Goal: Task Accomplishment & Management: Use online tool/utility

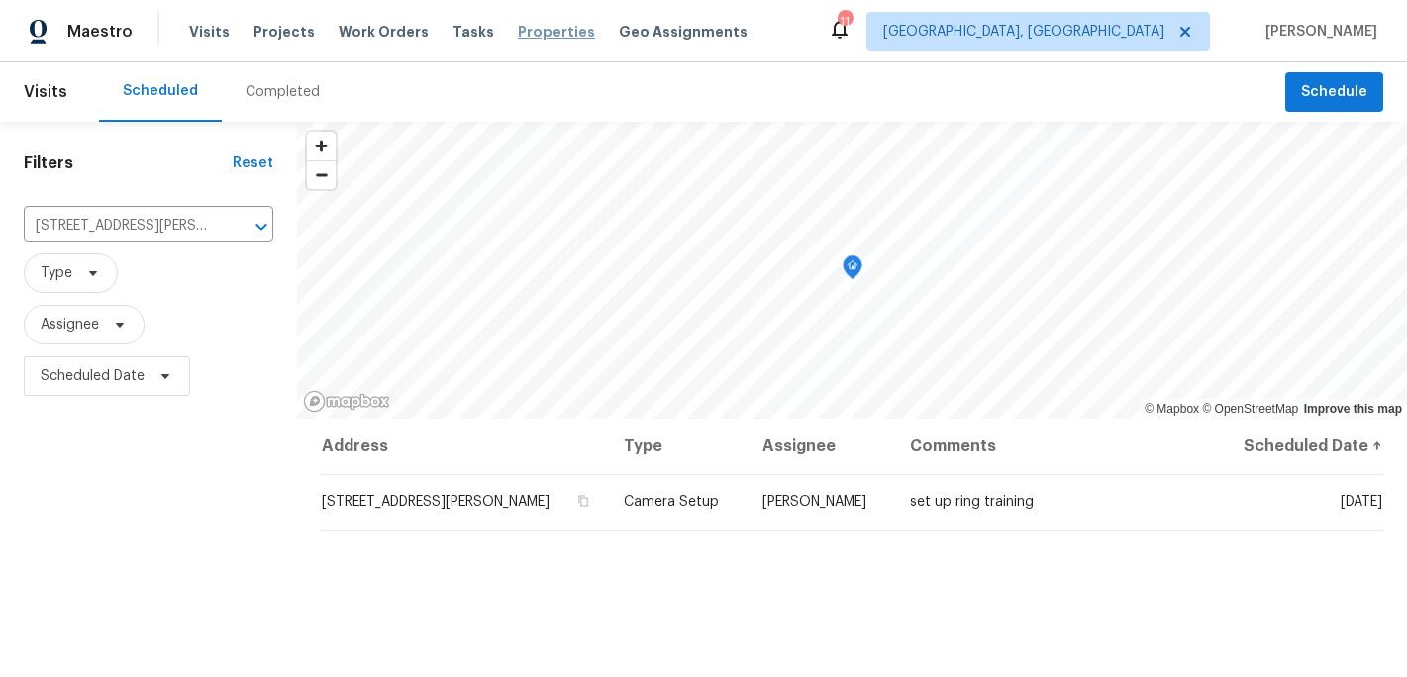
click at [518, 28] on span "Properties" at bounding box center [556, 32] width 77 height 20
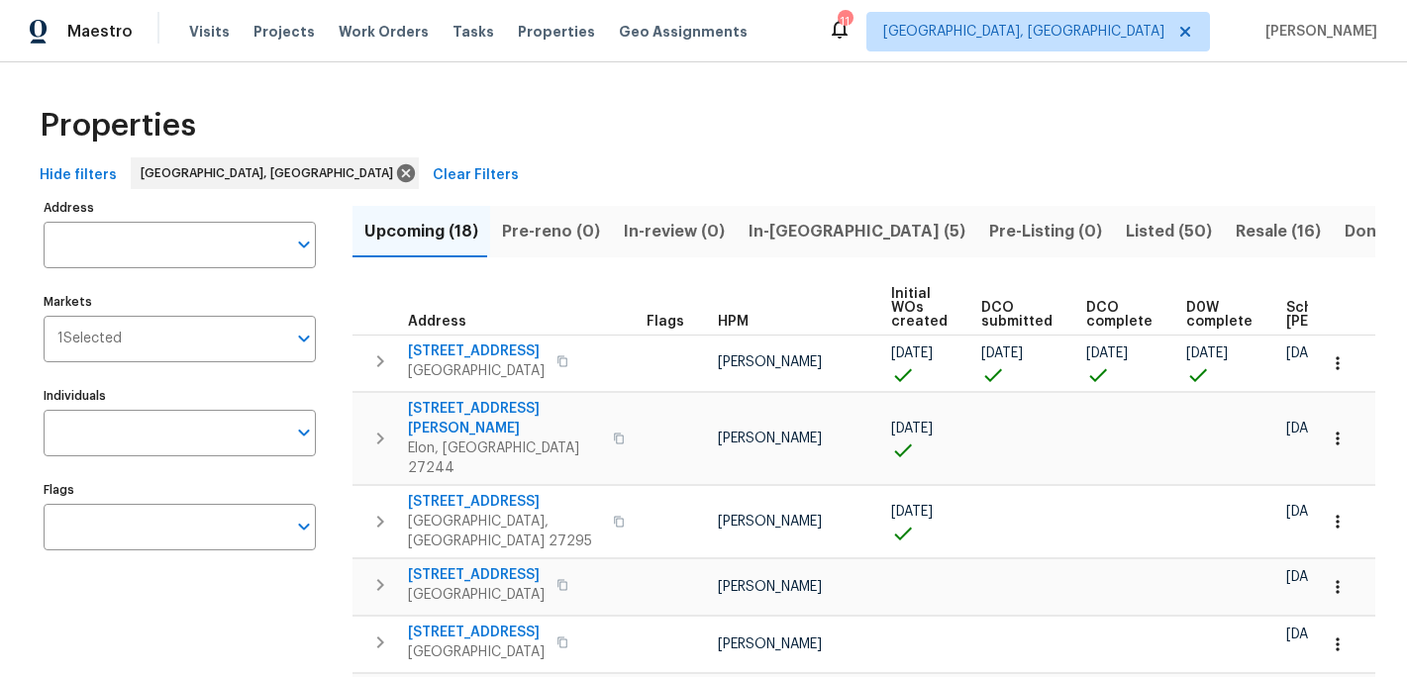
click at [771, 229] on span "In-[GEOGRAPHIC_DATA] (5)" at bounding box center [857, 232] width 217 height 28
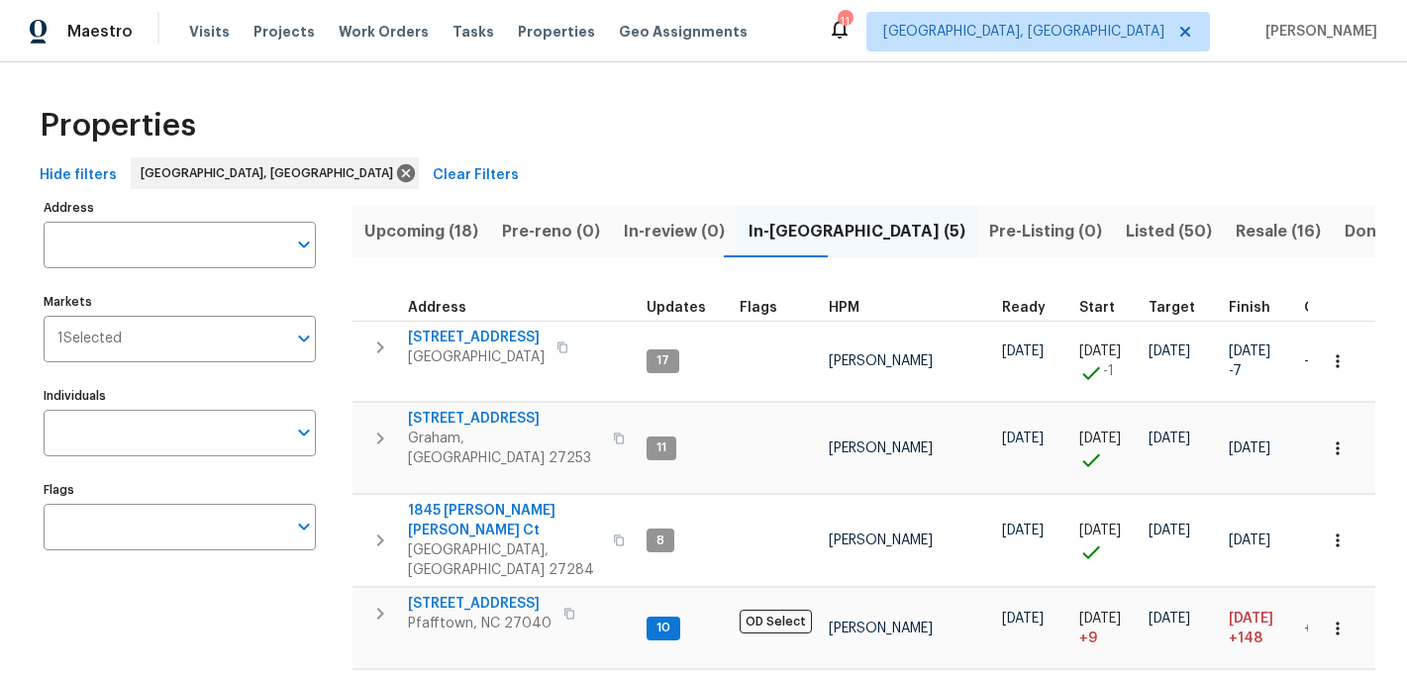
click at [989, 231] on span "Pre-Listing (0)" at bounding box center [1045, 232] width 113 height 28
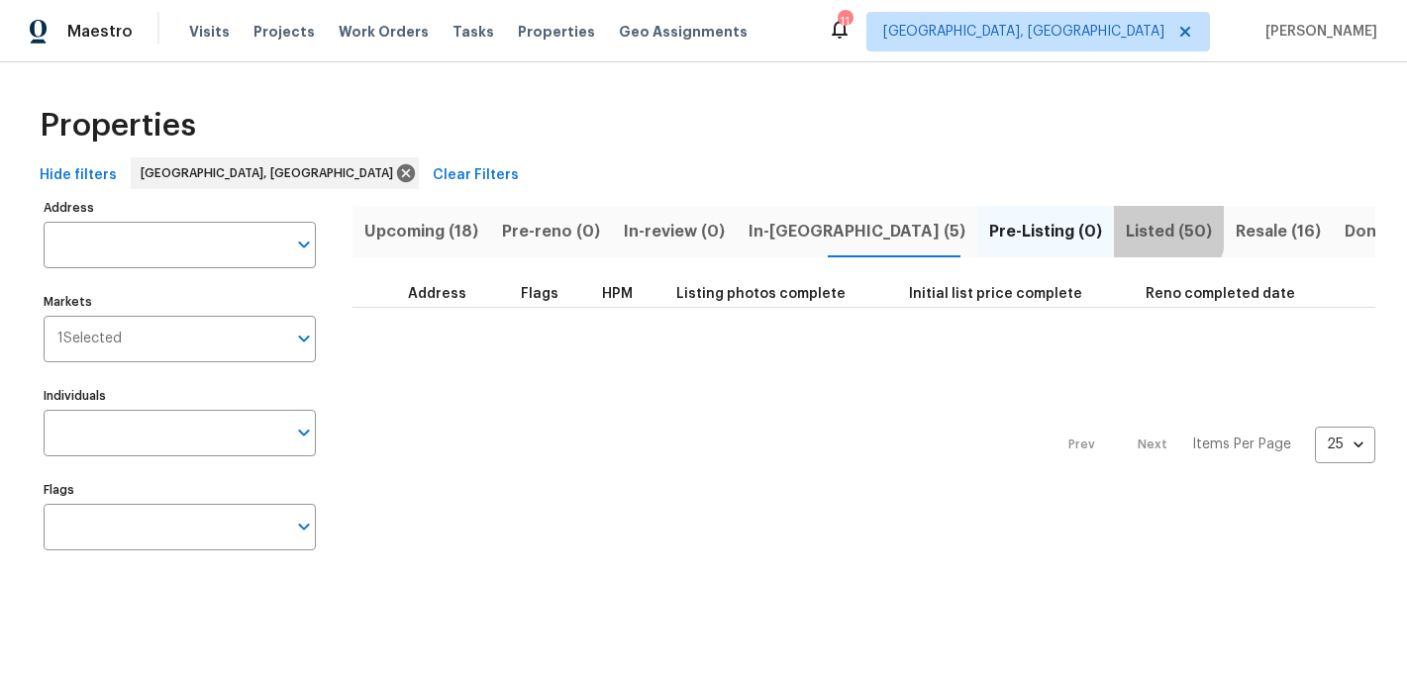
click at [1126, 227] on span "Listed (50)" at bounding box center [1169, 232] width 86 height 28
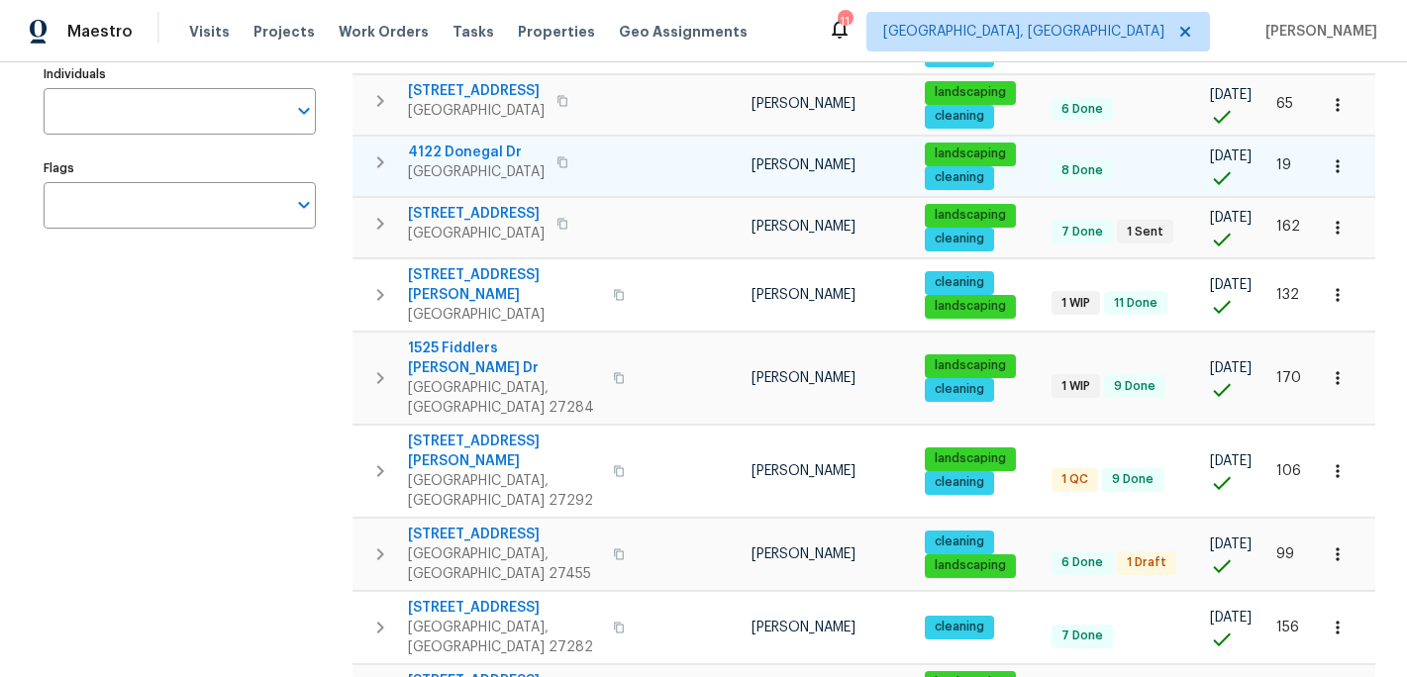
scroll to position [325, 0]
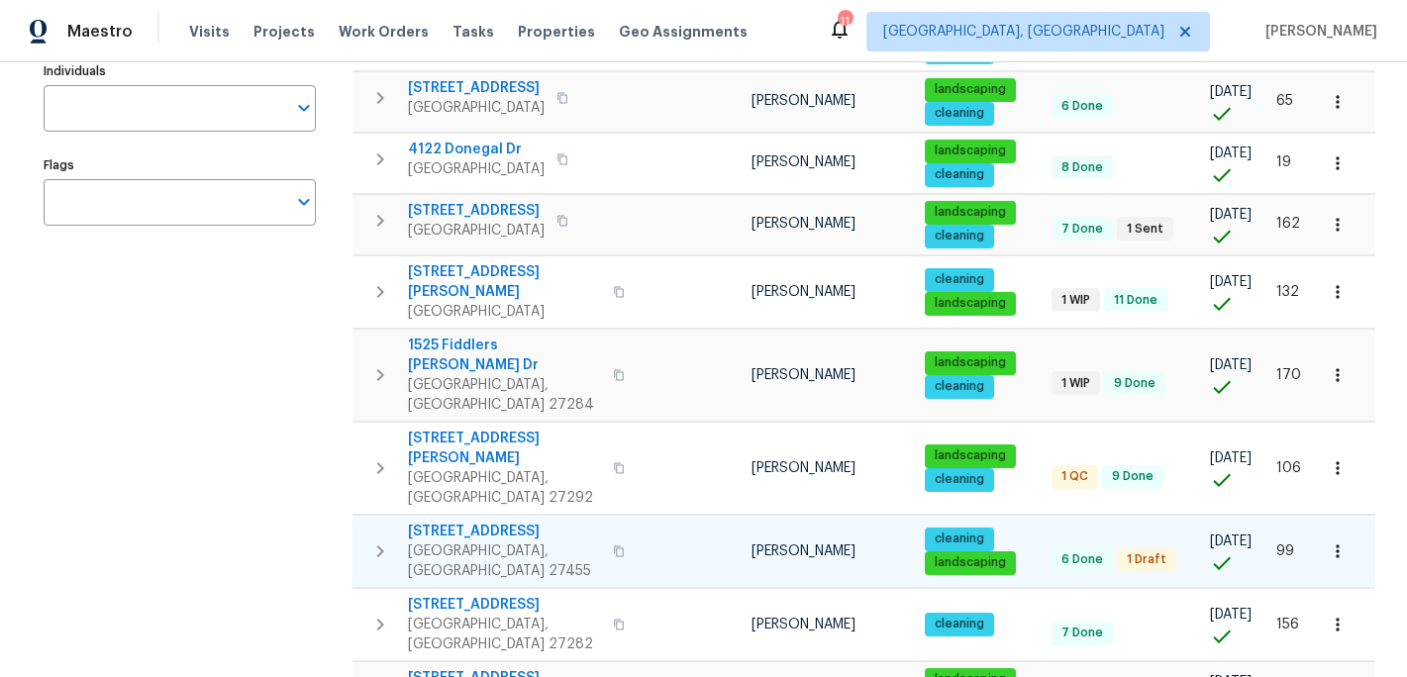
click at [495, 542] on span "[GEOGRAPHIC_DATA], [GEOGRAPHIC_DATA] 27455" at bounding box center [504, 562] width 193 height 40
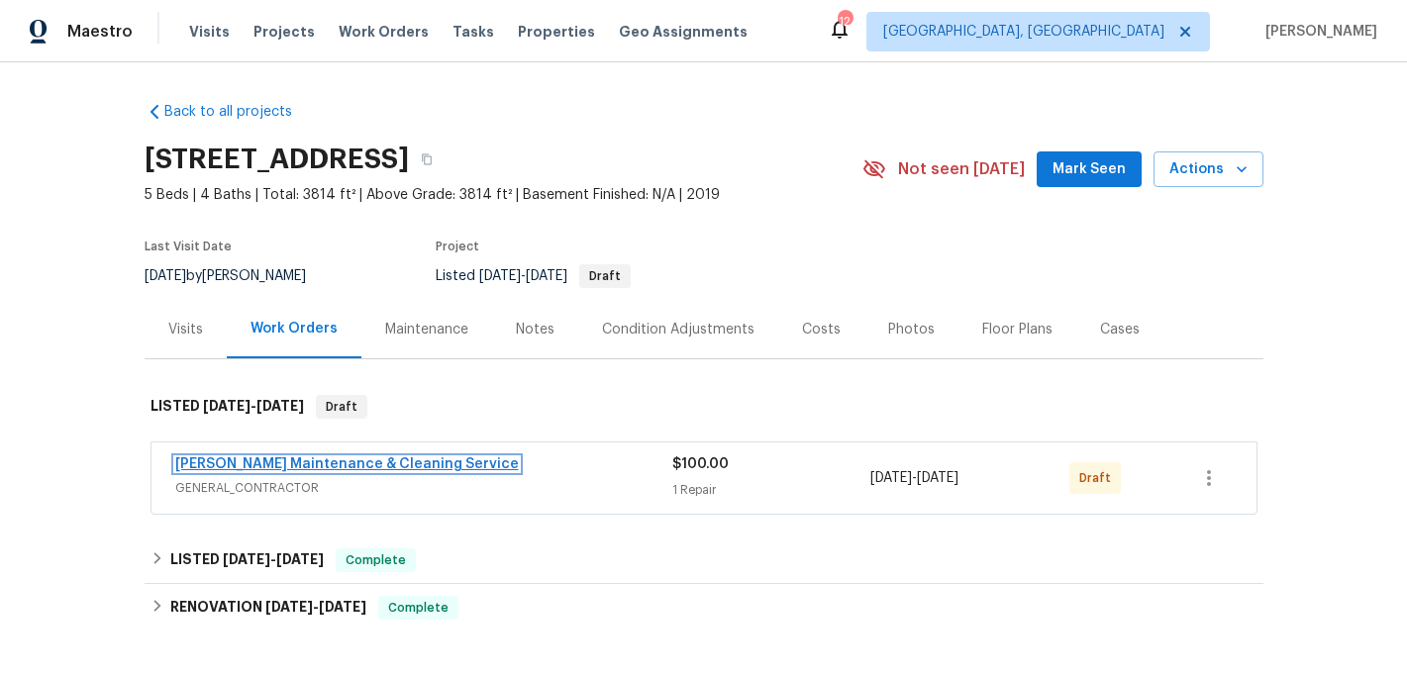
click at [327, 470] on link "Baker's Maintenance & Cleaning Service" at bounding box center [347, 464] width 344 height 14
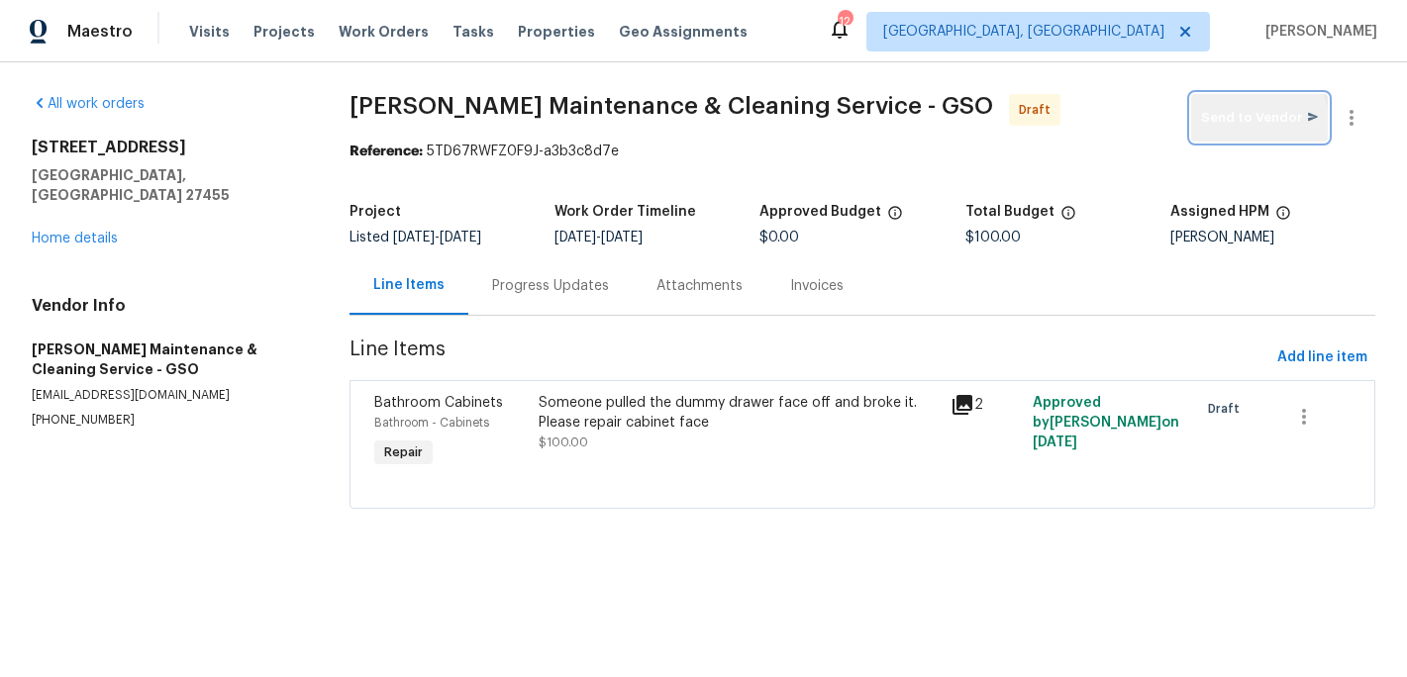
click at [1261, 125] on span "Send to Vendor" at bounding box center [1259, 118] width 117 height 23
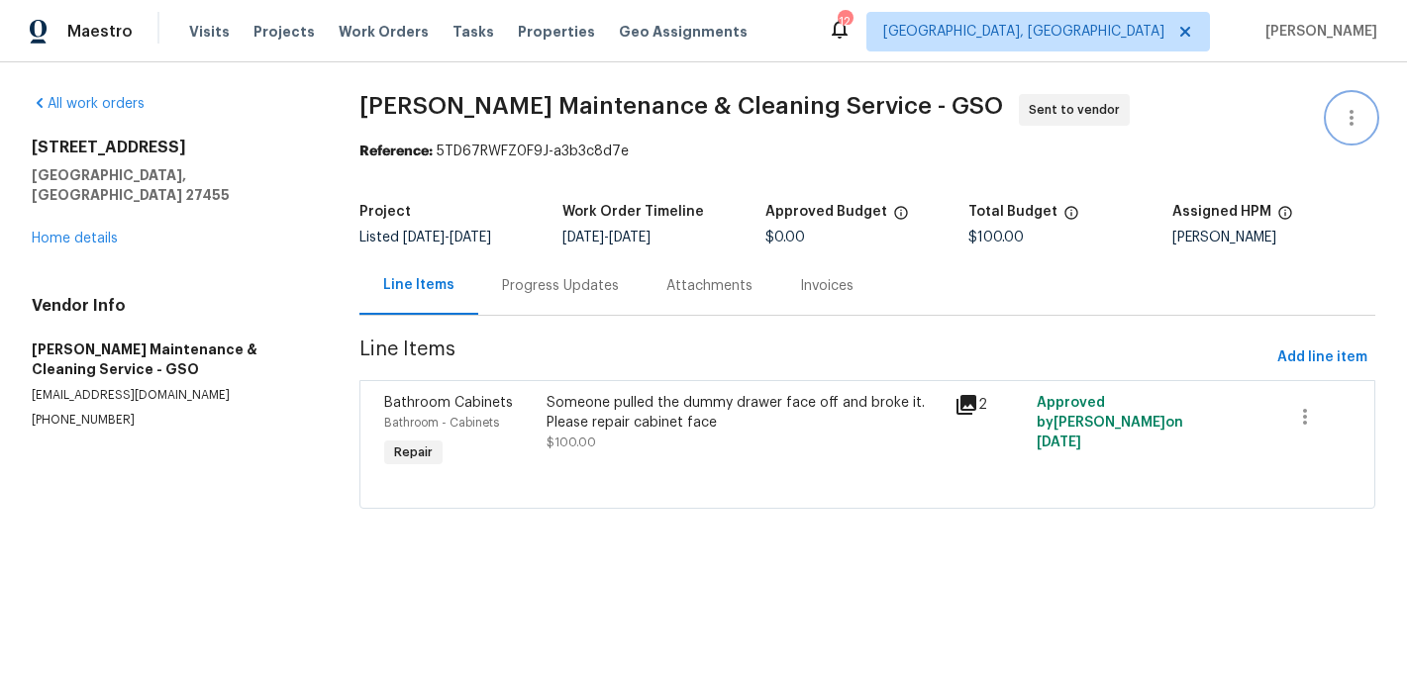
click at [1352, 119] on icon "button" at bounding box center [1352, 118] width 24 height 24
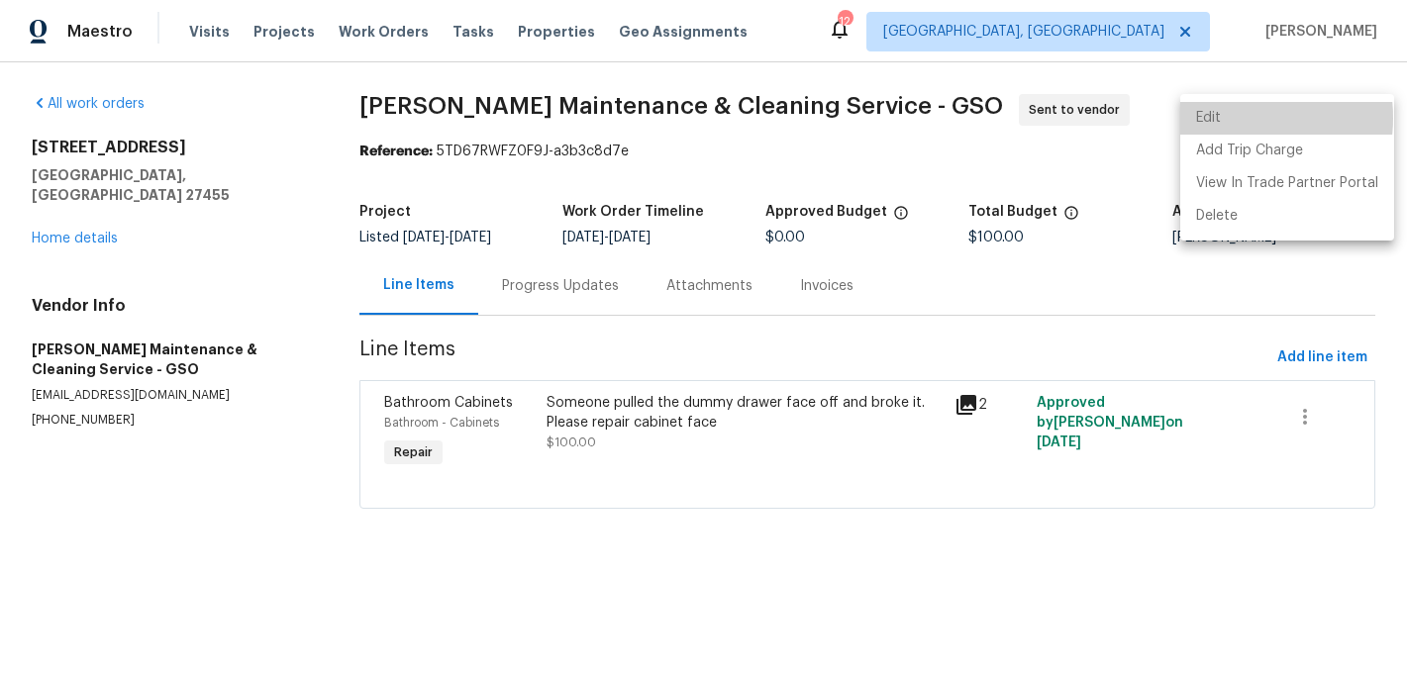
click at [1224, 118] on li "Edit" at bounding box center [1287, 118] width 214 height 33
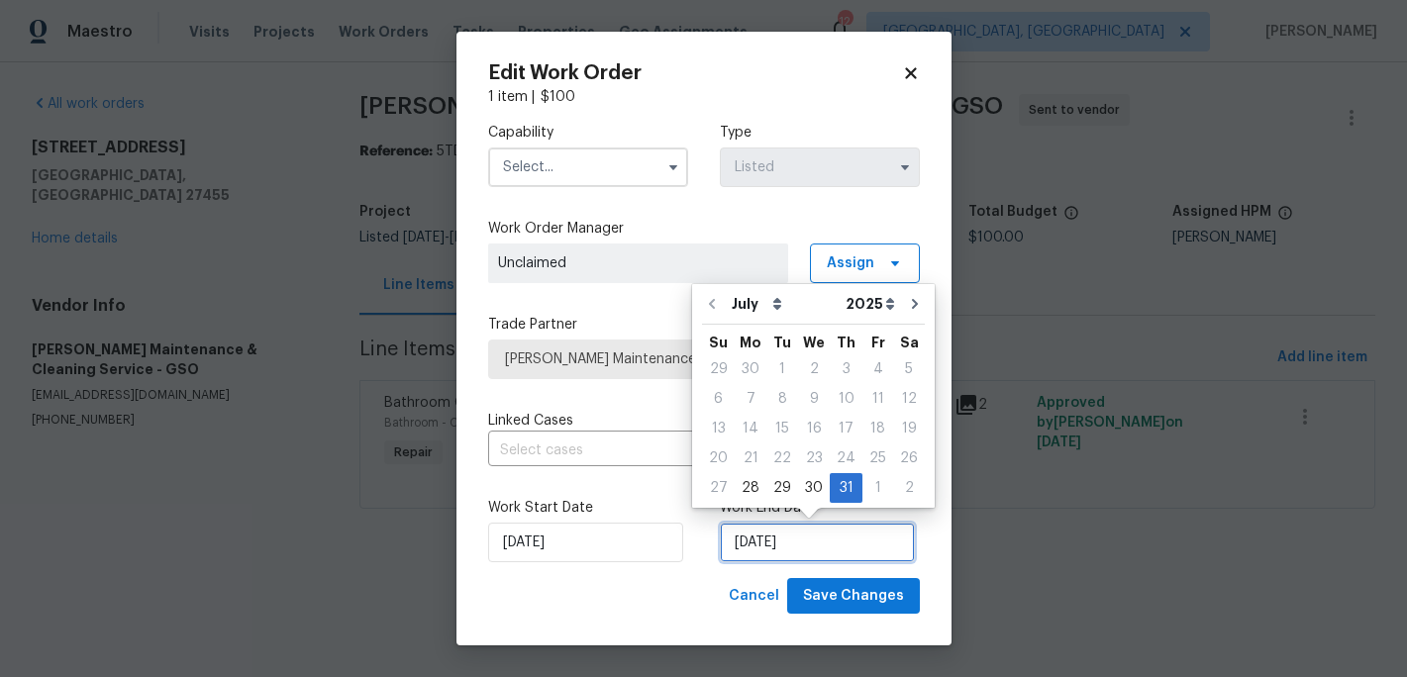
click at [768, 532] on input "7/31/2025" at bounding box center [817, 543] width 195 height 40
click at [907, 305] on icon "Go to next month" at bounding box center [915, 304] width 16 height 16
type input "8/31/2025"
select select "7"
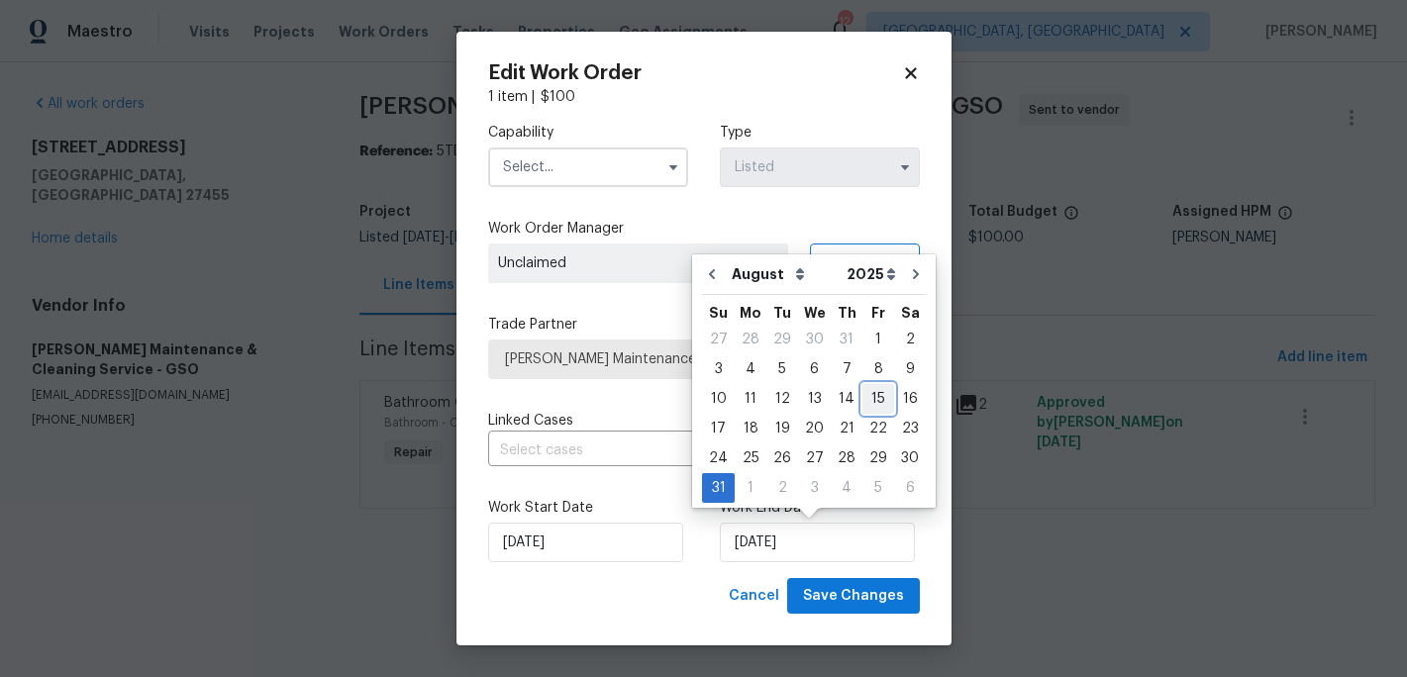
click at [872, 399] on div "15" at bounding box center [878, 399] width 32 height 28
type input "8/15/2025"
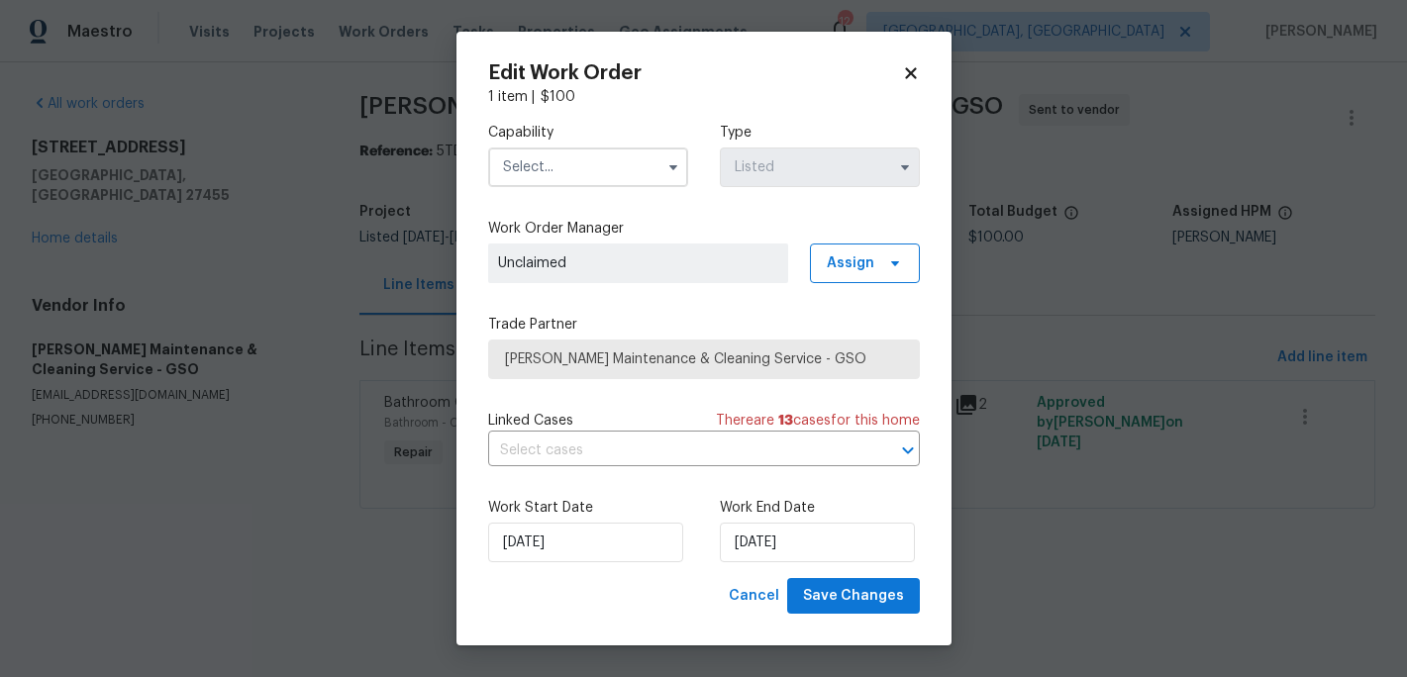
click at [606, 185] on input "text" at bounding box center [588, 168] width 200 height 40
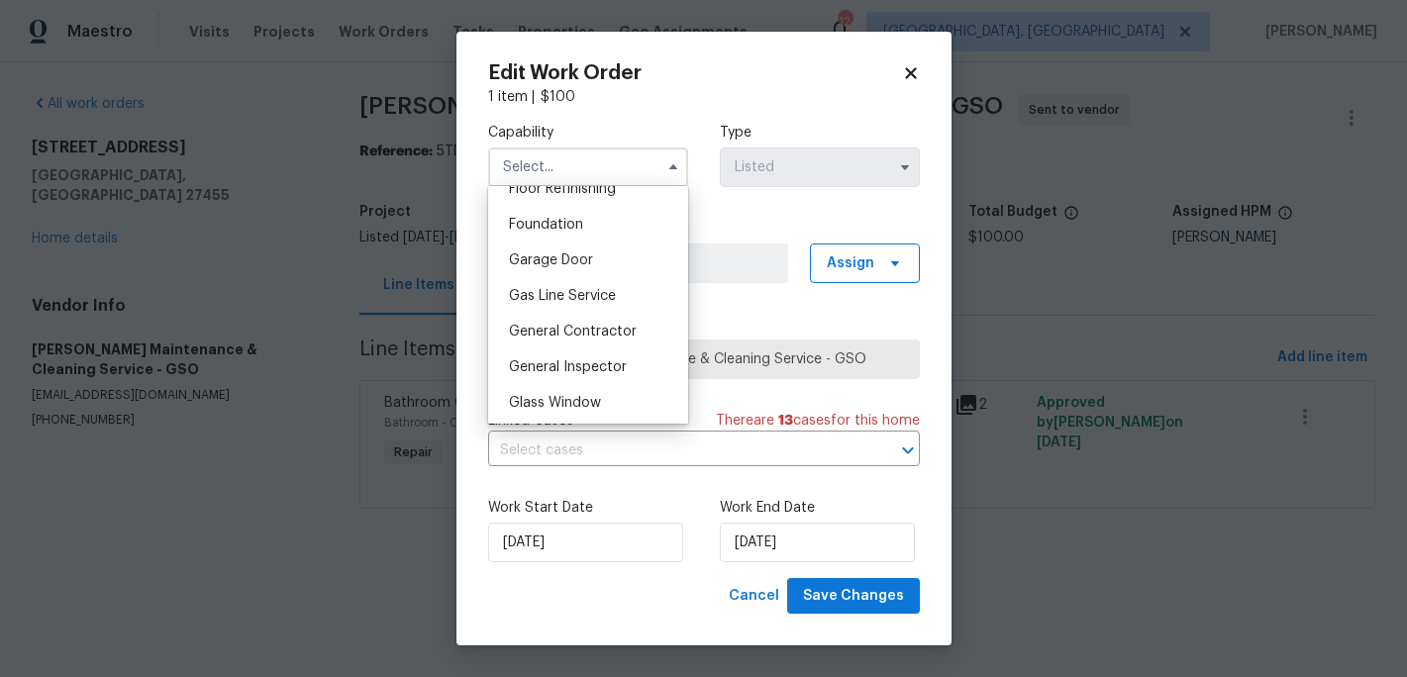
scroll to position [838, 0]
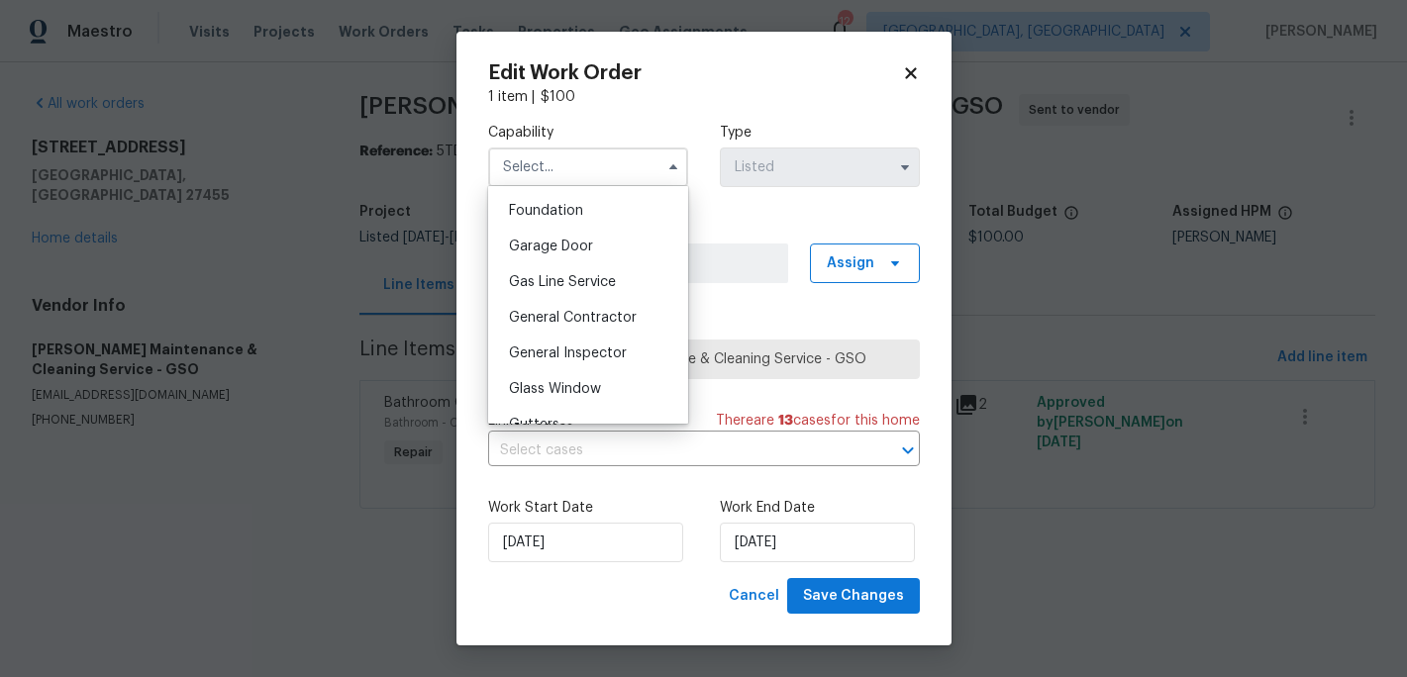
click at [558, 328] on div "General Contractor" at bounding box center [588, 318] width 190 height 36
type input "General Contractor"
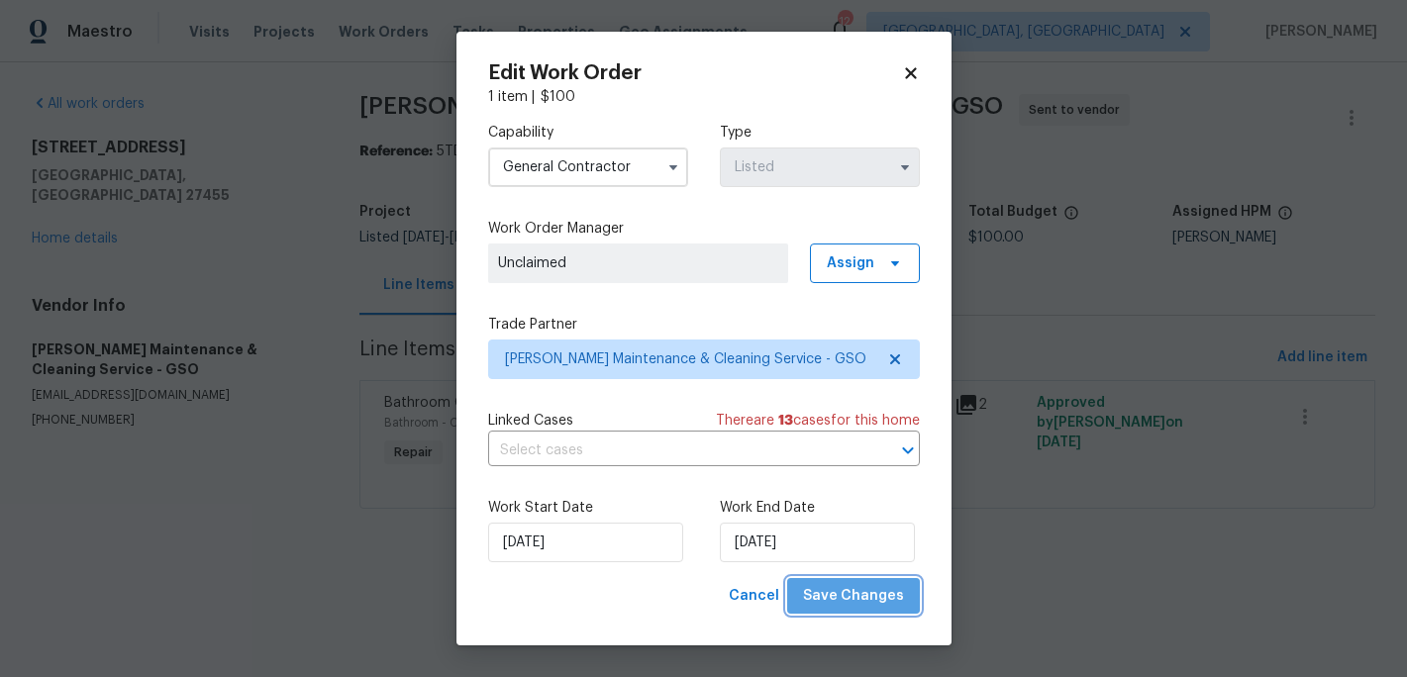
click at [867, 594] on span "Save Changes" at bounding box center [853, 596] width 101 height 25
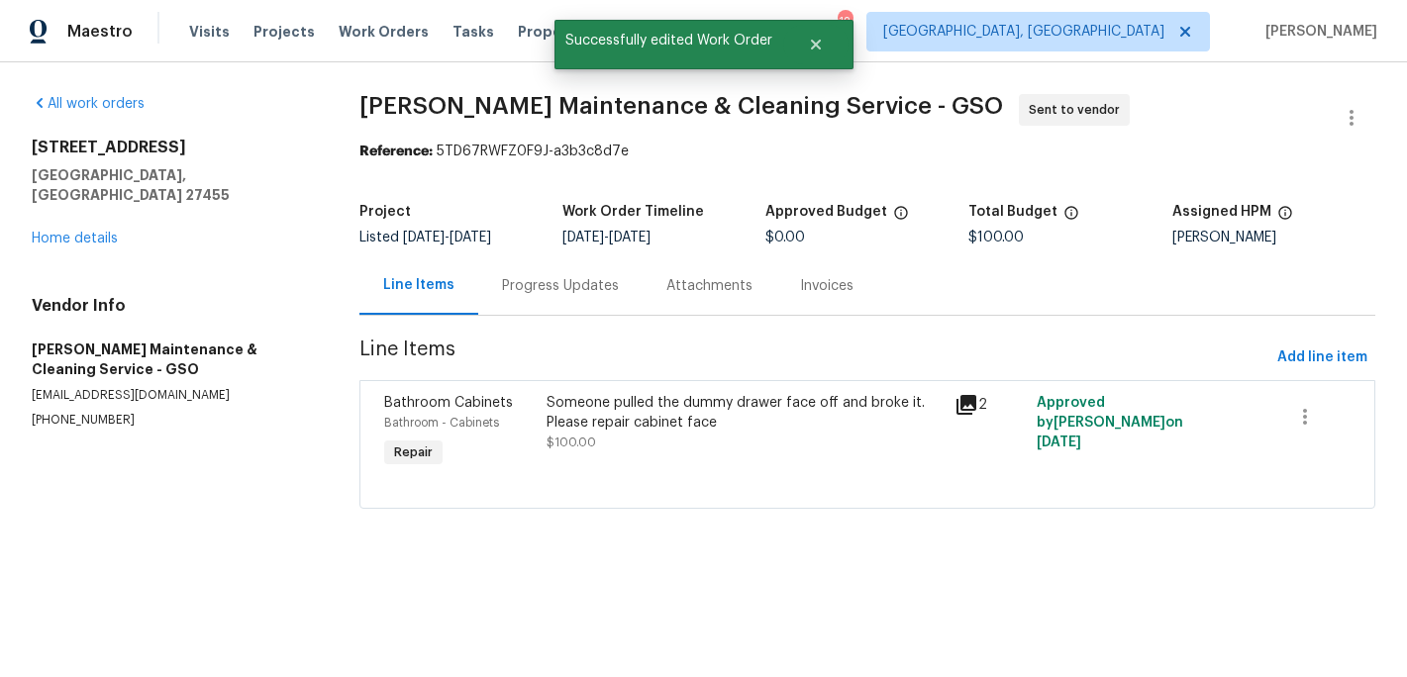
click at [942, 460] on div "Someone pulled the dummy drawer face off and broke it. Please repair cabinet fa…" at bounding box center [745, 432] width 408 height 91
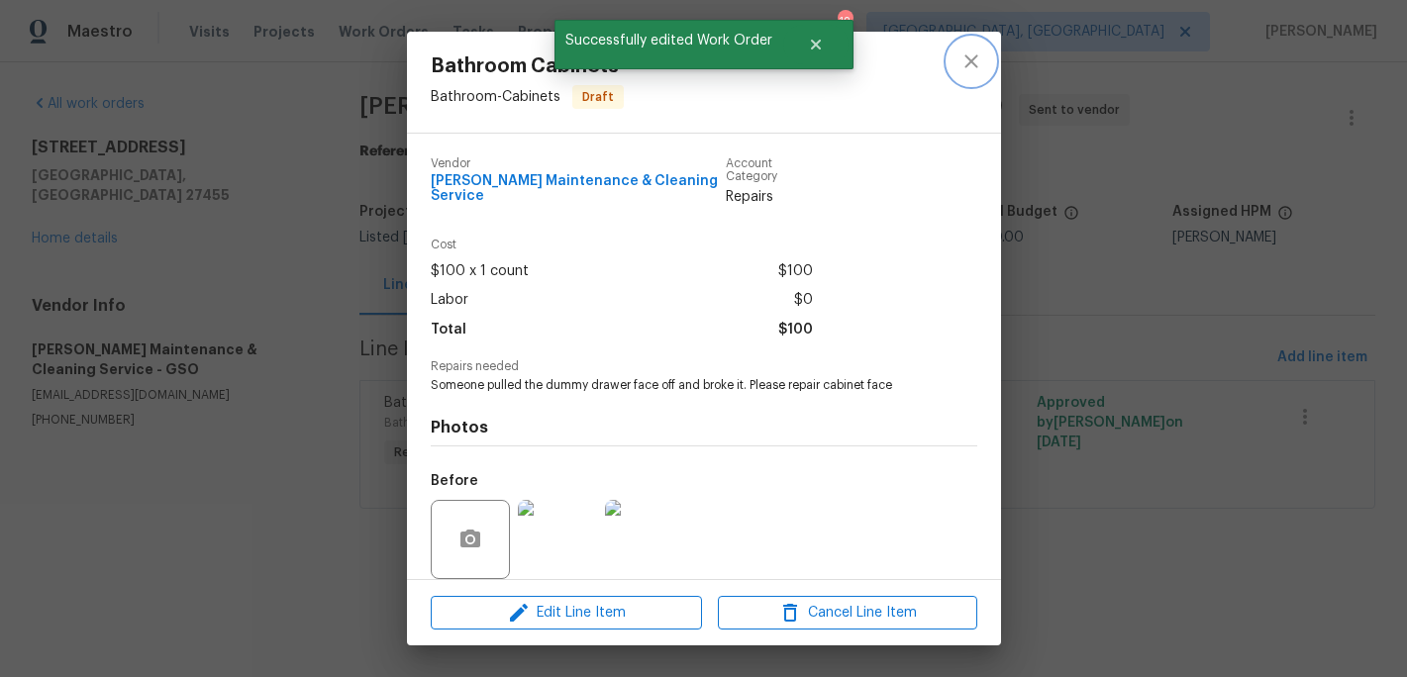
click at [968, 64] on icon "close" at bounding box center [970, 60] width 13 height 13
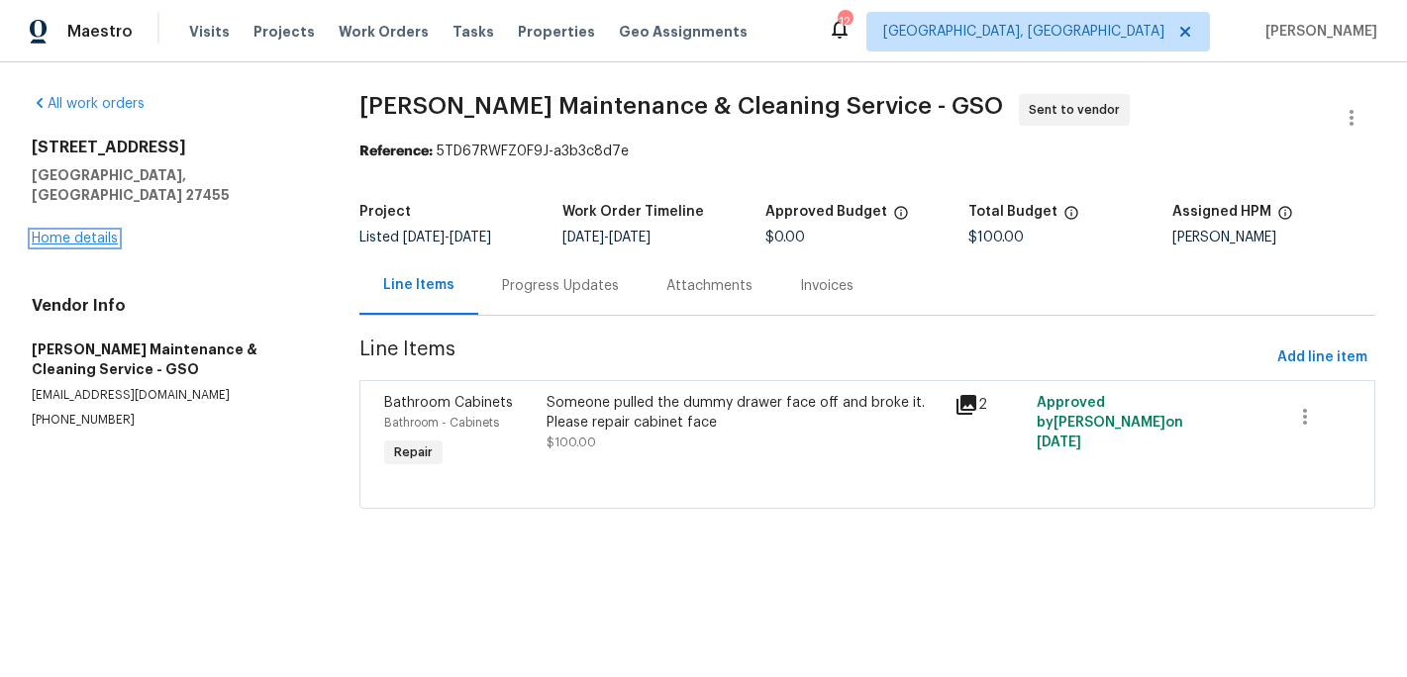
click at [81, 232] on link "Home details" at bounding box center [75, 239] width 86 height 14
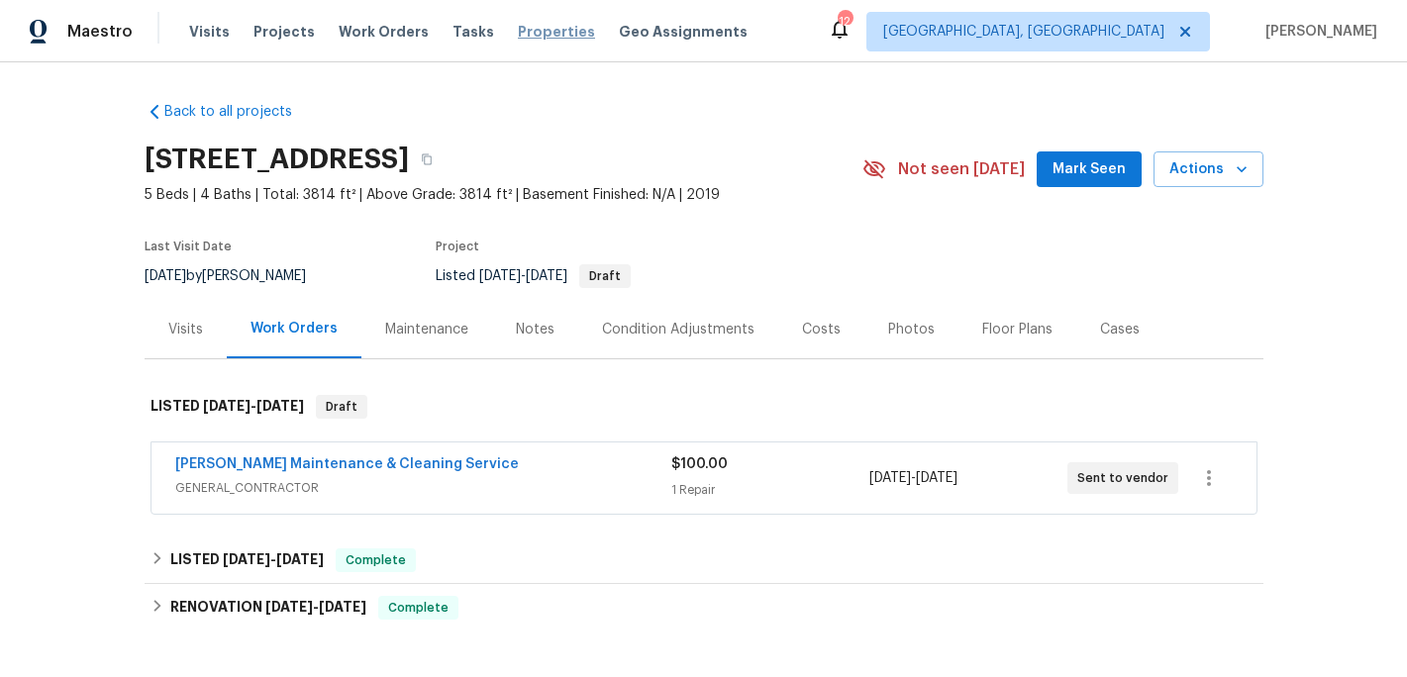
click at [539, 29] on span "Properties" at bounding box center [556, 32] width 77 height 20
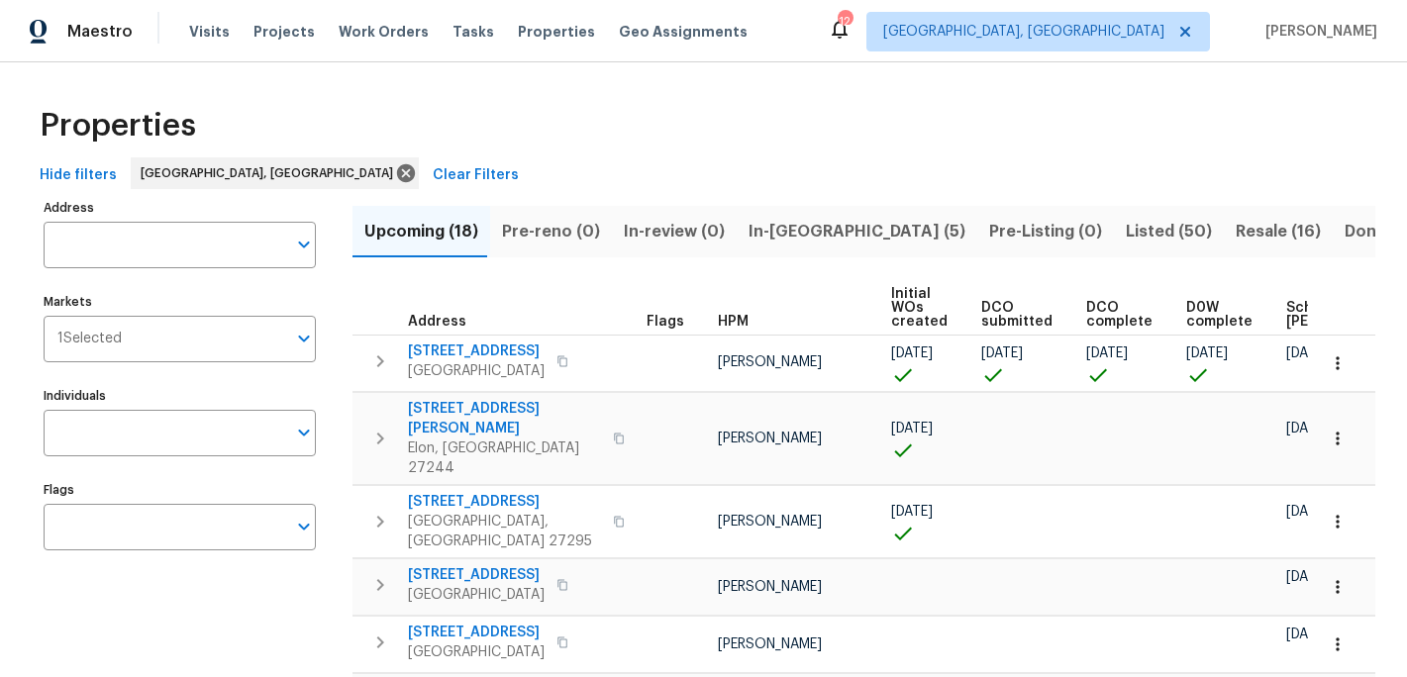
click at [1126, 232] on span "Listed (50)" at bounding box center [1169, 232] width 86 height 28
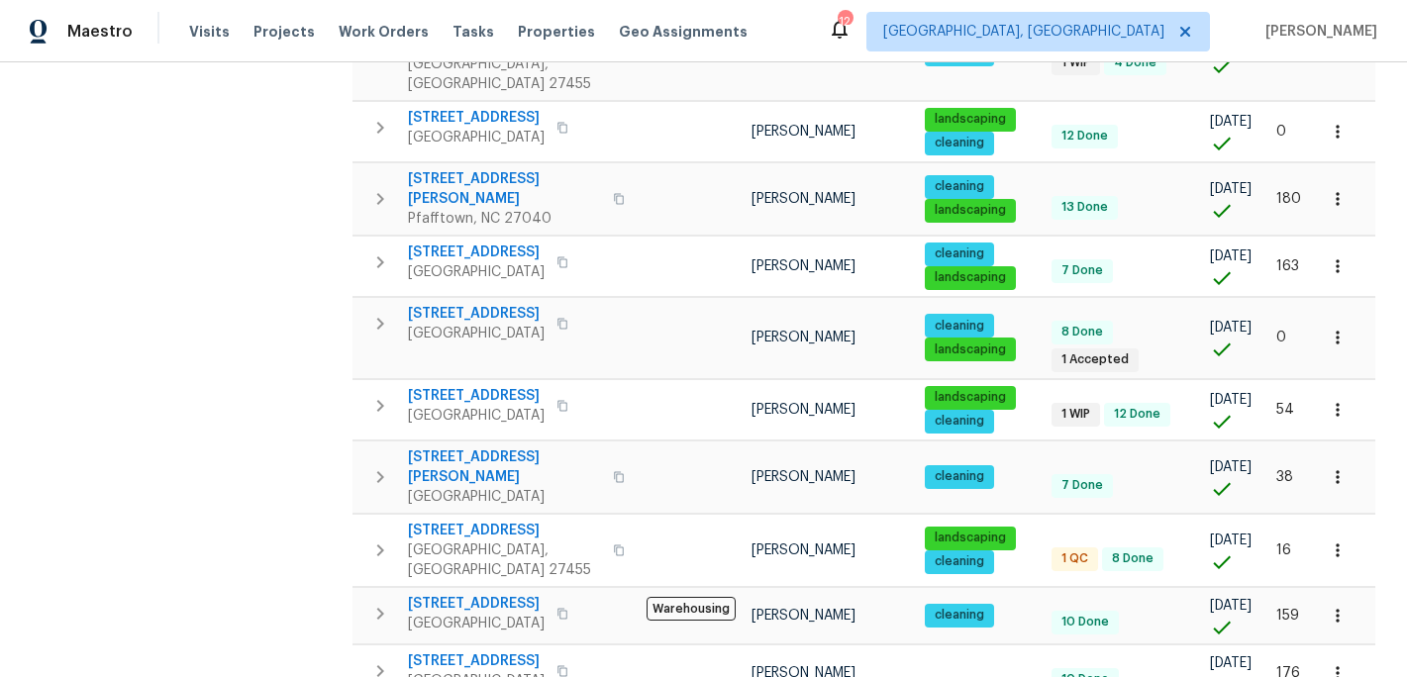
scroll to position [1272, 0]
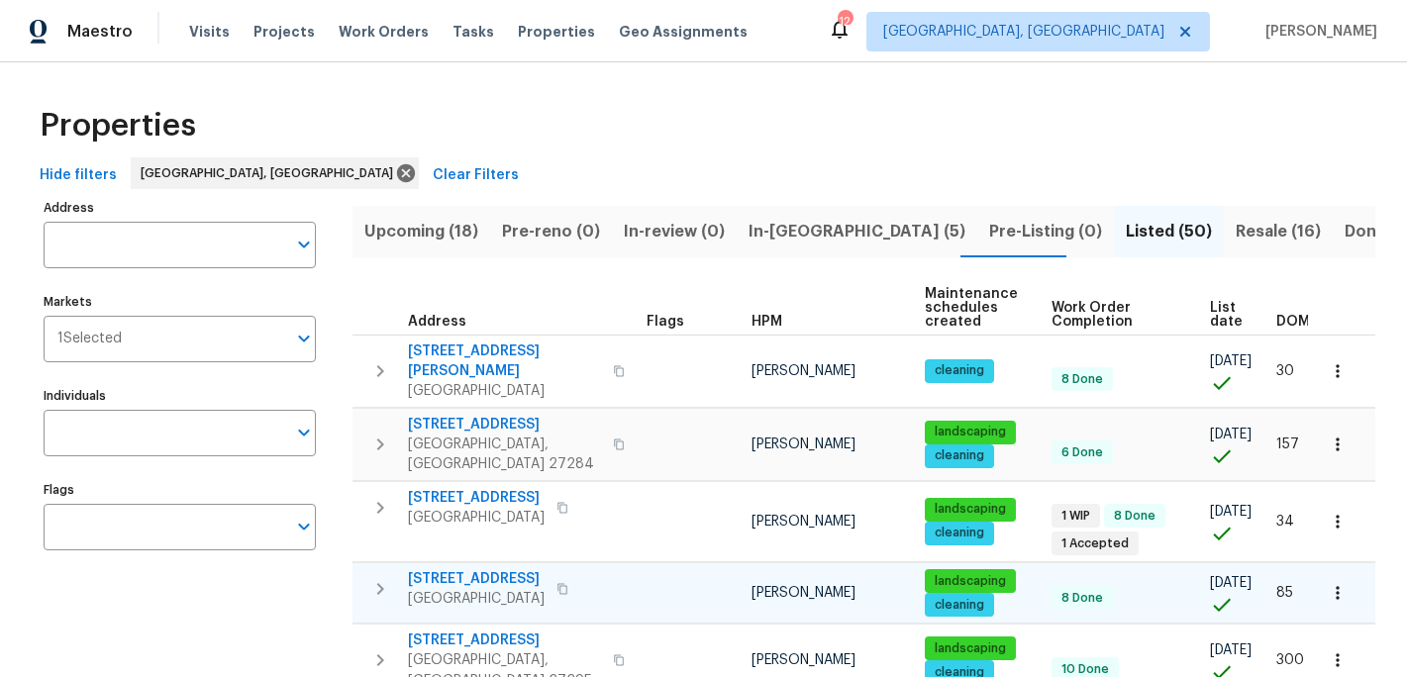
click at [477, 569] on span "5605 Southstone Dr" at bounding box center [476, 579] width 137 height 20
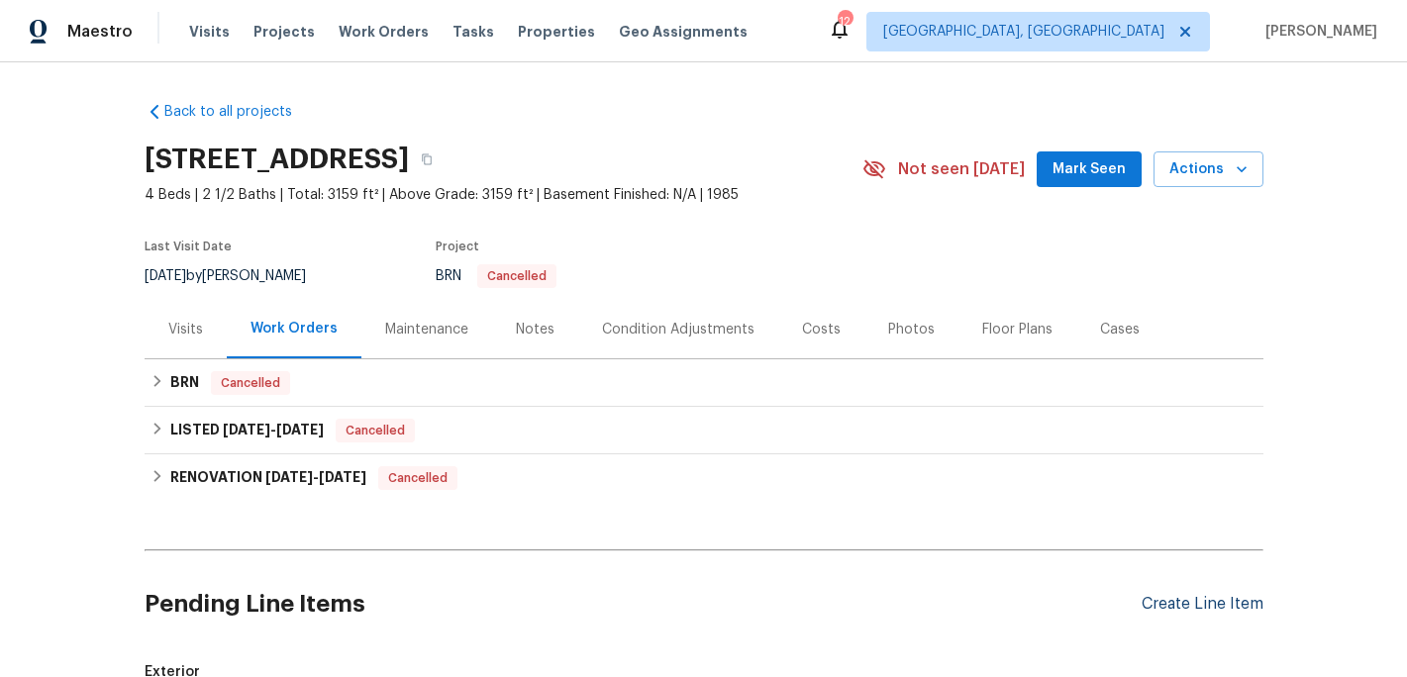
click at [1189, 598] on div "Create Line Item" at bounding box center [1203, 604] width 122 height 19
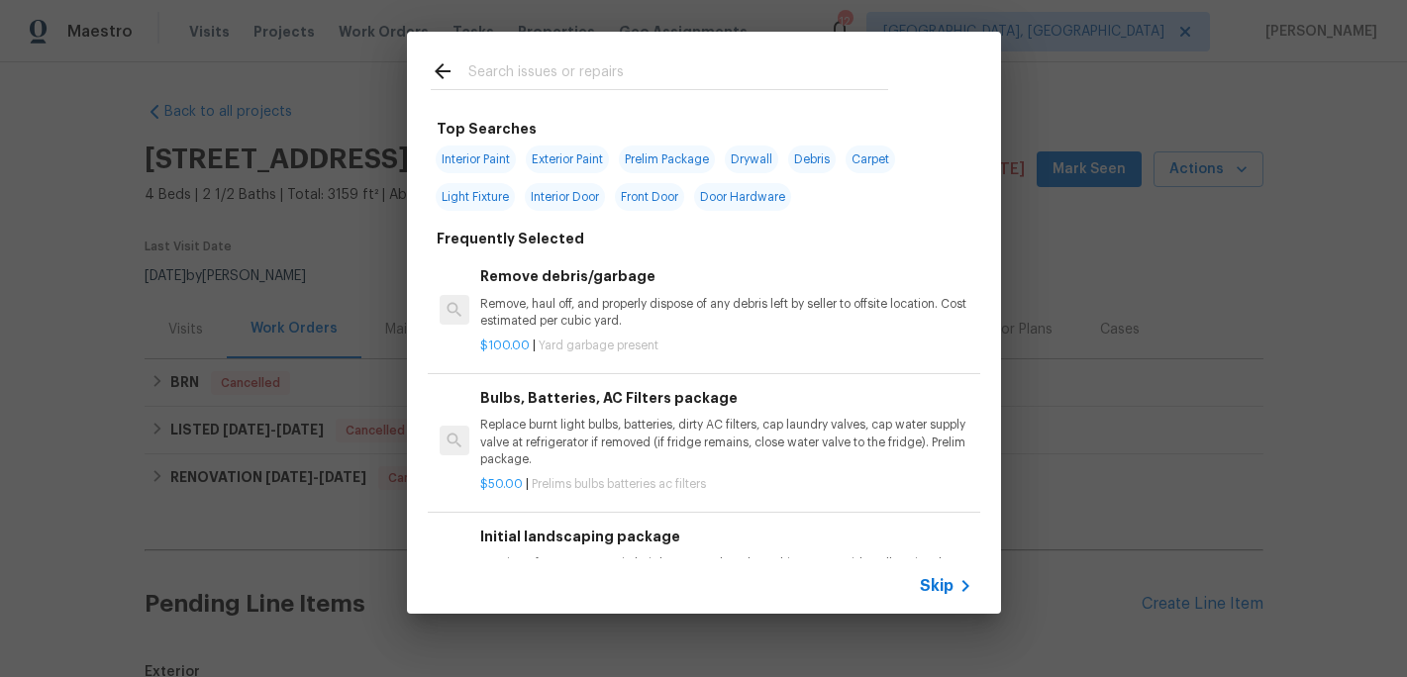
click at [1089, 179] on div "Top Searches Interior Paint Exterior Paint Prelim Package Drywall Debris Carpet…" at bounding box center [703, 323] width 1407 height 646
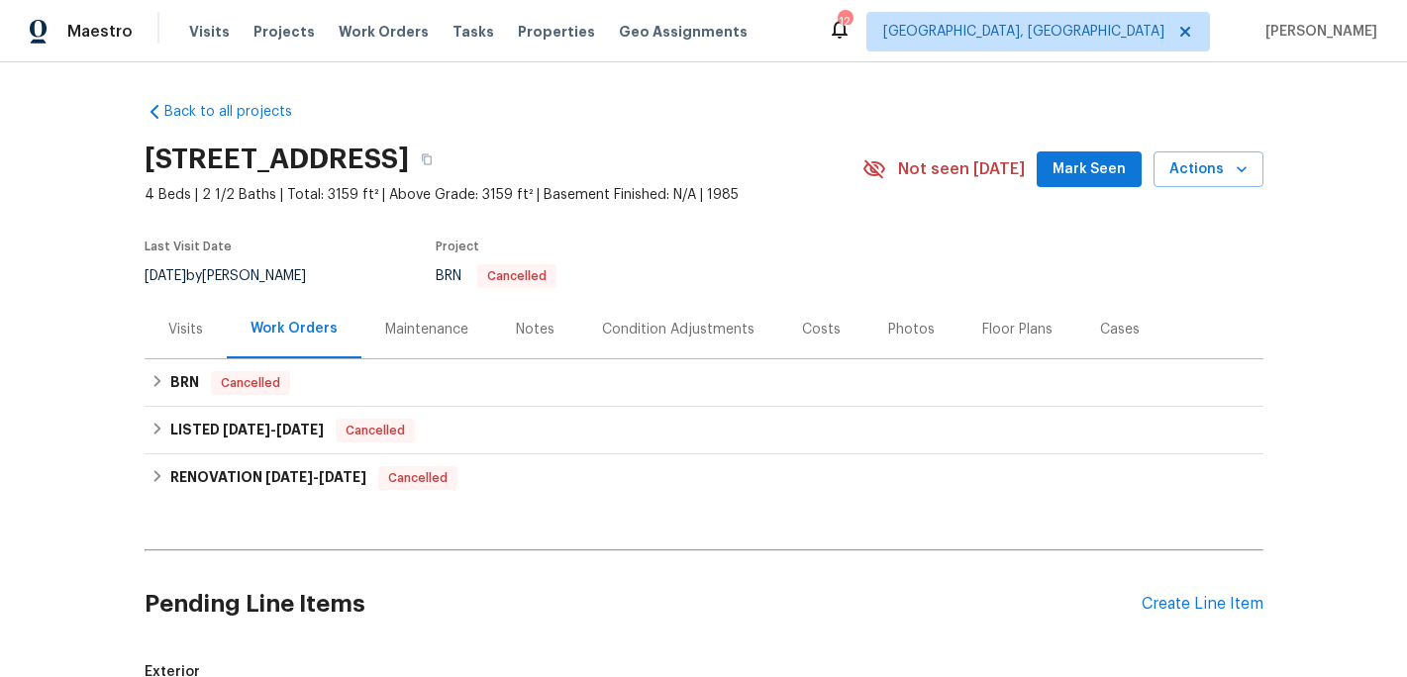
click at [1076, 164] on span "Mark Seen" at bounding box center [1089, 169] width 73 height 25
click at [1173, 602] on div "Create Line Item" at bounding box center [1203, 604] width 122 height 19
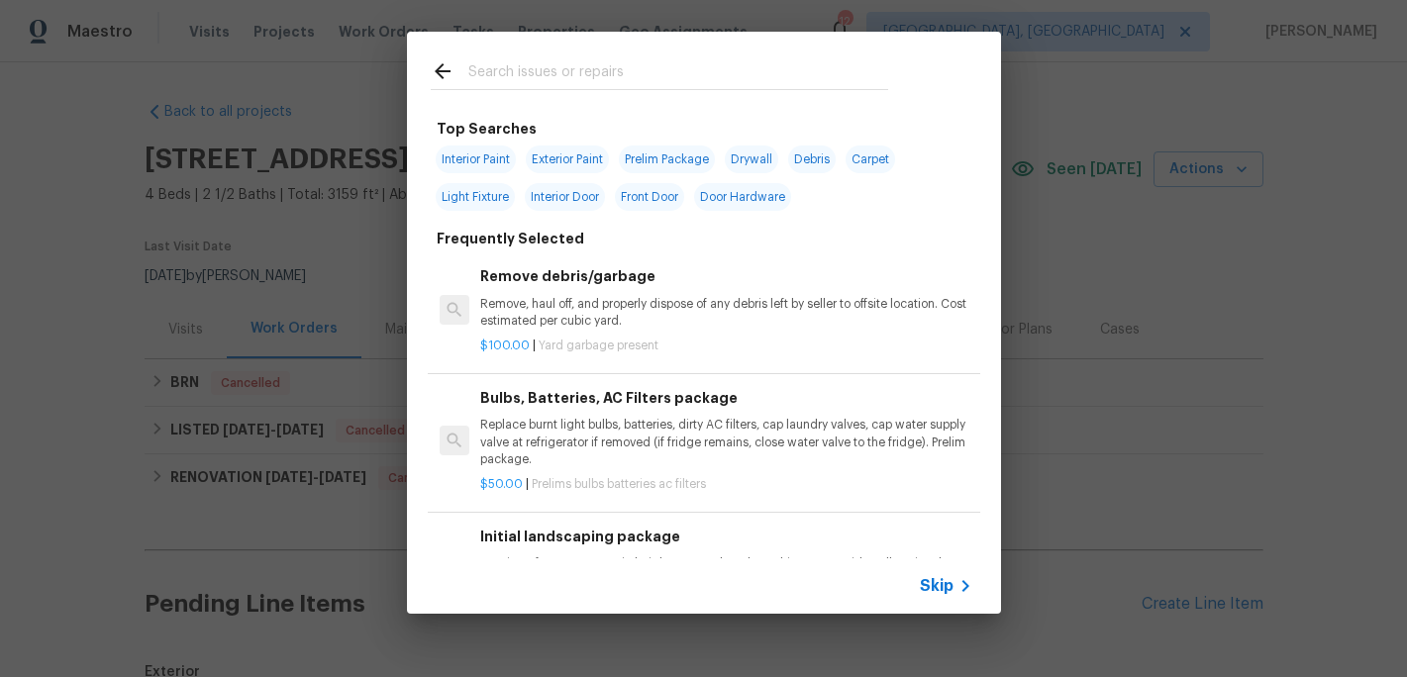
click at [511, 80] on input "text" at bounding box center [678, 74] width 420 height 30
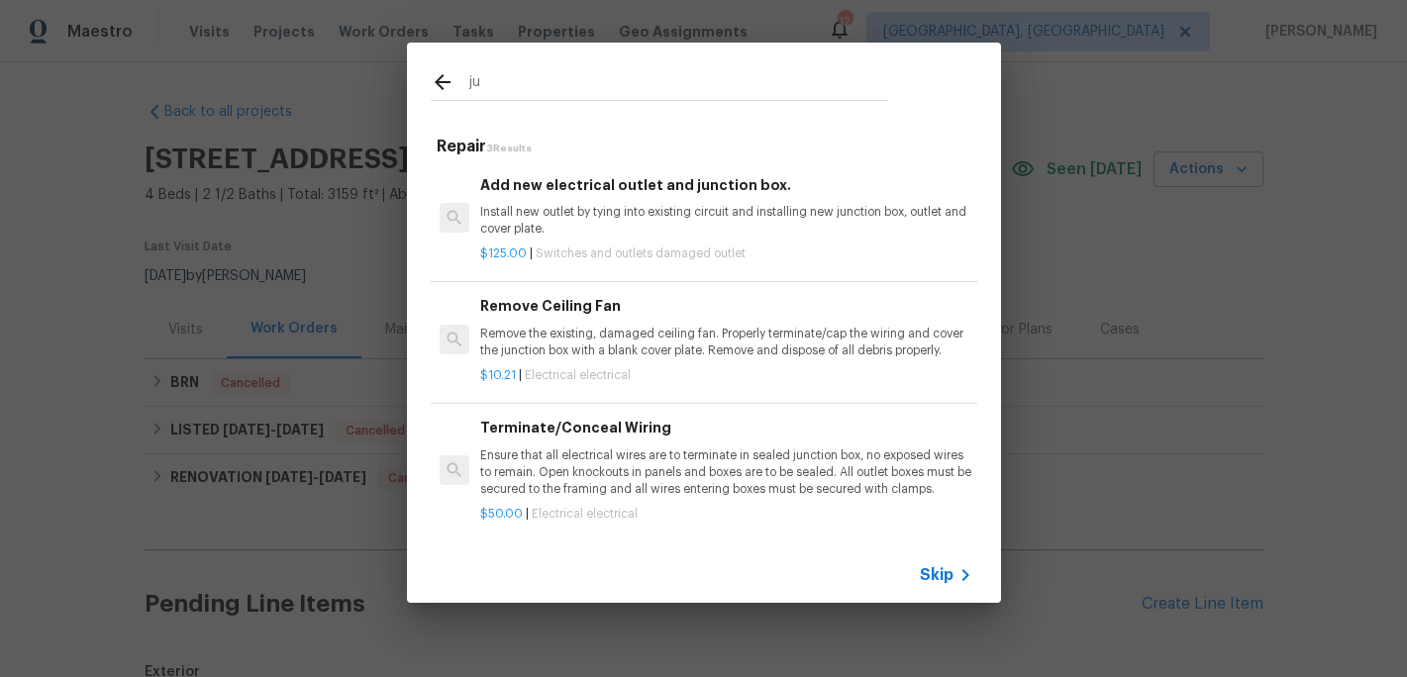
type input "j"
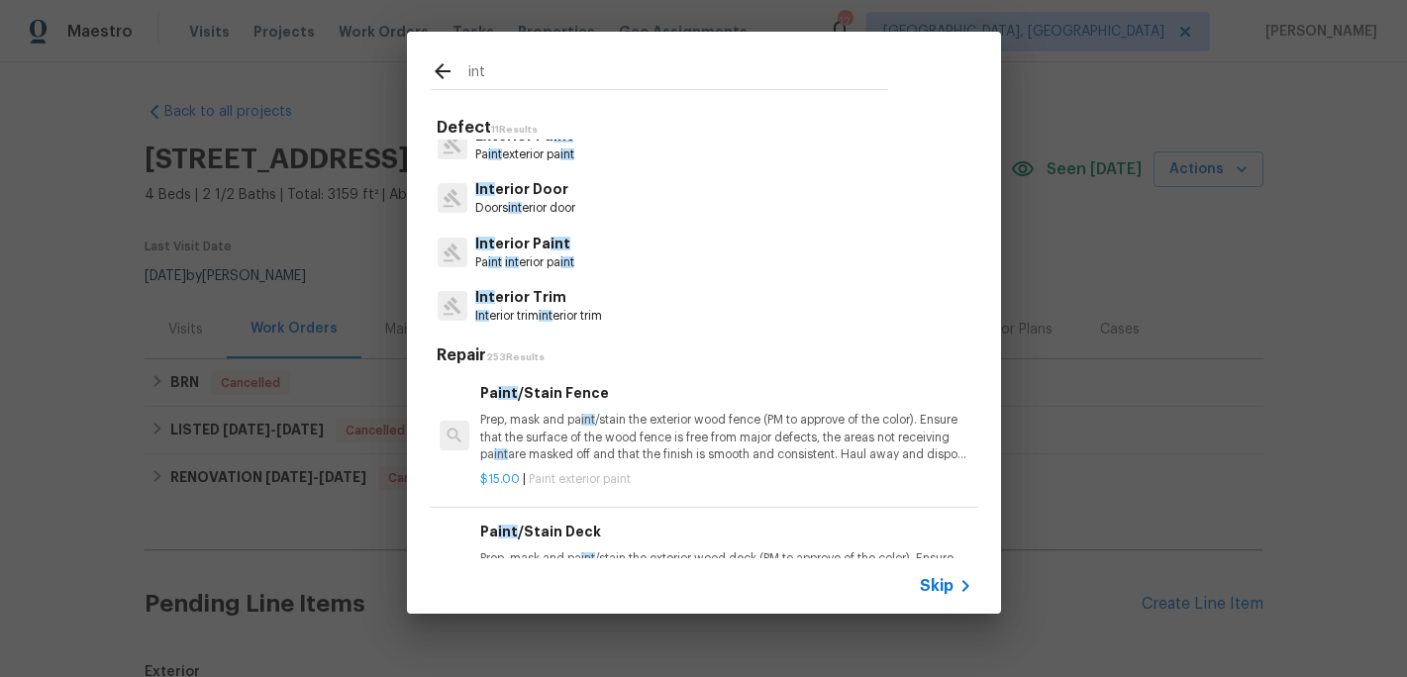
scroll to position [188, 0]
type input "int"
click at [522, 247] on p "Int erior Pa int" at bounding box center [524, 238] width 99 height 21
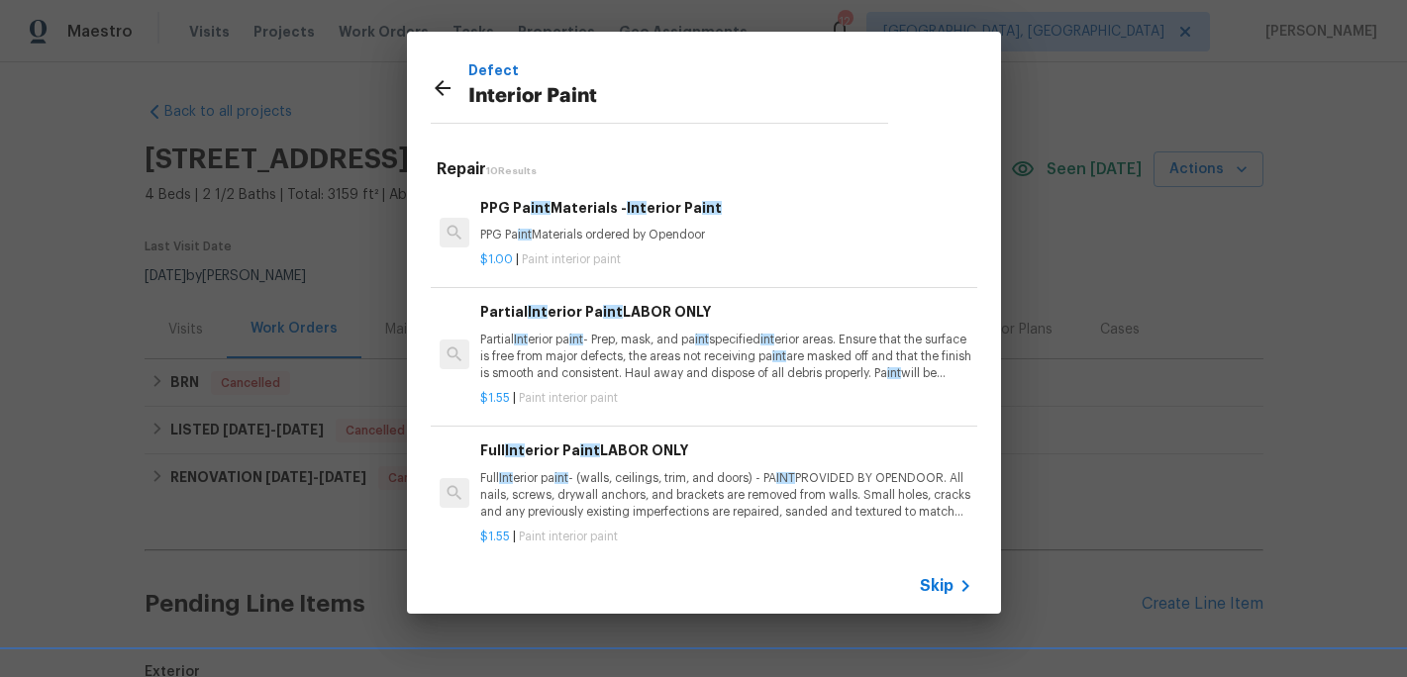
click at [571, 355] on p "Partial Int erior pa int - Prep, mask, and pa int specified int erior areas. En…" at bounding box center [725, 357] width 491 height 51
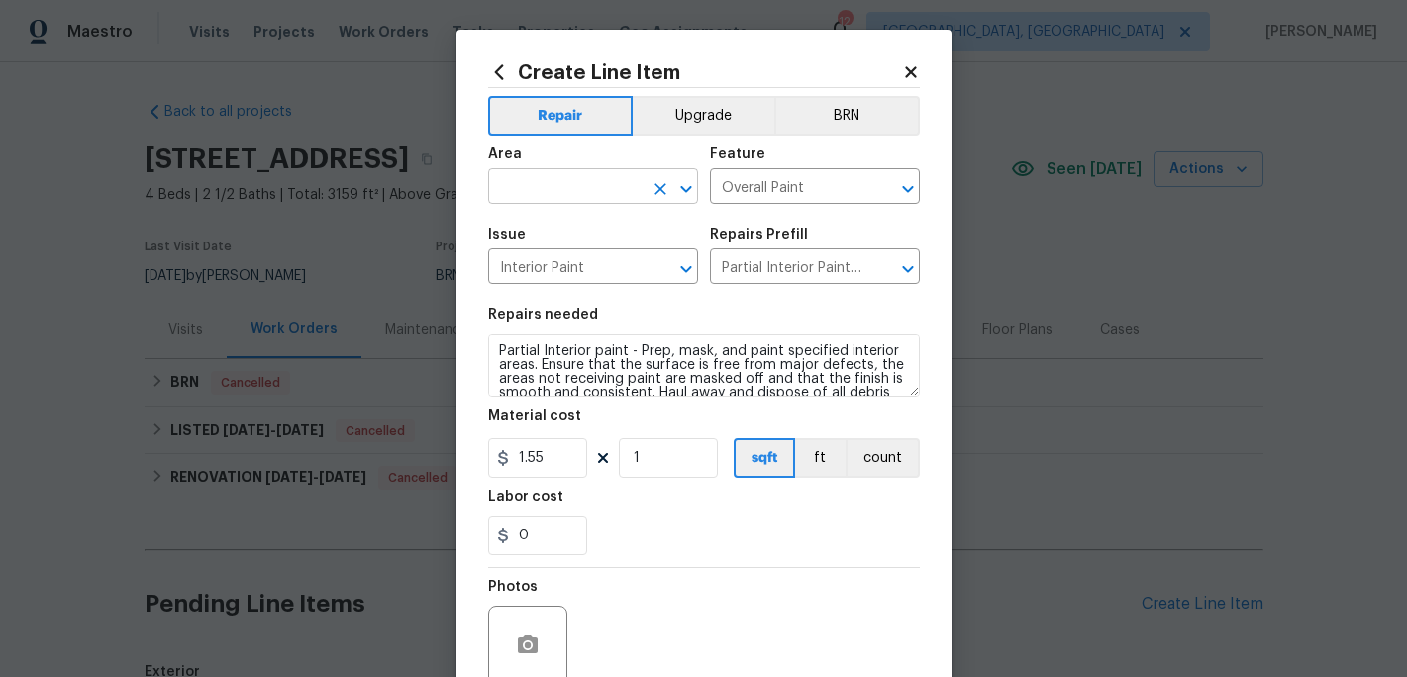
click at [556, 194] on input "text" at bounding box center [565, 188] width 154 height 31
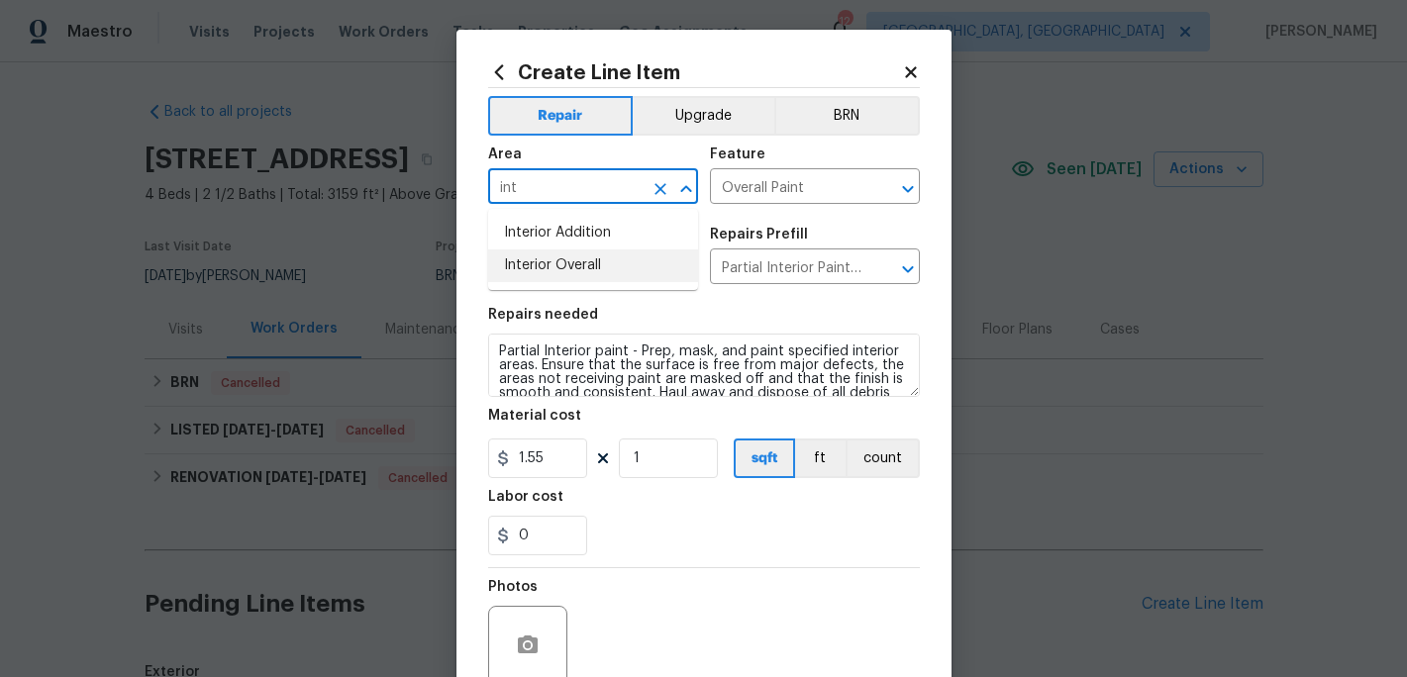
click at [559, 260] on li "Interior Overall" at bounding box center [593, 266] width 210 height 33
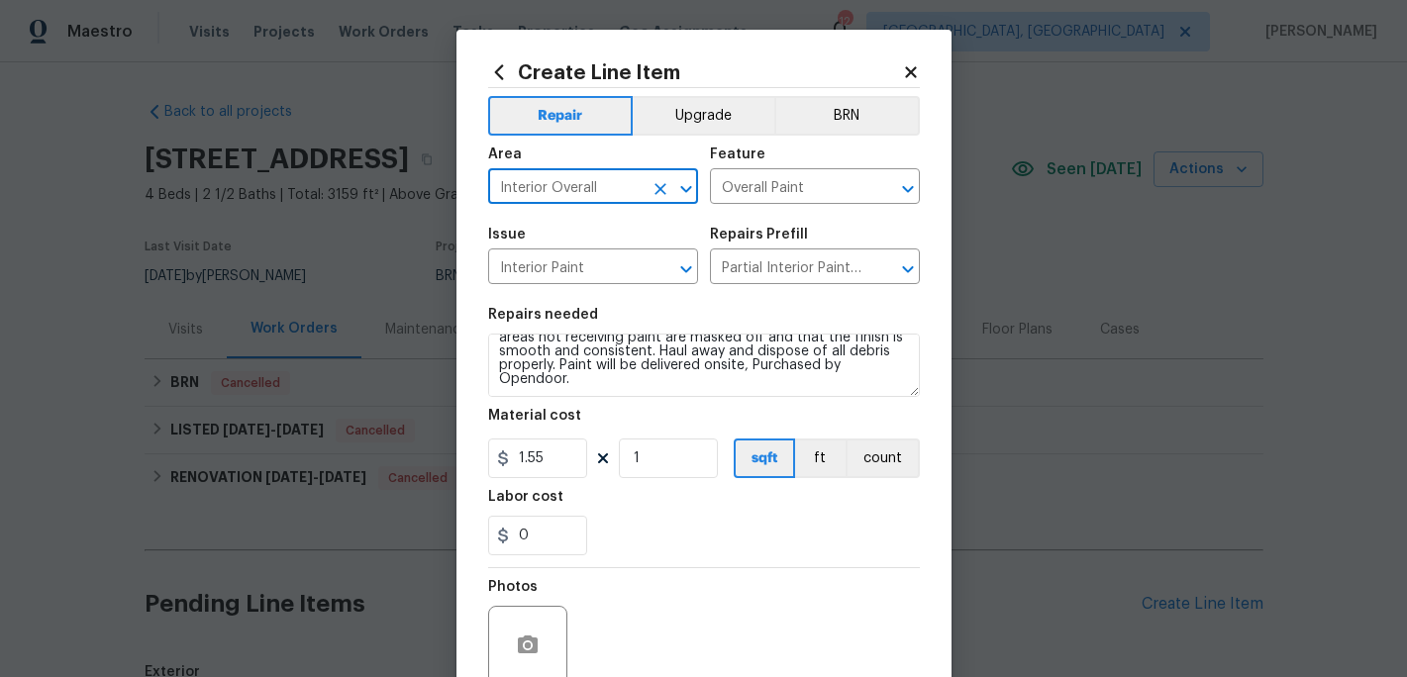
type input "Interior Overall"
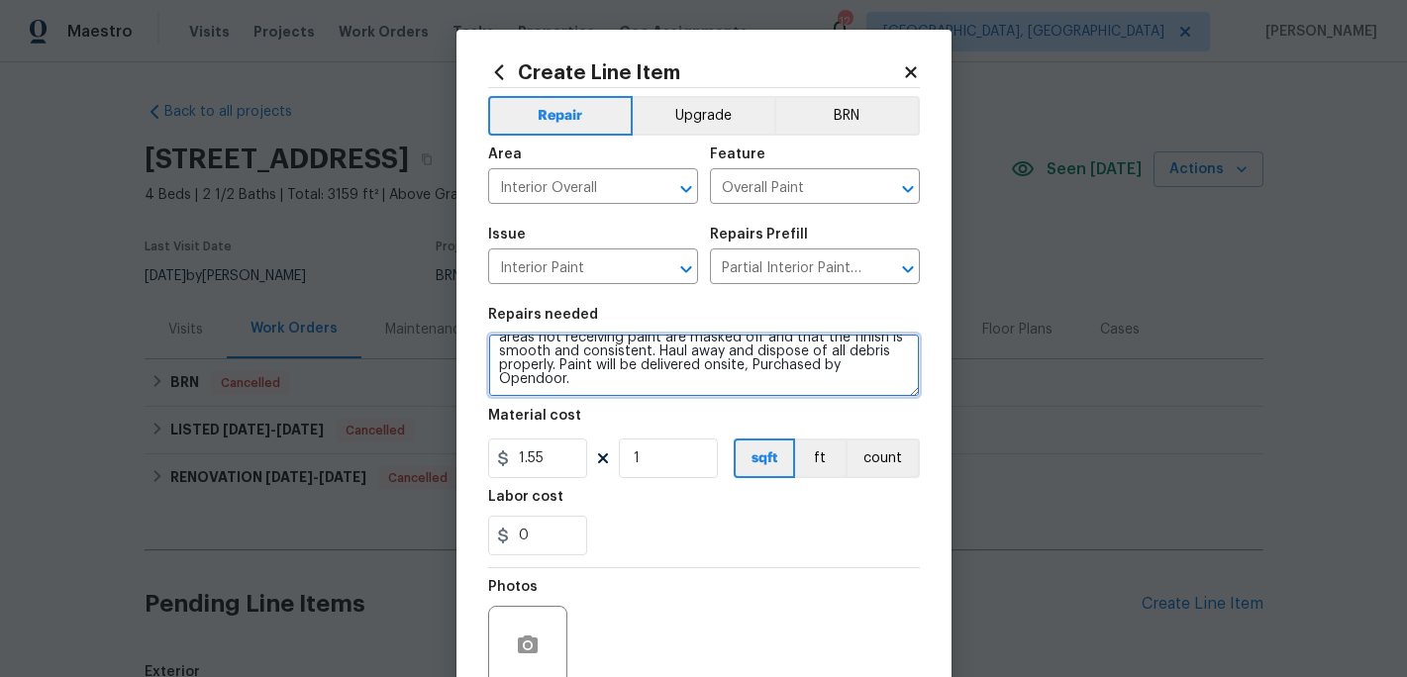
click at [584, 378] on textarea "Partial Interior paint - Prep, mask, and paint specified interior areas. Ensure…" at bounding box center [704, 365] width 432 height 63
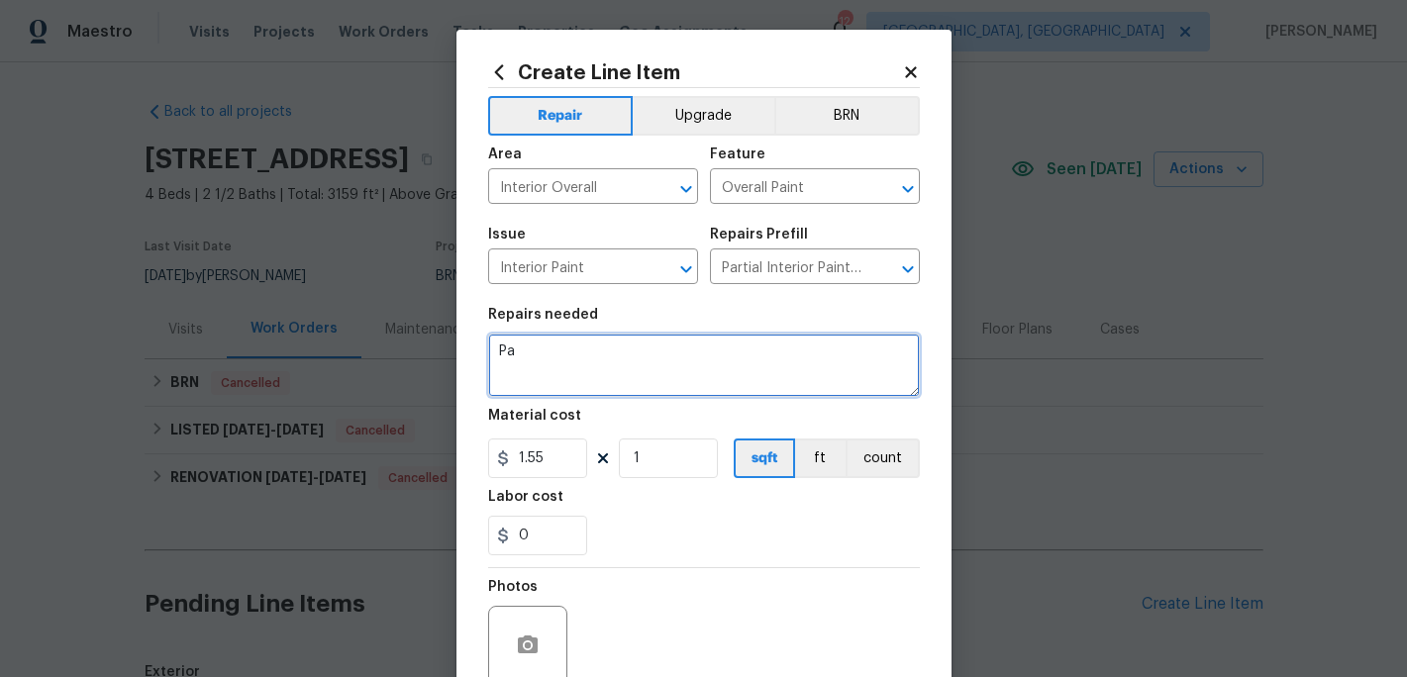
type textarea "P"
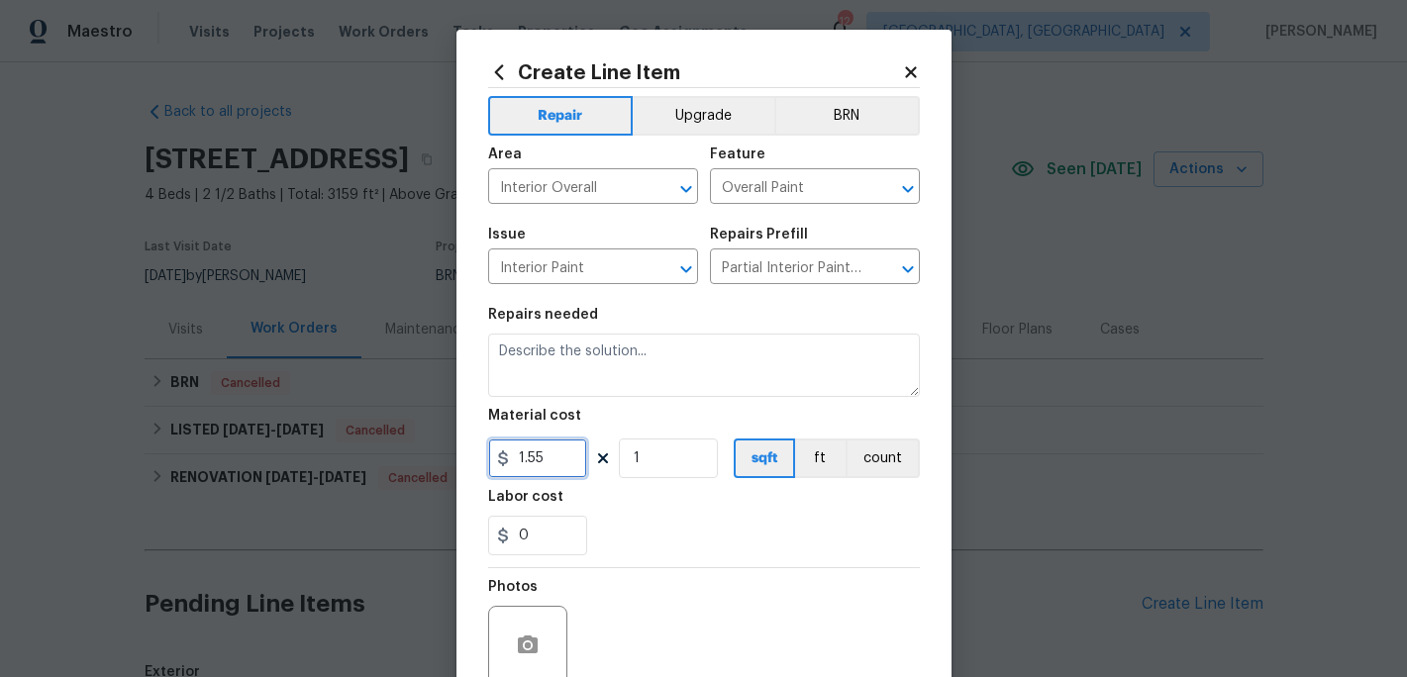
click at [569, 463] on input "1.55" at bounding box center [537, 459] width 99 height 40
type input "200"
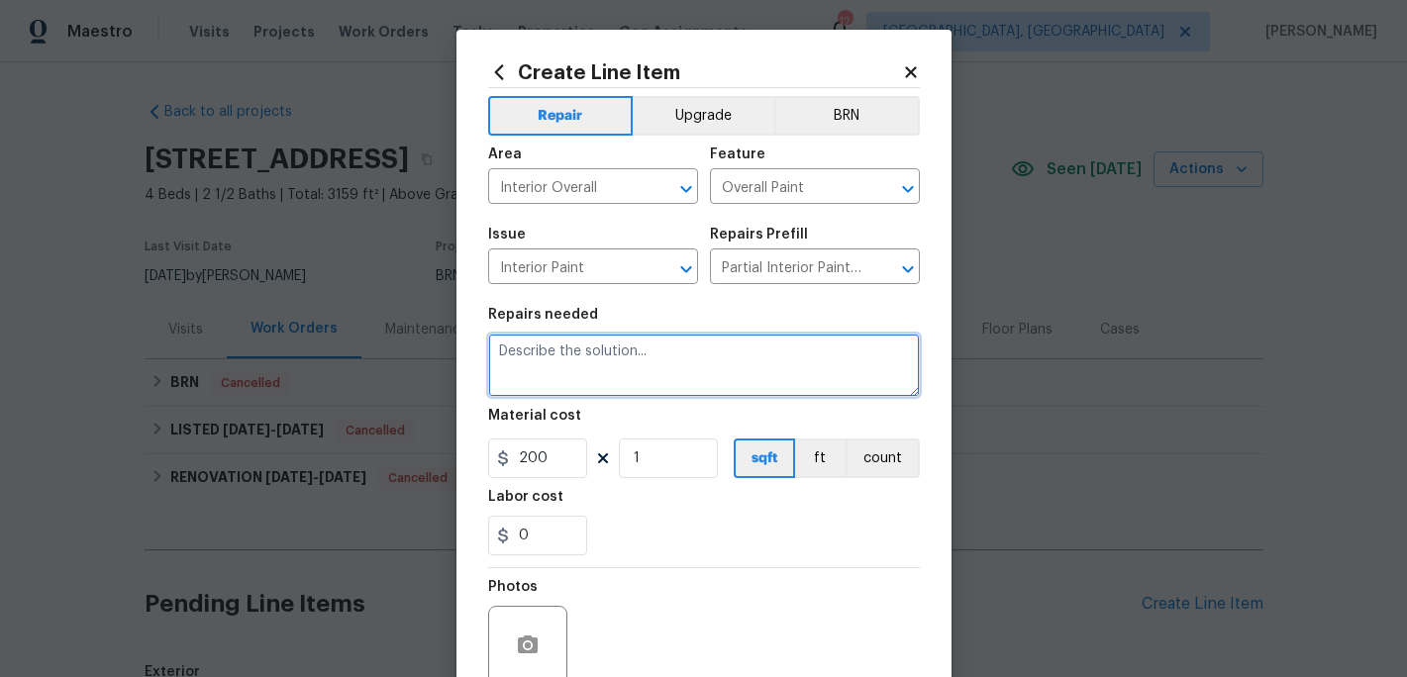
click at [536, 388] on textarea at bounding box center [704, 365] width 432 height 63
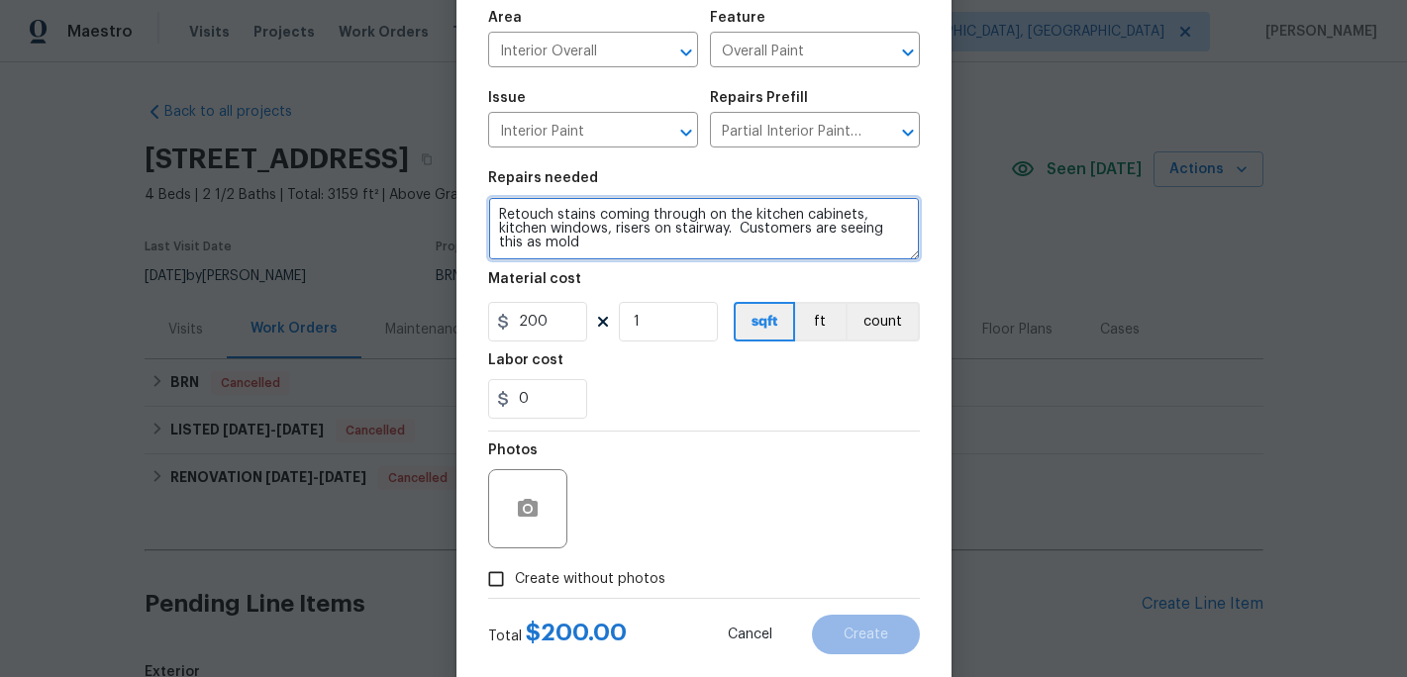
scroll to position [176, 0]
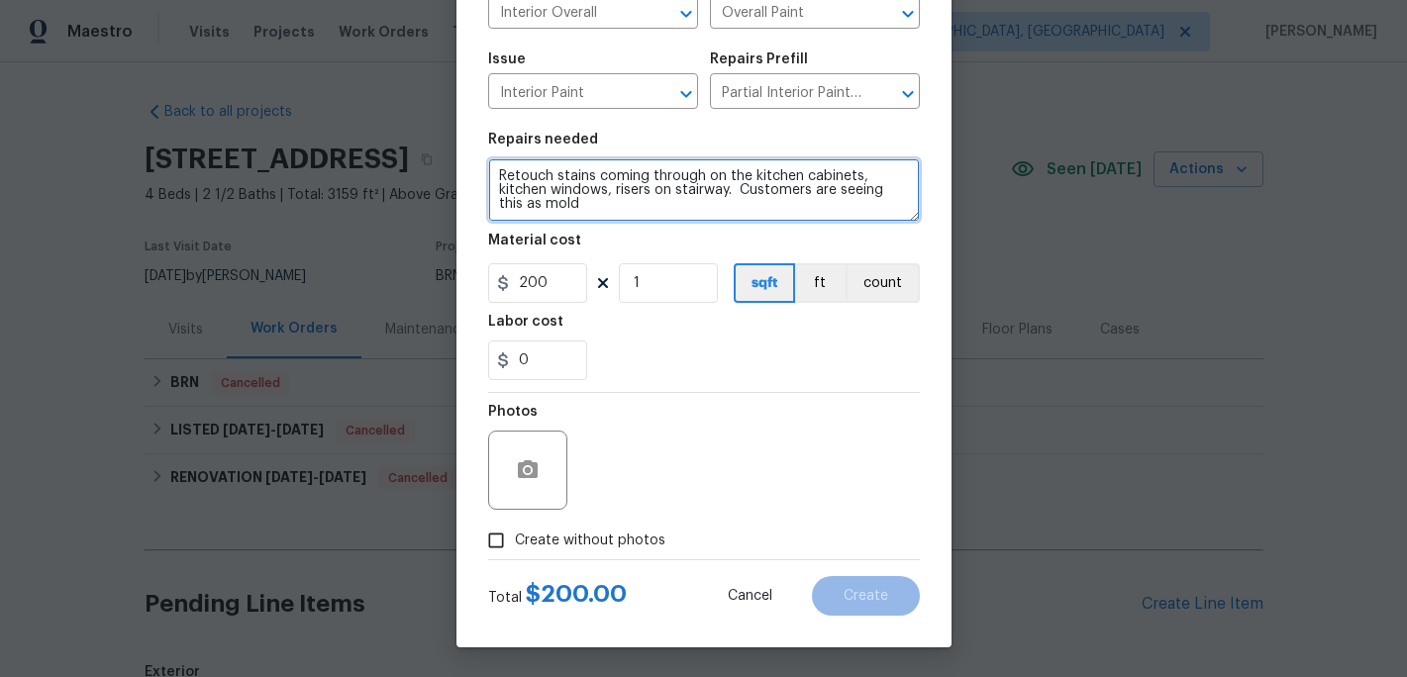
type textarea "Retouch stains coming through on the kitchen cabinets, kitchen windows, risers …"
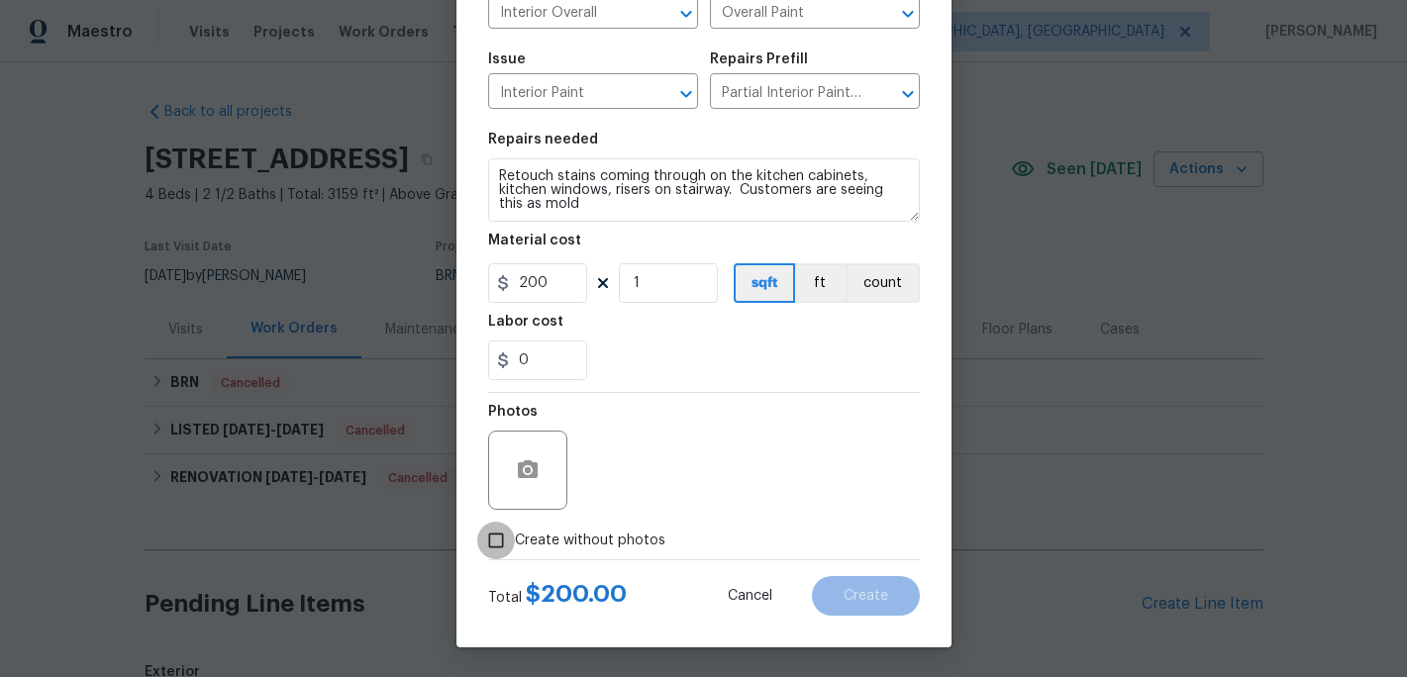
click at [512, 542] on input "Create without photos" at bounding box center [496, 541] width 38 height 38
checkbox input "true"
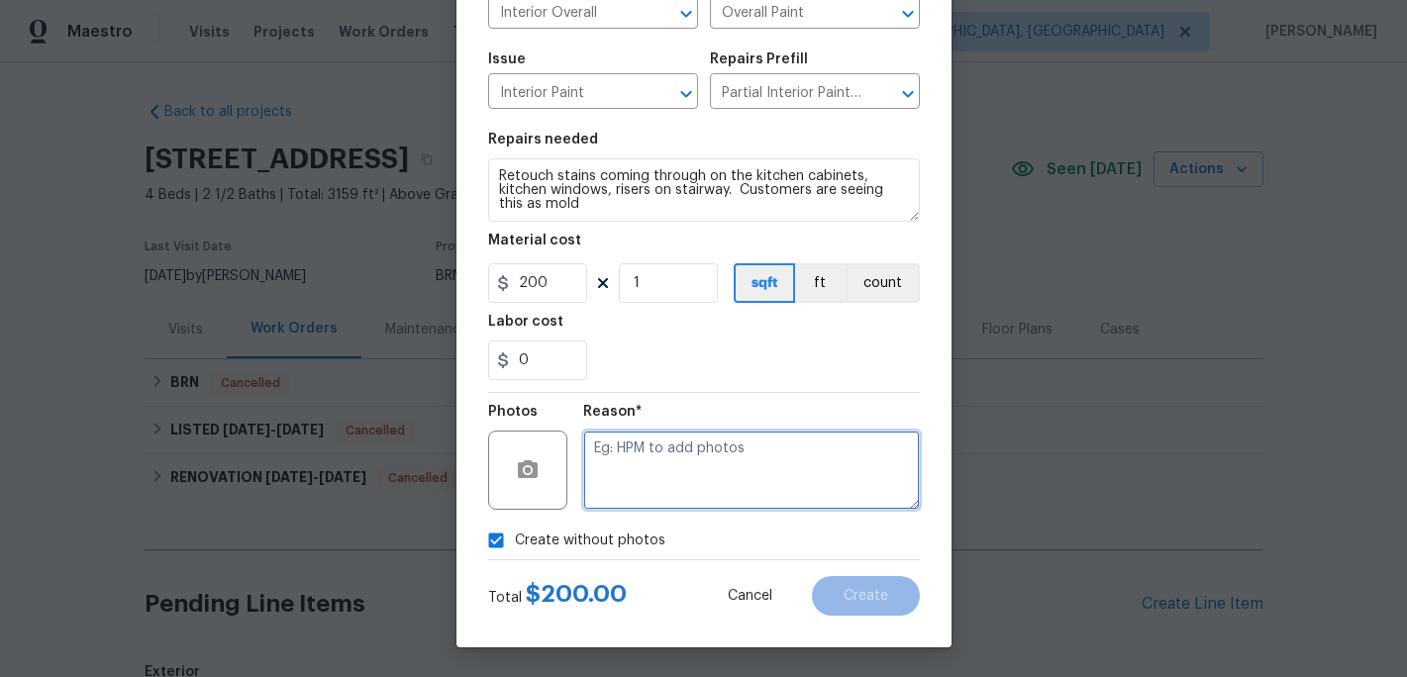
click at [653, 492] on textarea at bounding box center [751, 470] width 337 height 79
type textarea "c"
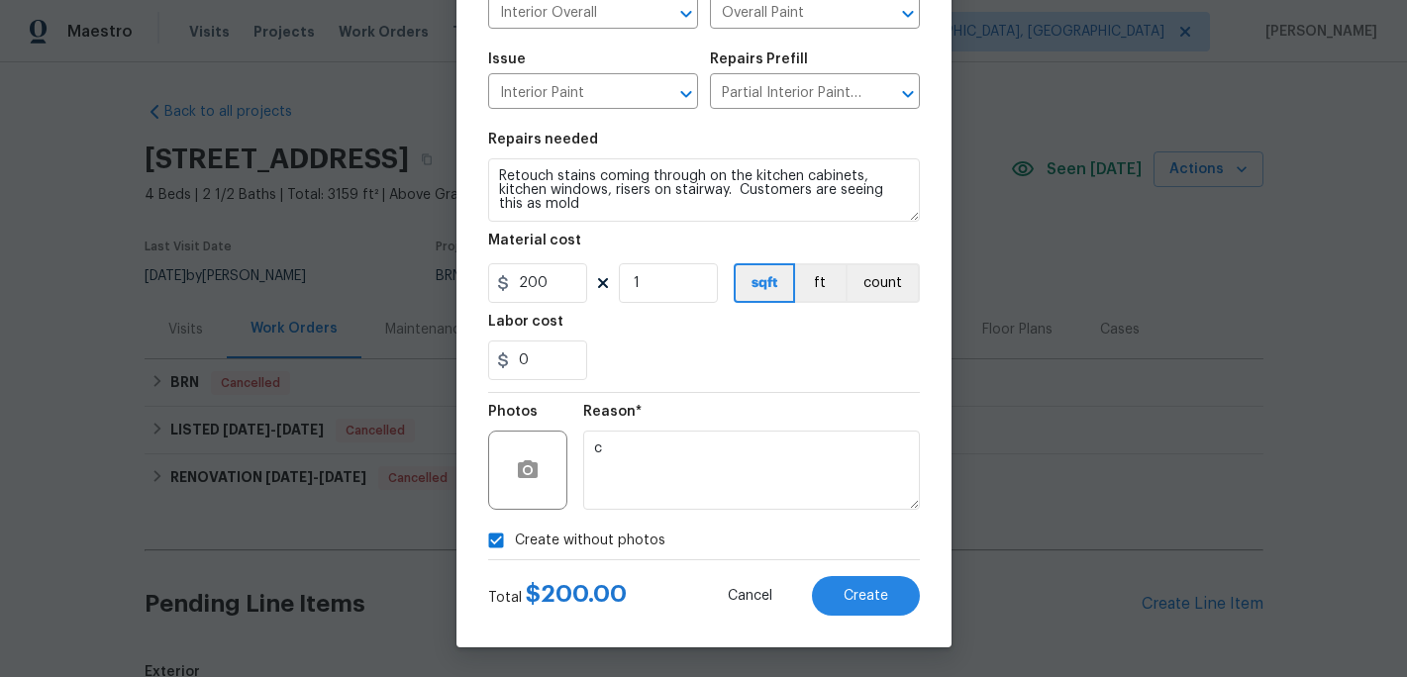
click at [949, 624] on div "Create Line Item Repair Upgrade BRN Area Interior Overall ​ Feature Overall Pai…" at bounding box center [703, 250] width 495 height 793
click at [896, 604] on button "Create" at bounding box center [866, 596] width 108 height 40
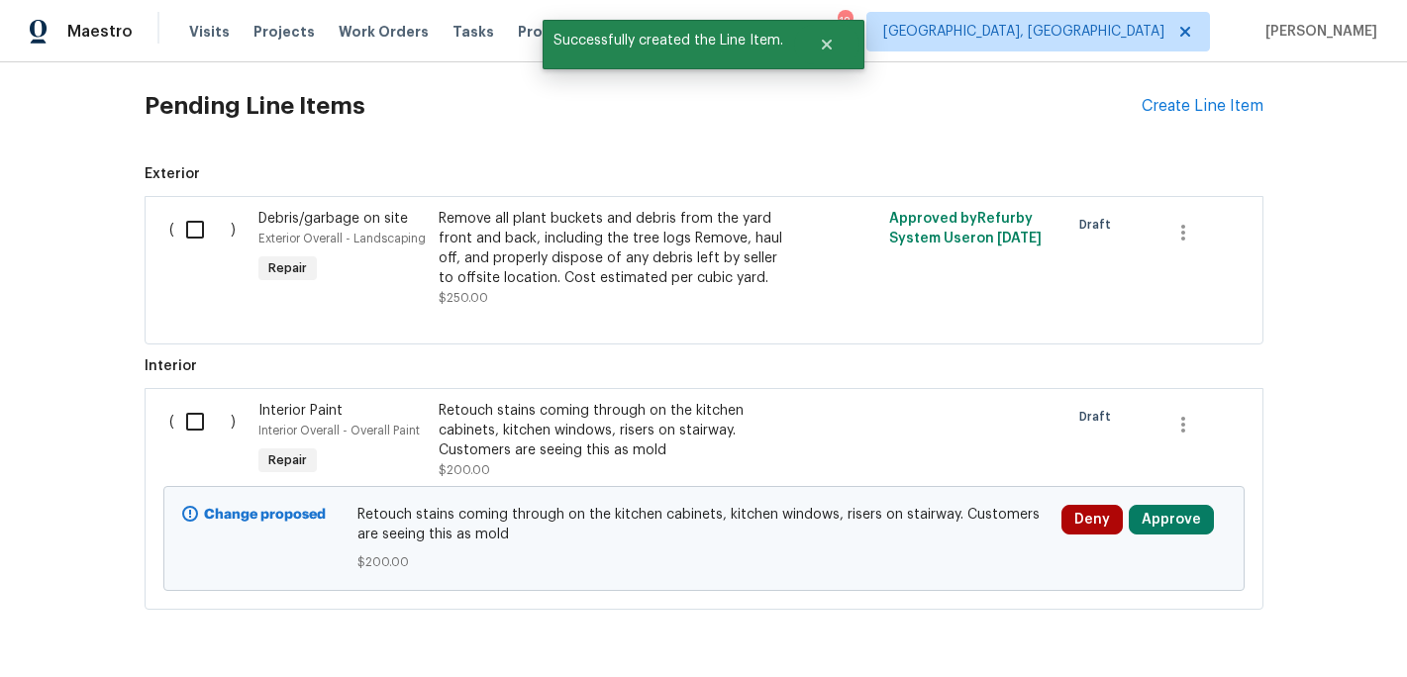
scroll to position [541, 0]
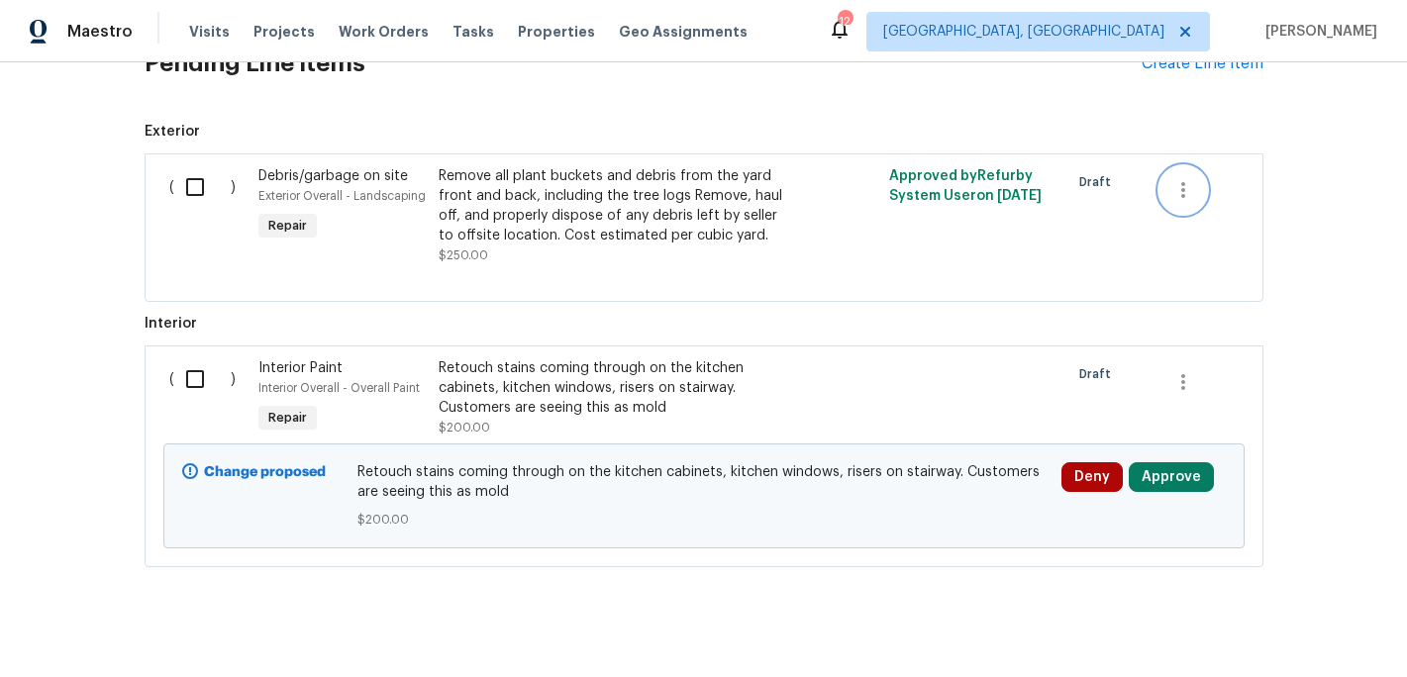
click at [1185, 193] on icon "button" at bounding box center [1183, 190] width 24 height 24
click at [1185, 193] on li "Cancel" at bounding box center [1199, 189] width 76 height 33
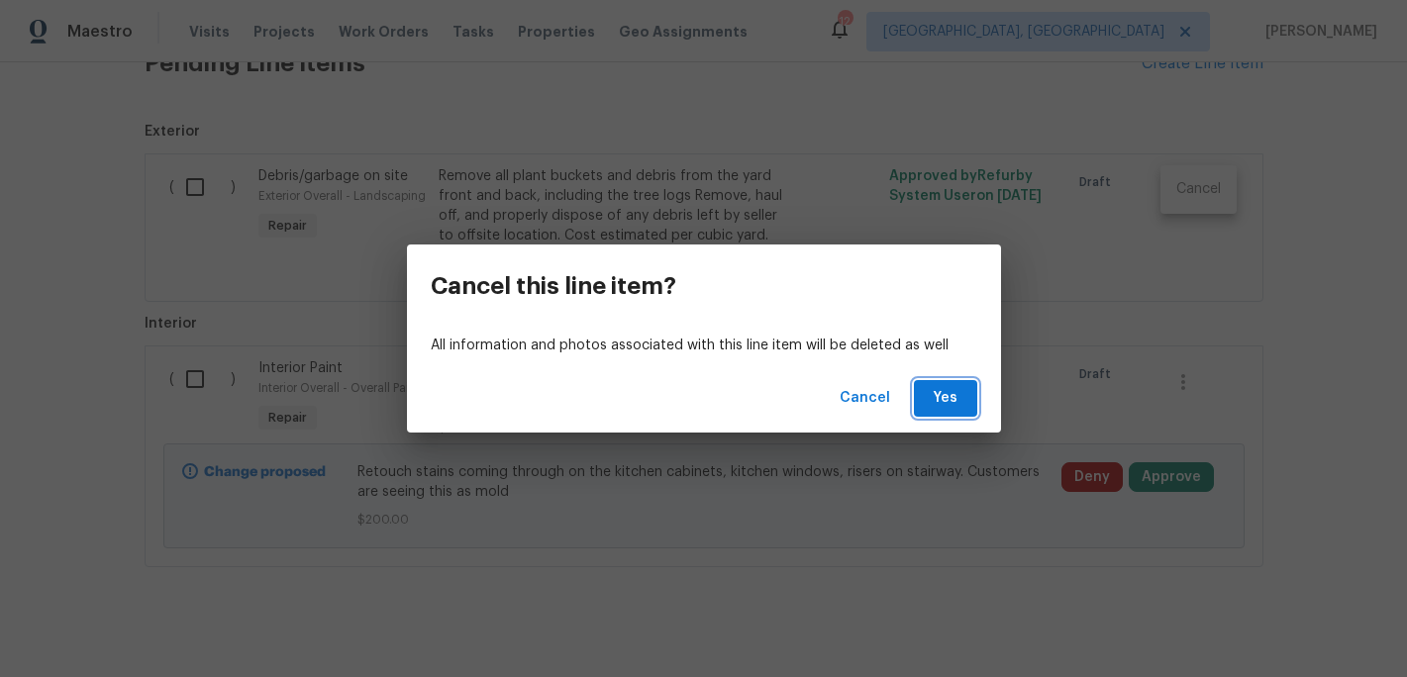
click at [938, 395] on span "Yes" at bounding box center [946, 398] width 32 height 25
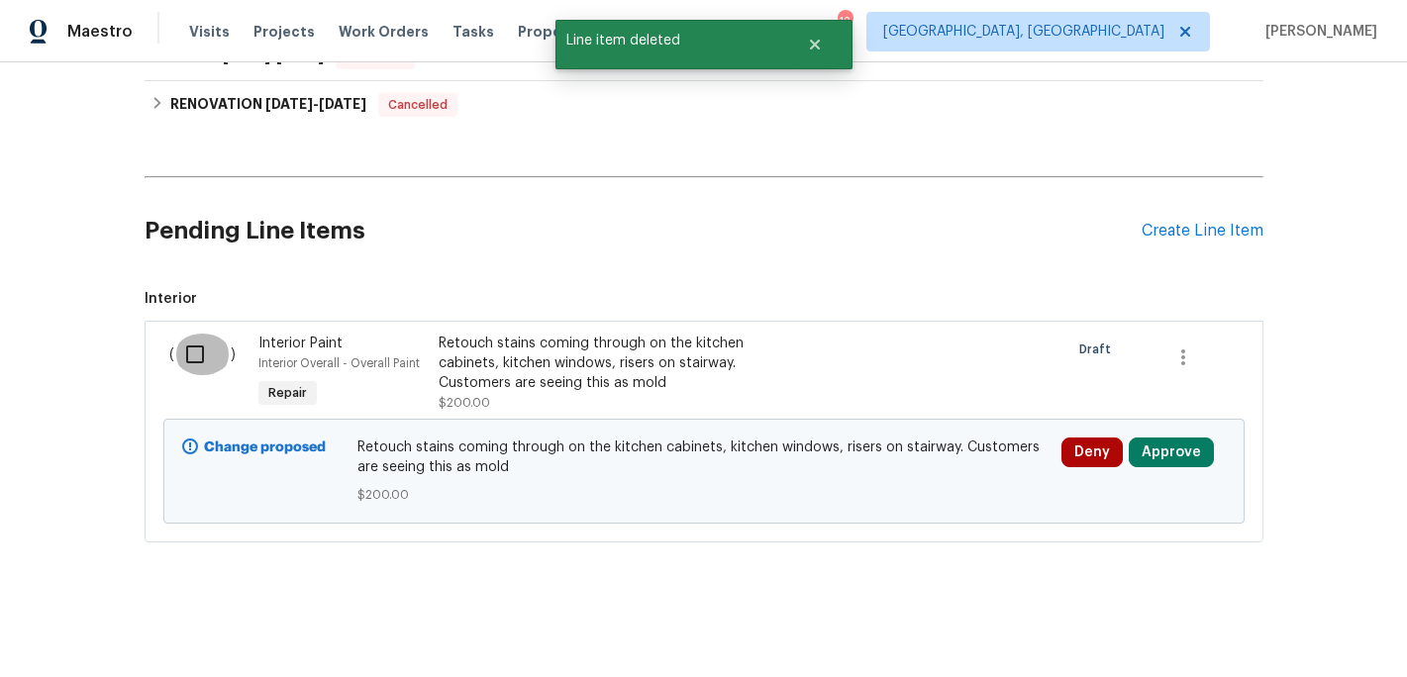
click at [192, 351] on input "checkbox" at bounding box center [202, 355] width 56 height 42
checkbox input "true"
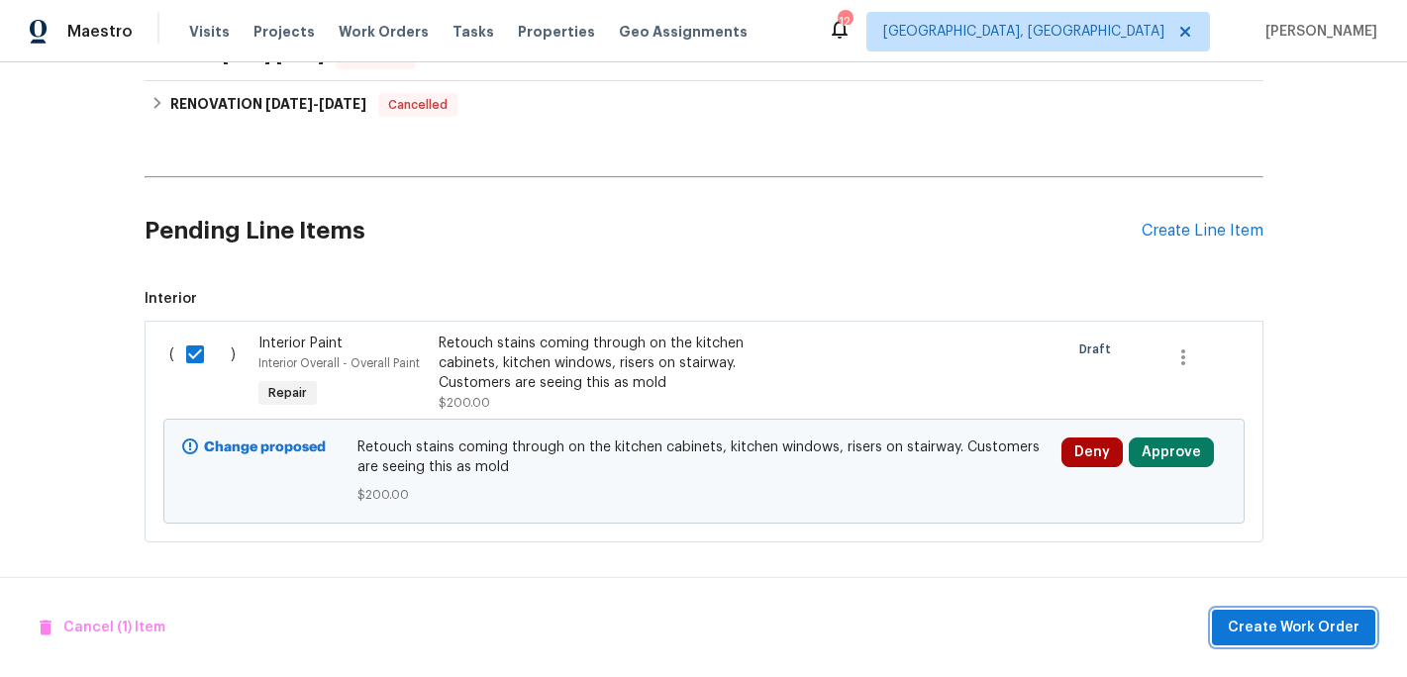
click at [1296, 634] on span "Create Work Order" at bounding box center [1294, 628] width 132 height 25
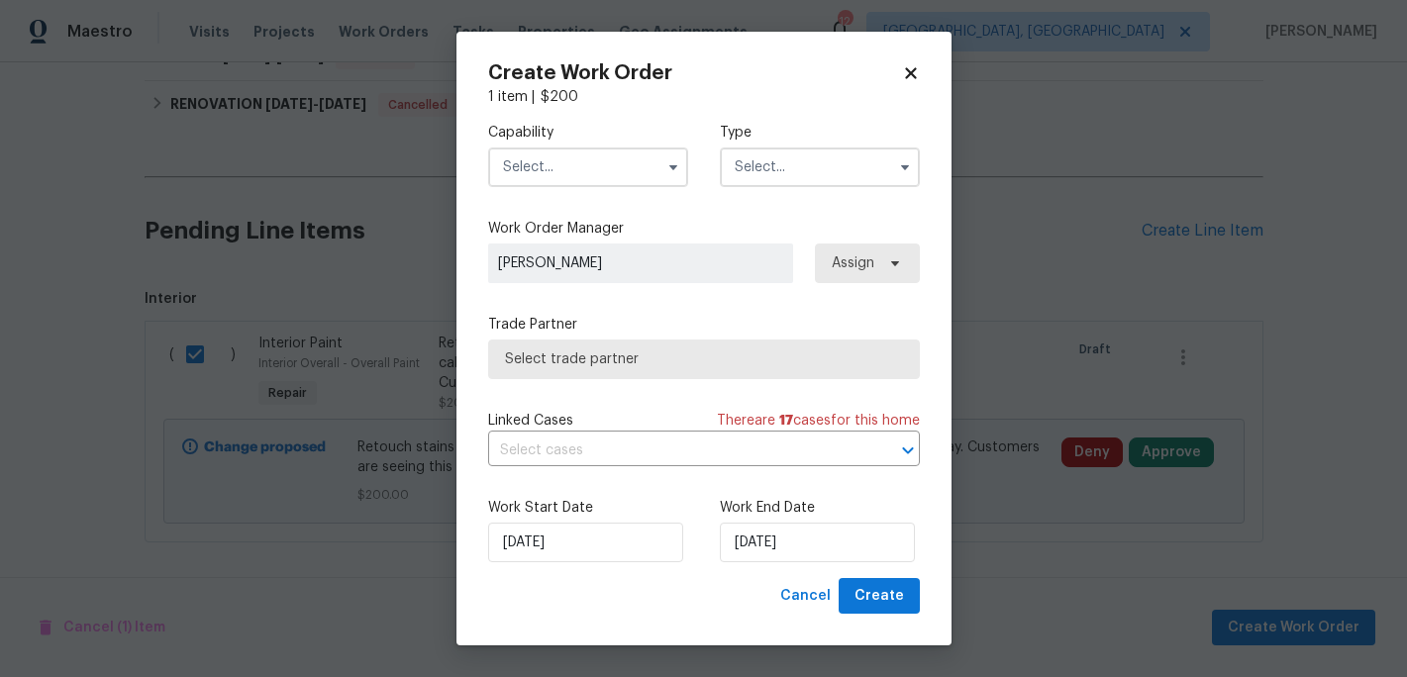
click at [621, 169] on input "text" at bounding box center [588, 168] width 200 height 40
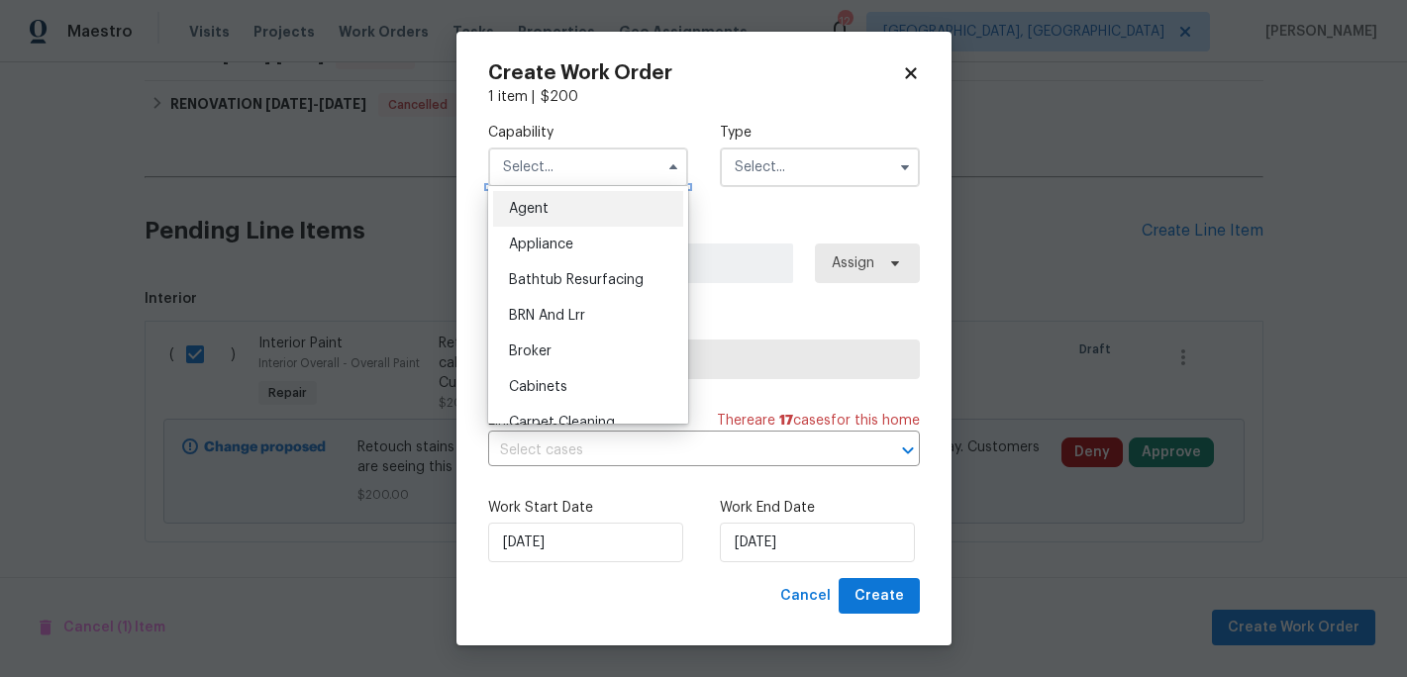
click at [621, 169] on input "text" at bounding box center [588, 168] width 200 height 40
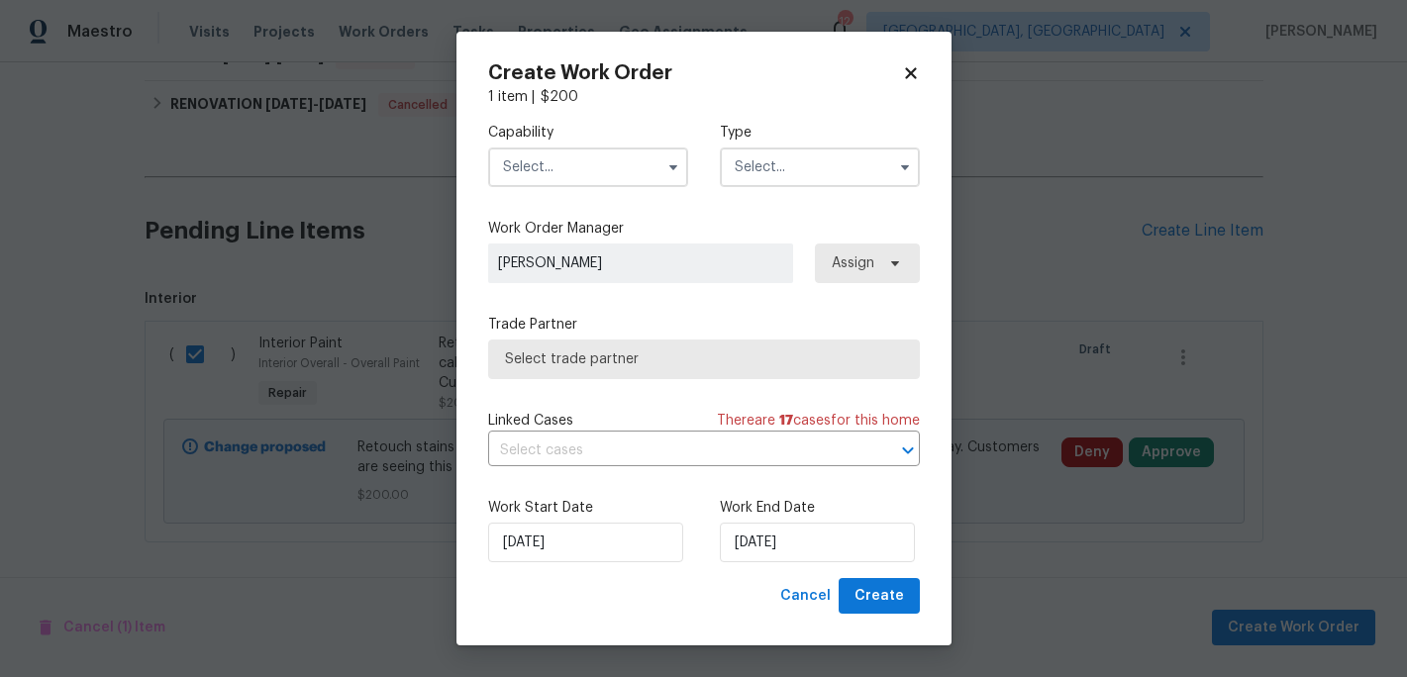
click at [621, 169] on input "text" at bounding box center [588, 168] width 200 height 40
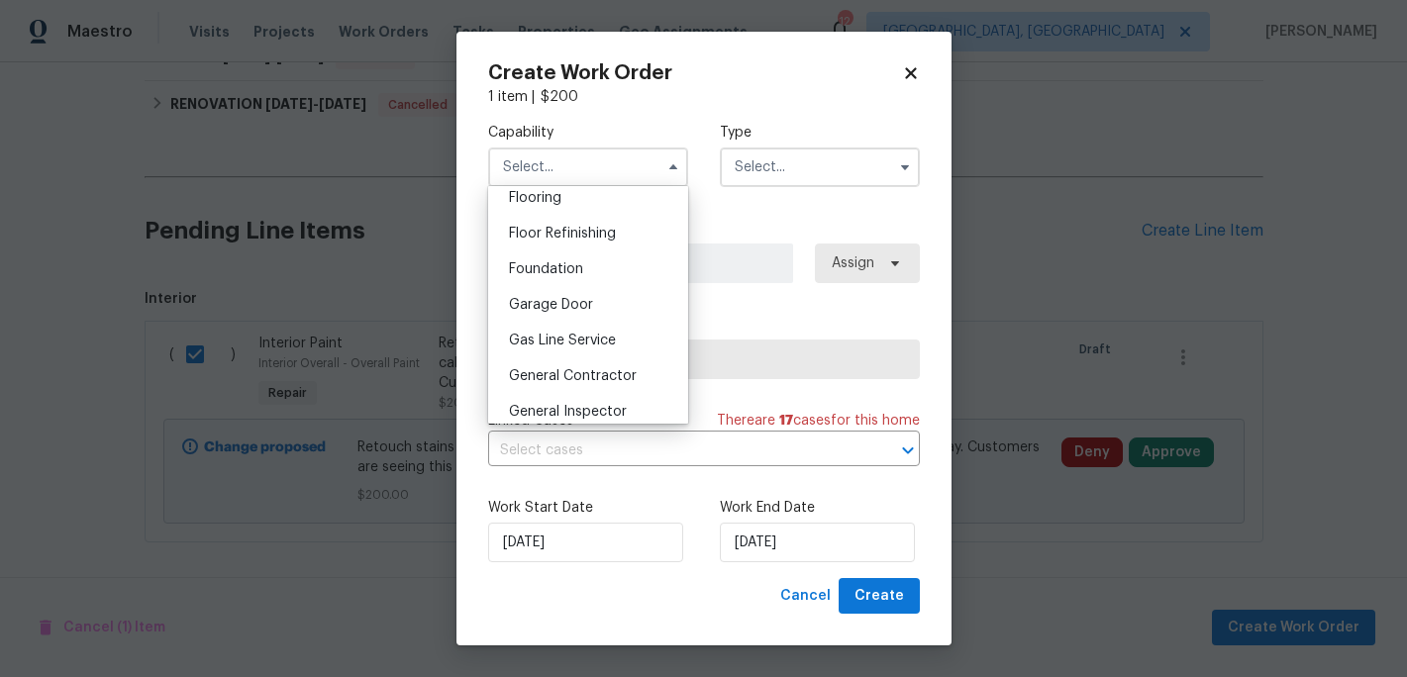
scroll to position [821, 0]
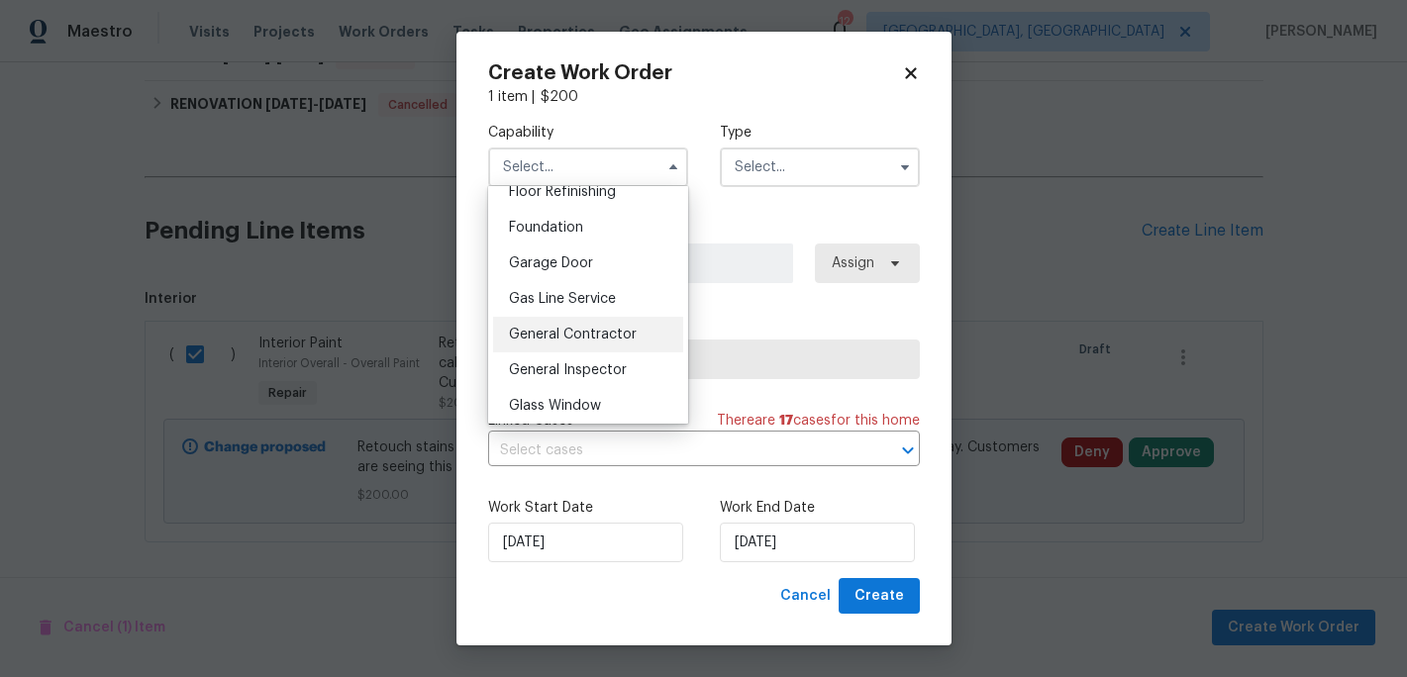
click at [600, 328] on span "General Contractor" at bounding box center [573, 335] width 128 height 14
type input "General Contractor"
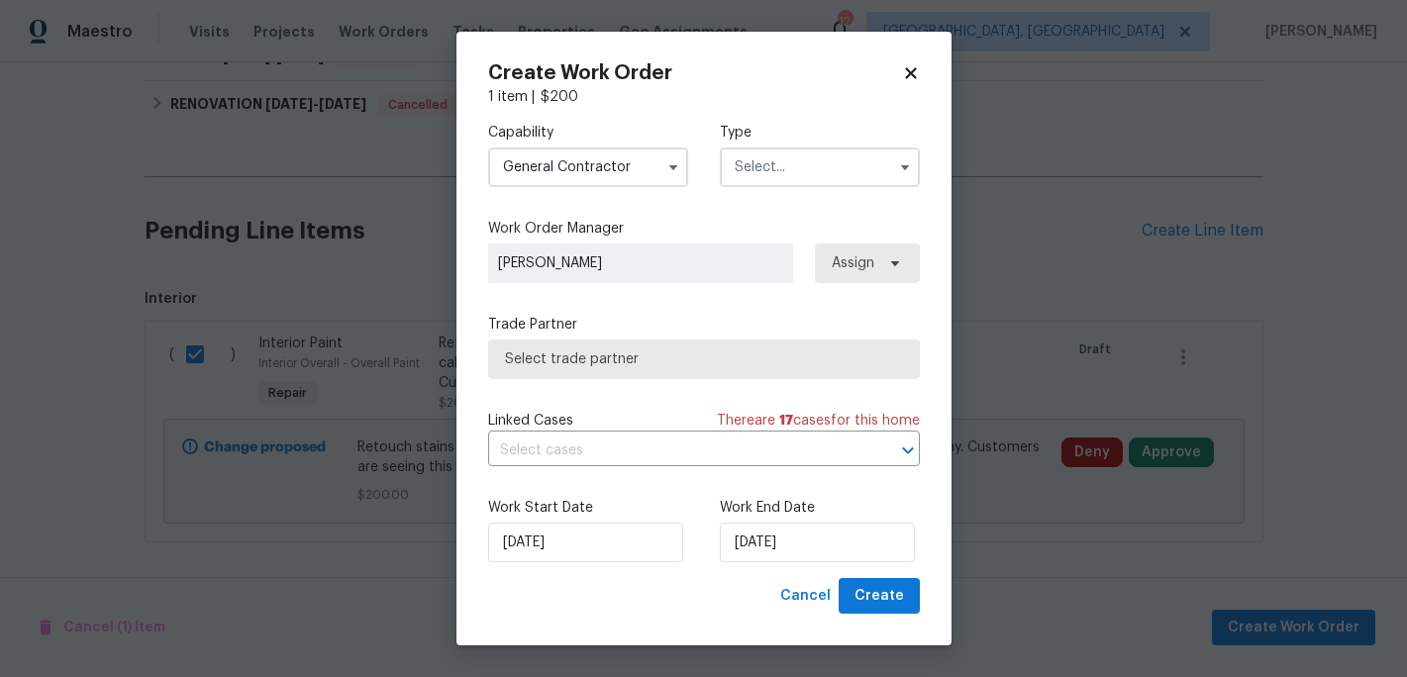
click at [776, 177] on input "text" at bounding box center [820, 168] width 200 height 40
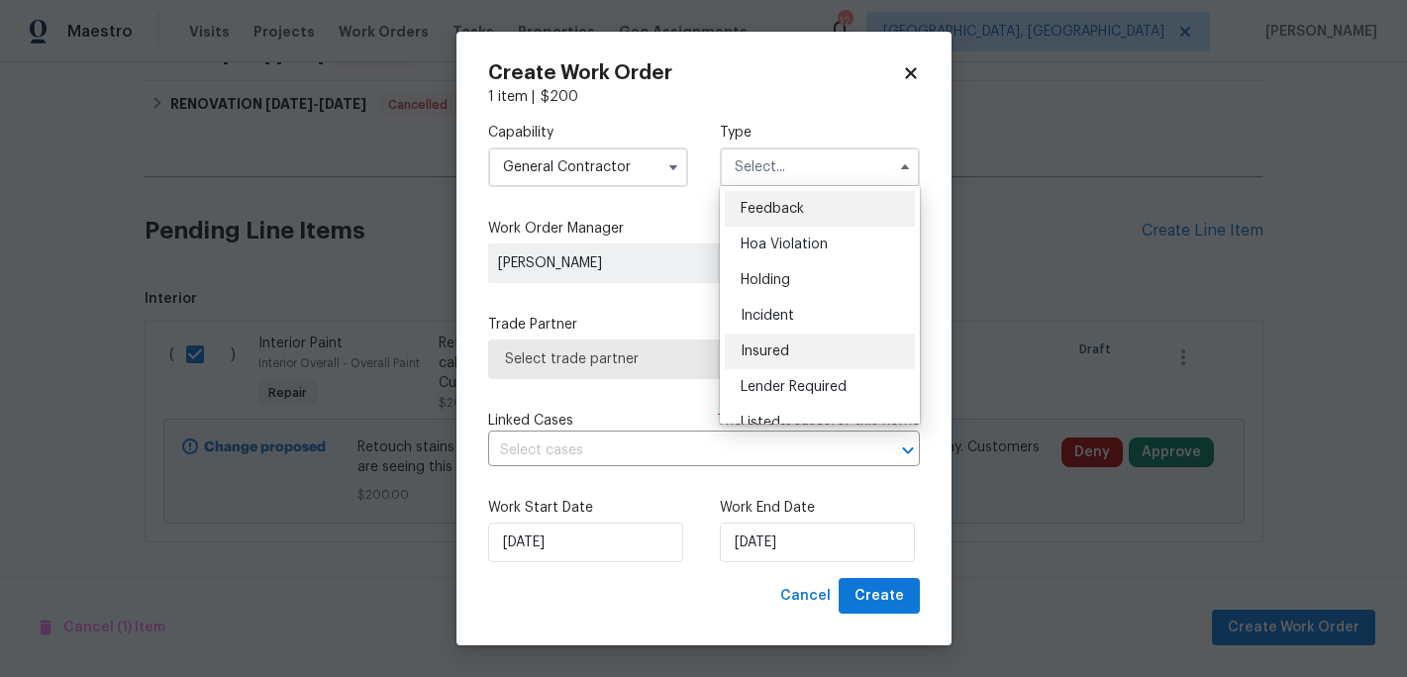
scroll to position [33, 0]
click at [768, 400] on div "Listed" at bounding box center [820, 390] width 190 height 36
type input "Listed"
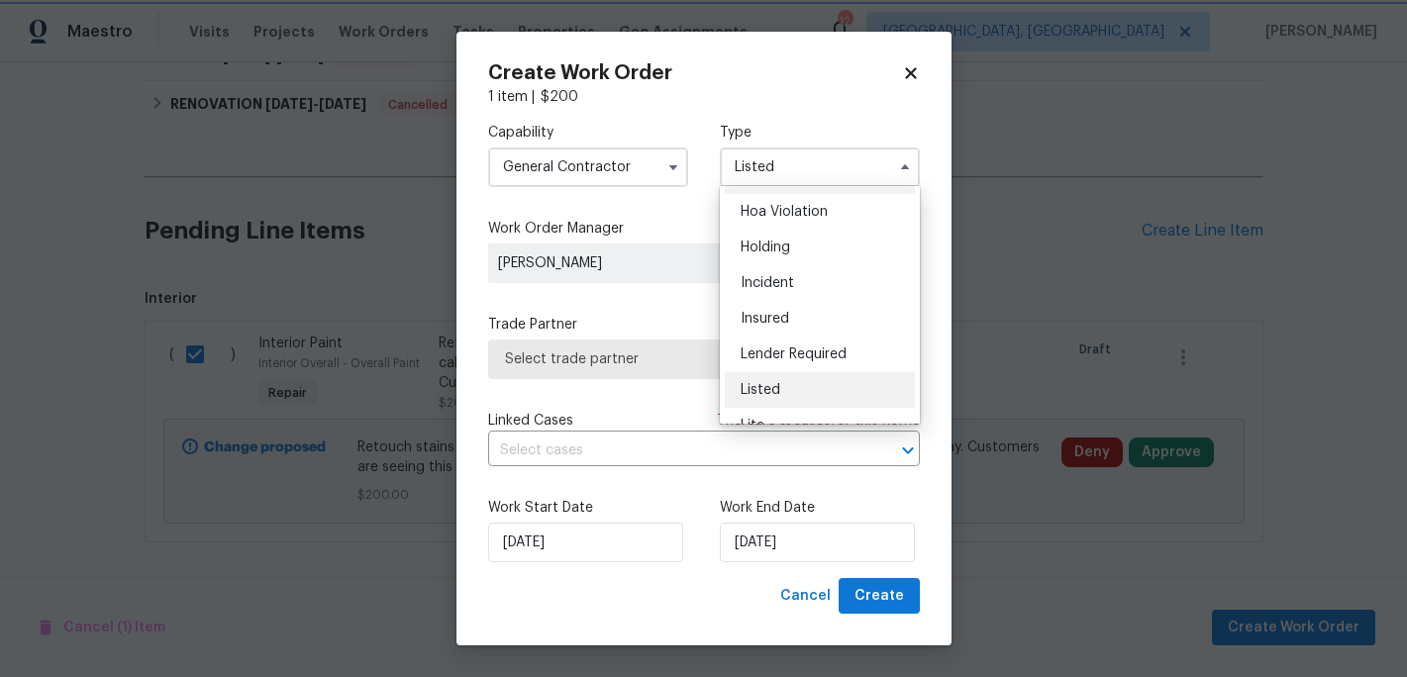
scroll to position [0, 0]
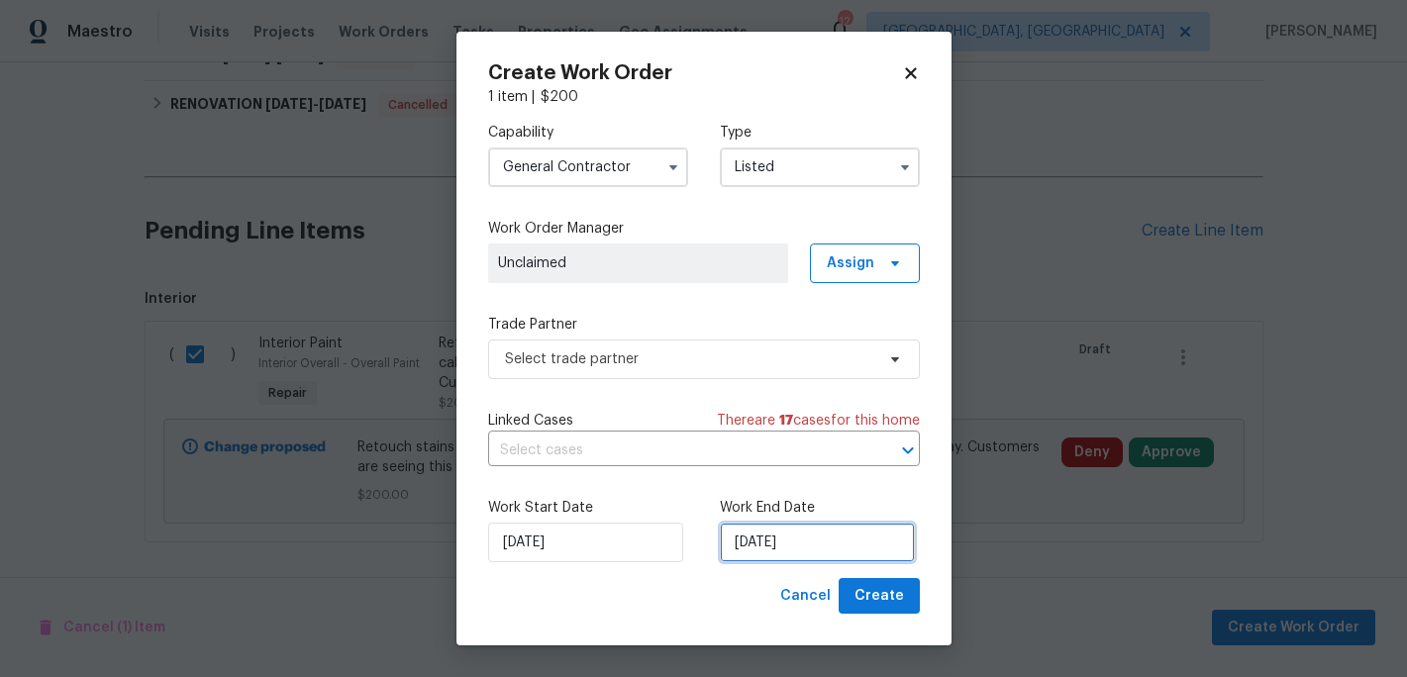
click at [761, 536] on input "8/13/2025" at bounding box center [817, 543] width 195 height 40
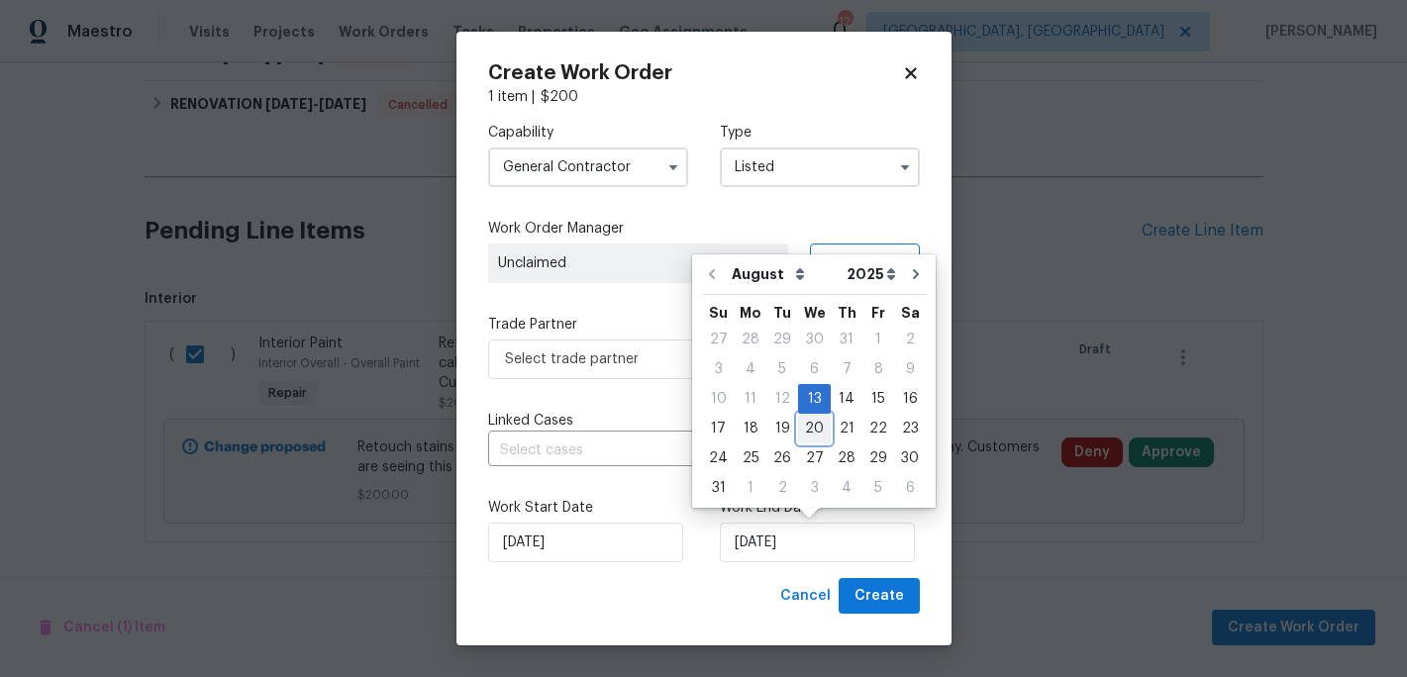
click at [802, 428] on div "20" at bounding box center [814, 429] width 33 height 28
type input "8/20/2025"
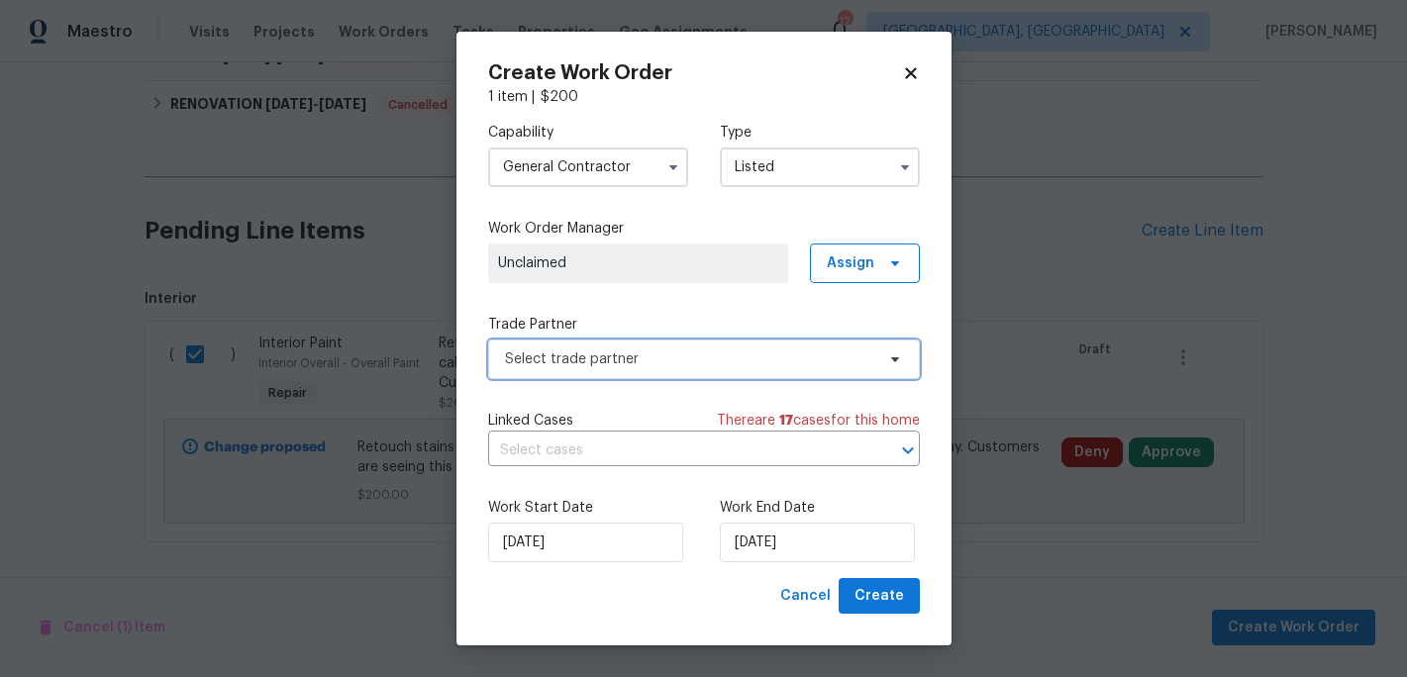
click at [768, 356] on span "Select trade partner" at bounding box center [689, 360] width 369 height 20
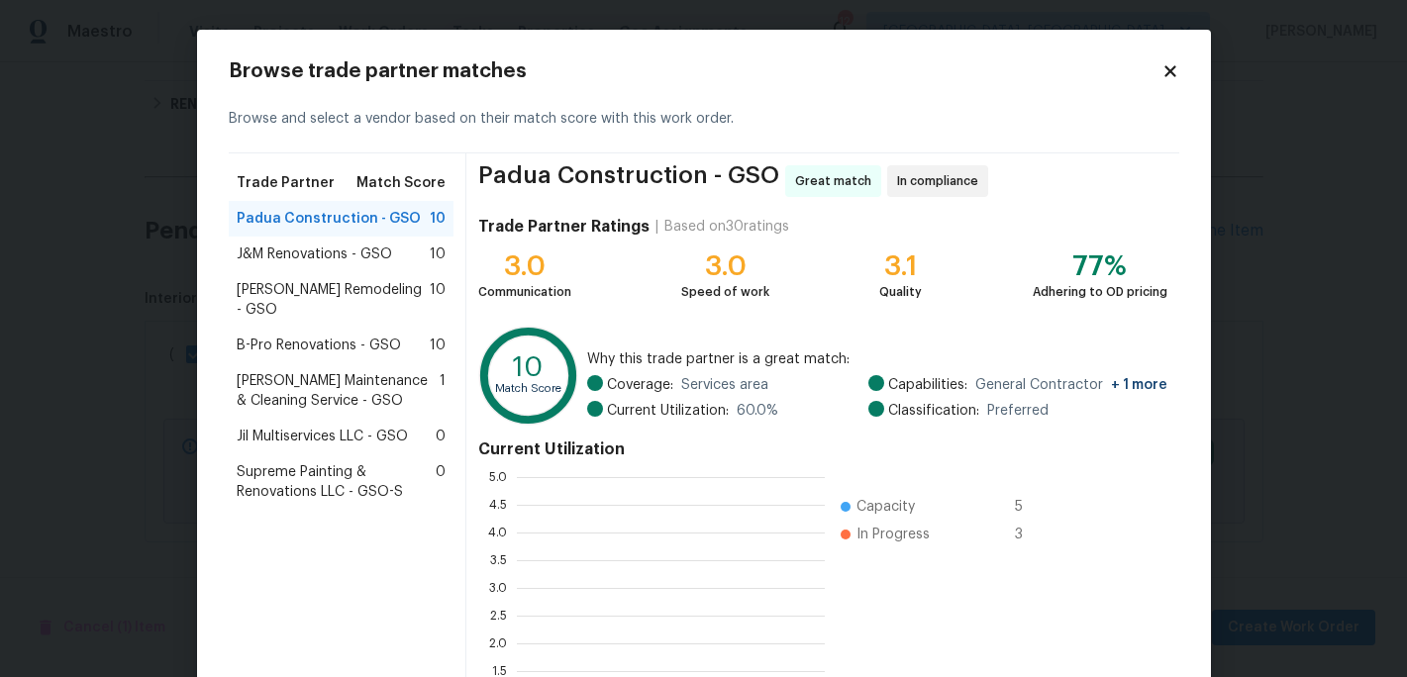
scroll to position [277, 308]
click at [366, 219] on span "Padua Construction - GSO" at bounding box center [329, 219] width 184 height 20
click at [346, 229] on div "Padua Construction - GSO 10" at bounding box center [342, 219] width 226 height 36
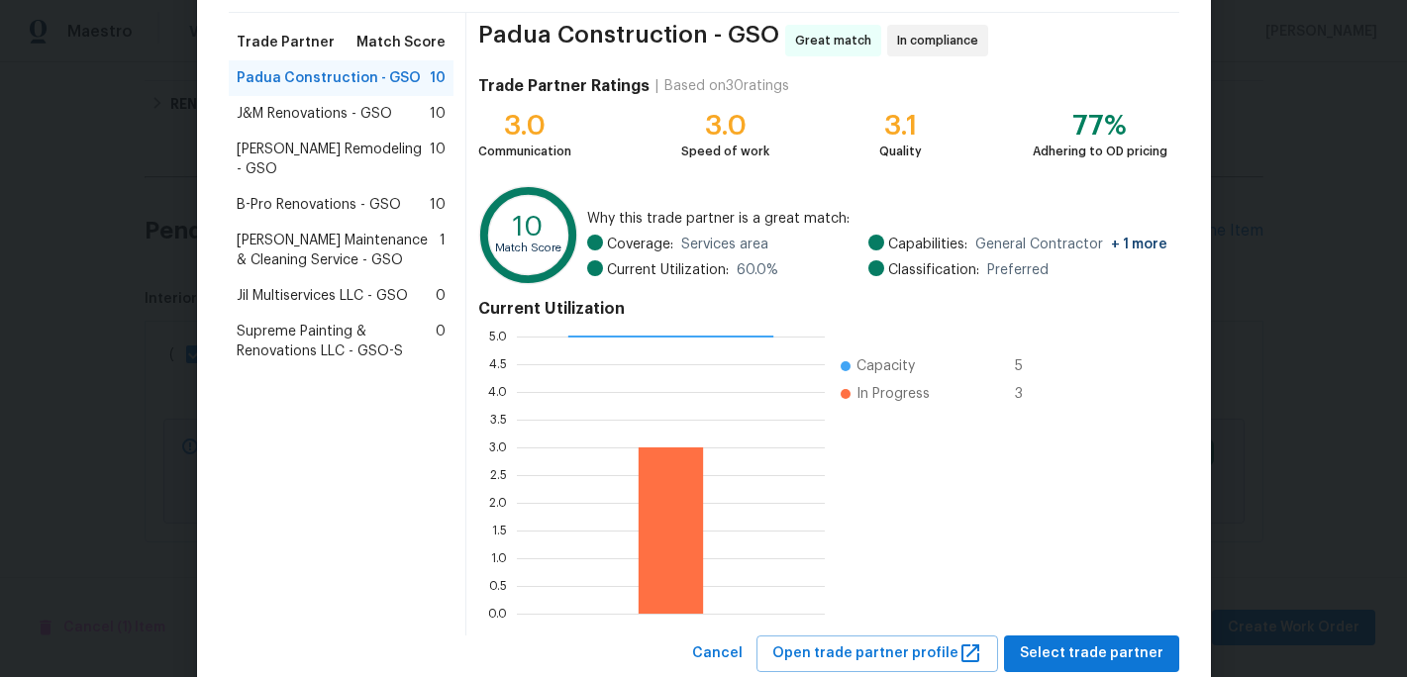
scroll to position [196, 0]
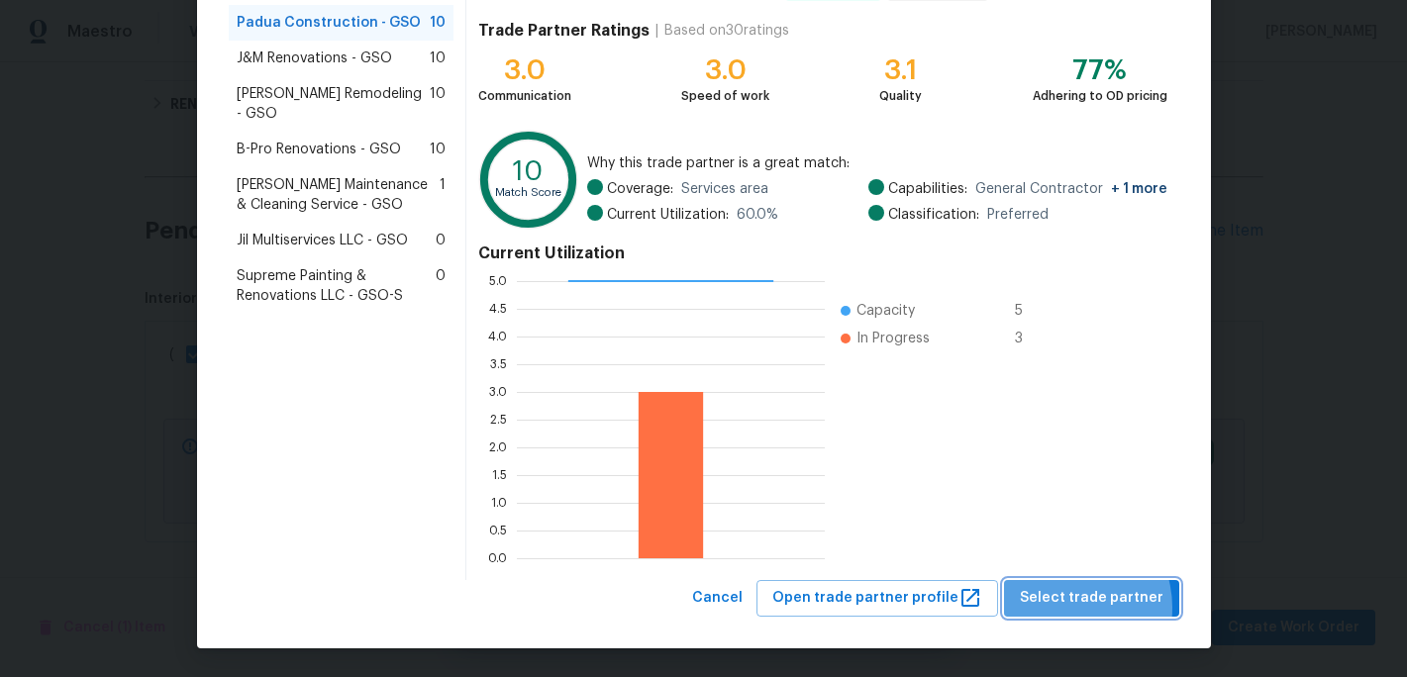
click at [1072, 608] on span "Select trade partner" at bounding box center [1092, 598] width 144 height 25
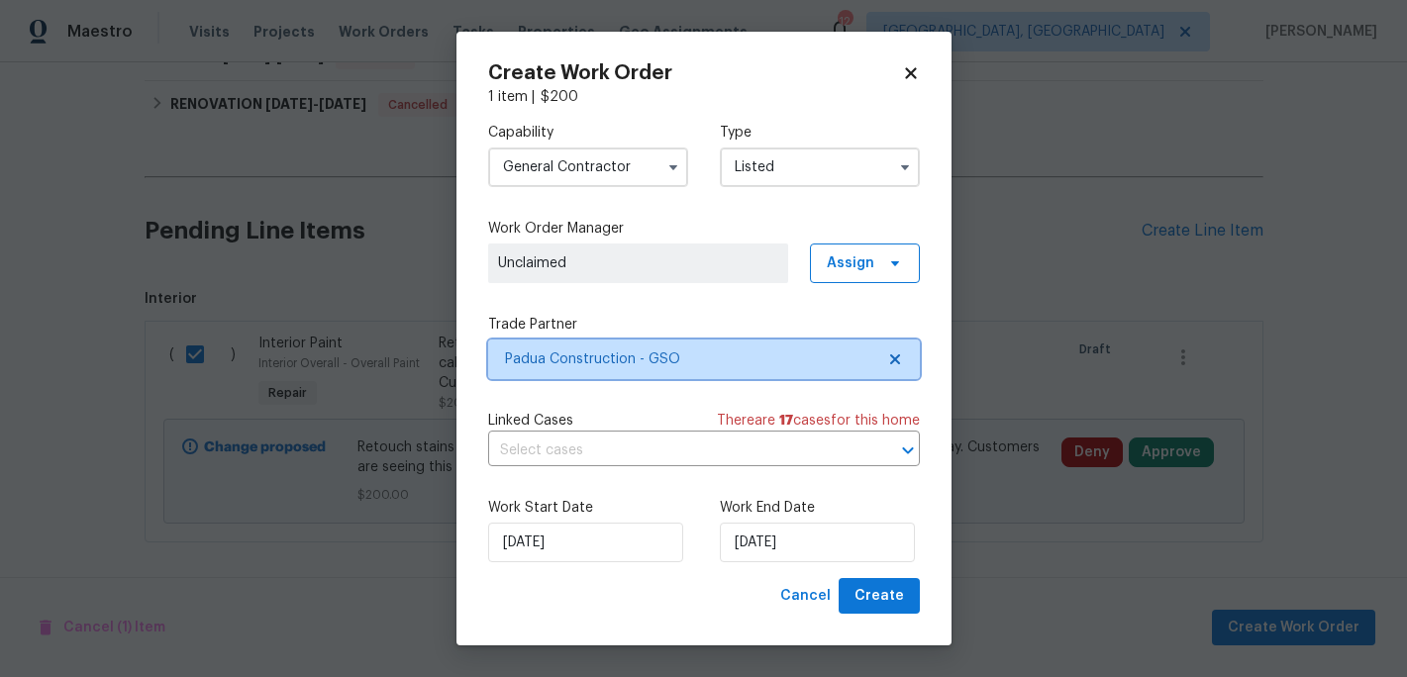
scroll to position [0, 0]
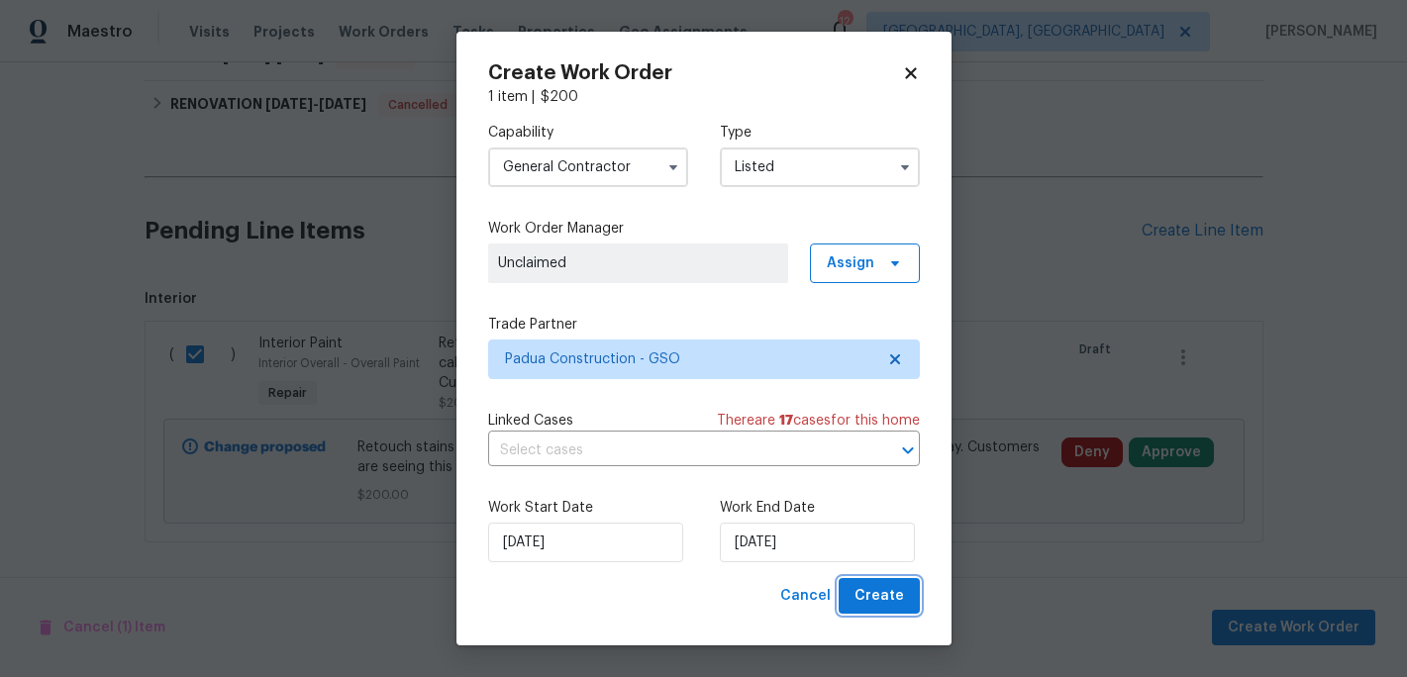
click at [868, 597] on span "Create" at bounding box center [880, 596] width 50 height 25
checkbox input "false"
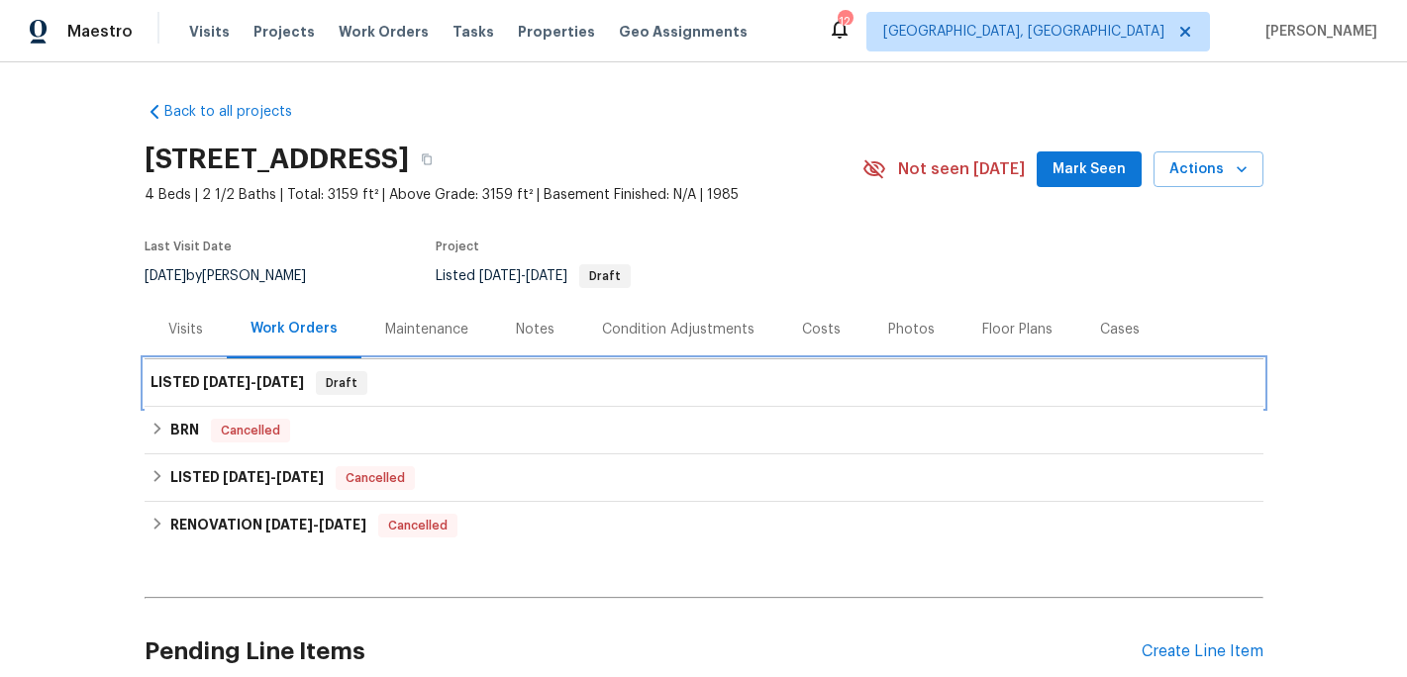
click at [268, 379] on span "8/20/25" at bounding box center [280, 382] width 48 height 14
click at [193, 379] on h6 "LISTED 8/13/25 - 8/20/25" at bounding box center [227, 383] width 153 height 24
click at [350, 381] on span "Draft" at bounding box center [342, 383] width 48 height 20
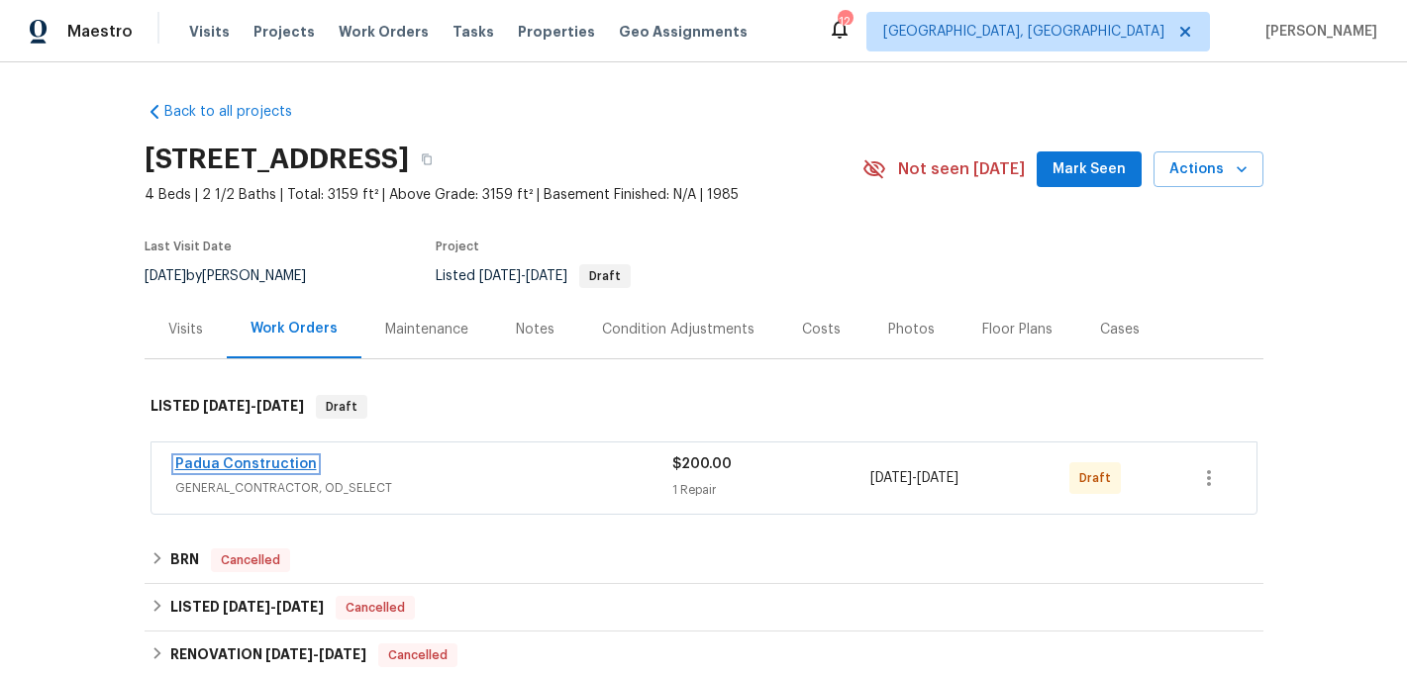
click at [264, 460] on link "Padua Construction" at bounding box center [246, 464] width 142 height 14
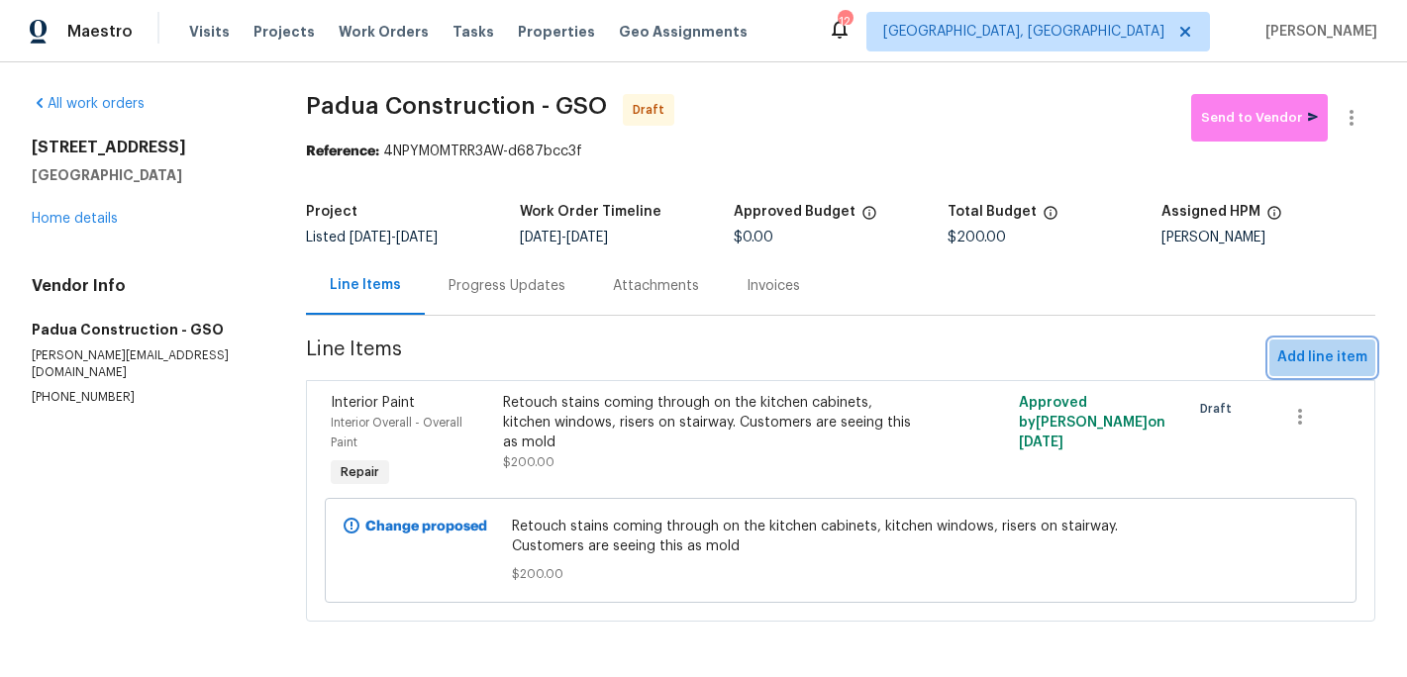
click at [1298, 354] on span "Add line item" at bounding box center [1322, 358] width 90 height 25
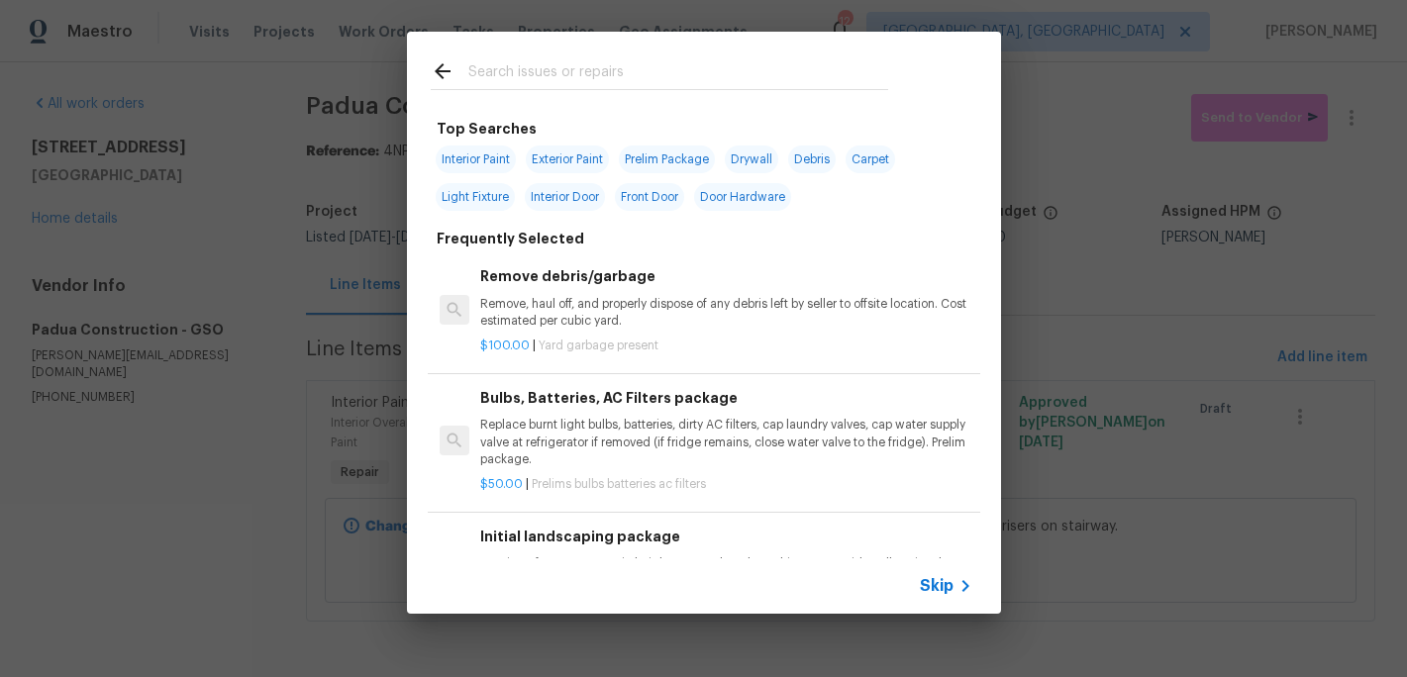
click at [527, 104] on div at bounding box center [659, 71] width 505 height 78
click at [512, 80] on input "text" at bounding box center [678, 74] width 420 height 30
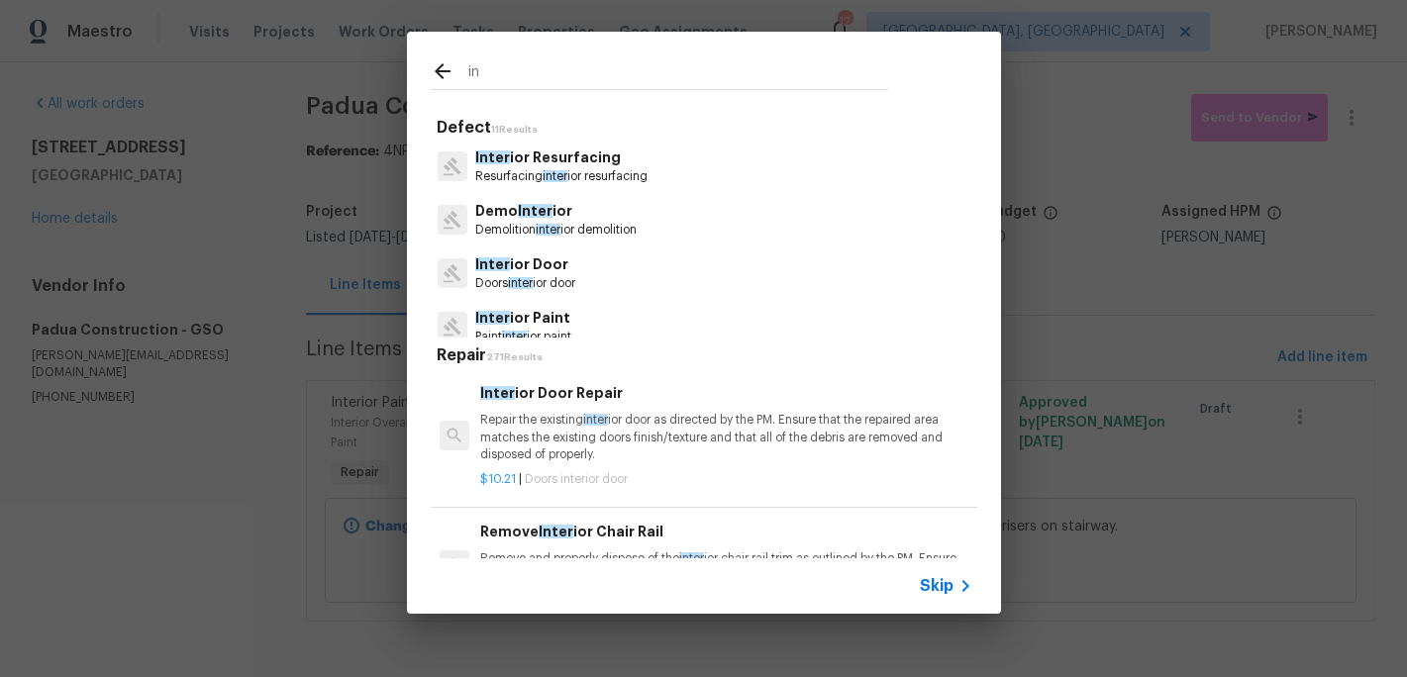
type input "i"
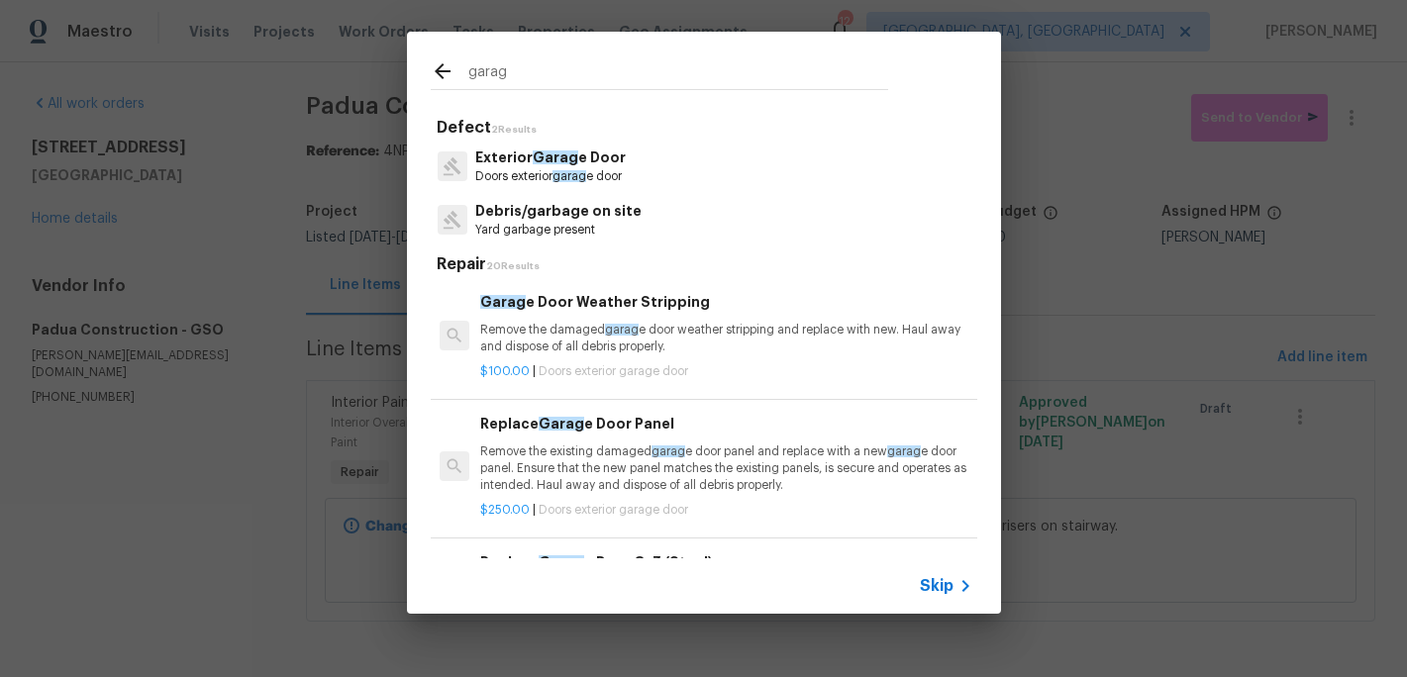
type input "garag"
click at [556, 185] on p "Doors exterior garag e door" at bounding box center [550, 176] width 151 height 17
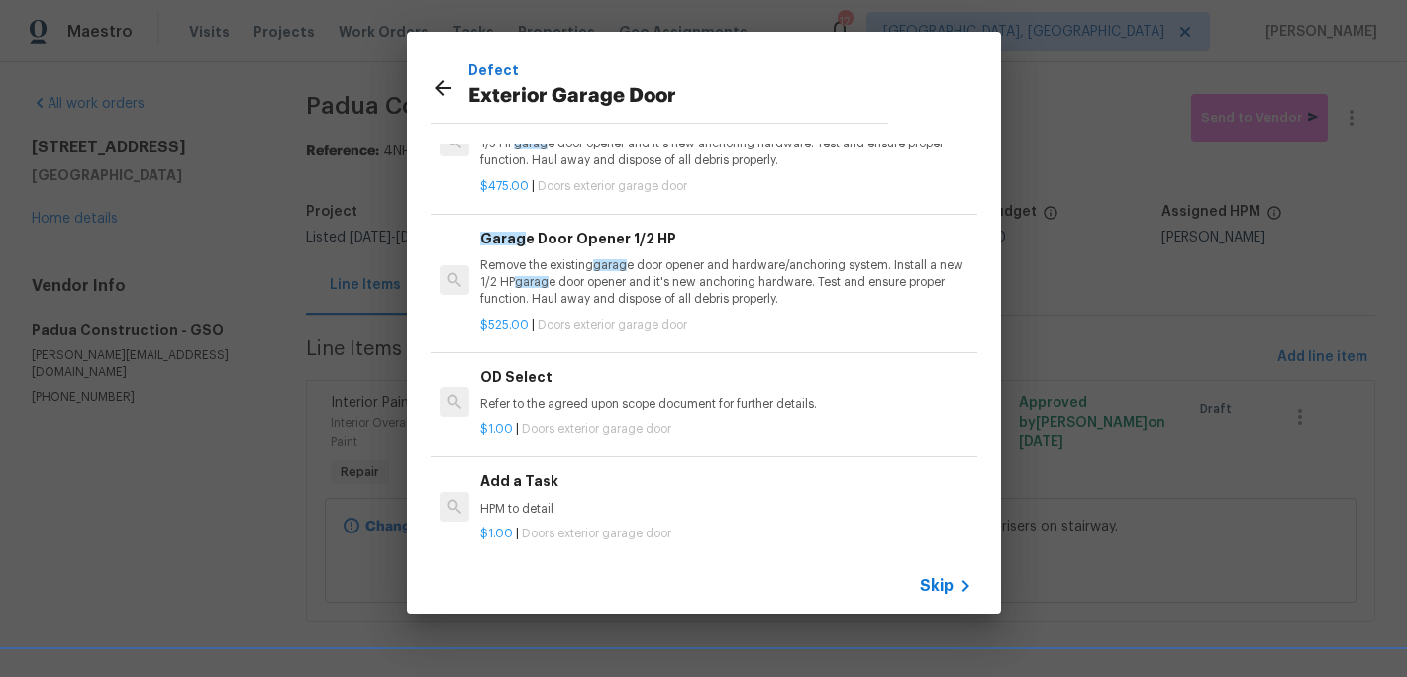
scroll to position [125, 0]
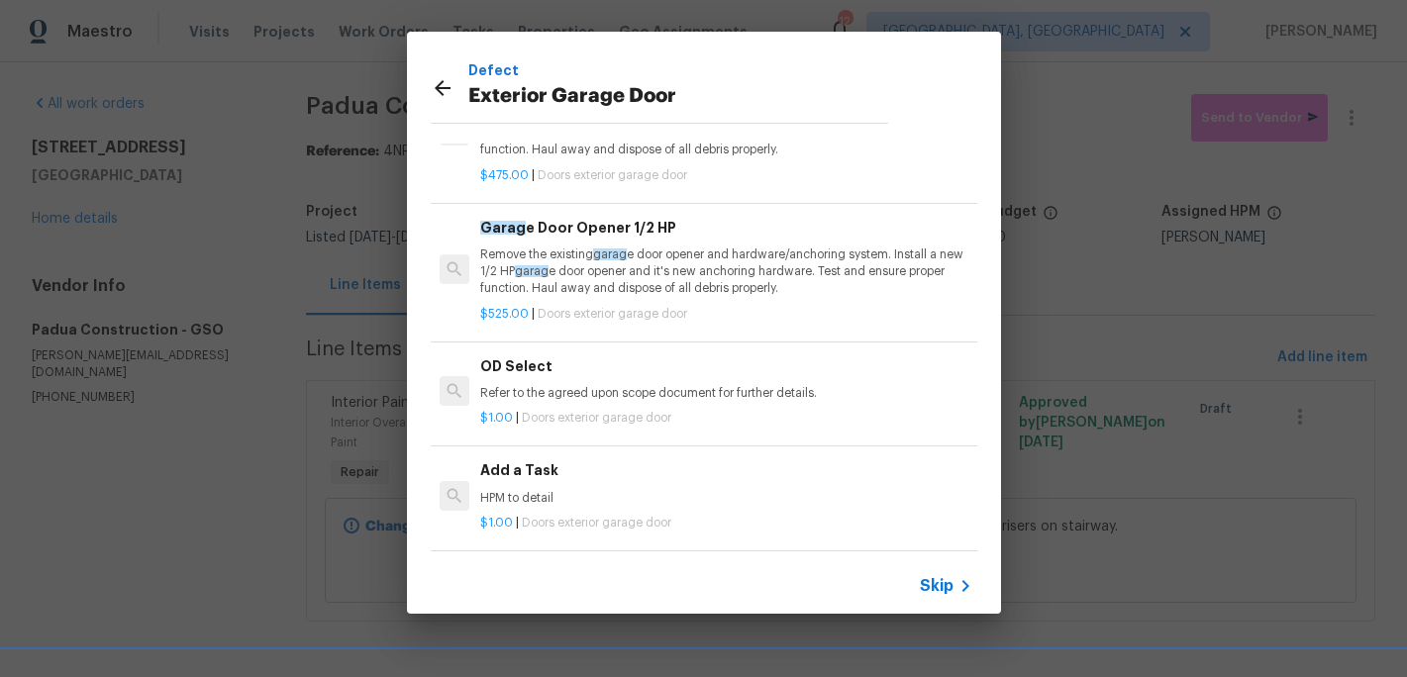
click at [550, 474] on h6 "Add a Task" at bounding box center [725, 470] width 491 height 22
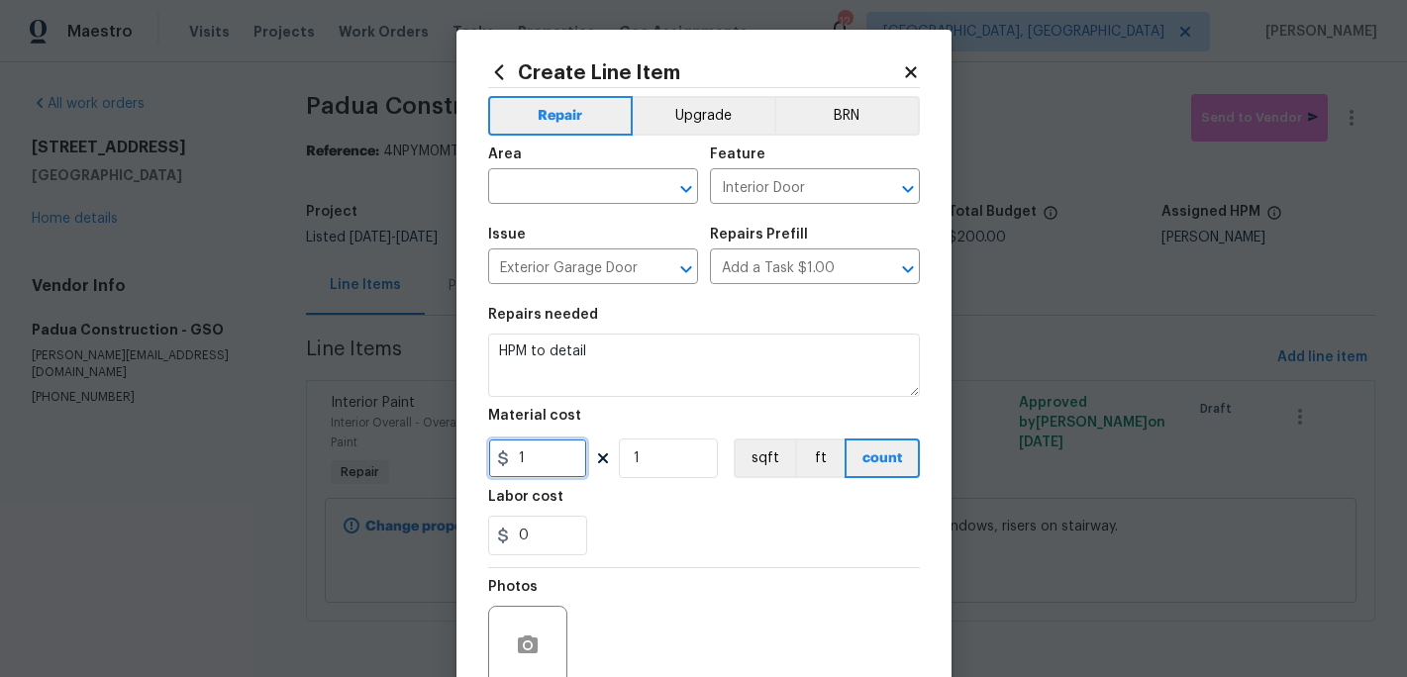
click at [551, 443] on input "1" at bounding box center [537, 459] width 99 height 40
type input "150"
click at [516, 206] on span "Area ​" at bounding box center [593, 176] width 210 height 80
click at [526, 206] on span "Area ​" at bounding box center [593, 176] width 210 height 80
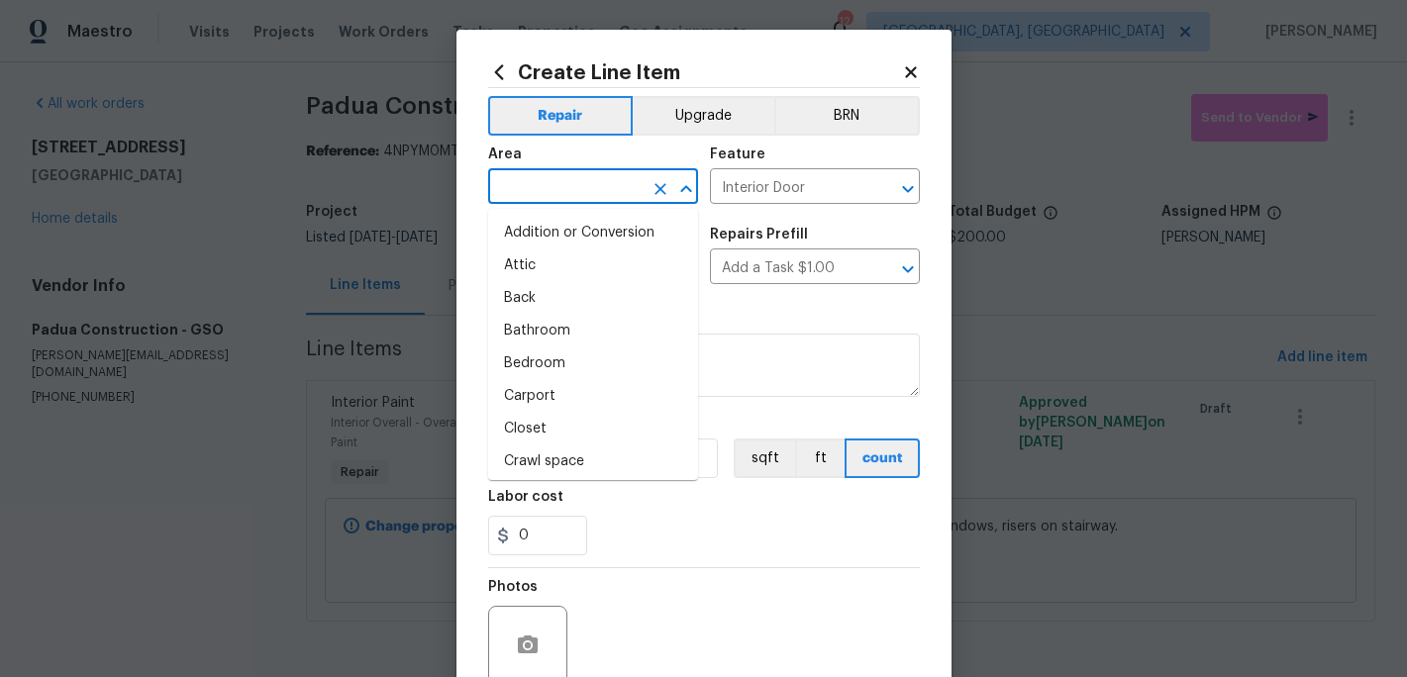
click at [526, 198] on input "text" at bounding box center [565, 188] width 154 height 31
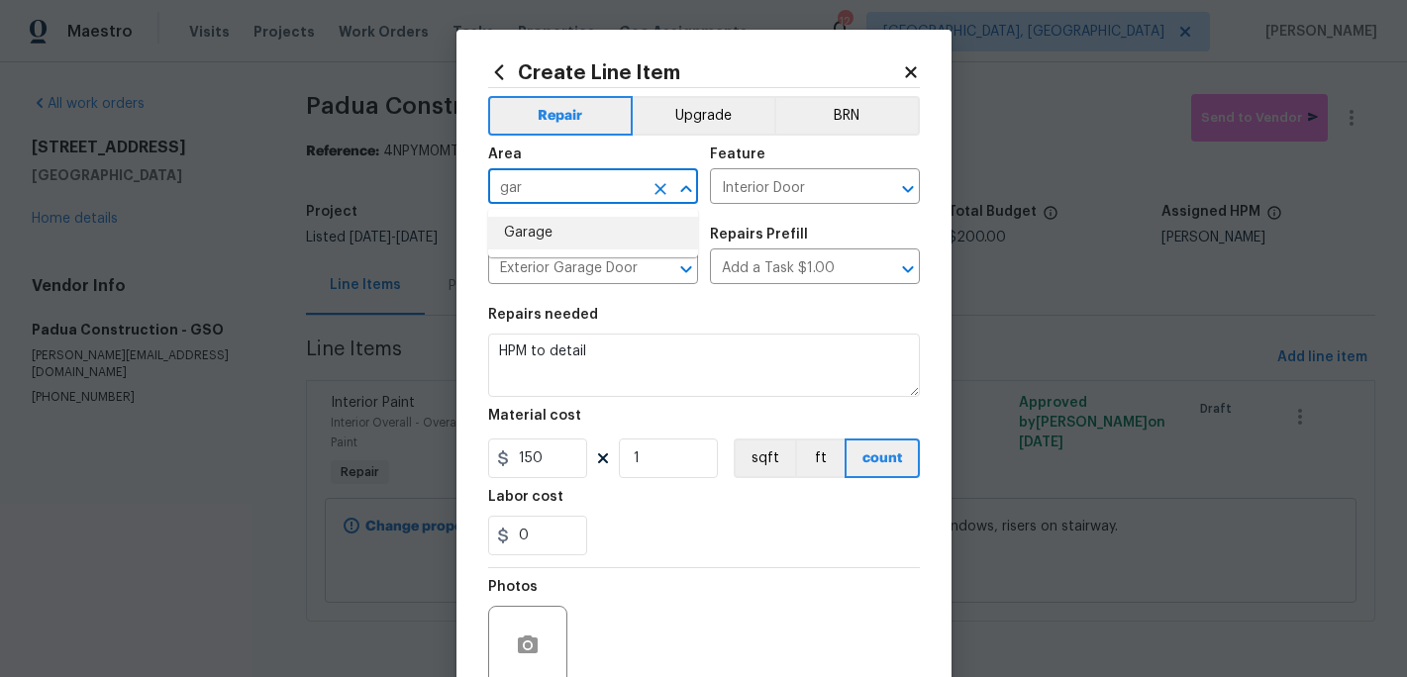
click at [537, 243] on li "Garage" at bounding box center [593, 233] width 210 height 33
type input "Garage"
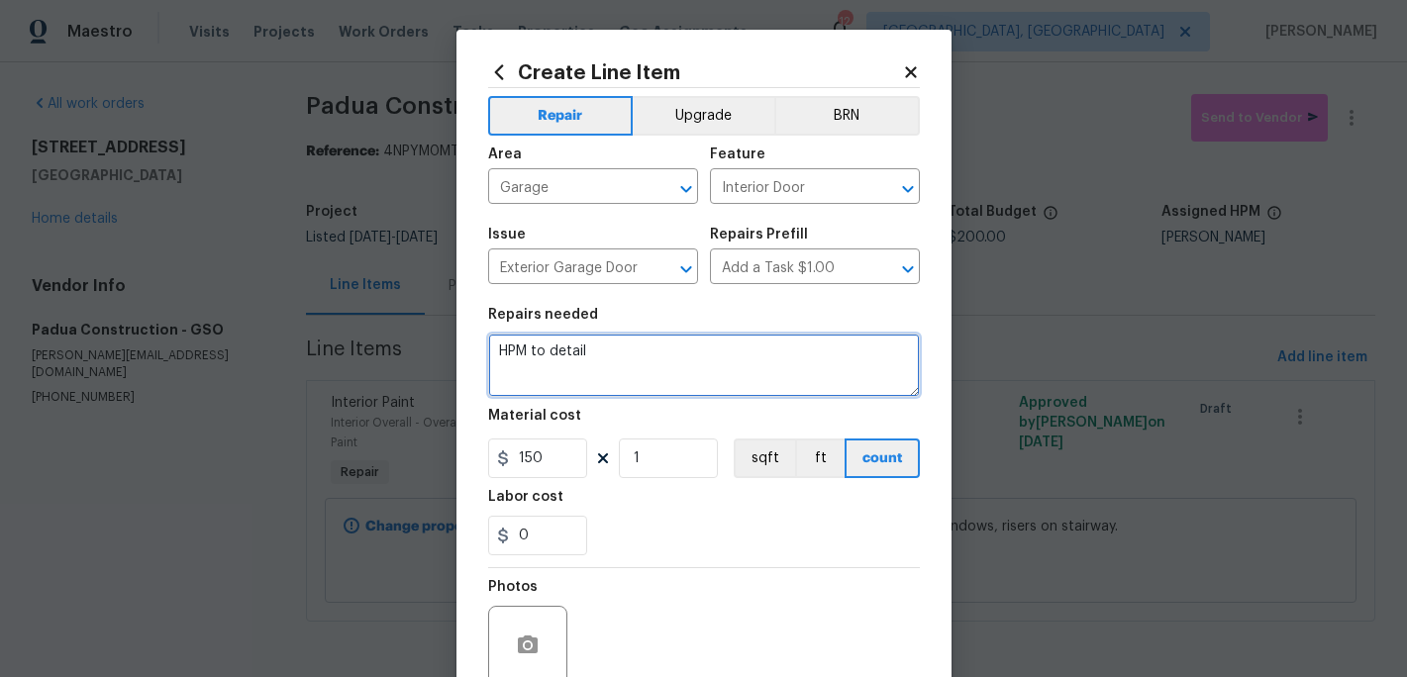
click at [610, 361] on textarea "HPM to detail" at bounding box center [704, 365] width 432 height 63
type textarea "H"
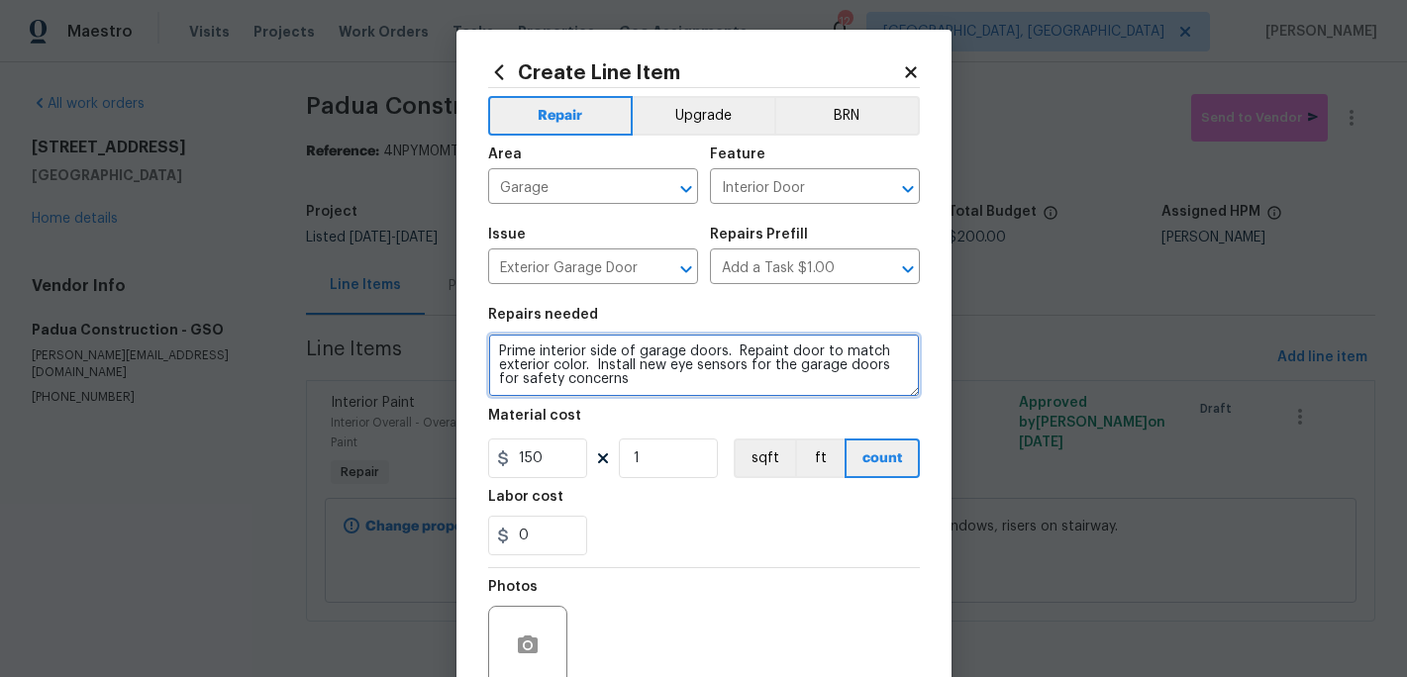
type textarea "Prime interior side of garage doors. Repaint door to match exterior color. Inst…"
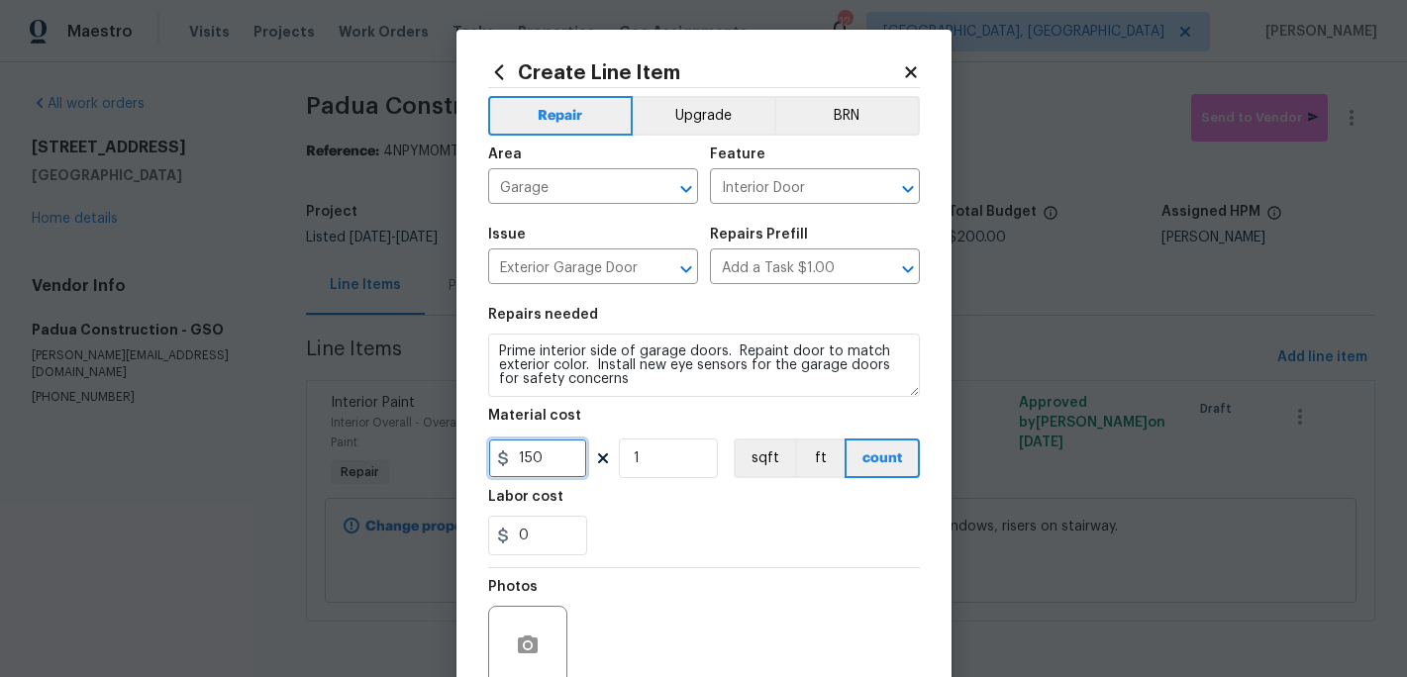
click at [556, 464] on input "150" at bounding box center [537, 459] width 99 height 40
type input "250"
click at [646, 505] on div "Labor cost" at bounding box center [704, 503] width 432 height 26
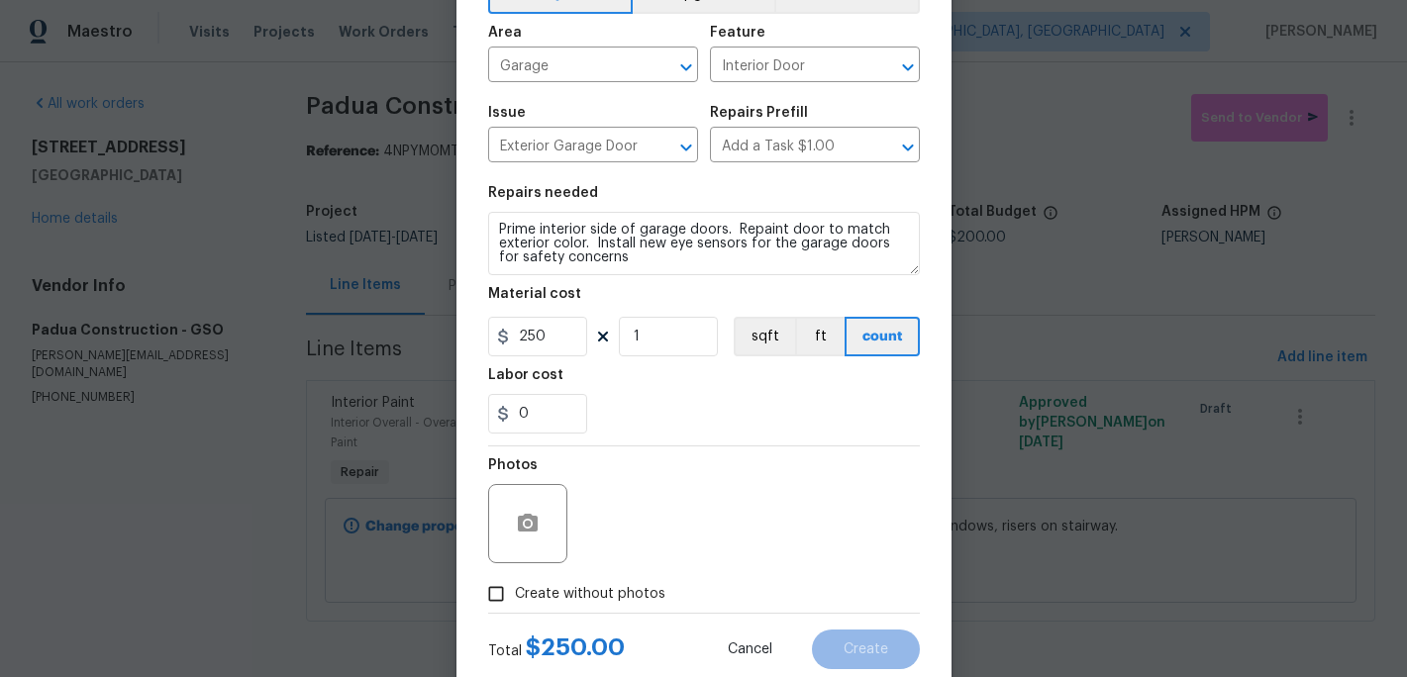
scroll to position [176, 0]
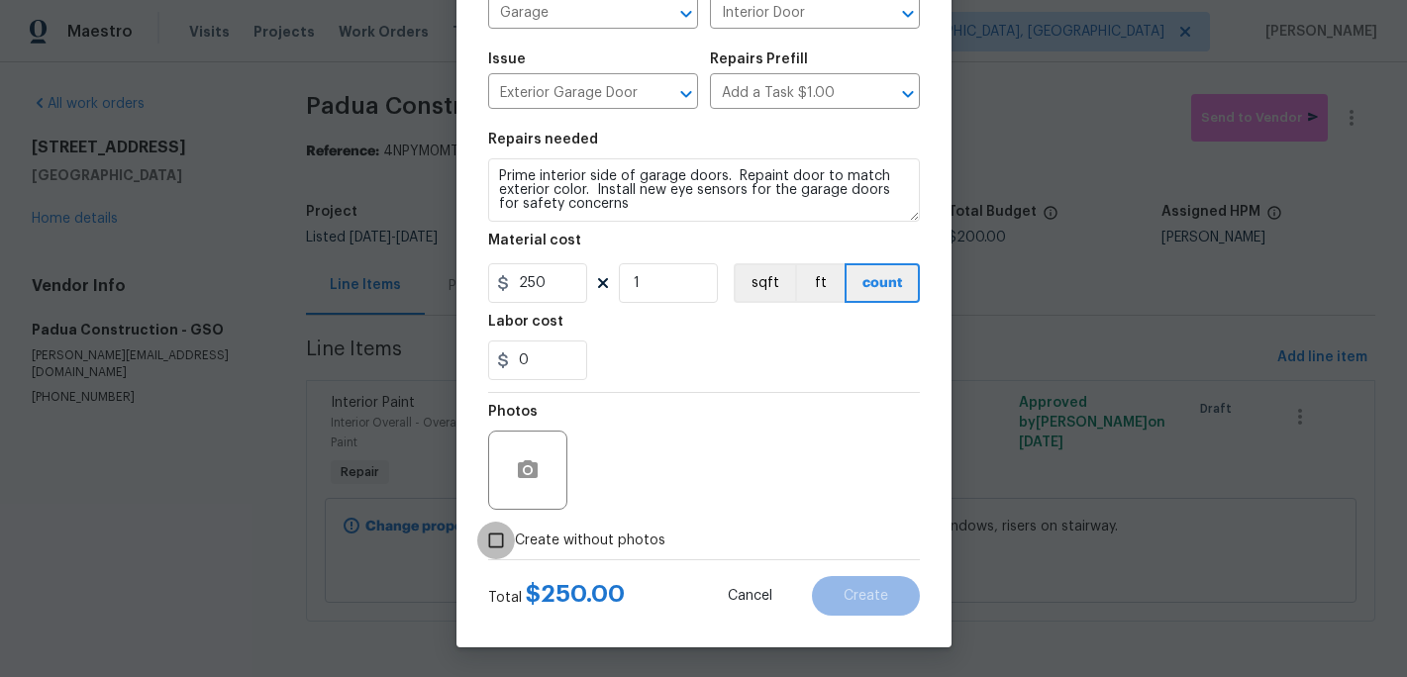
click at [506, 538] on input "Create without photos" at bounding box center [496, 541] width 38 height 38
checkbox input "true"
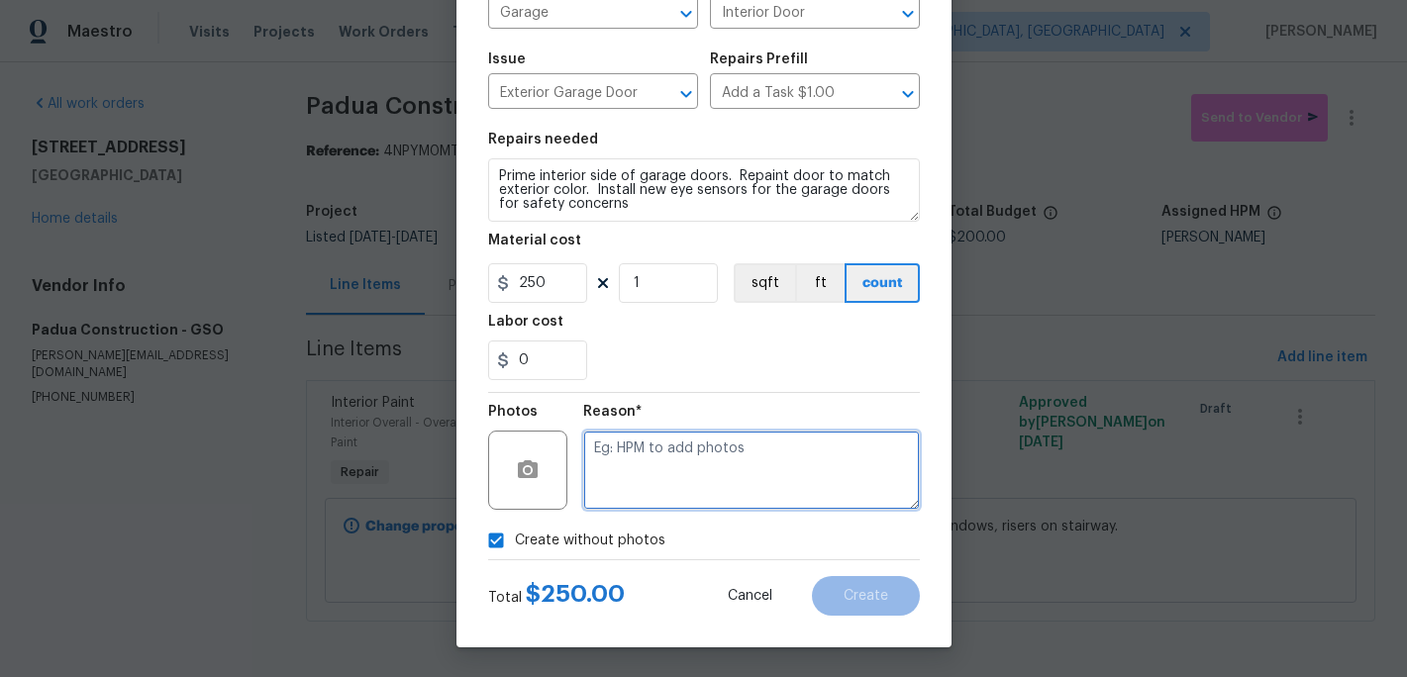
click at [612, 490] on textarea at bounding box center [751, 470] width 337 height 79
type textarea "c"
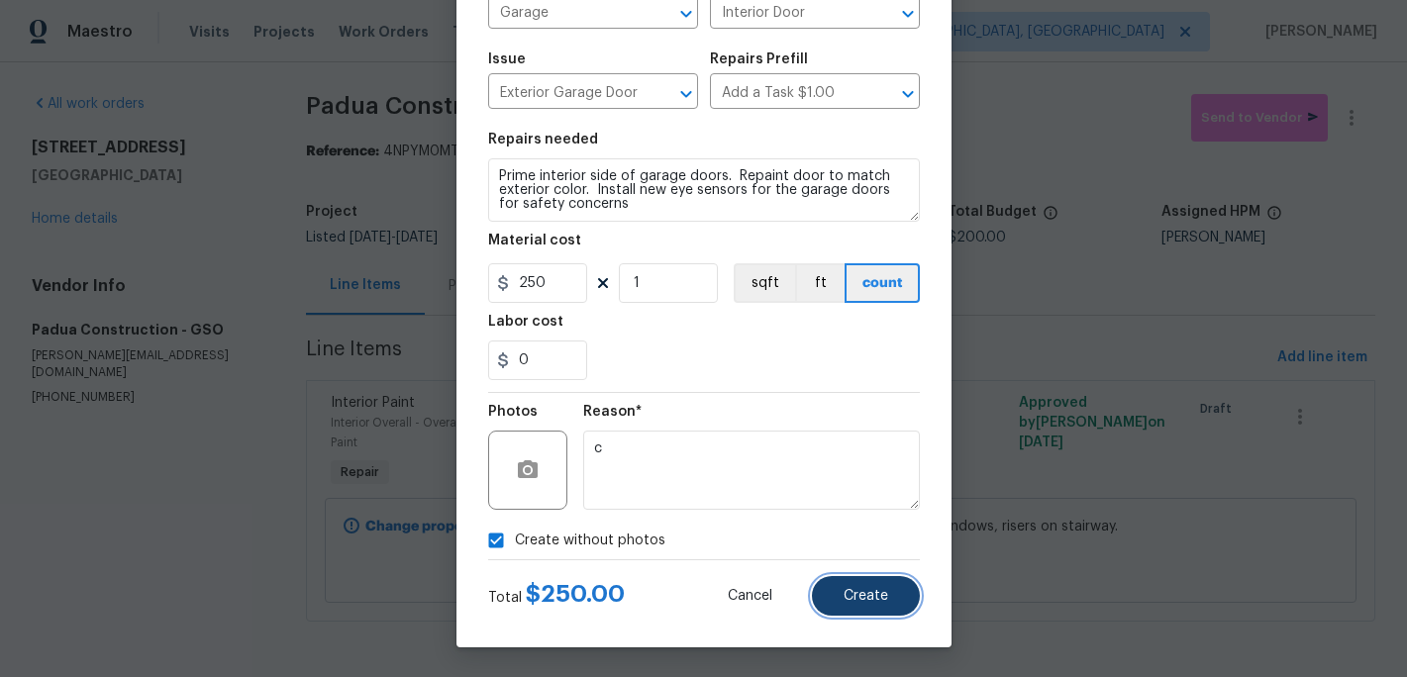
click at [851, 596] on span "Create" at bounding box center [866, 596] width 45 height 15
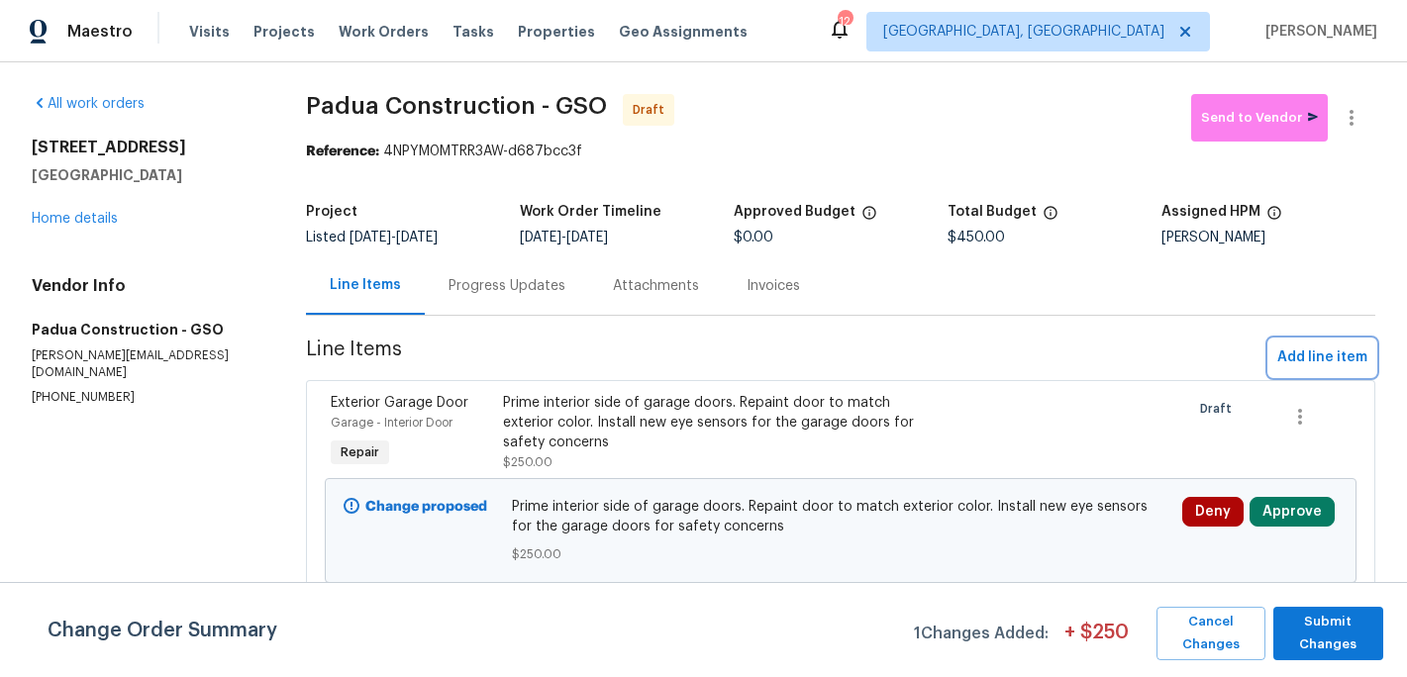
click at [1329, 356] on span "Add line item" at bounding box center [1322, 358] width 90 height 25
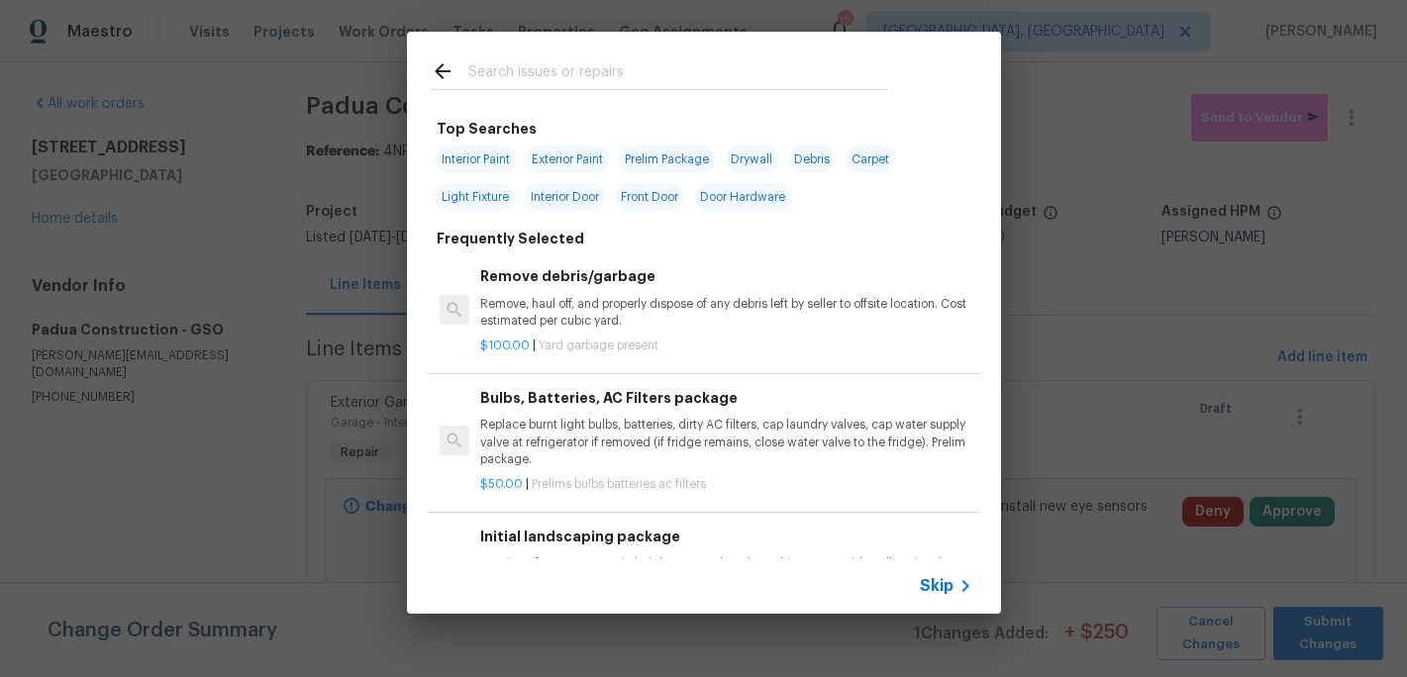
click at [488, 164] on span "Interior Paint" at bounding box center [476, 160] width 80 height 28
type input "Interior Paint"
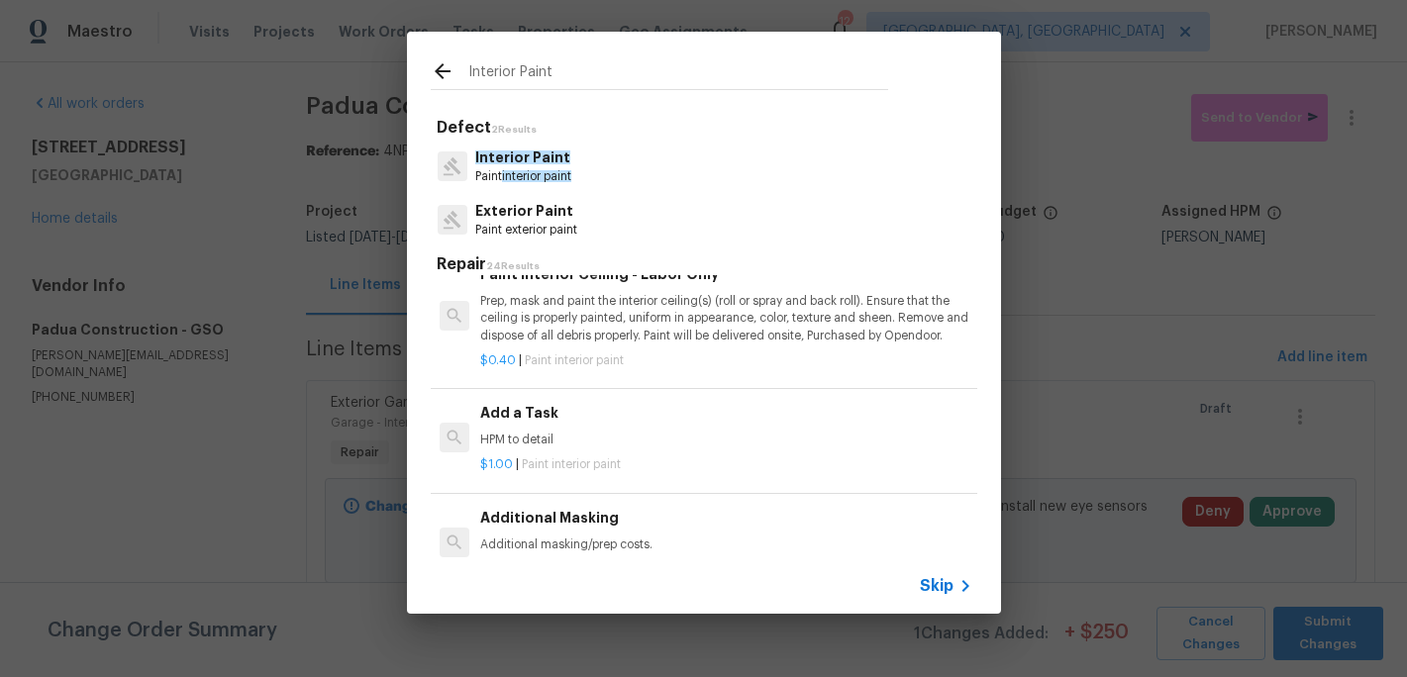
scroll to position [794, 0]
click at [516, 432] on p "HPM to detail" at bounding box center [725, 438] width 491 height 17
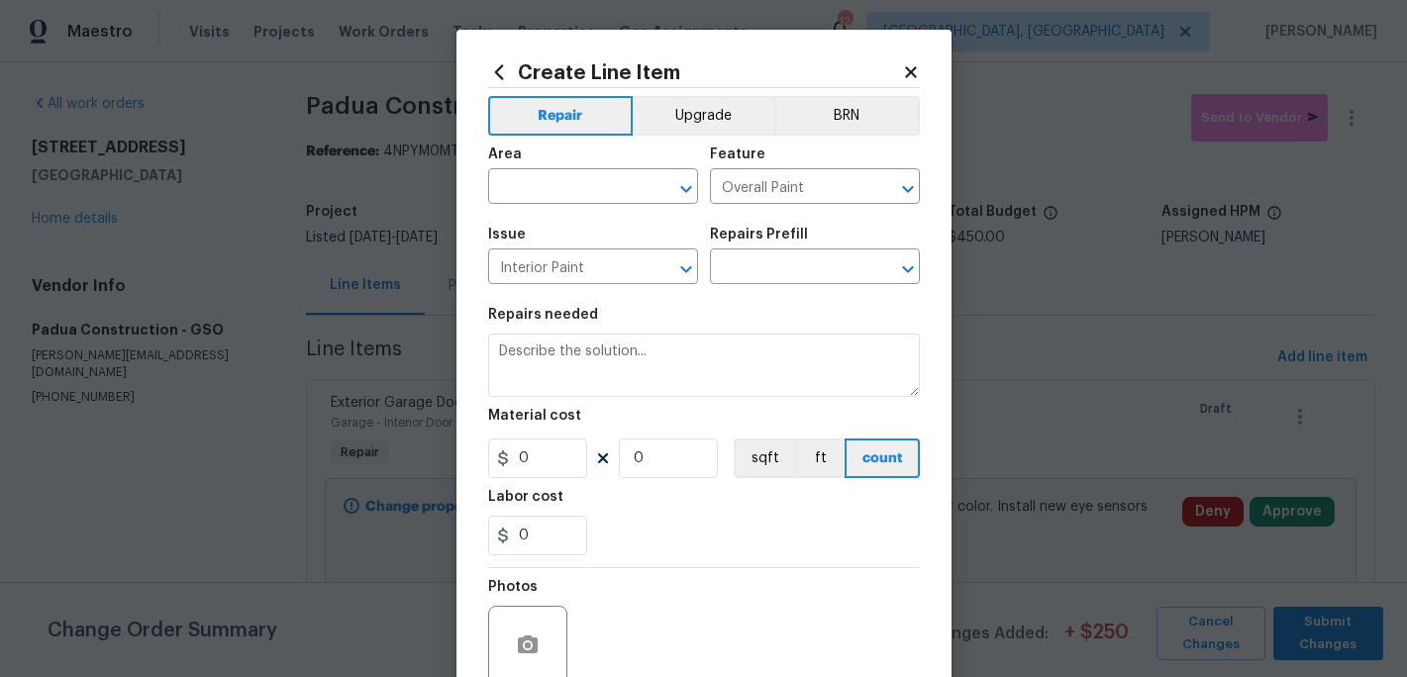
type input "Add a Task $1.00"
type textarea "HPM to detail"
type input "1"
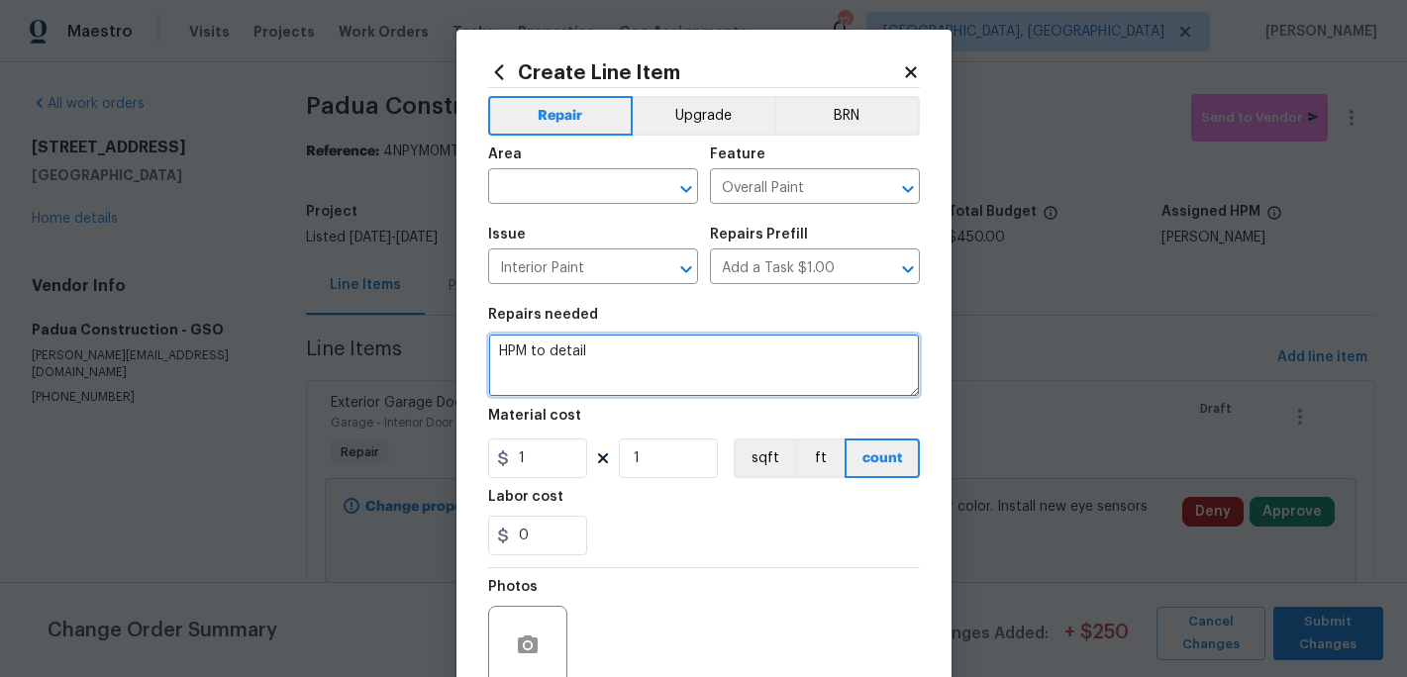
click at [612, 362] on textarea "HPM to detail" at bounding box center [704, 365] width 432 height 63
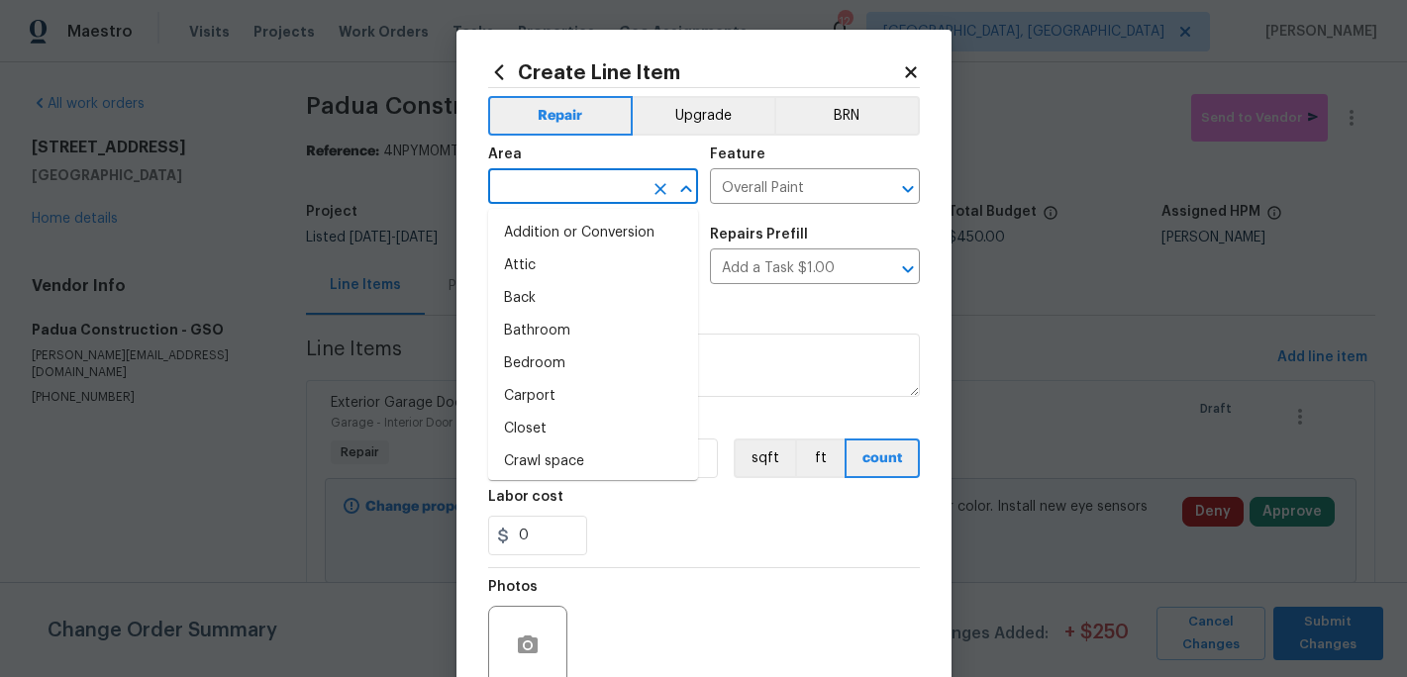
click at [558, 197] on input "text" at bounding box center [565, 188] width 154 height 31
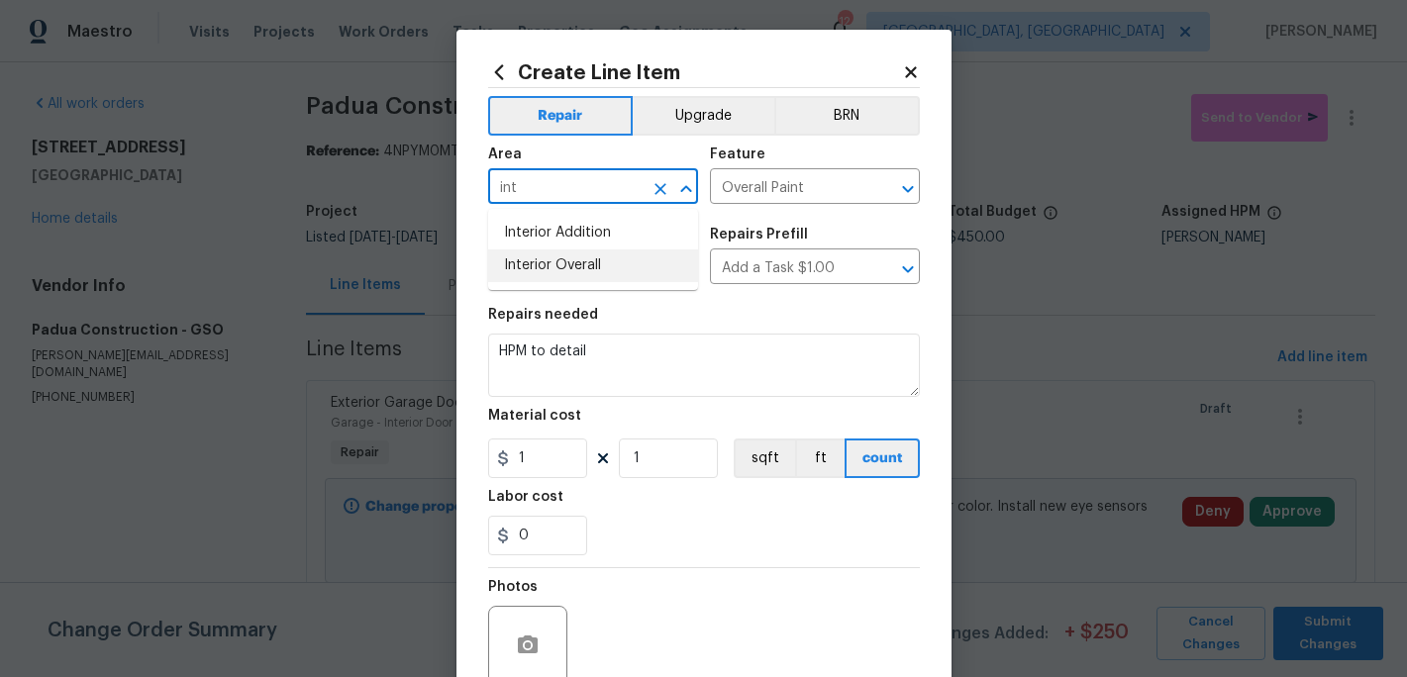
click at [567, 271] on li "Interior Overall" at bounding box center [593, 266] width 210 height 33
type input "Interior Overall"
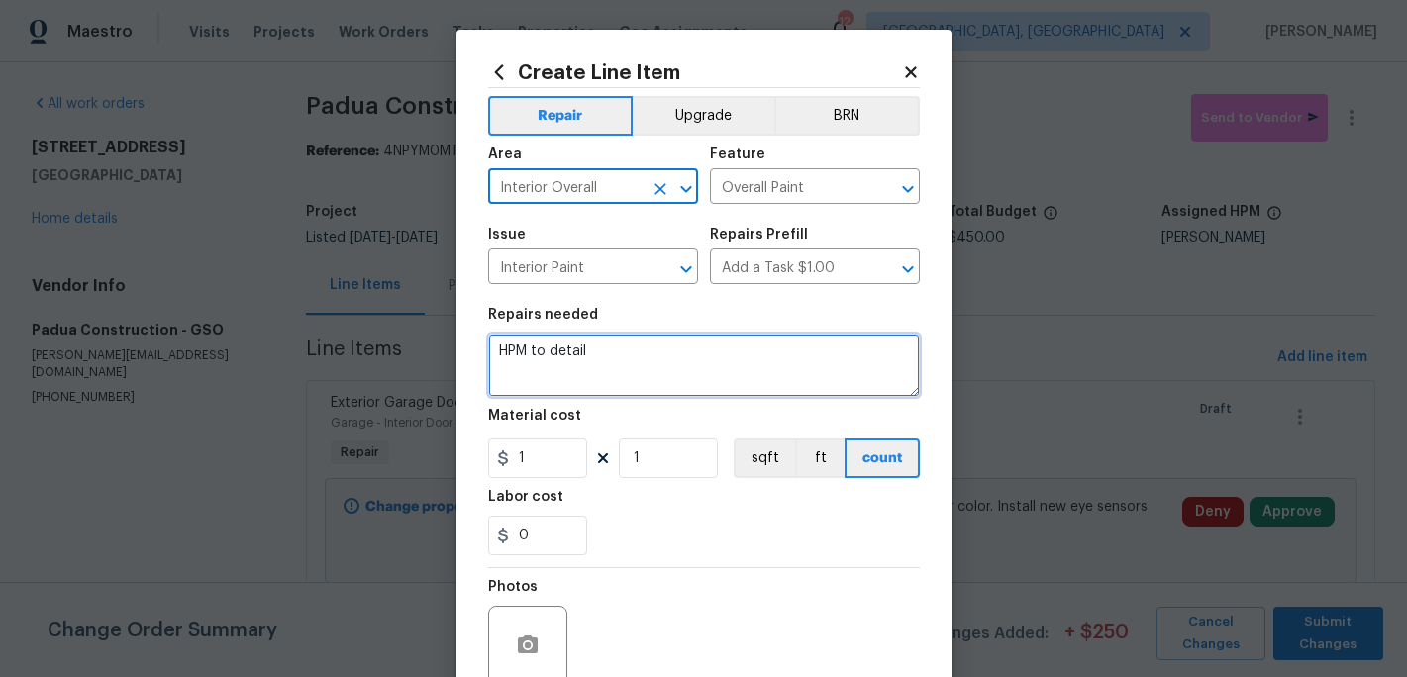
click at [598, 362] on textarea "HPM to detail" at bounding box center [704, 365] width 432 height 63
type textarea "H"
type textarea "Kill mold on ceiling in hall bath"
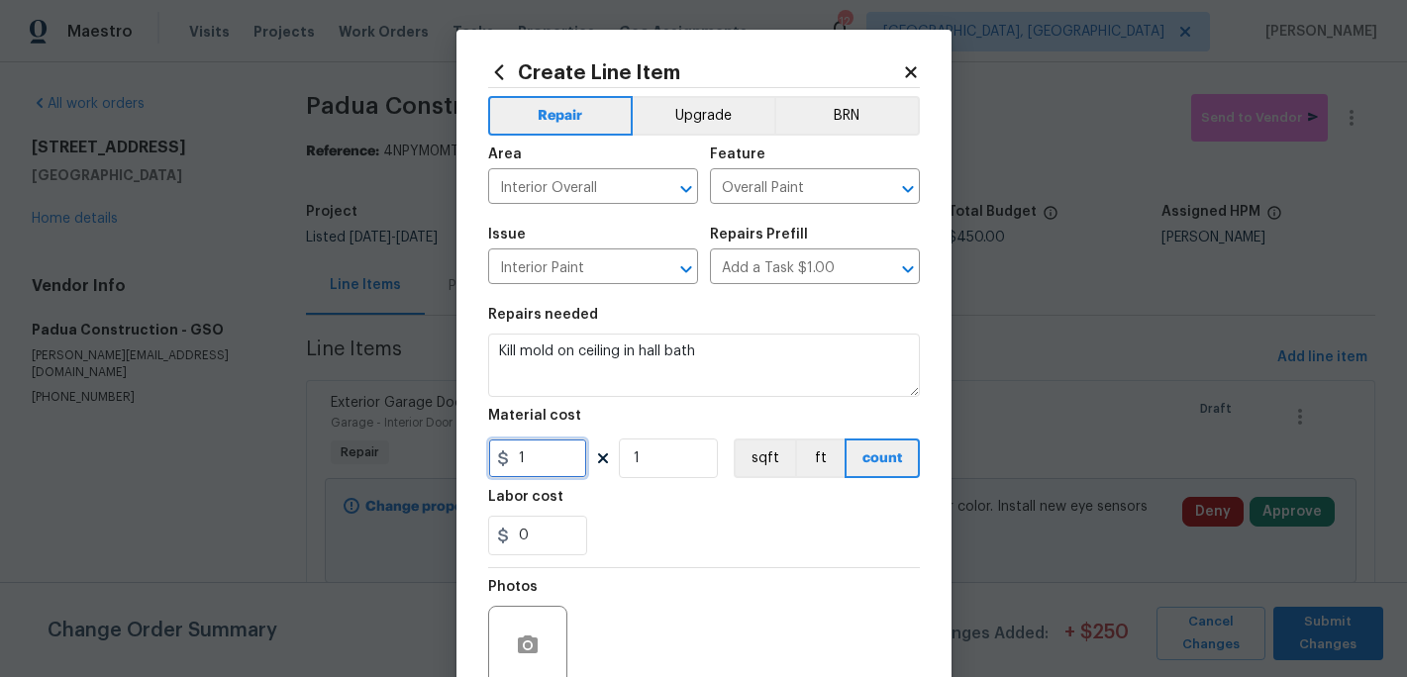
click at [541, 468] on input "1" at bounding box center [537, 459] width 99 height 40
type input "100"
click at [703, 552] on div "0" at bounding box center [704, 536] width 432 height 40
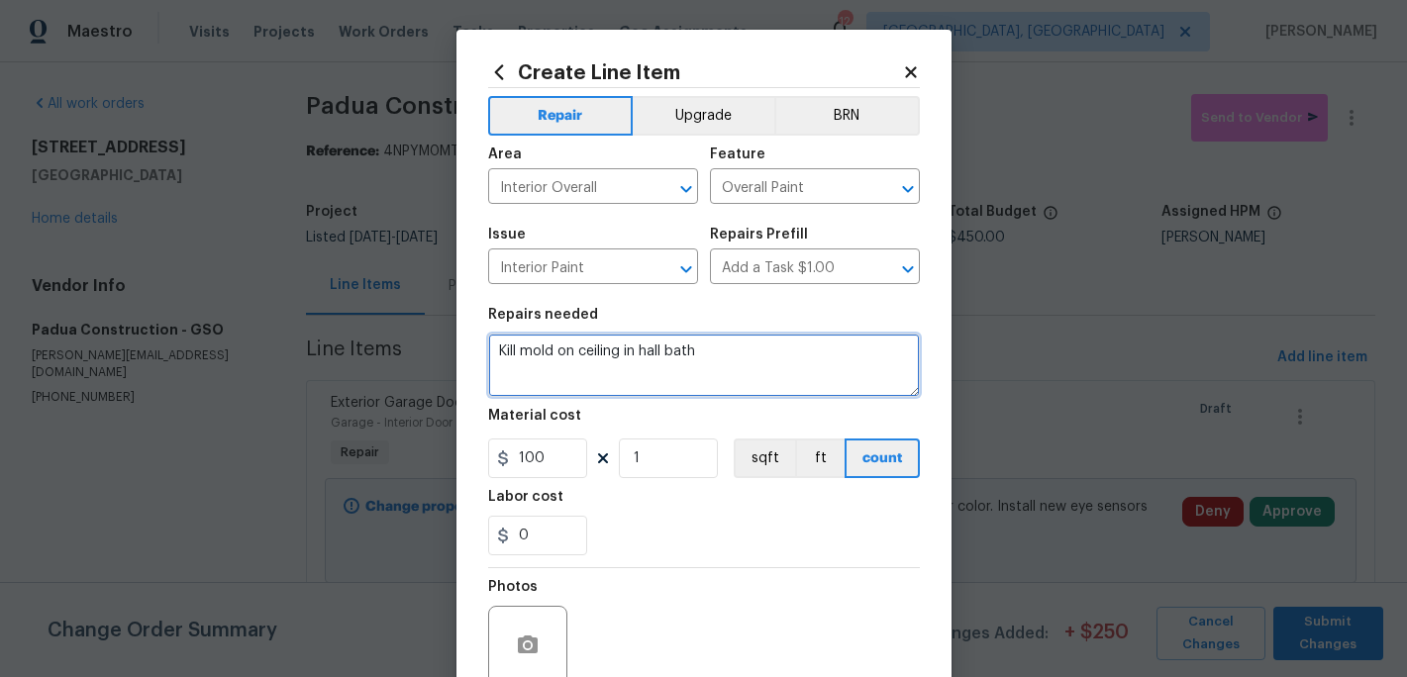
click at [709, 354] on textarea "Kill mold on ceiling in hall bath" at bounding box center [704, 365] width 432 height 63
click at [696, 354] on textarea "Kill mold on ceiling in hall bathand repaint ceiling" at bounding box center [704, 365] width 432 height 63
click at [696, 355] on textarea "Kill mold on ceiling in hall bathand repaint ceiling" at bounding box center [704, 365] width 432 height 63
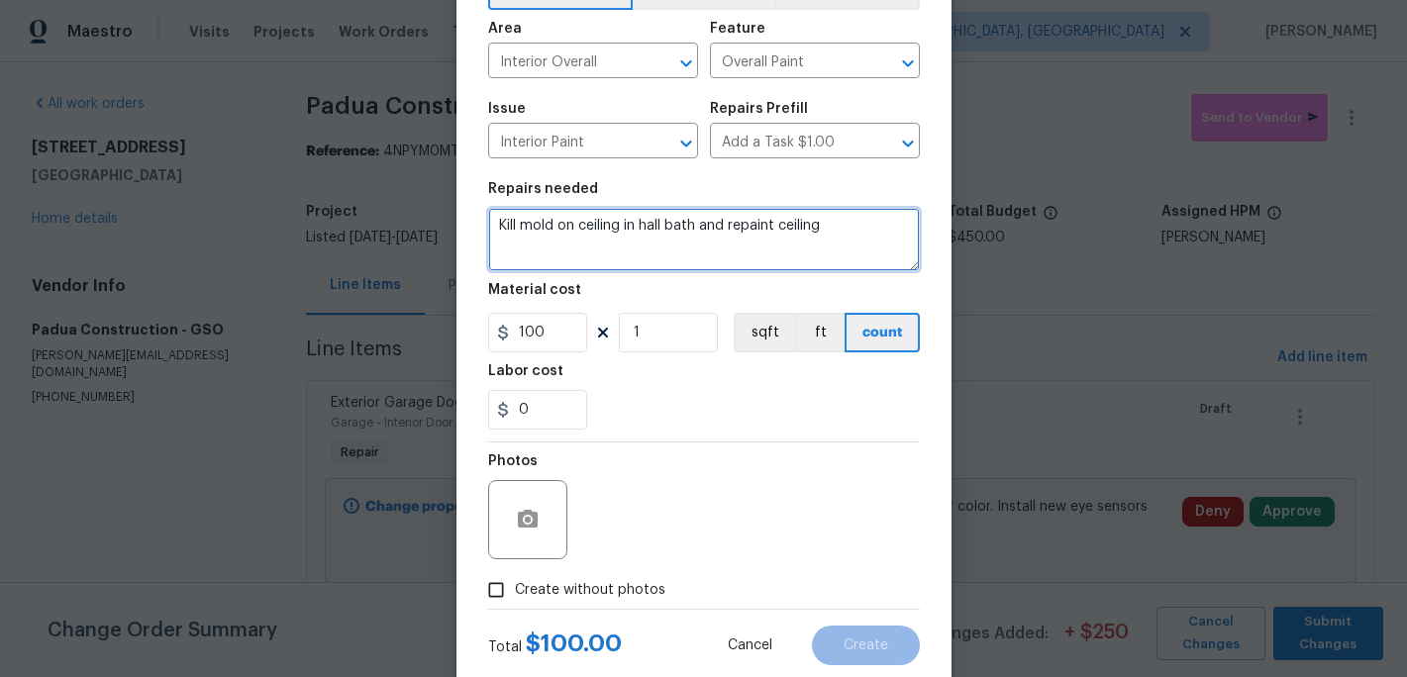
scroll to position [176, 0]
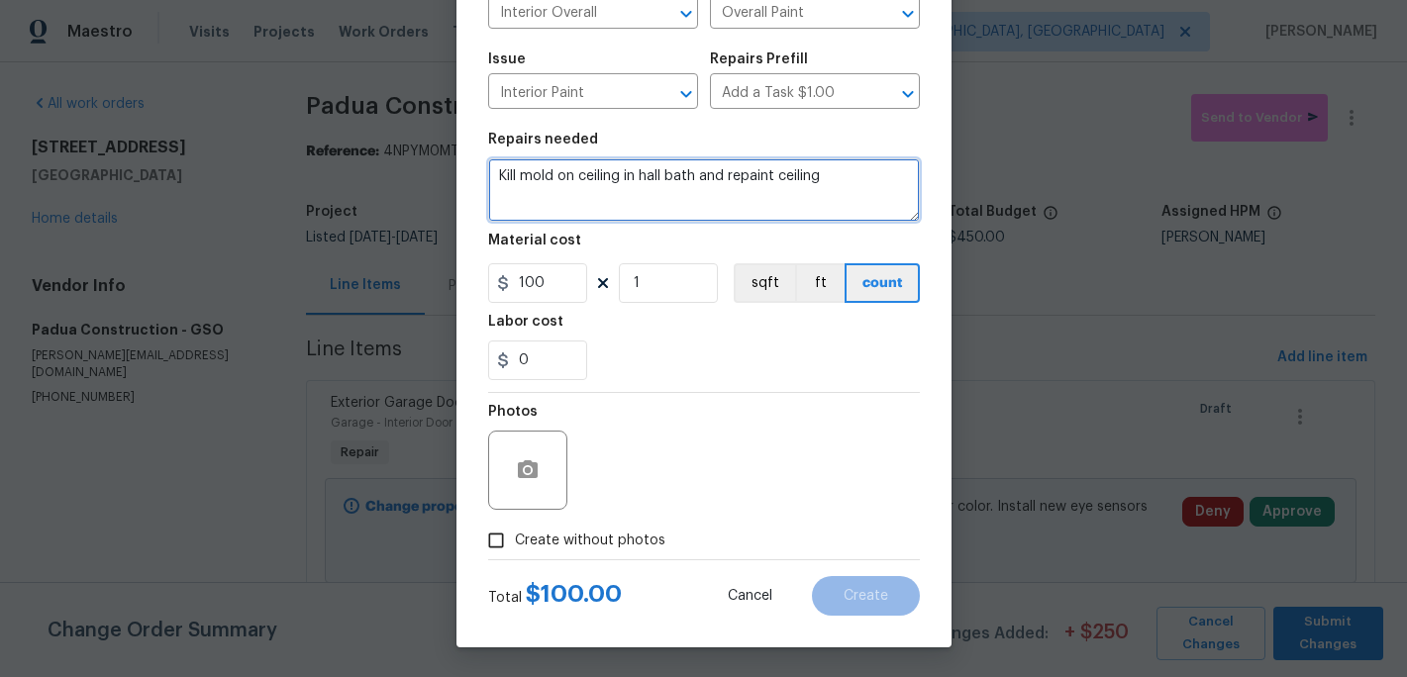
type textarea "Kill mold on ceiling in hall bath and repaint ceiling"
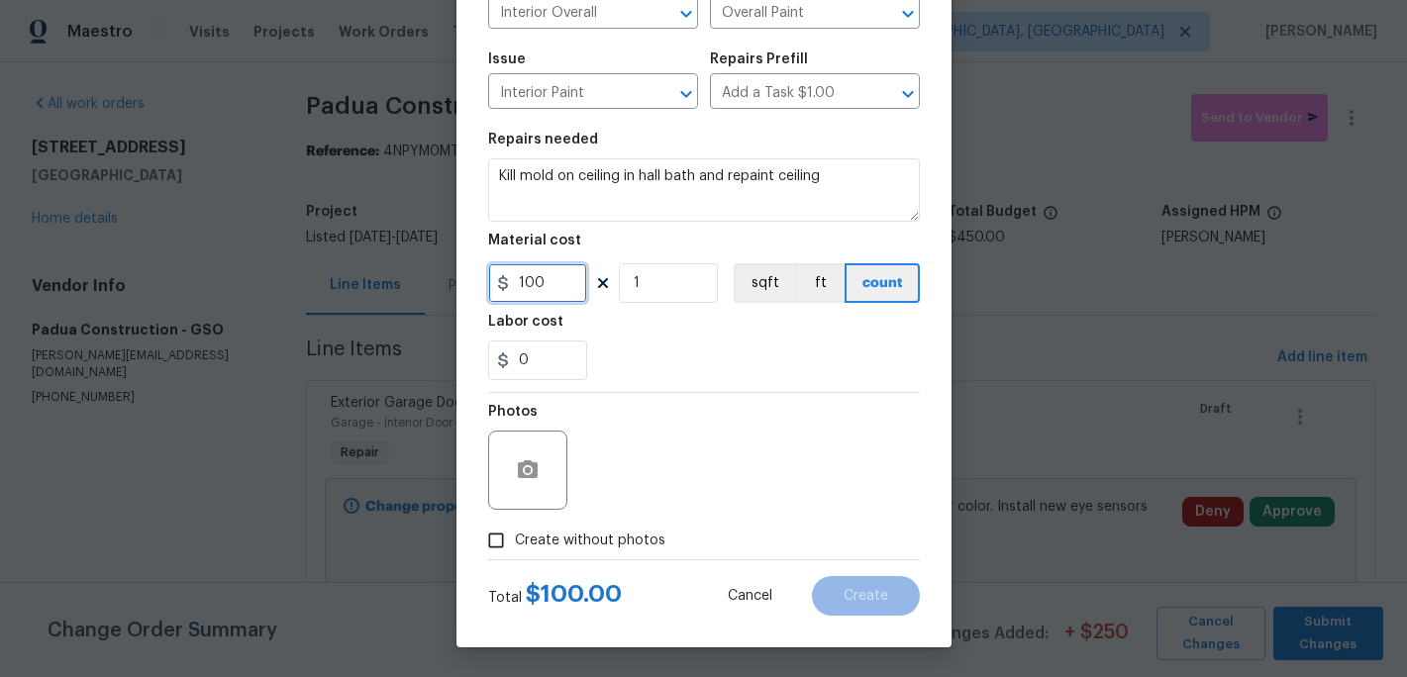
click at [556, 287] on input "100" at bounding box center [537, 283] width 99 height 40
type input "75"
click at [629, 417] on div "Photos" at bounding box center [704, 457] width 432 height 129
click at [494, 538] on input "Create without photos" at bounding box center [496, 541] width 38 height 38
checkbox input "true"
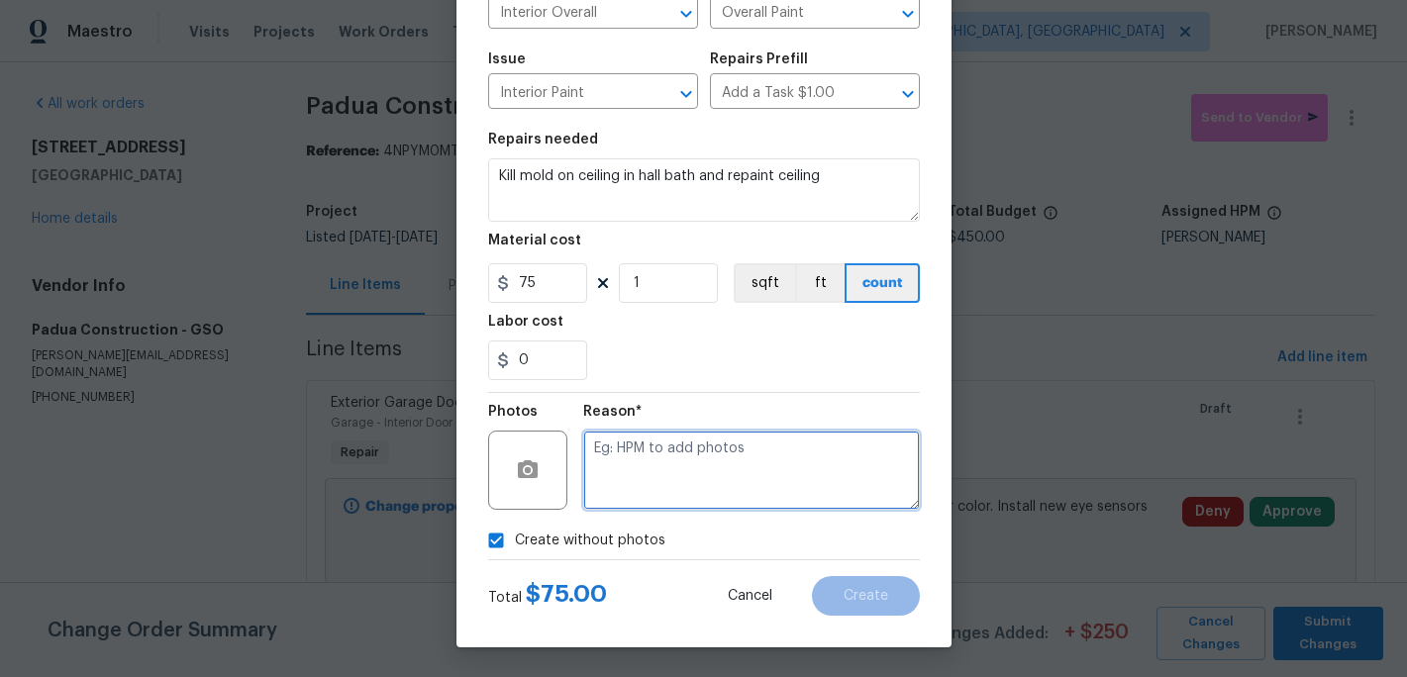
click at [619, 497] on textarea at bounding box center [751, 470] width 337 height 79
type textarea "c"
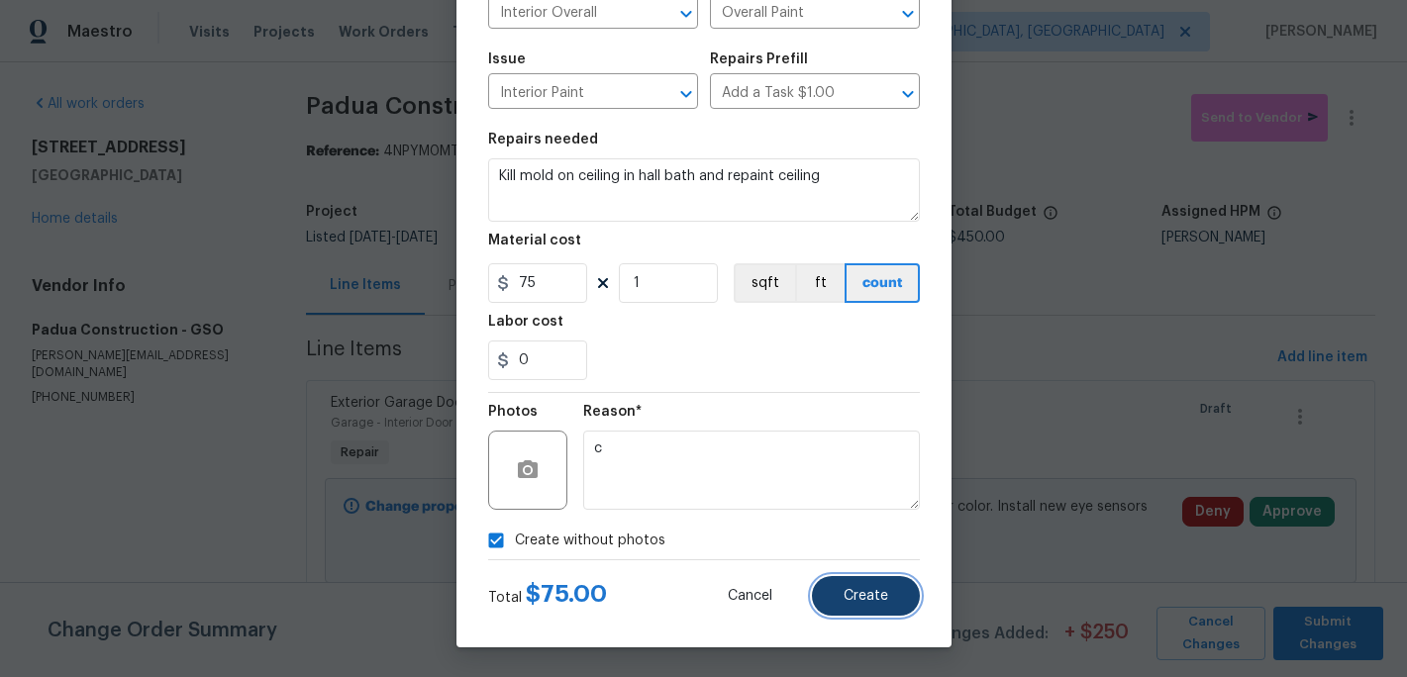
click at [890, 600] on button "Create" at bounding box center [866, 596] width 108 height 40
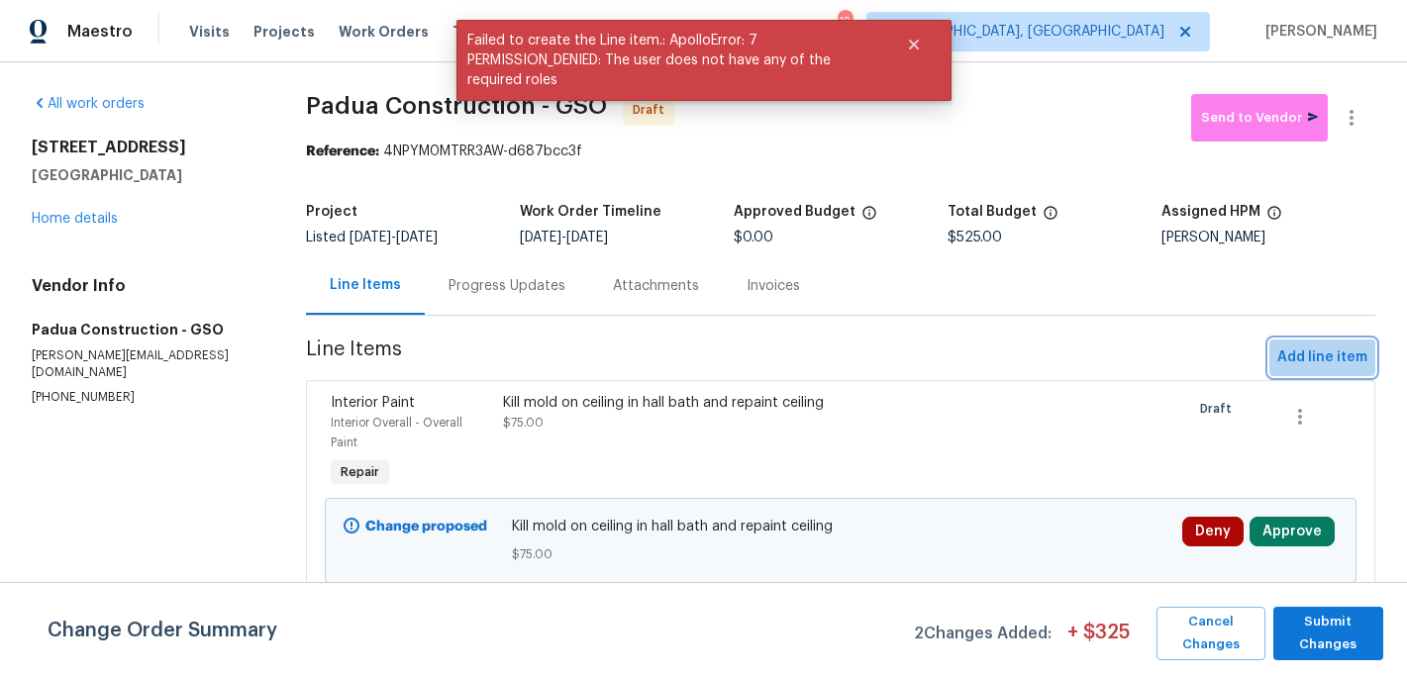
click at [1317, 355] on span "Add line item" at bounding box center [1322, 358] width 90 height 25
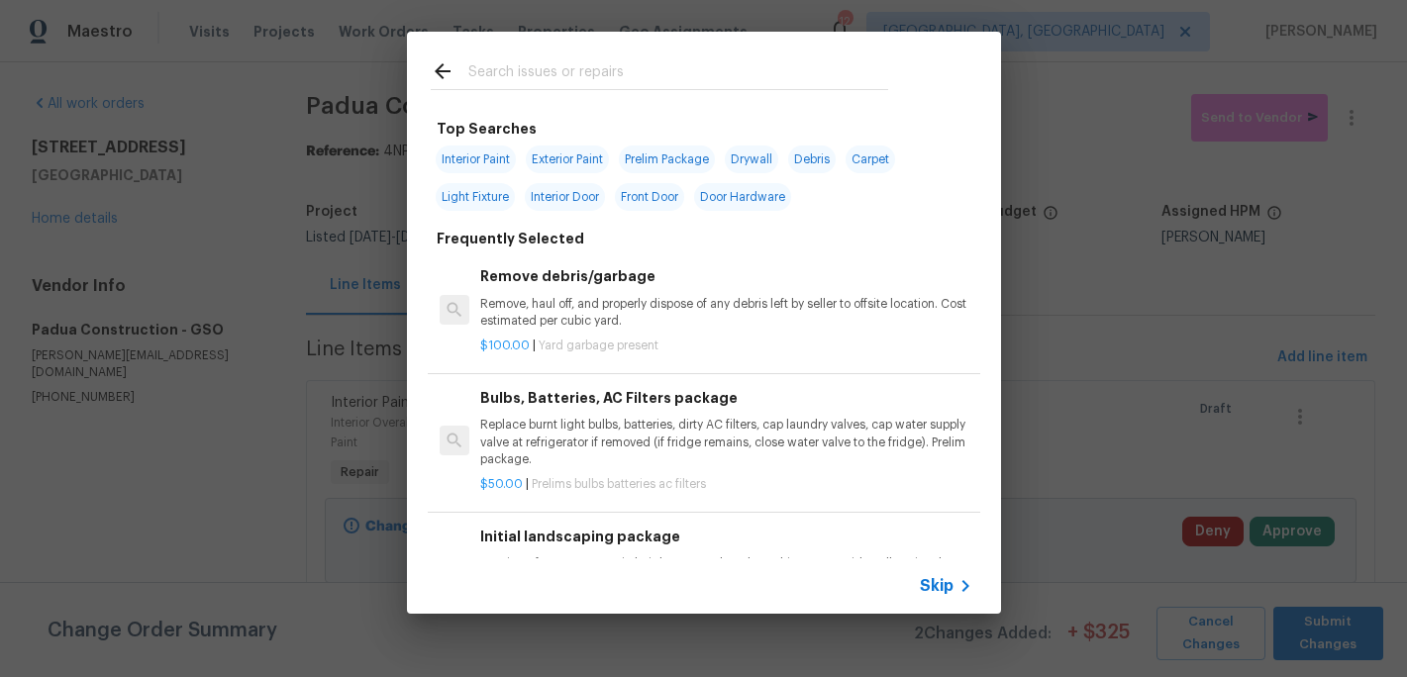
click at [488, 69] on input "text" at bounding box center [678, 74] width 420 height 30
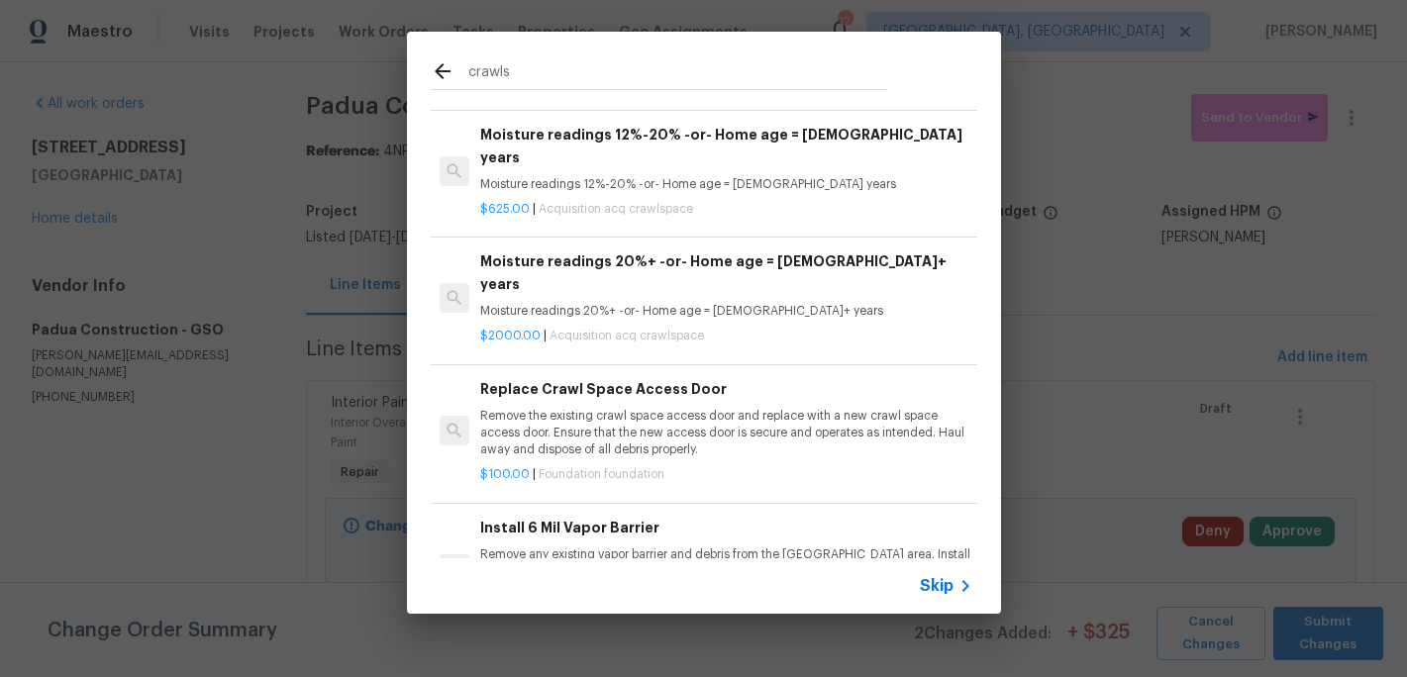
scroll to position [166, 0]
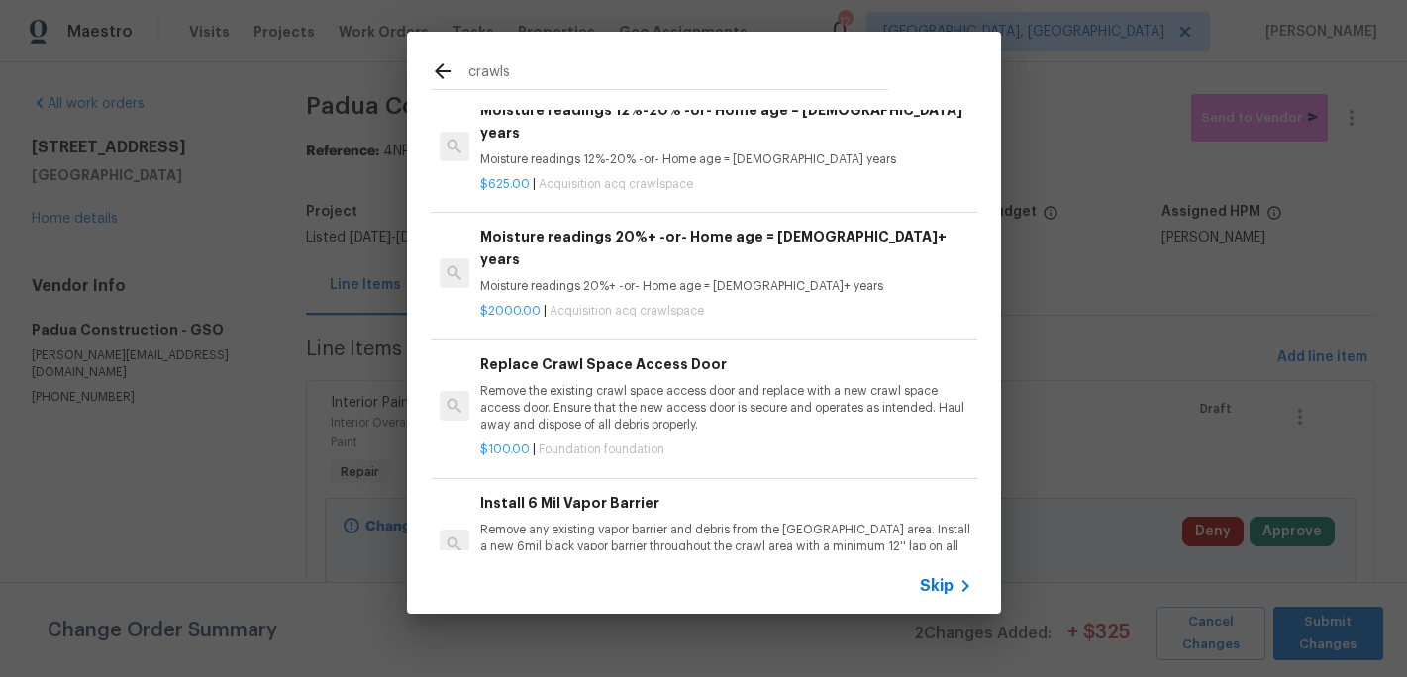
type input "crawls"
click at [937, 574] on div "Skip" at bounding box center [948, 586] width 57 height 24
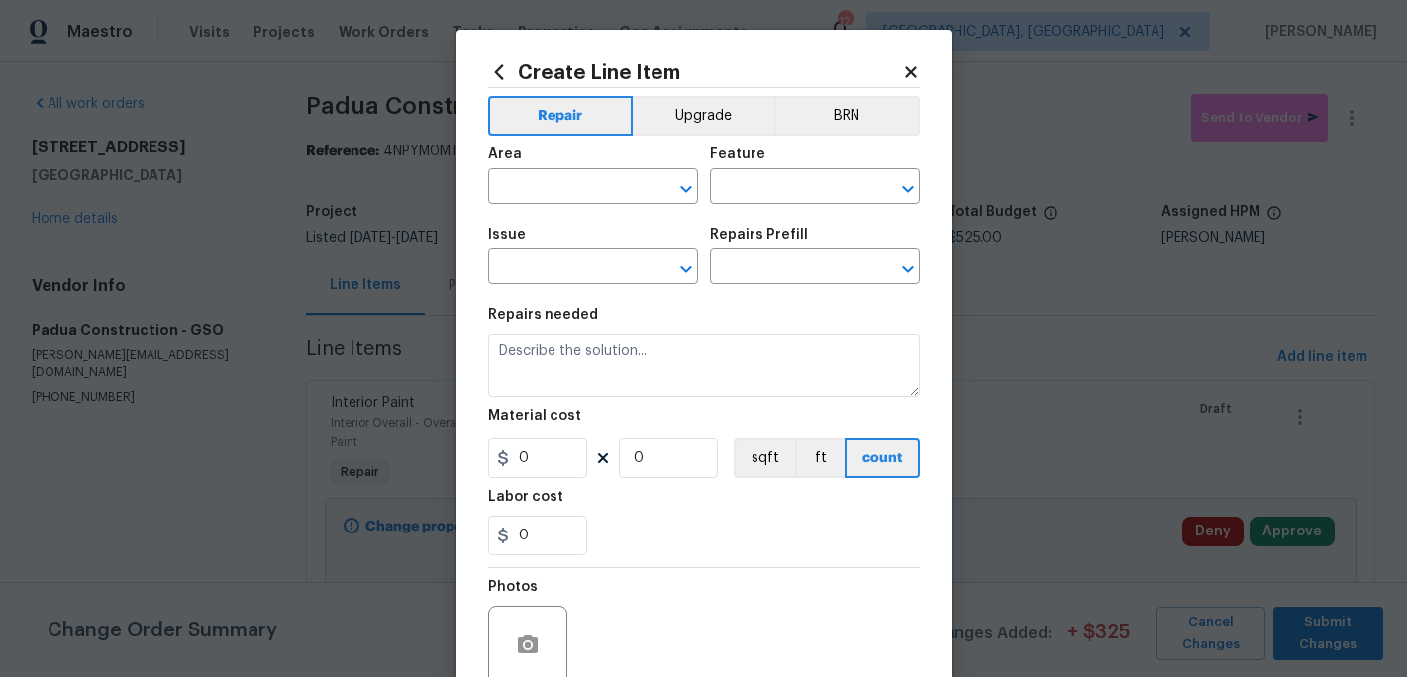
click at [542, 172] on div "Area" at bounding box center [593, 161] width 210 height 26
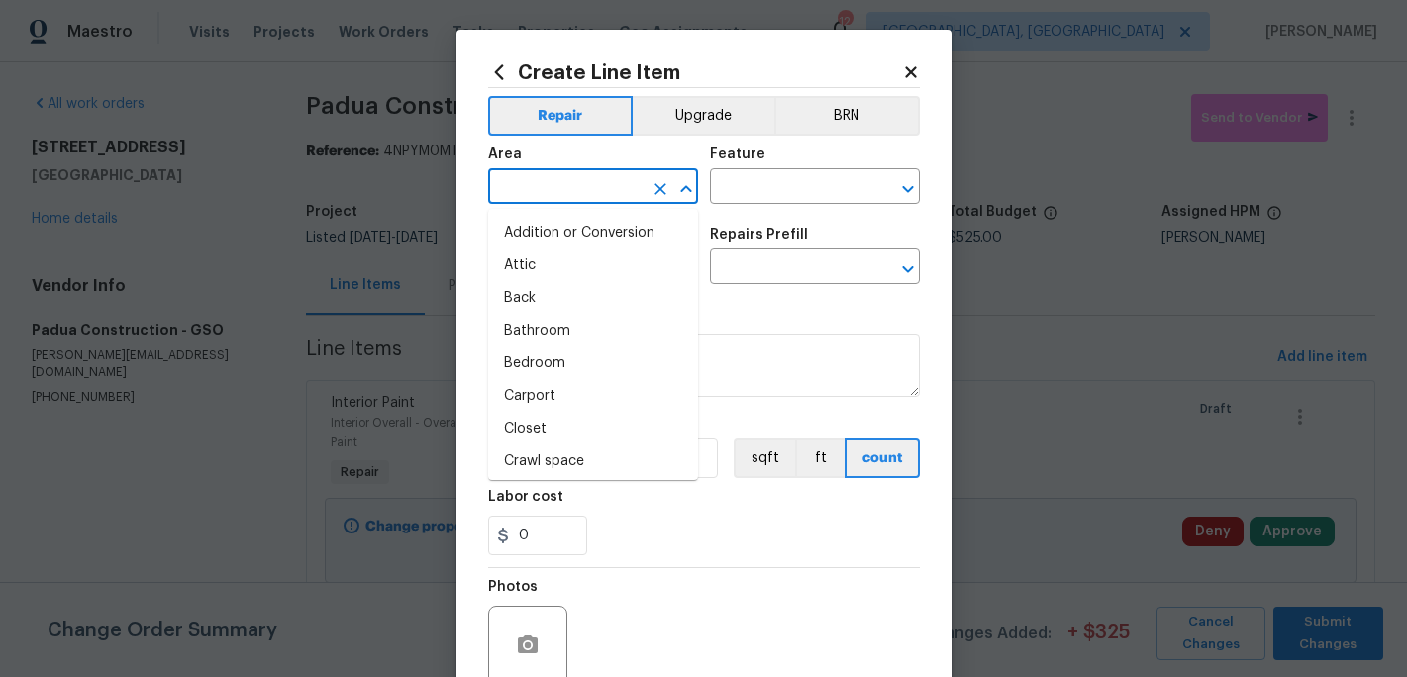
click at [540, 186] on input "text" at bounding box center [565, 188] width 154 height 31
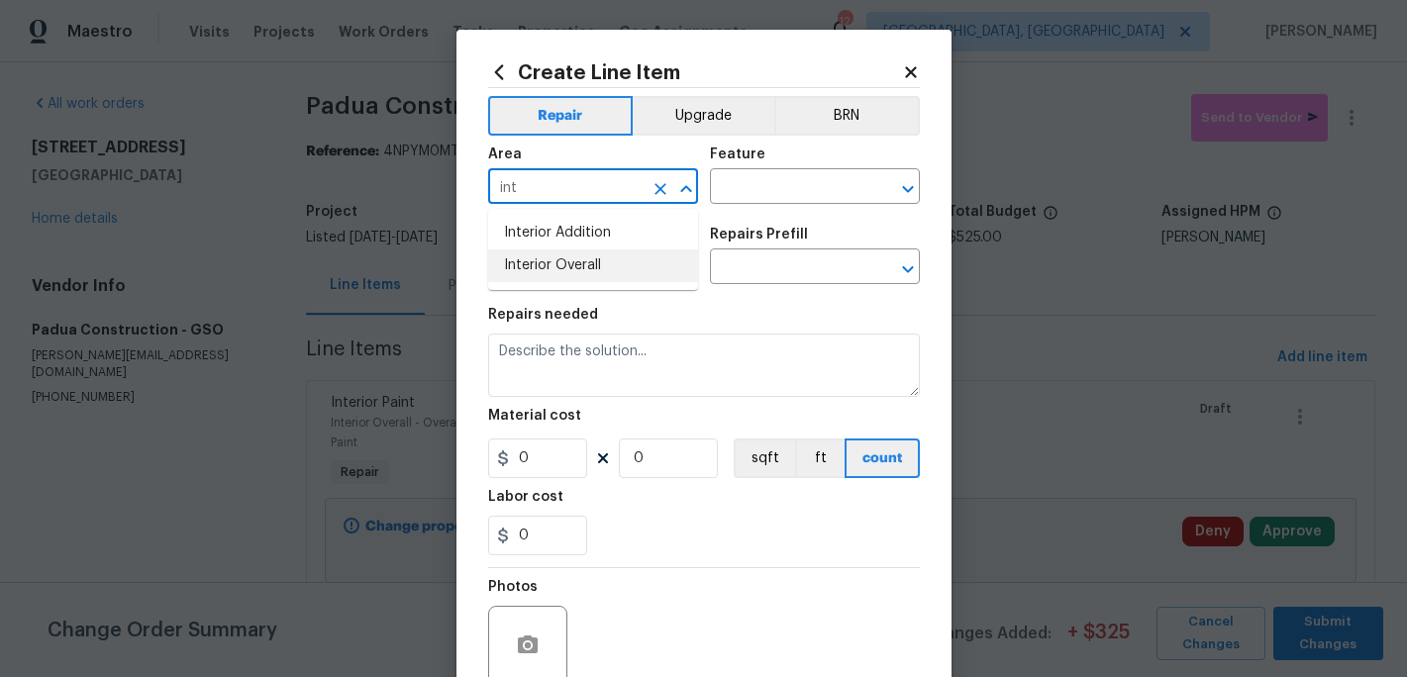
click at [541, 269] on li "Interior Overall" at bounding box center [593, 266] width 210 height 33
type input "Interior Overall"
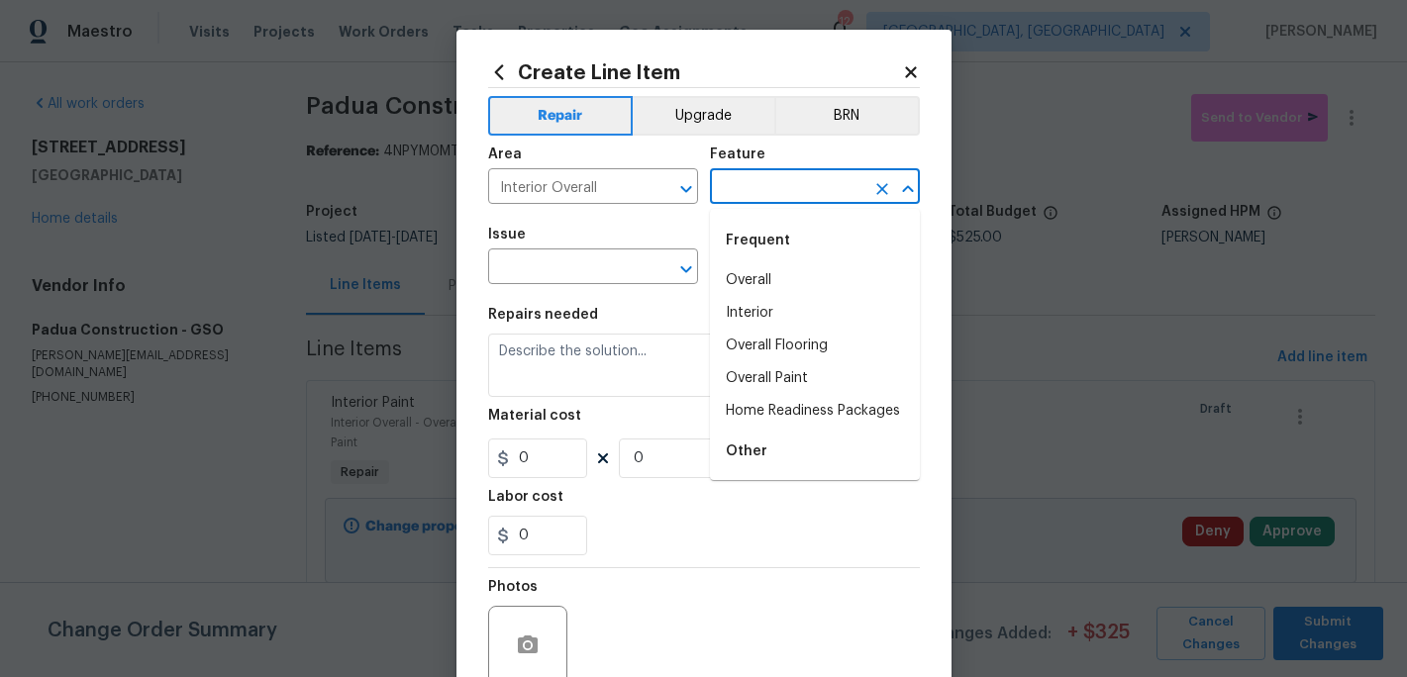
click at [750, 193] on input "text" at bounding box center [787, 188] width 154 height 31
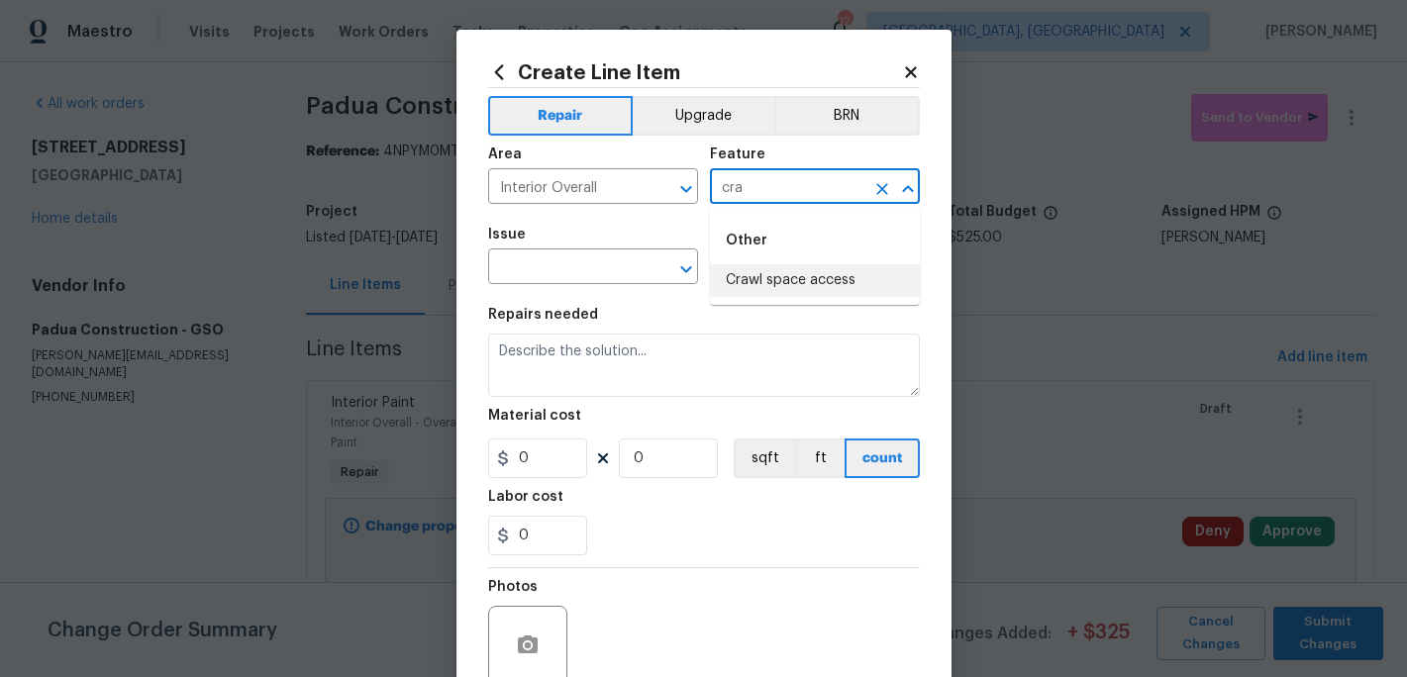
click at [792, 279] on li "Crawl space access" at bounding box center [815, 280] width 210 height 33
type input "Crawl space access"
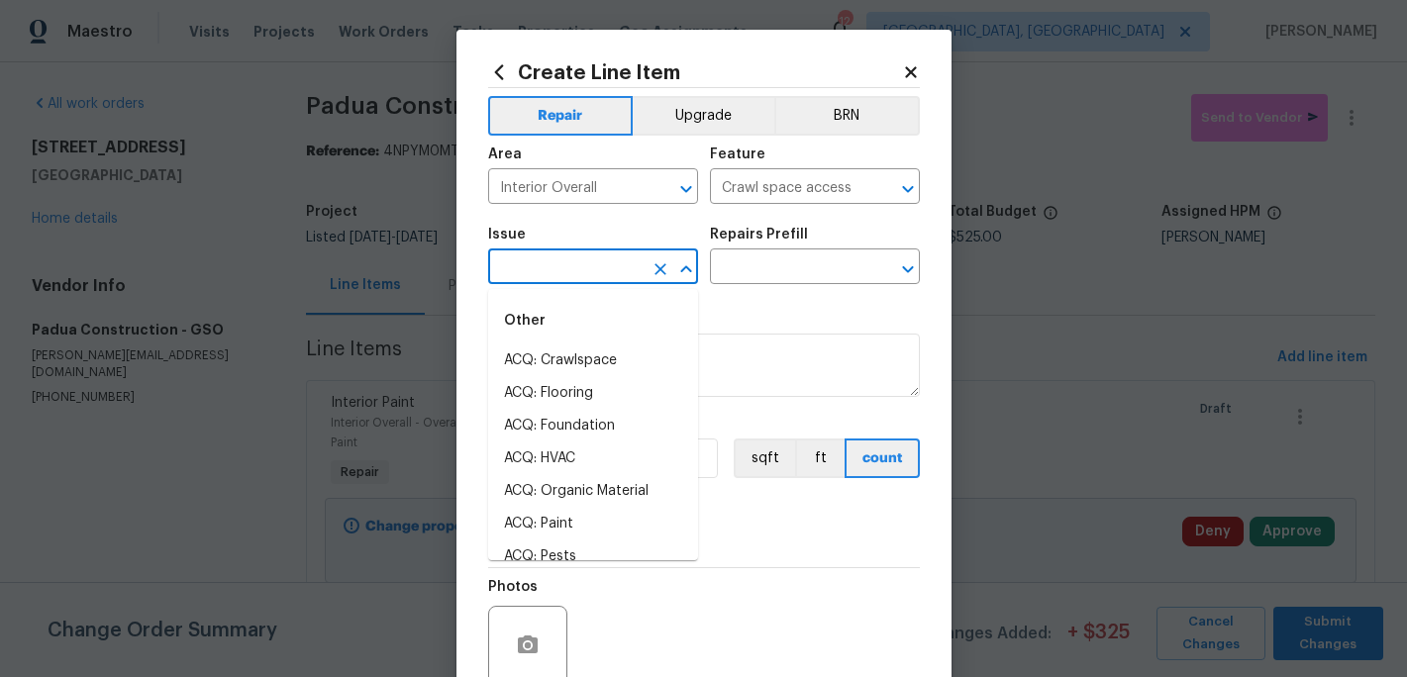
click at [556, 269] on input "text" at bounding box center [565, 268] width 154 height 31
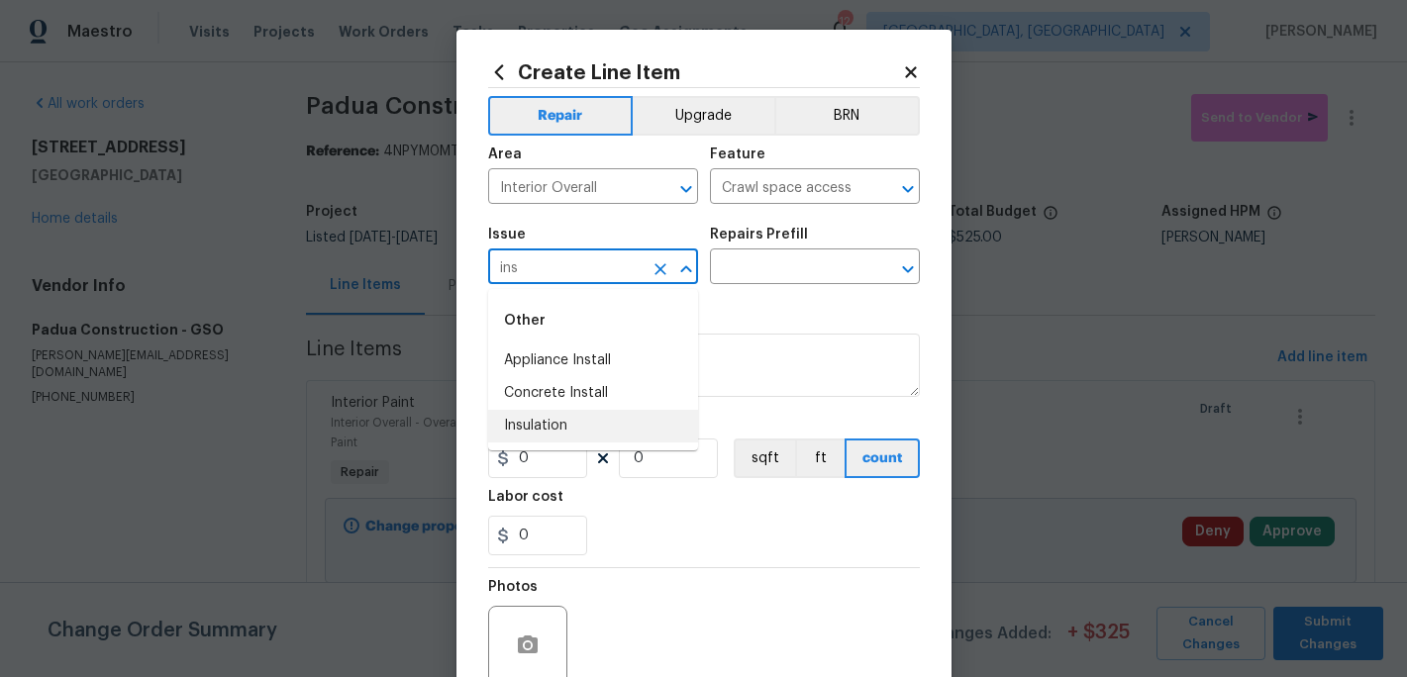
click at [549, 425] on li "Insulation" at bounding box center [593, 426] width 210 height 33
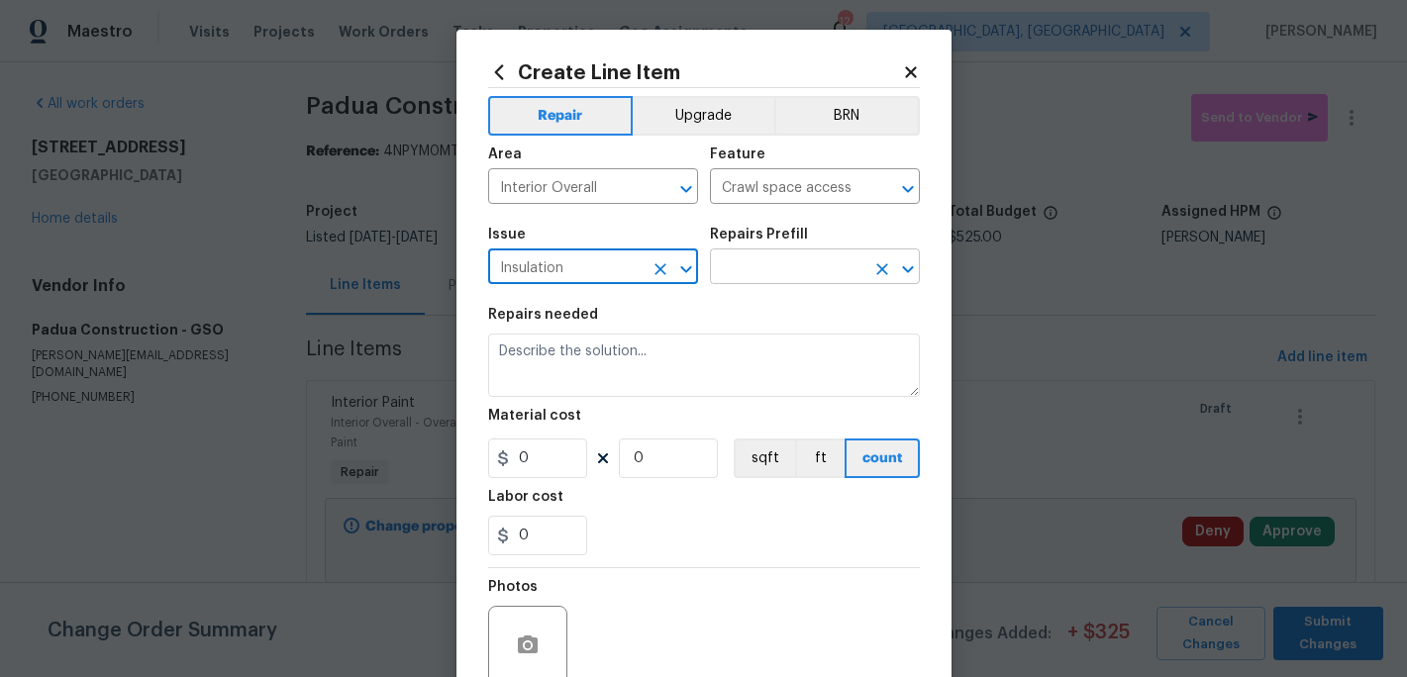
type input "Insulation"
click at [748, 261] on input "text" at bounding box center [787, 268] width 154 height 31
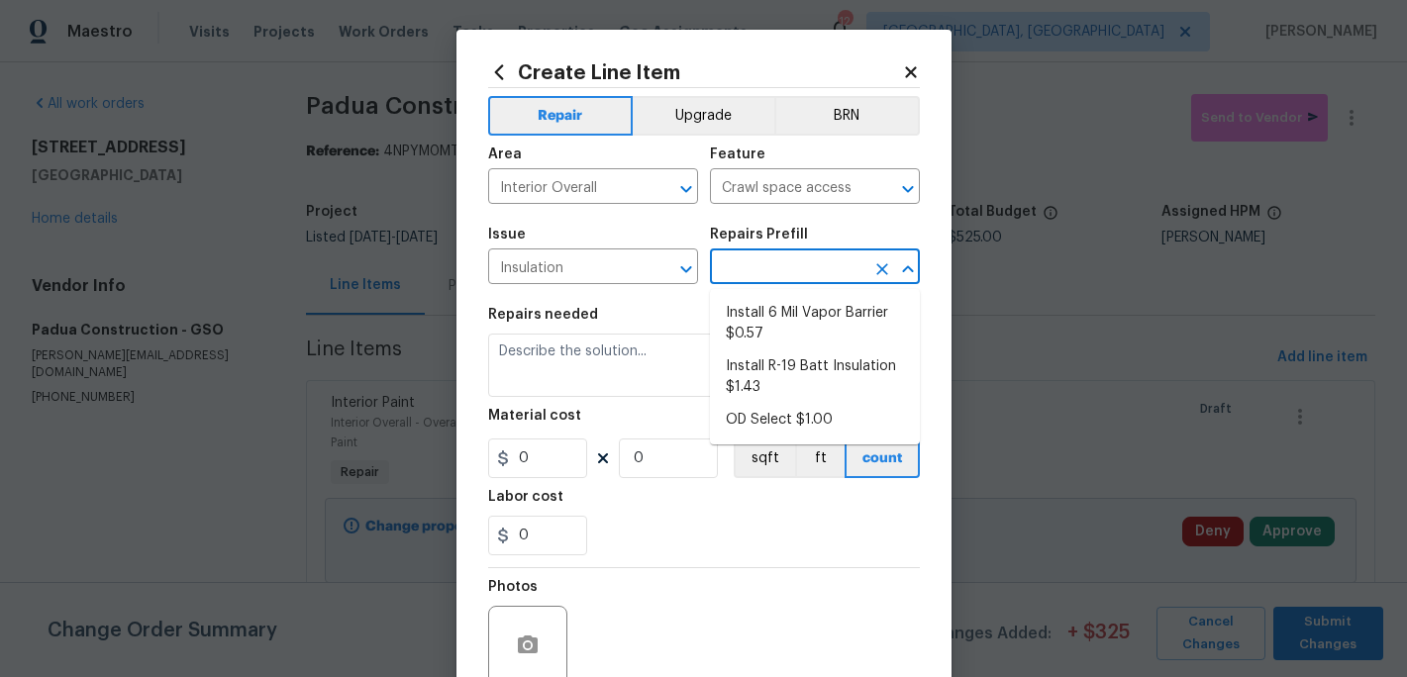
click at [748, 261] on input "text" at bounding box center [787, 268] width 154 height 31
click at [772, 374] on li "Install R-19 Batt Insulation $1.43" at bounding box center [815, 377] width 210 height 53
type input "Walls and Ceiling"
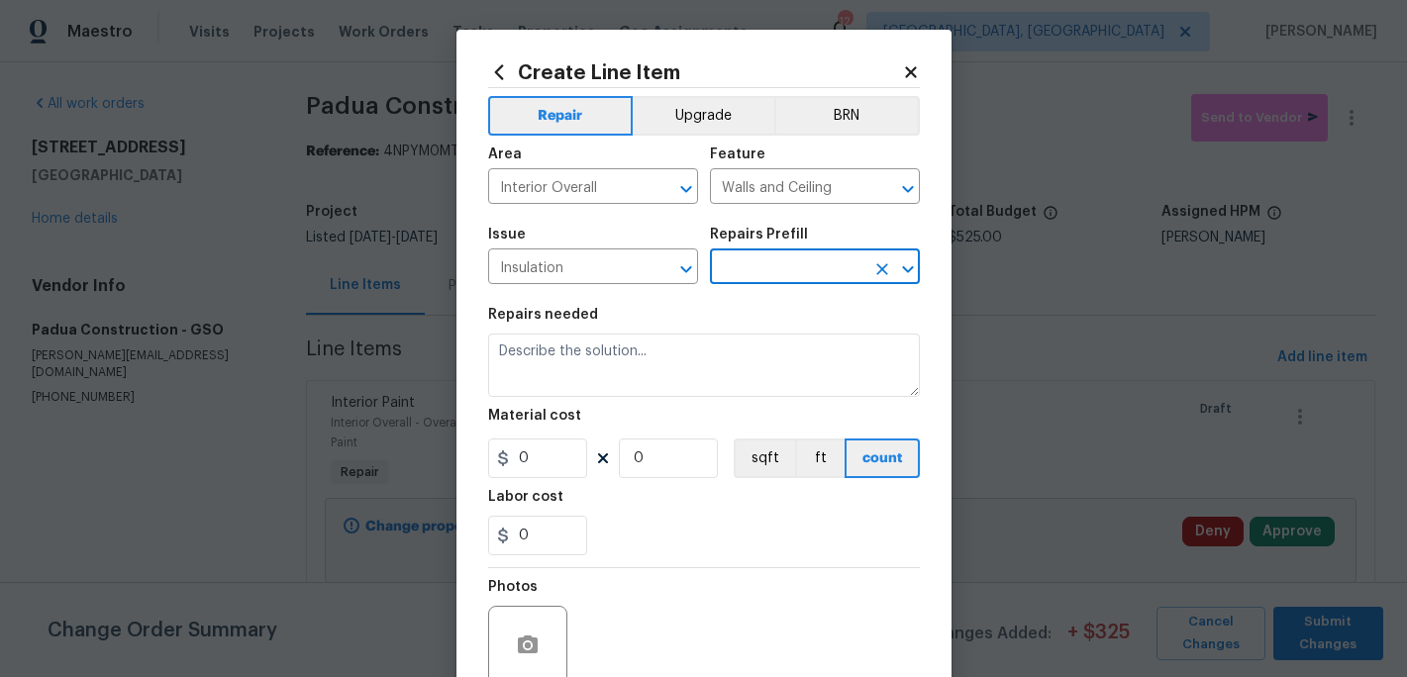
type input "Install R-19 Batt Insulation $1.43"
type textarea "Provide and install new R-19 faced insulation batts. Secure facing to wall fram…"
type input "1.43"
type input "1"
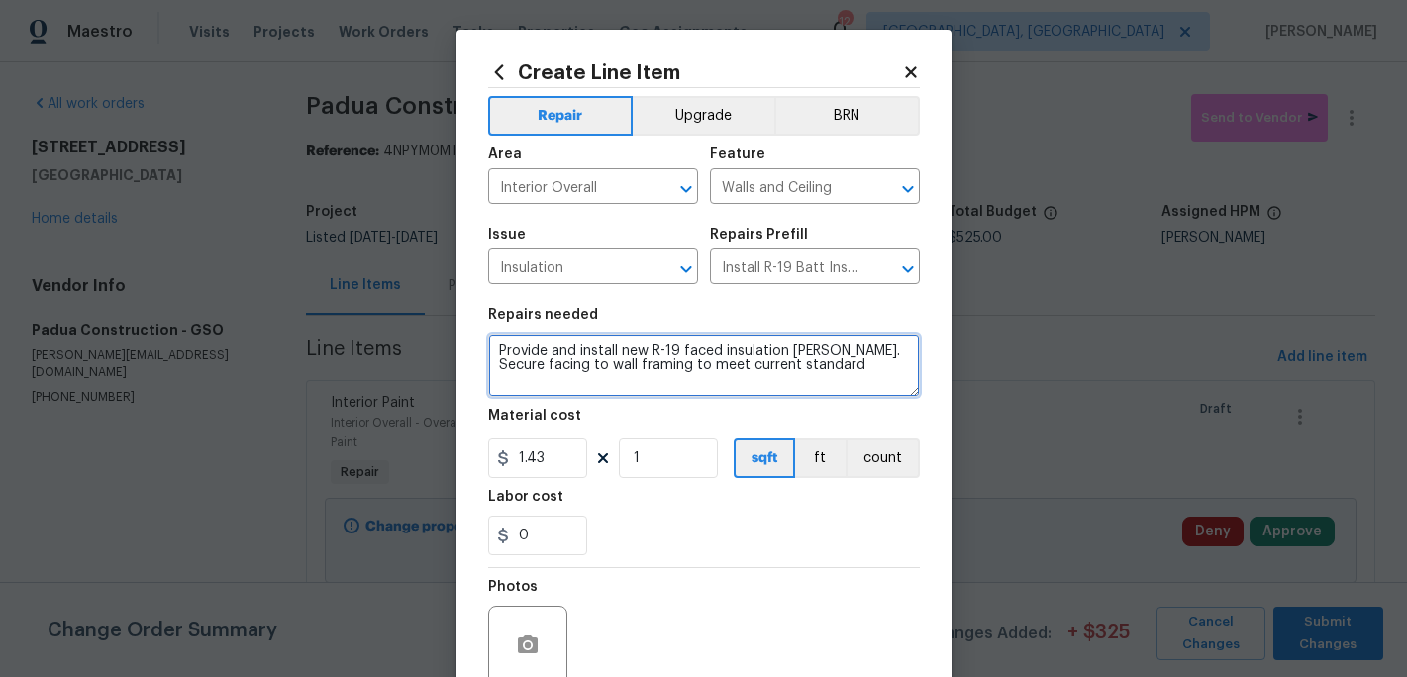
click at [831, 377] on textarea "Provide and install new R-19 faced insulation batts. Secure facing to wall fram…" at bounding box center [704, 365] width 432 height 63
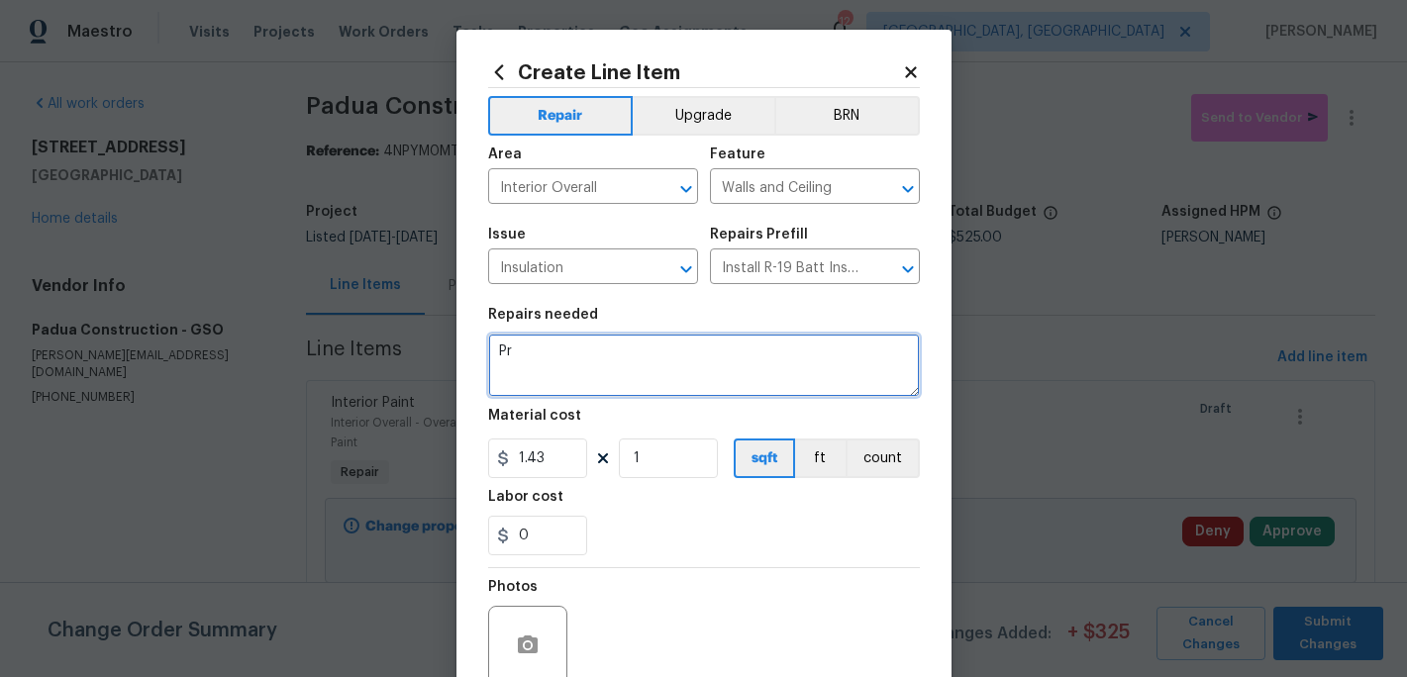
type textarea "P"
type textarea "R"
type textarea "Install insulation in crawlspace that has fallen out of place."
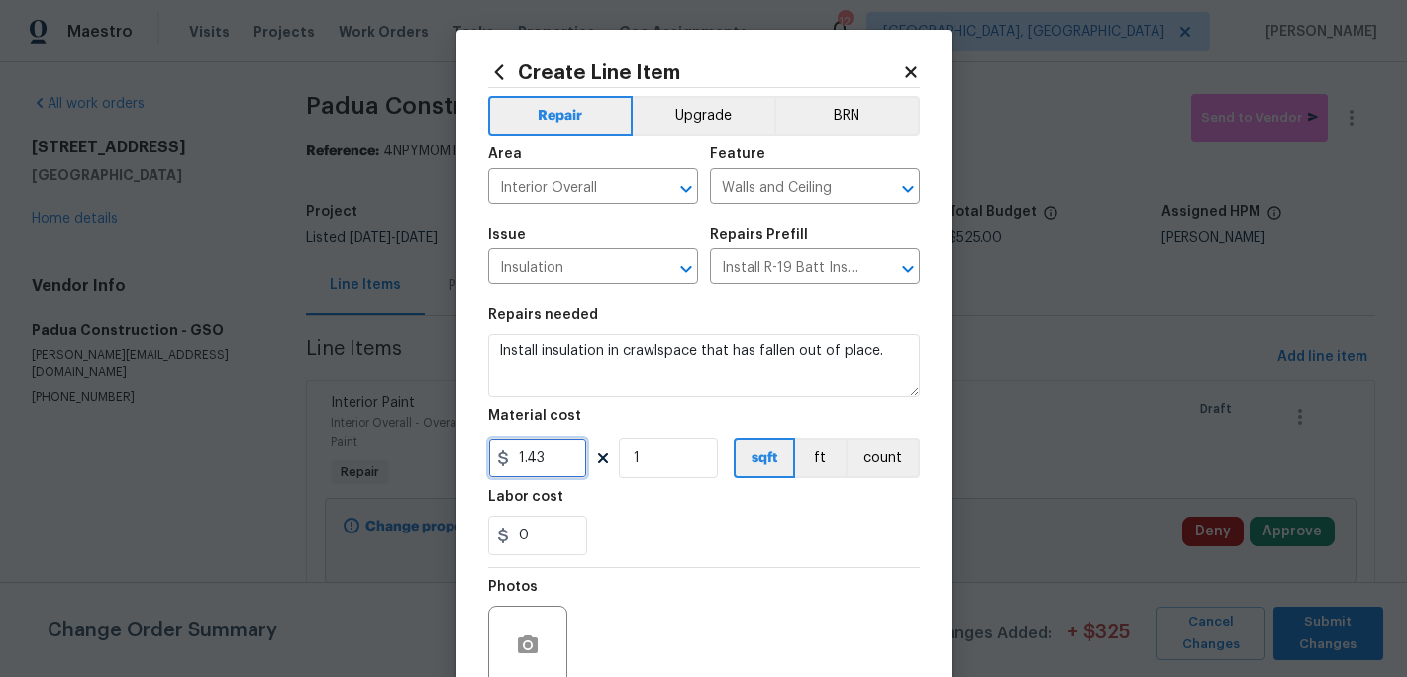
click at [554, 470] on input "1.43" at bounding box center [537, 459] width 99 height 40
type input "25"
click at [683, 518] on div "0" at bounding box center [704, 536] width 432 height 40
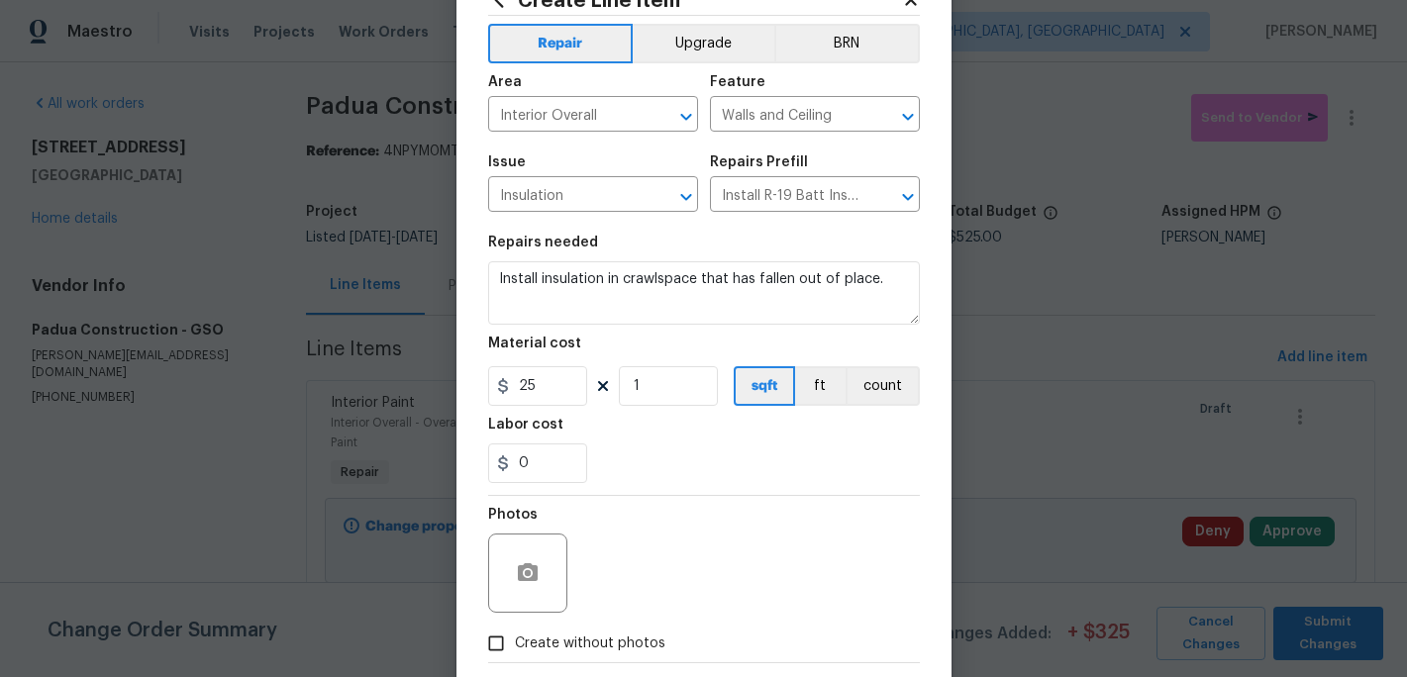
scroll to position [176, 0]
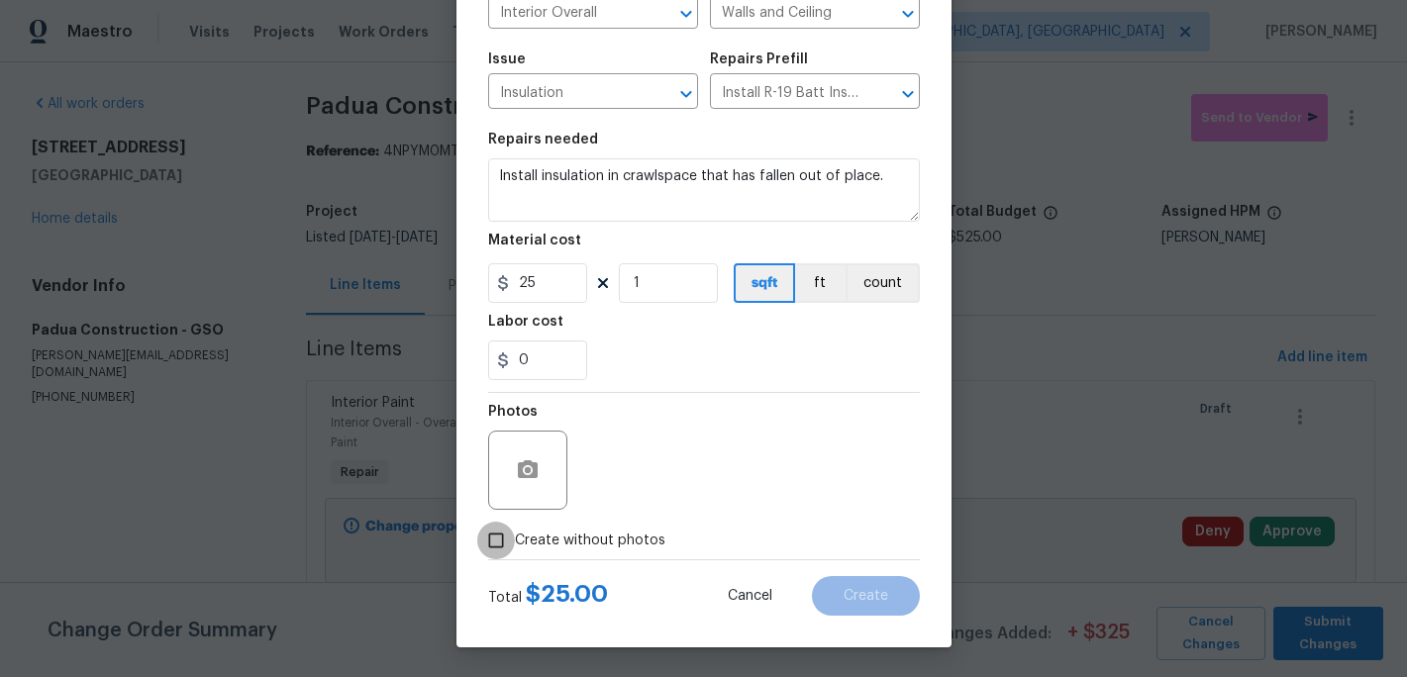
click at [498, 540] on input "Create without photos" at bounding box center [496, 541] width 38 height 38
checkbox input "true"
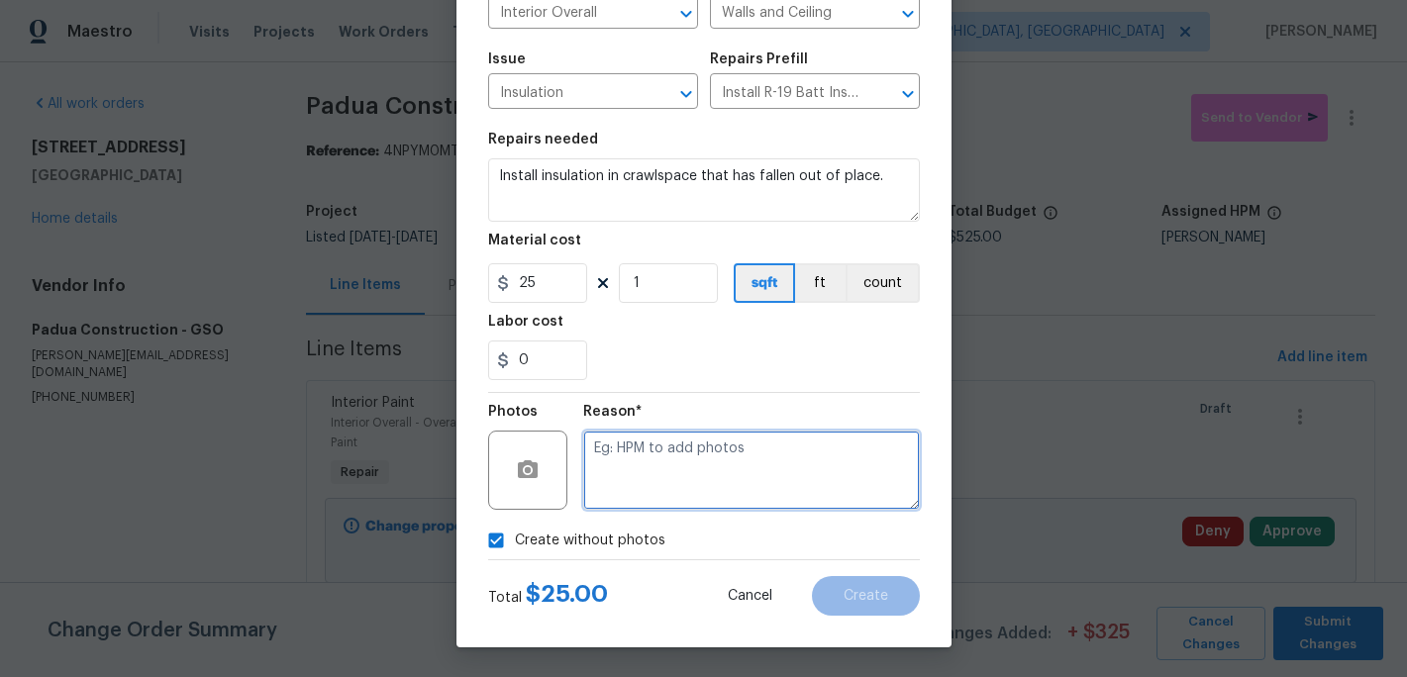
click at [607, 503] on textarea at bounding box center [751, 470] width 337 height 79
type textarea "c"
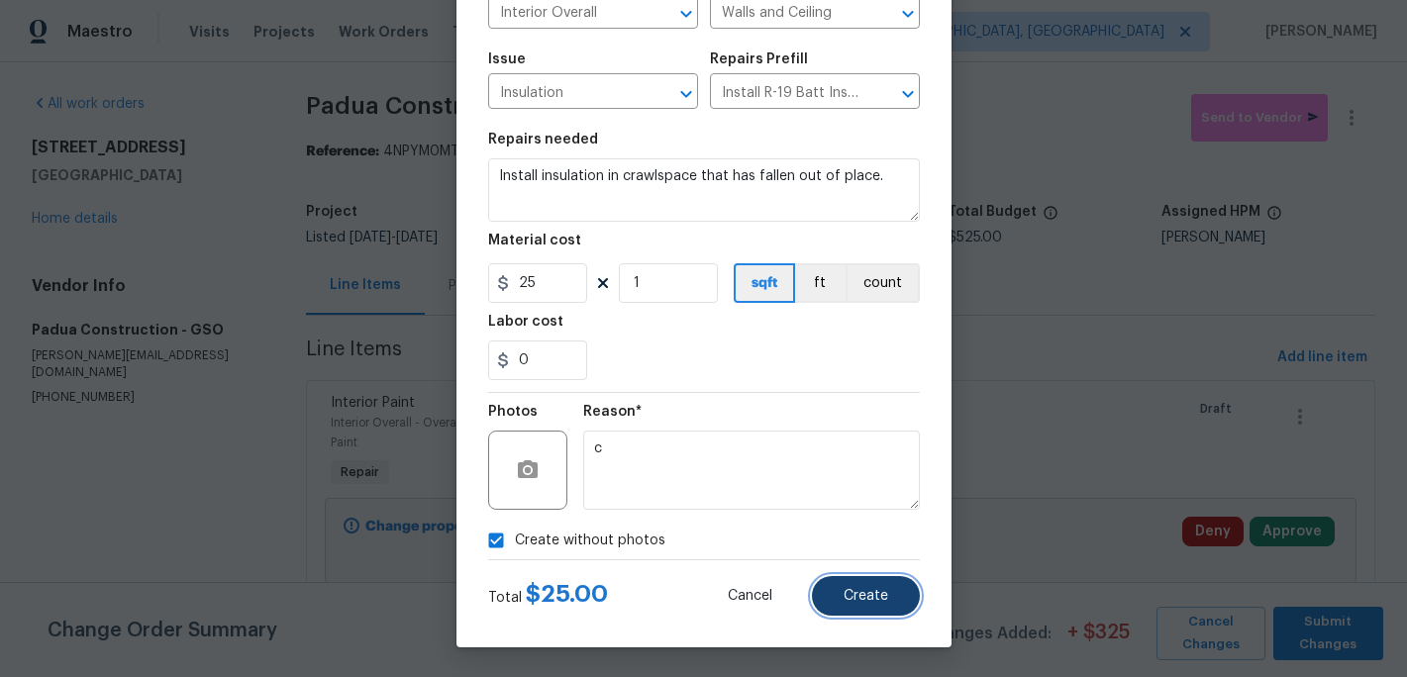
click at [883, 594] on span "Create" at bounding box center [866, 596] width 45 height 15
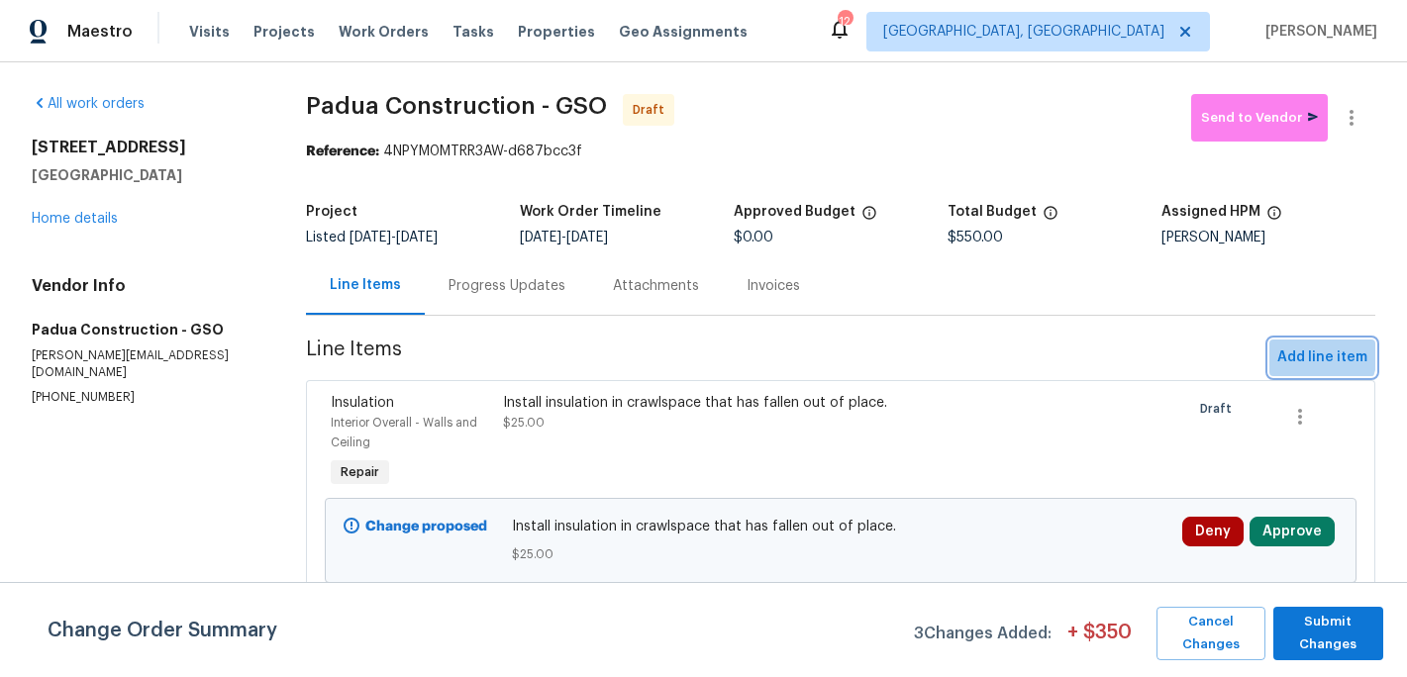
click at [1310, 354] on span "Add line item" at bounding box center [1322, 358] width 90 height 25
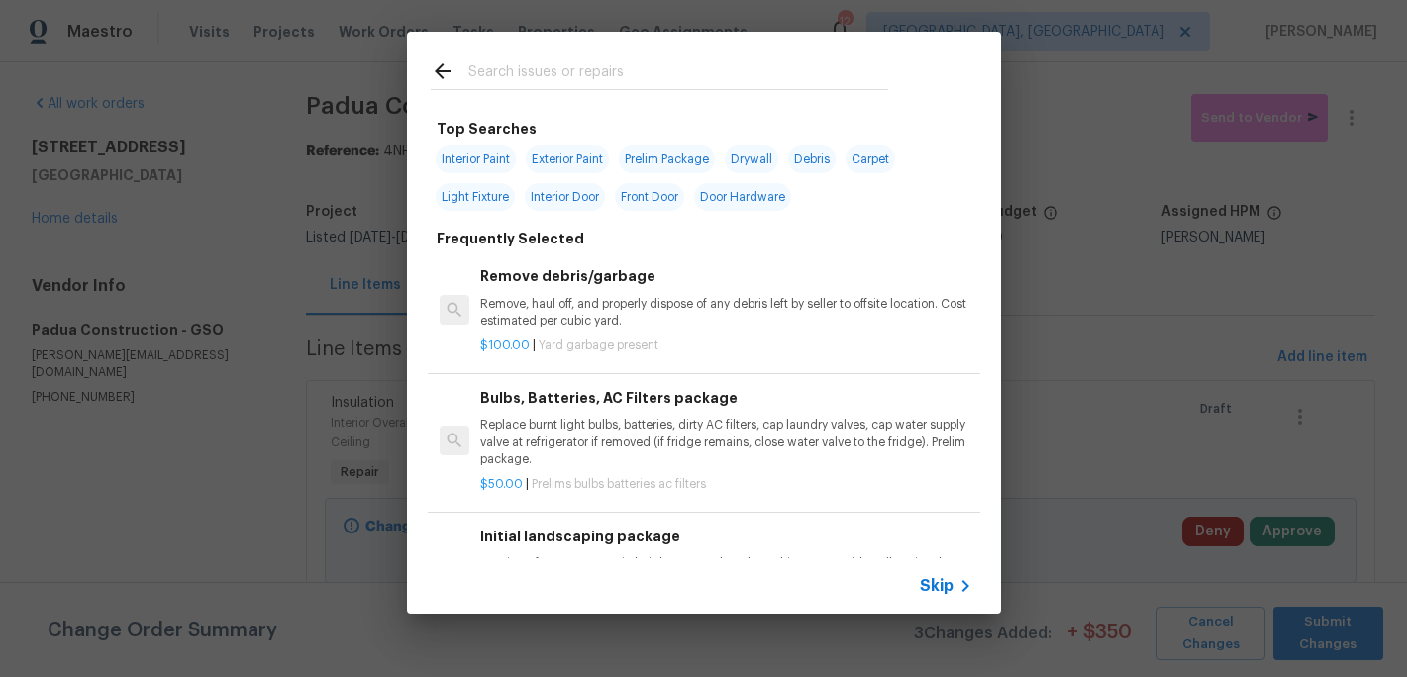
click at [530, 62] on input "text" at bounding box center [678, 74] width 420 height 30
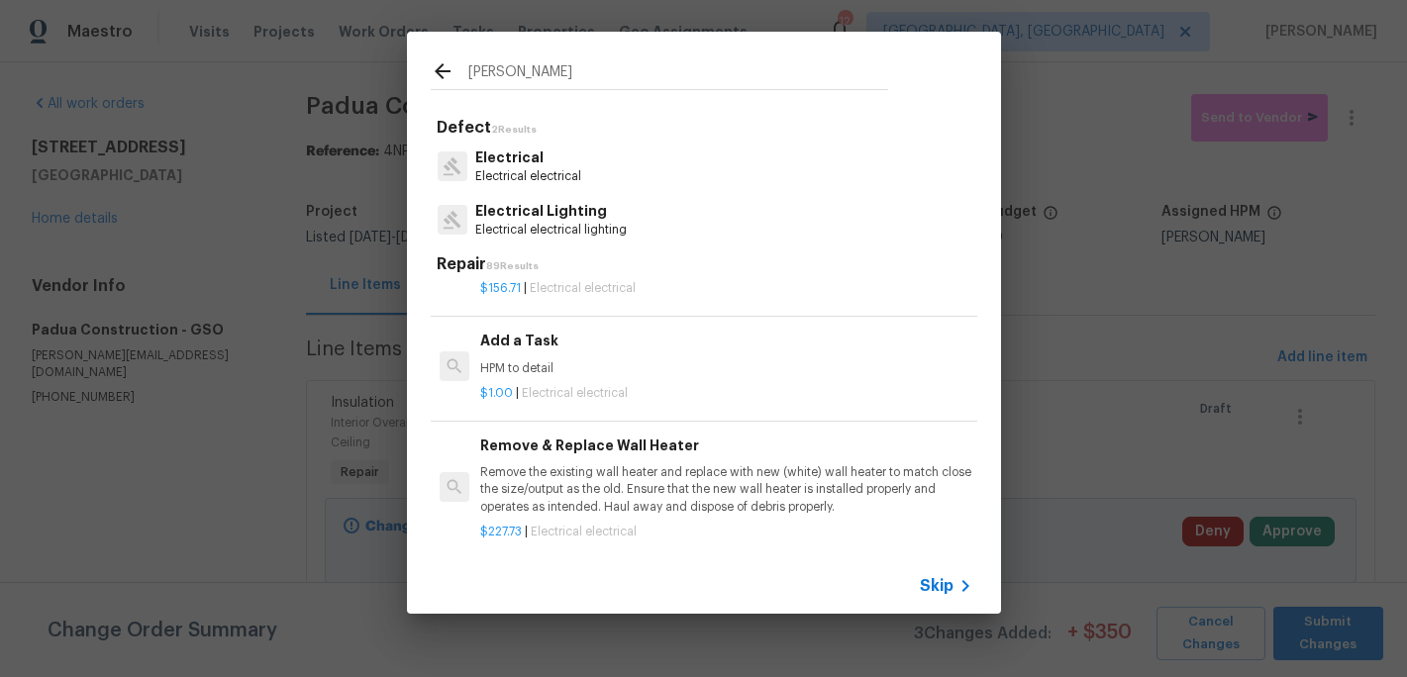
scroll to position [1335, 0]
type input "calk"
click at [554, 369] on p "HPM to detail" at bounding box center [725, 367] width 491 height 17
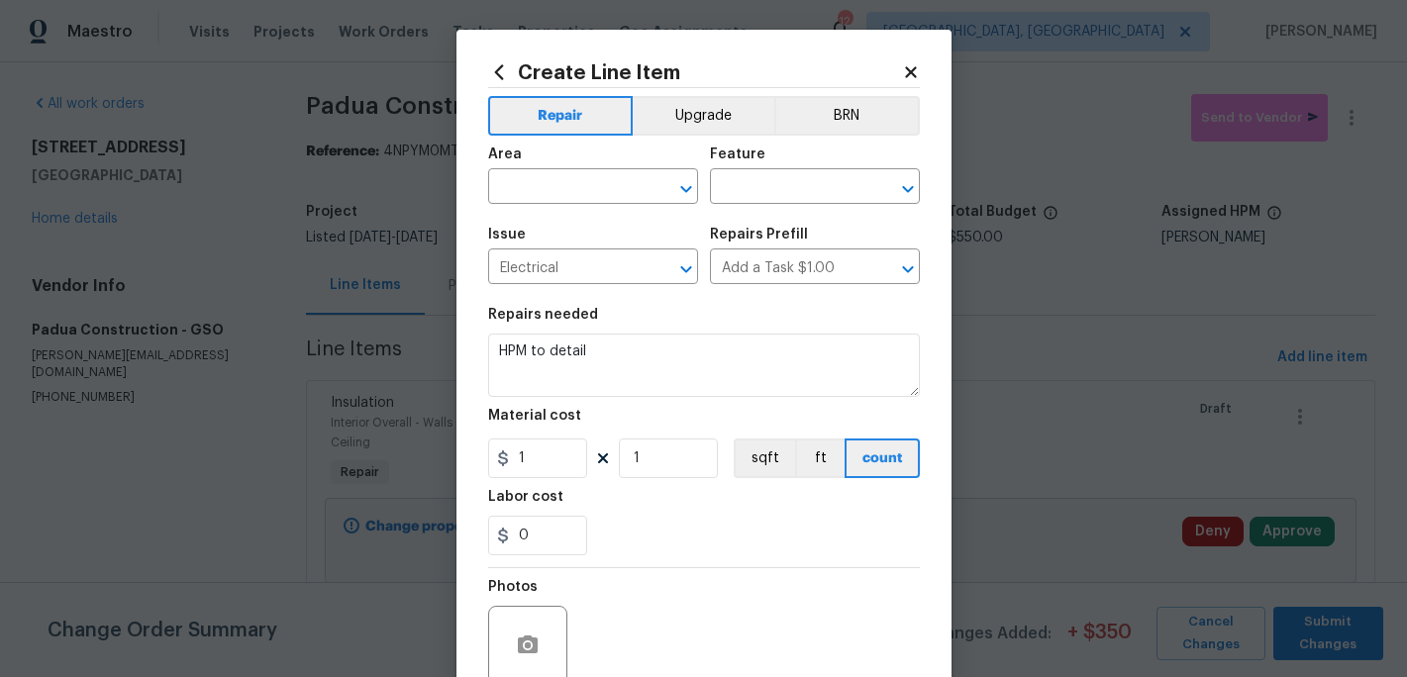
click at [550, 207] on span "Area ​" at bounding box center [593, 176] width 210 height 80
click at [549, 171] on div "Area" at bounding box center [593, 161] width 210 height 26
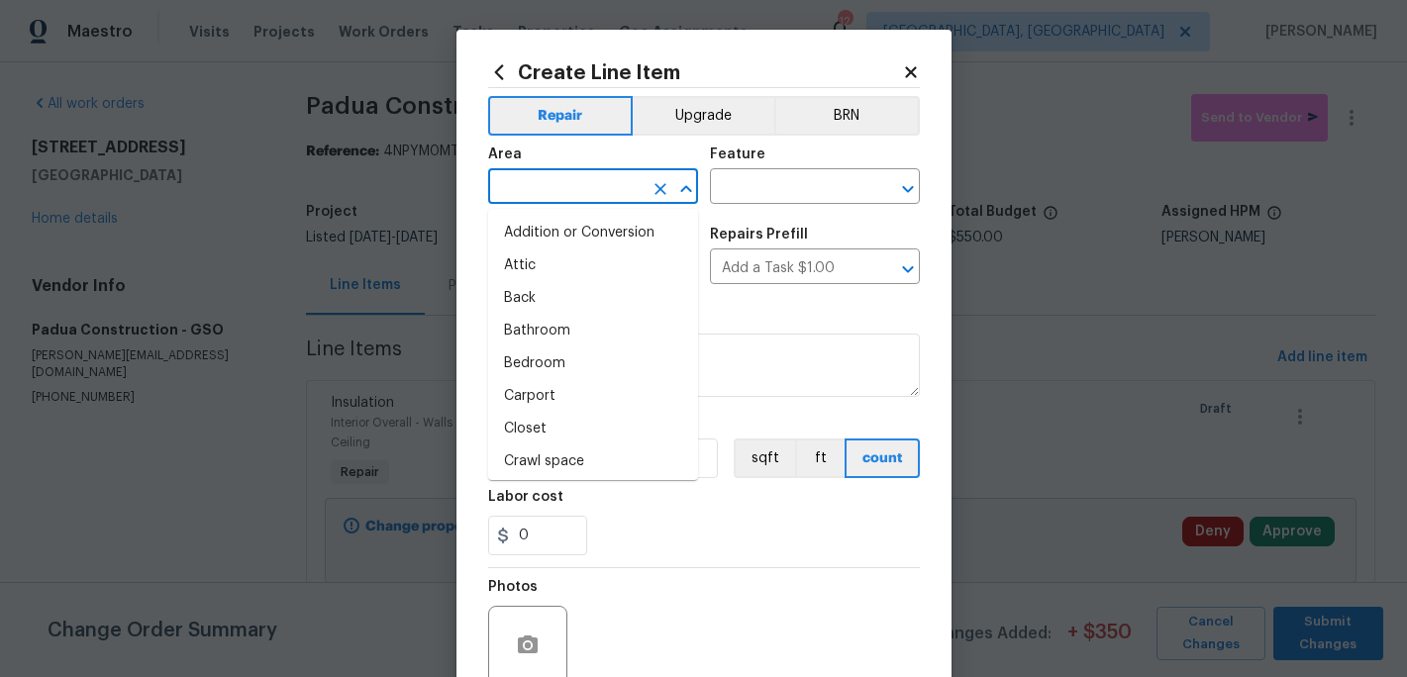
click at [548, 178] on input "text" at bounding box center [565, 188] width 154 height 31
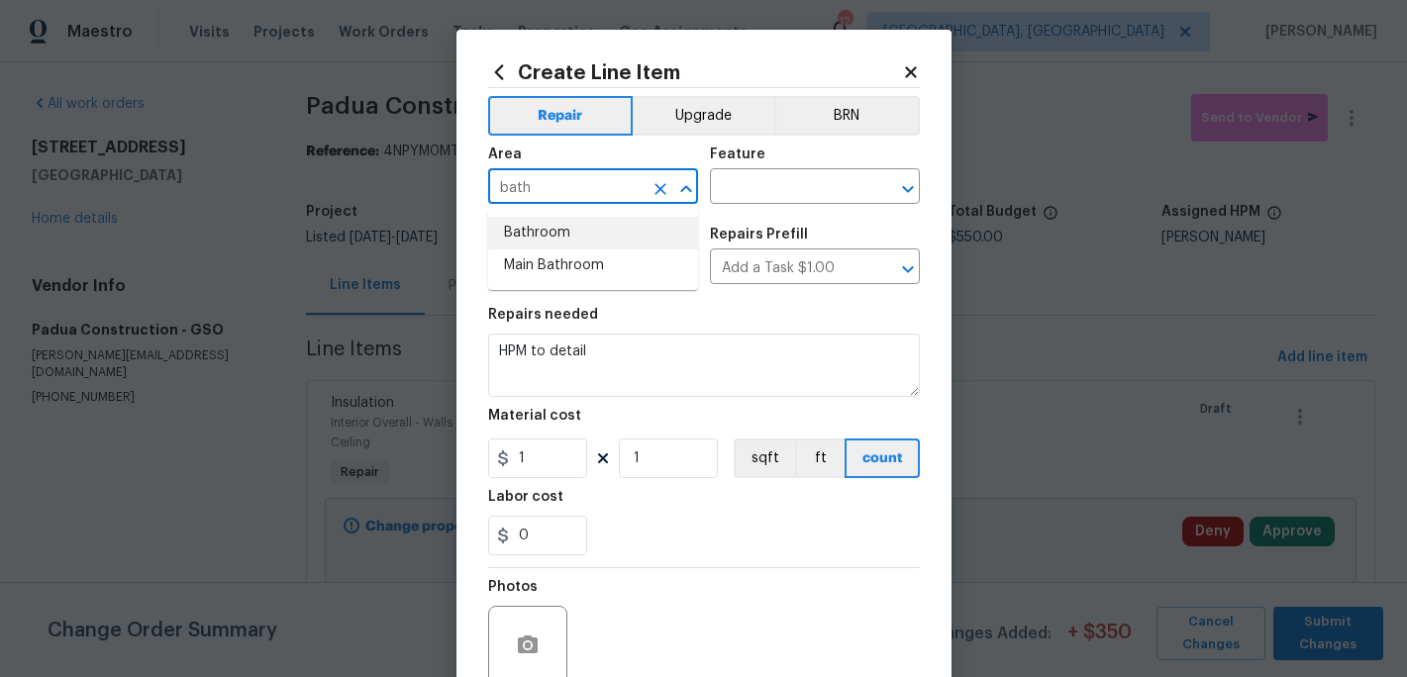
click at [543, 229] on li "Bathroom" at bounding box center [593, 233] width 210 height 33
type input "Bathroom"
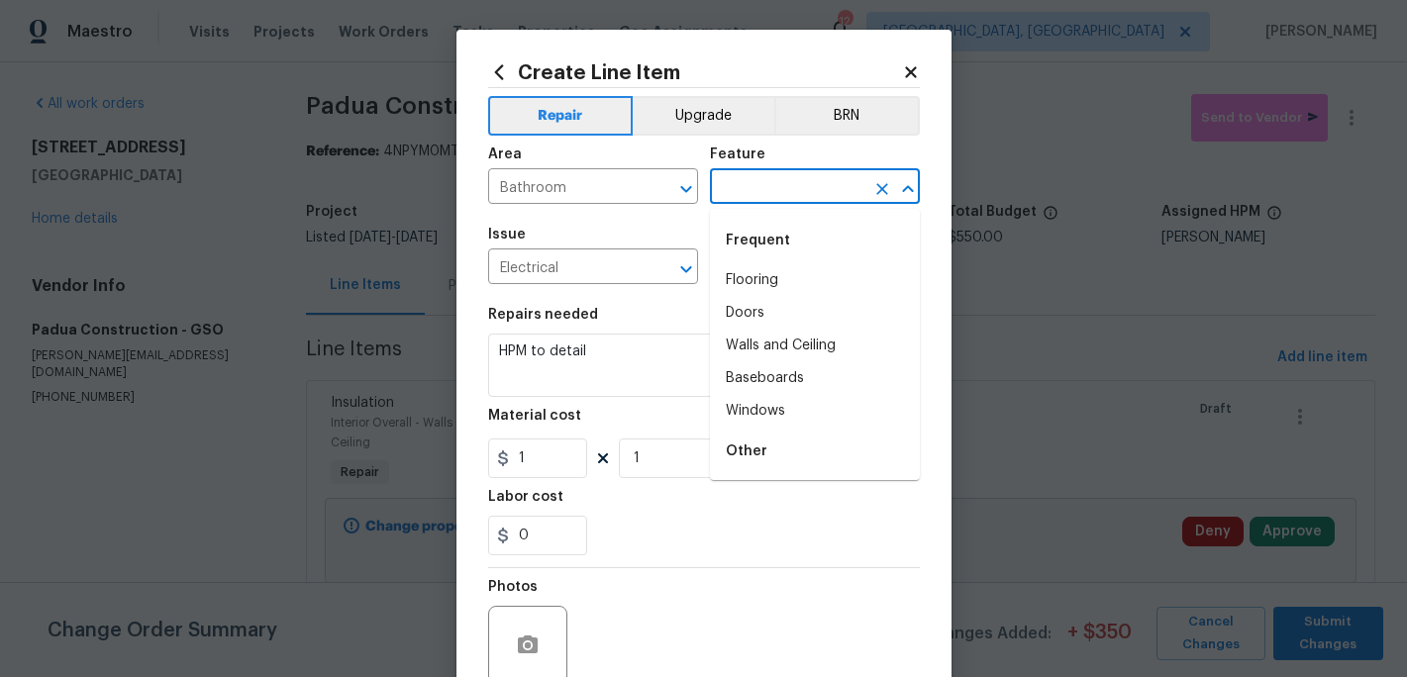
click at [737, 185] on input "text" at bounding box center [787, 188] width 154 height 31
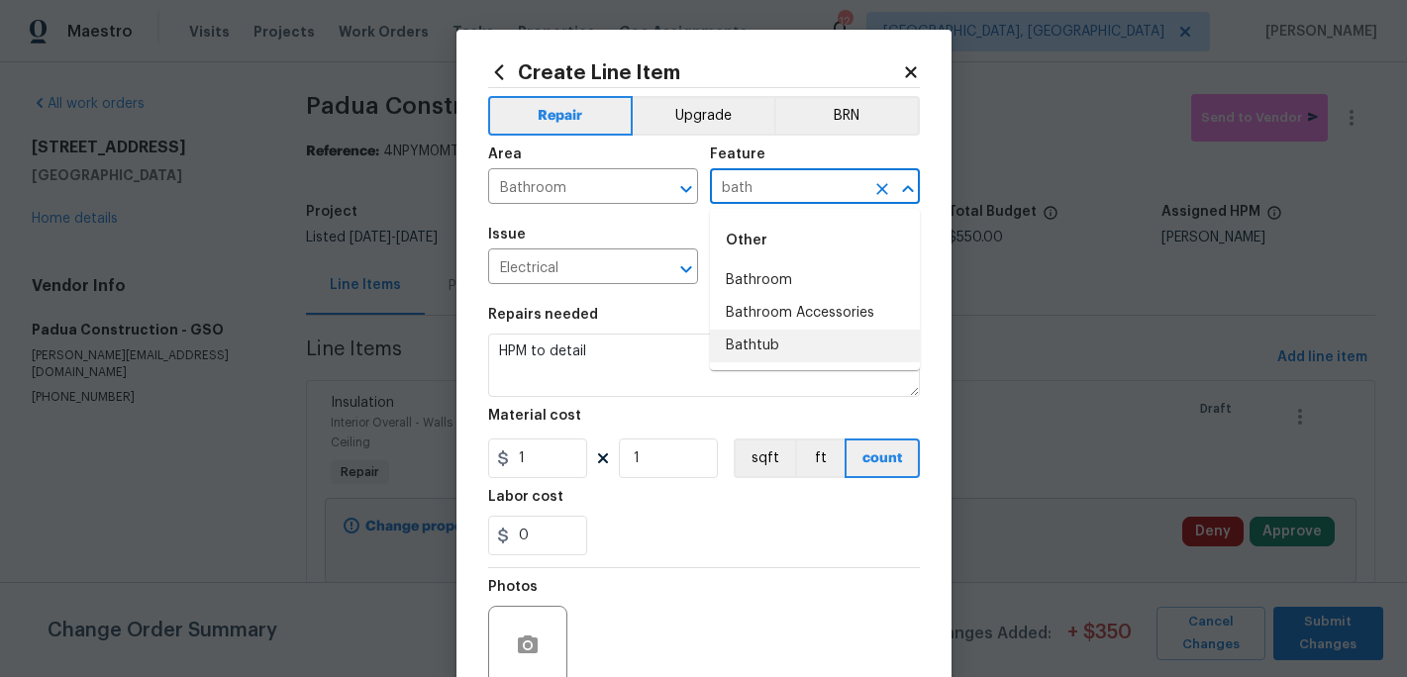
click at [751, 348] on li "Bathtub" at bounding box center [815, 346] width 210 height 33
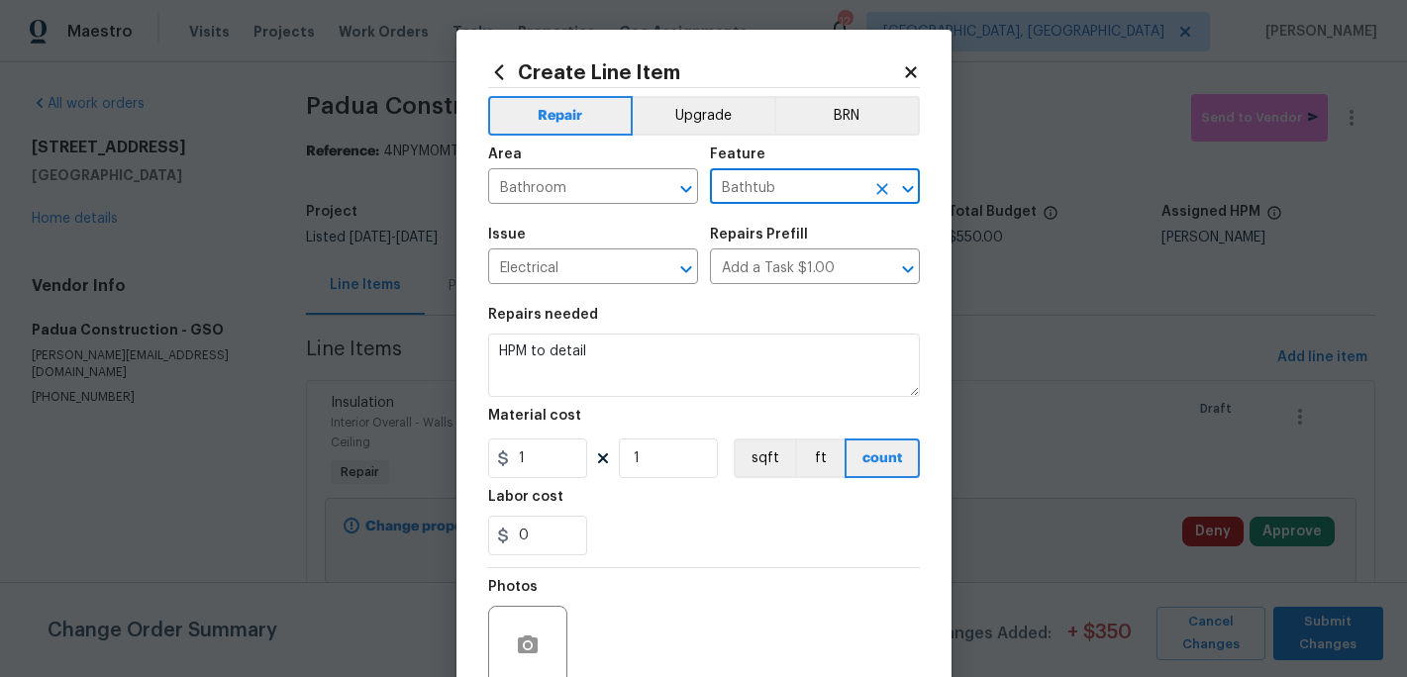
type input "Bathtub"
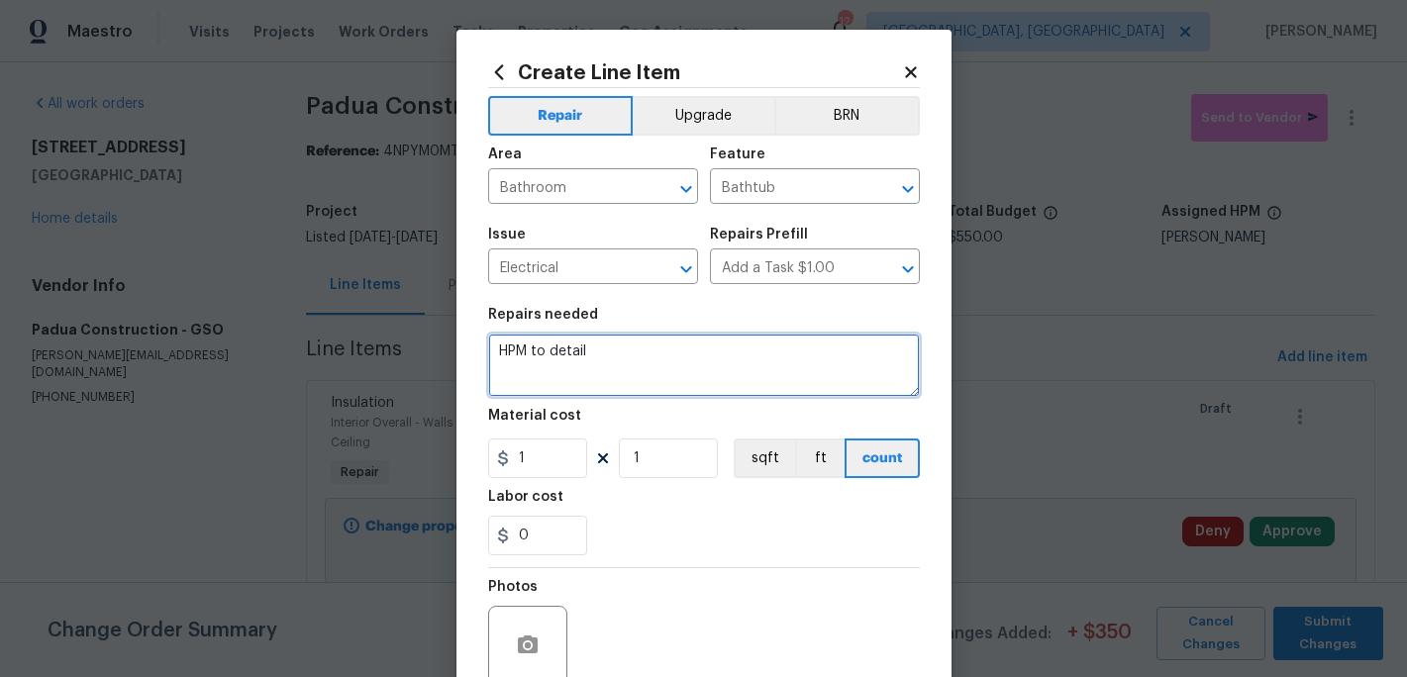
click at [620, 355] on textarea "HPM to detail" at bounding box center [704, 365] width 432 height 63
type textarea "H"
type textarea "P"
type textarea "Recalk around upstairs tub along all seams include where tub meets the floor"
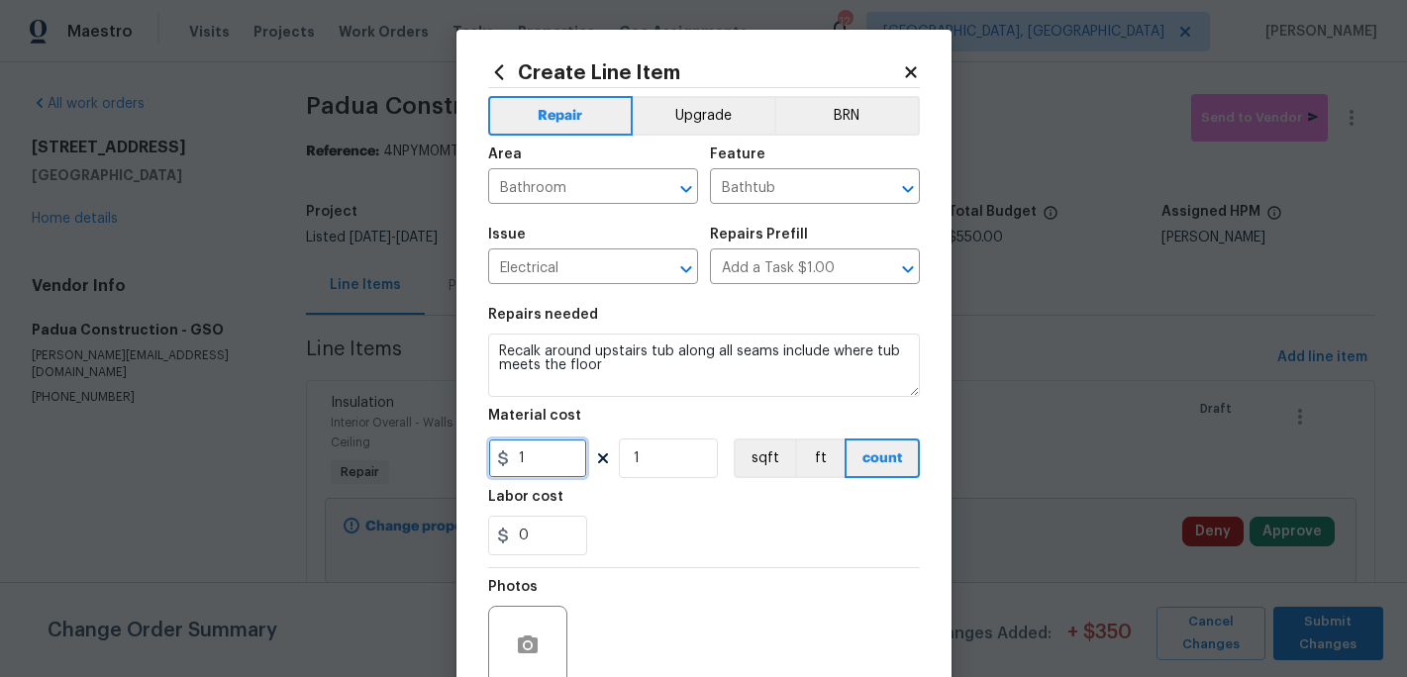
click at [549, 462] on input "1" at bounding box center [537, 459] width 99 height 40
type input "10"
click at [607, 536] on div "0" at bounding box center [704, 536] width 432 height 40
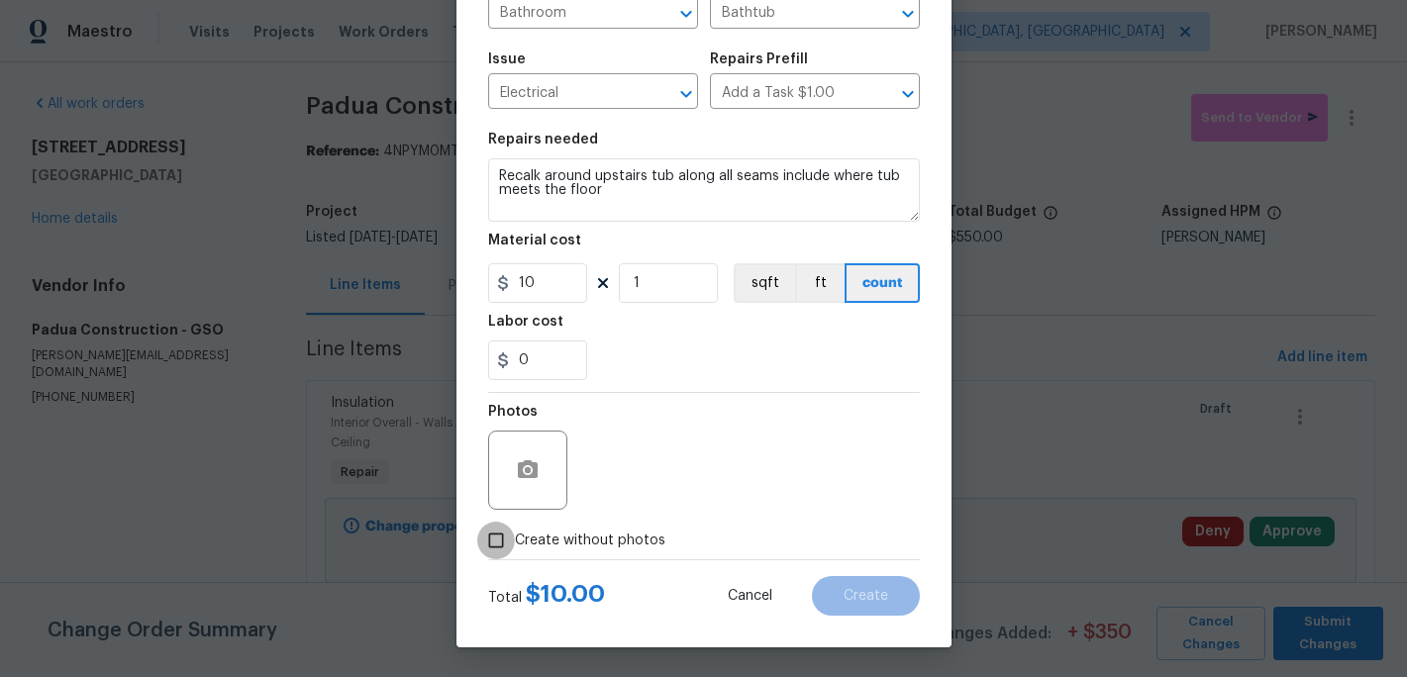
click at [507, 542] on input "Create without photos" at bounding box center [496, 541] width 38 height 38
checkbox input "true"
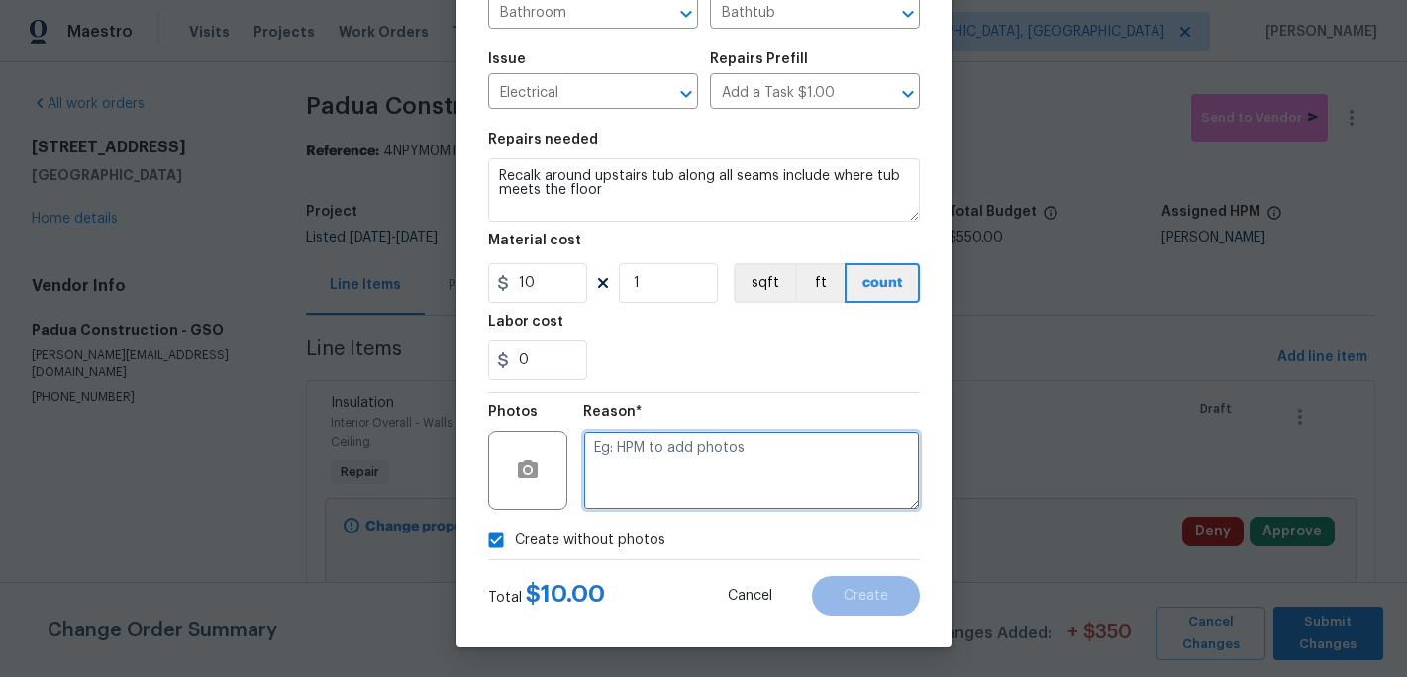
click at [608, 486] on textarea at bounding box center [751, 470] width 337 height 79
type textarea "c"
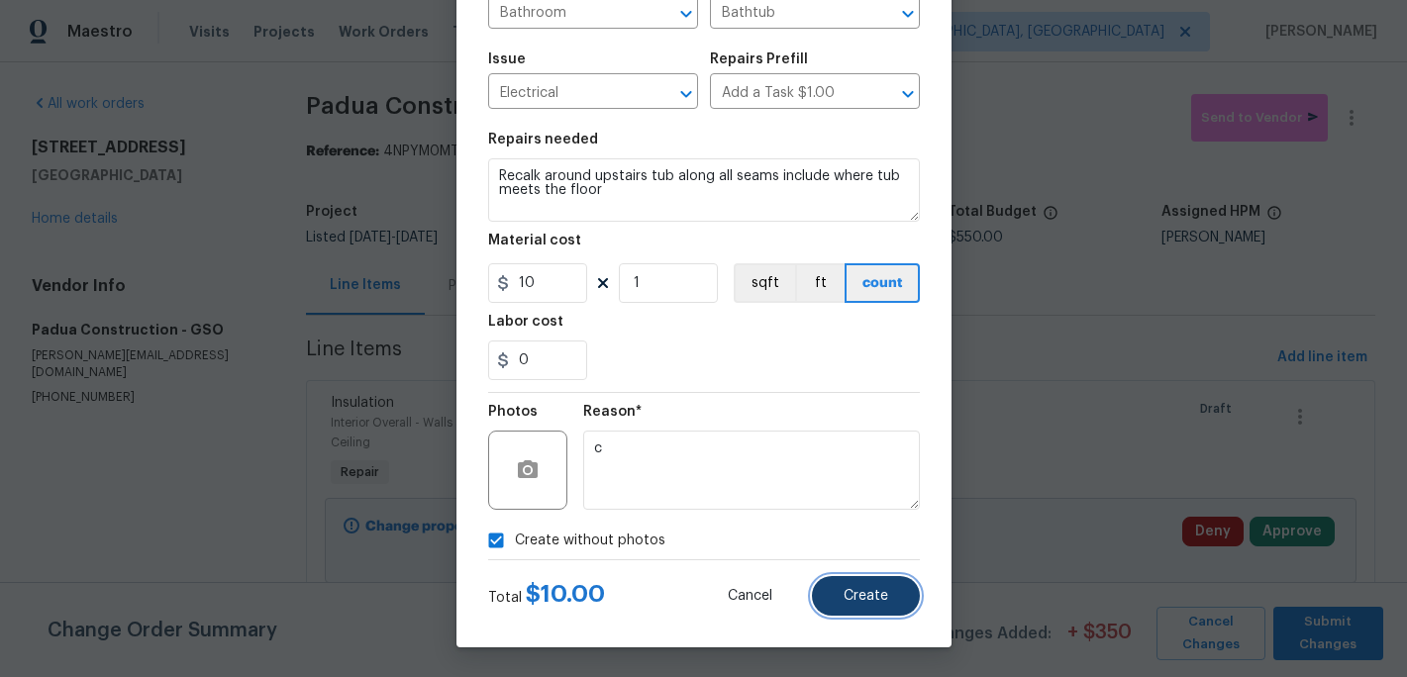
click at [856, 593] on span "Create" at bounding box center [866, 596] width 45 height 15
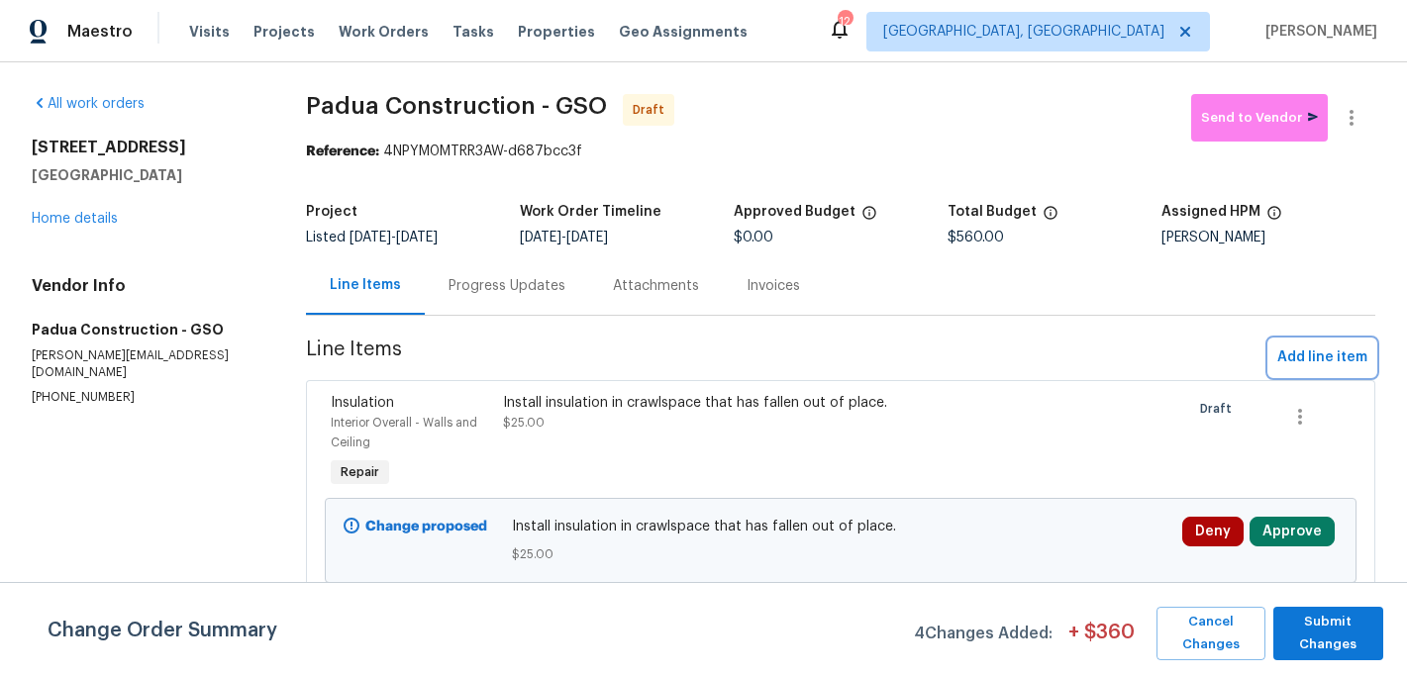
click at [1297, 369] on span "Add line item" at bounding box center [1322, 358] width 90 height 25
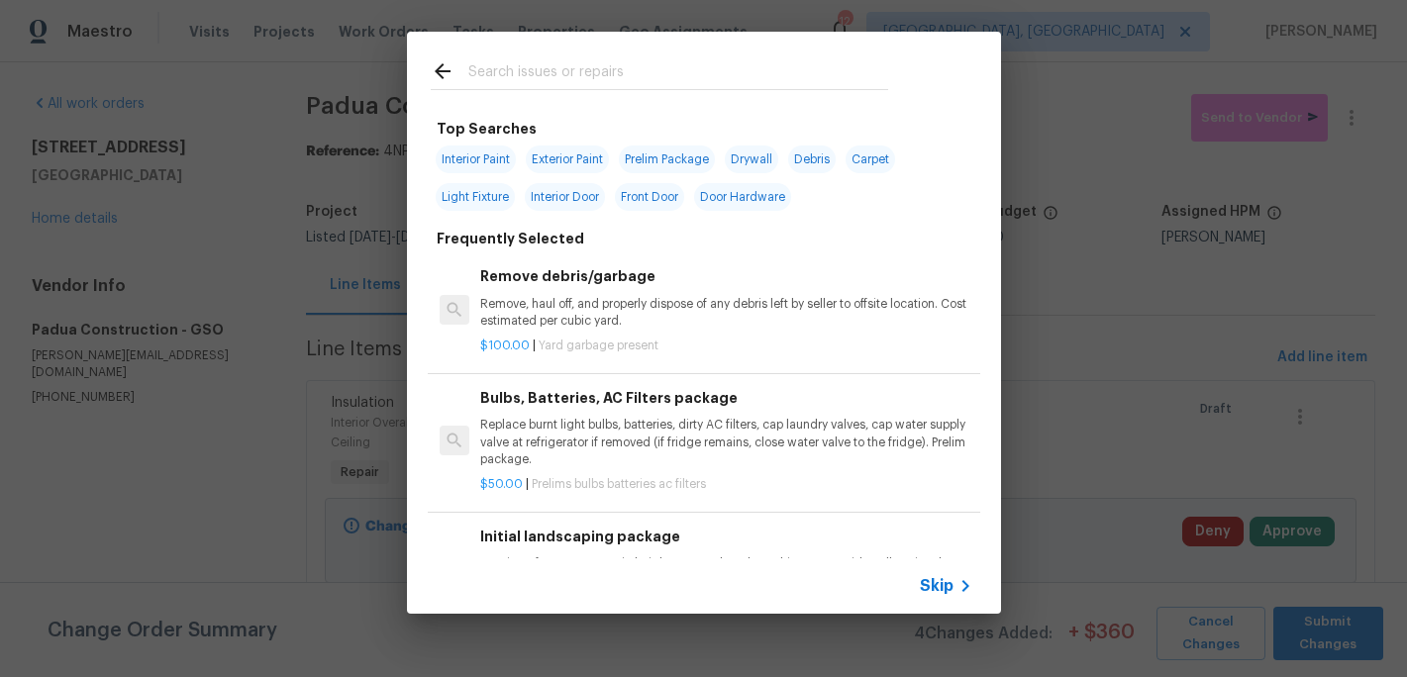
click at [525, 75] on input "text" at bounding box center [678, 74] width 420 height 30
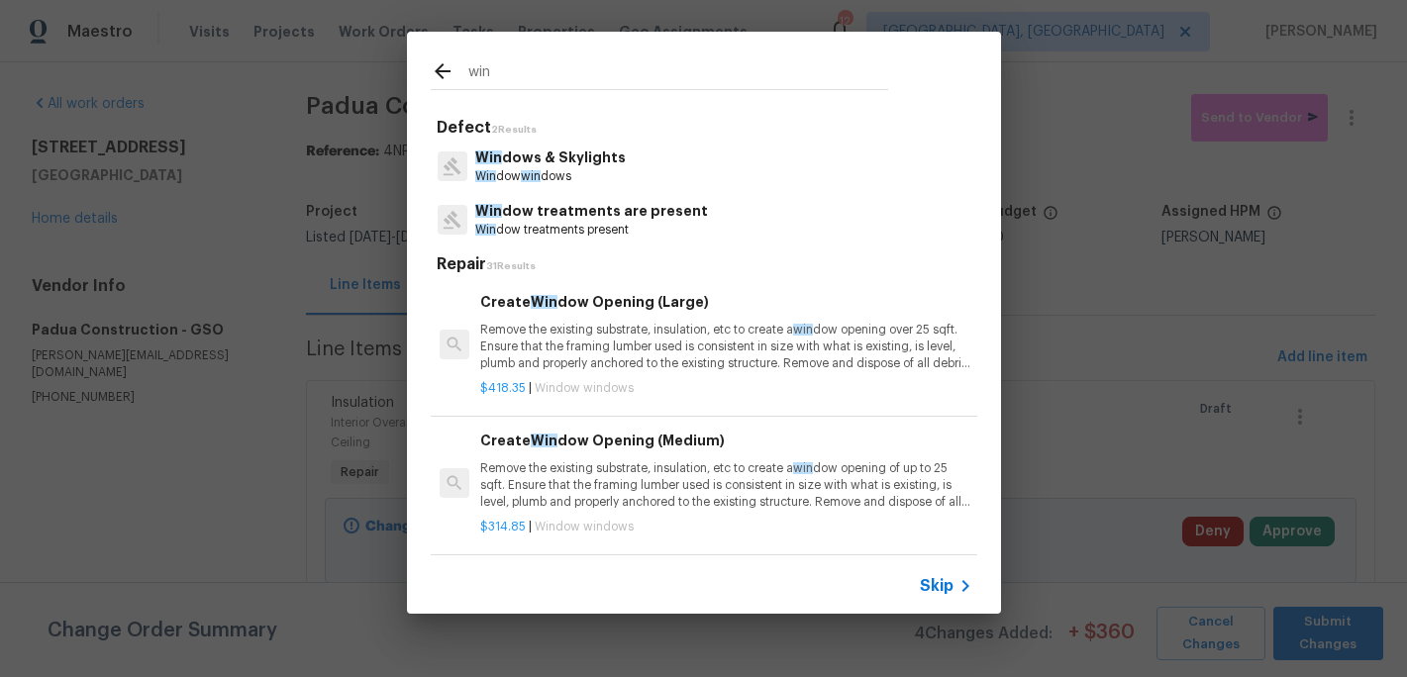
type input "win"
click at [514, 174] on p "Win dow win dows" at bounding box center [550, 176] width 151 height 17
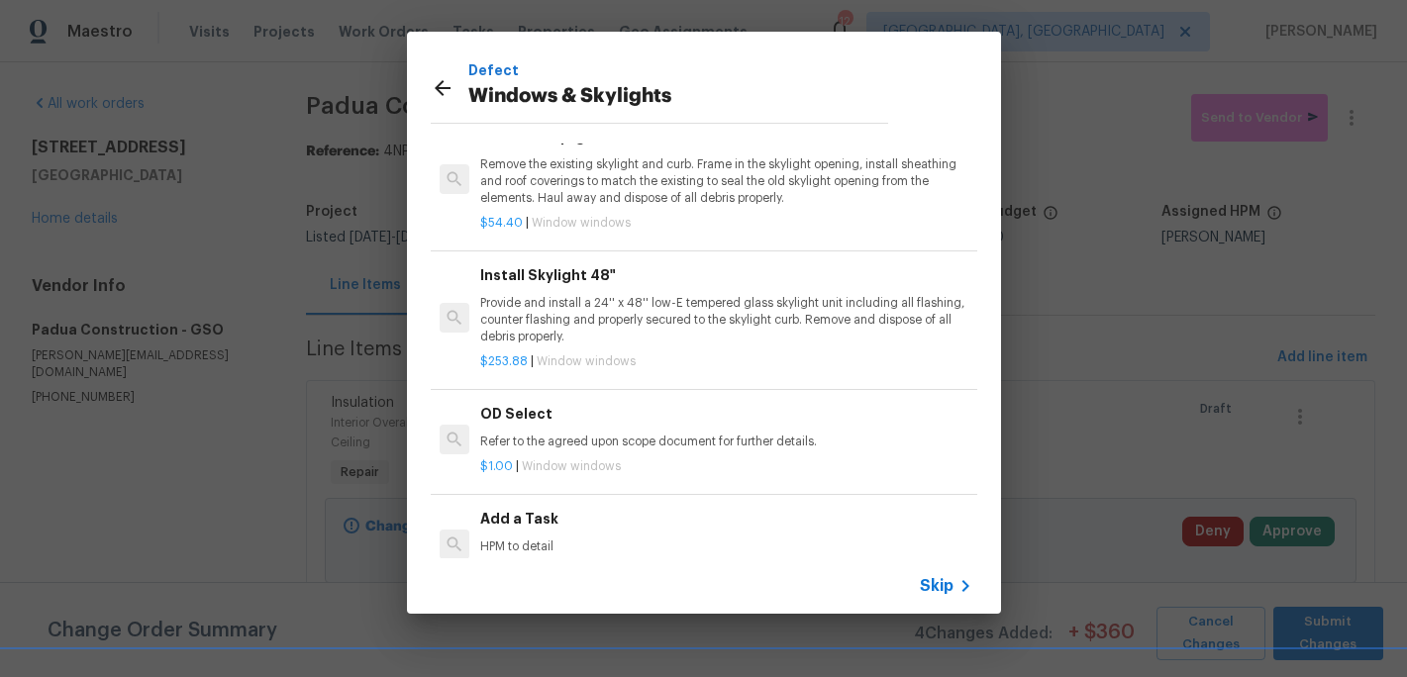
scroll to position [125, 0]
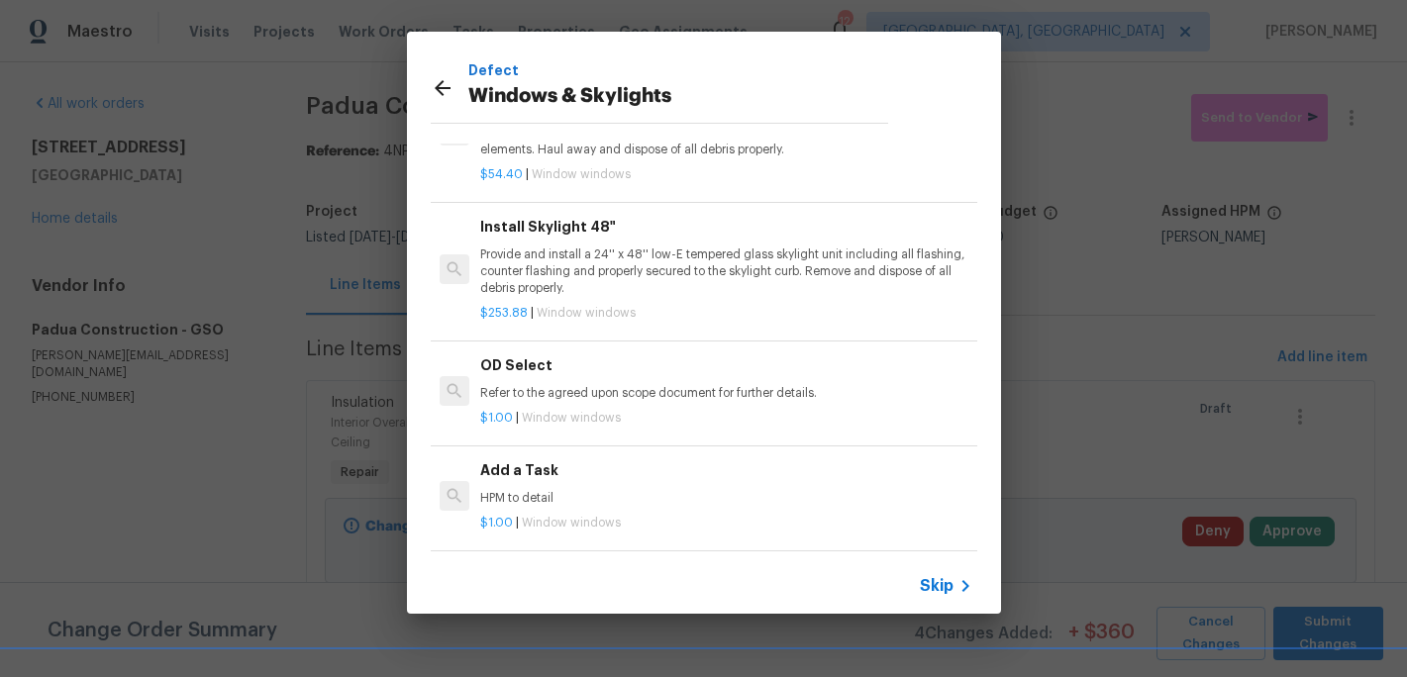
click at [535, 485] on div "Add a Task HPM to detail" at bounding box center [725, 483] width 491 height 48
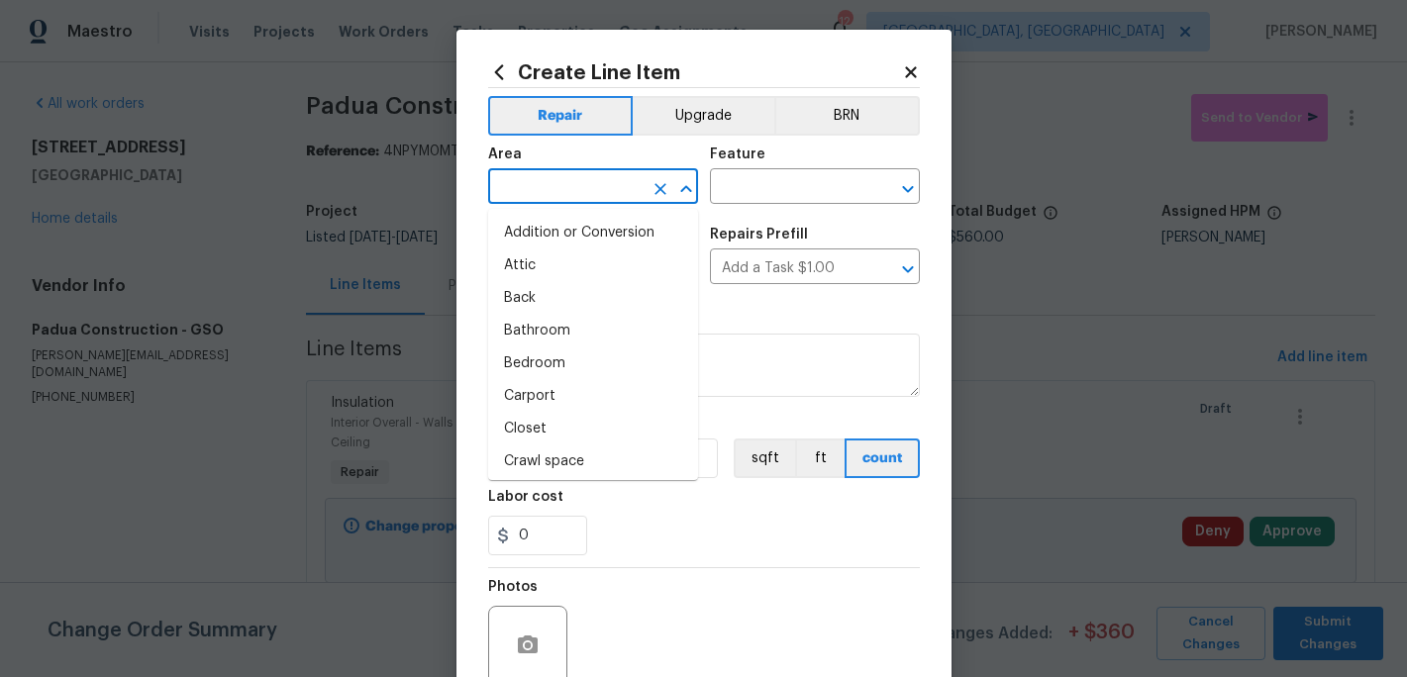
click at [519, 187] on input "text" at bounding box center [565, 188] width 154 height 31
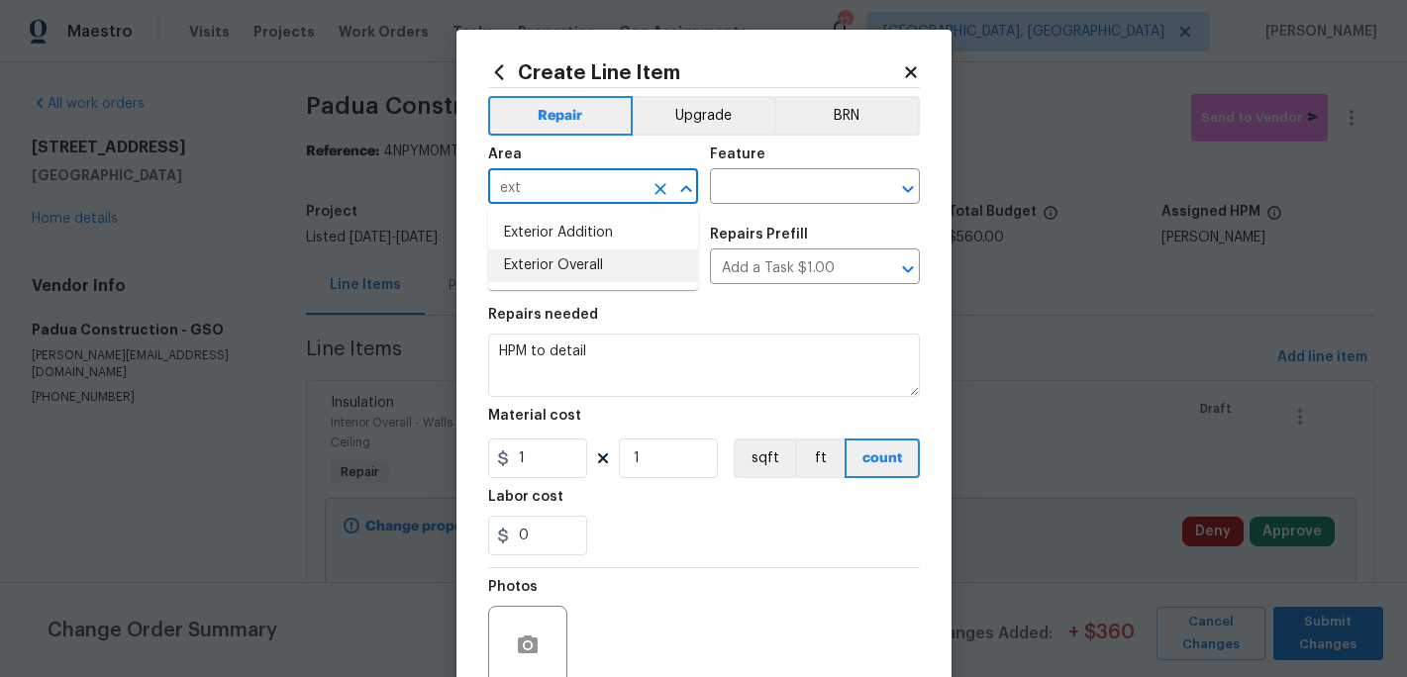
click at [534, 264] on li "Exterior Overall" at bounding box center [593, 266] width 210 height 33
type input "Exterior Overall"
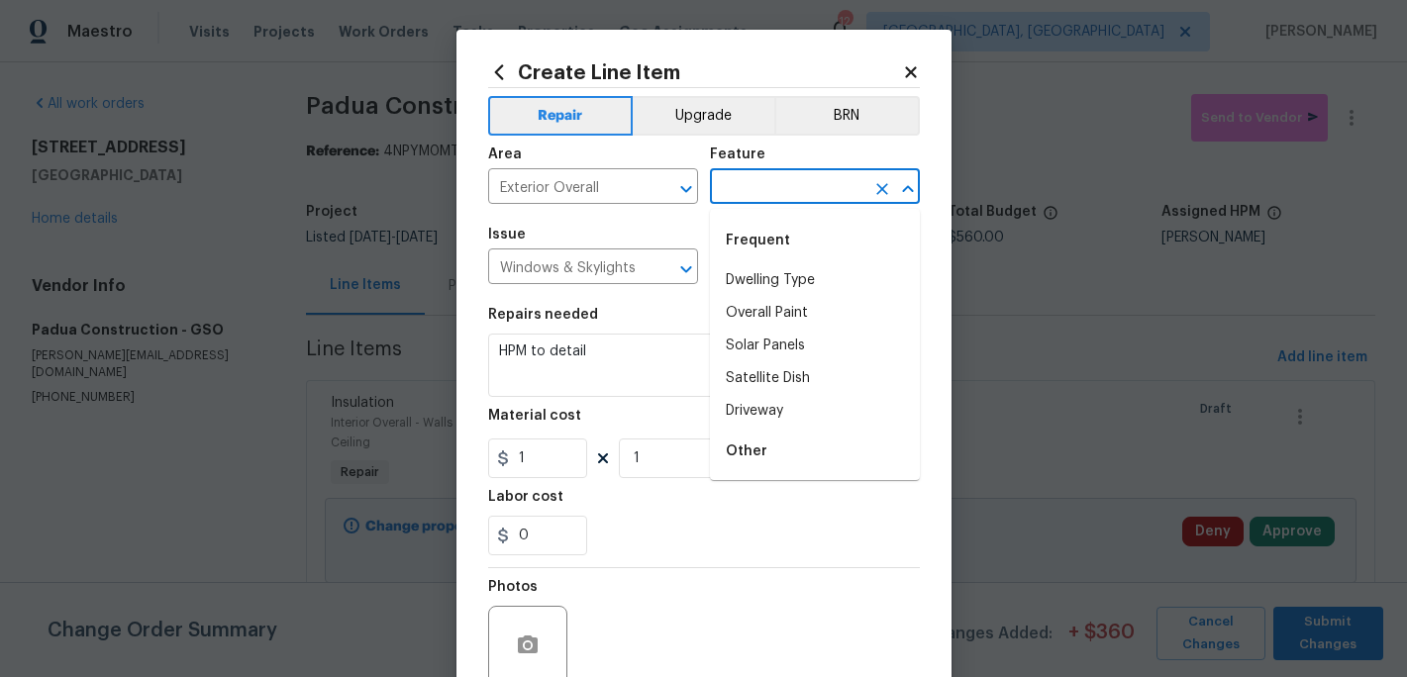
click at [760, 191] on input "text" at bounding box center [787, 188] width 154 height 31
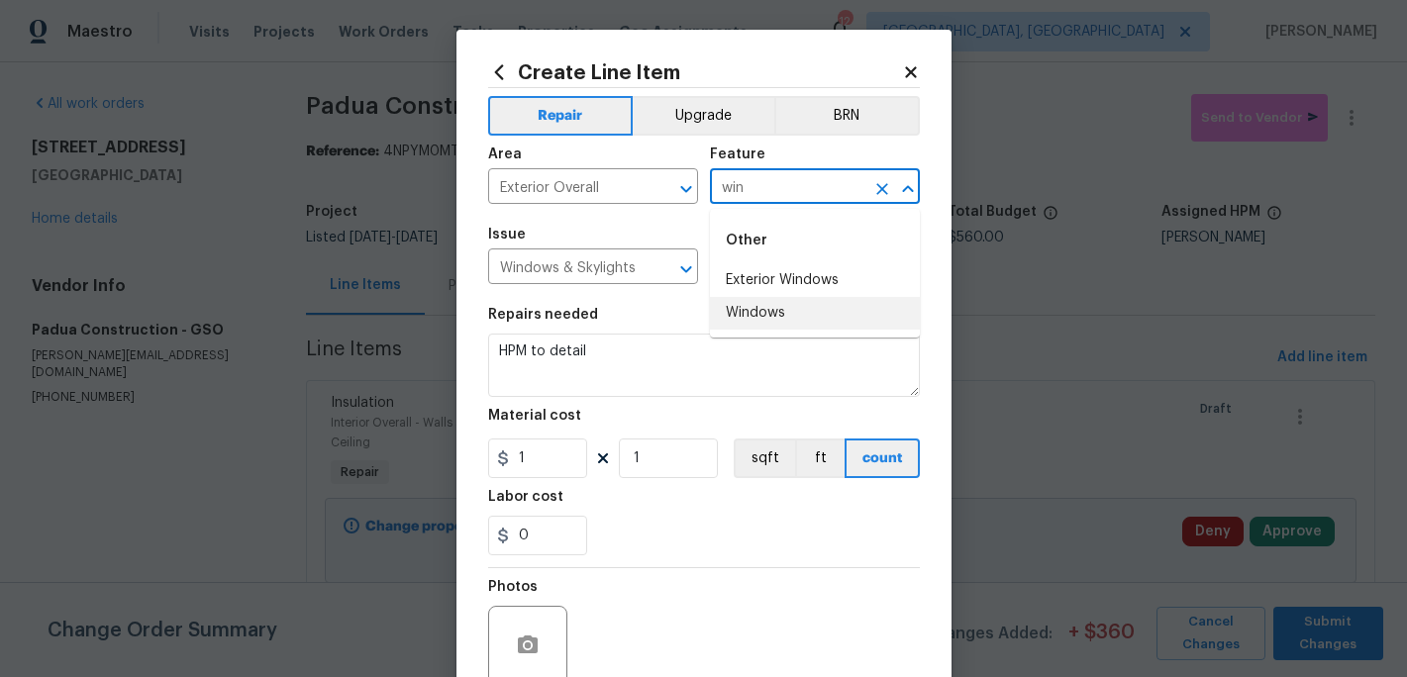
click at [777, 315] on li "Windows" at bounding box center [815, 313] width 210 height 33
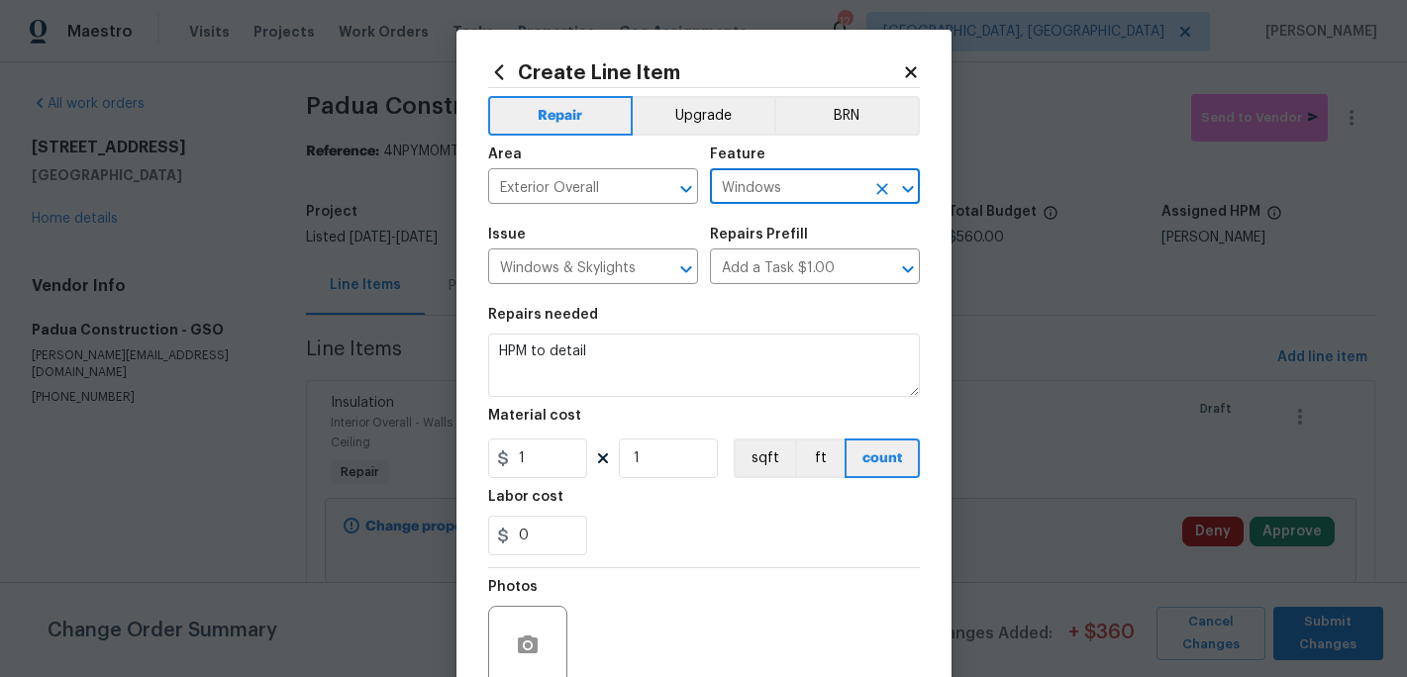
type input "Windows"
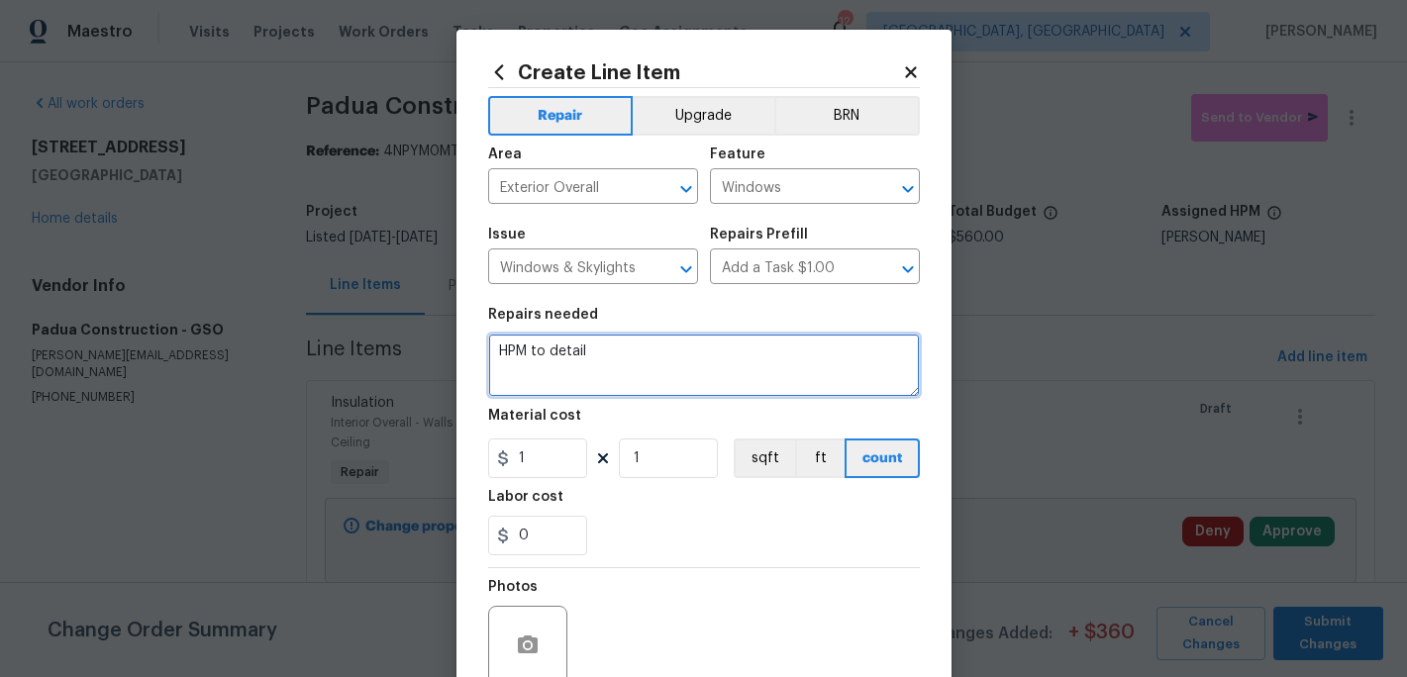
click at [620, 346] on textarea "HPM to detail" at bounding box center [704, 365] width 432 height 63
type textarea "H"
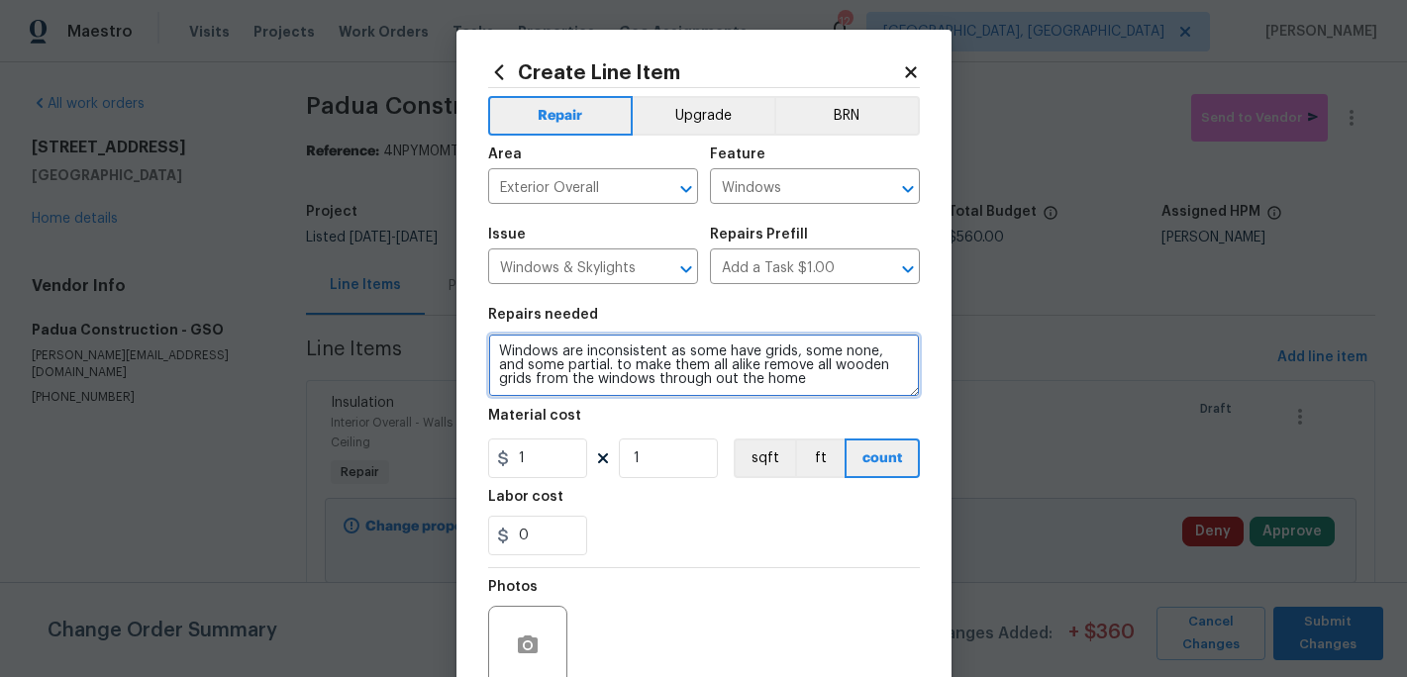
type textarea "Windows are inconsistent as some have grids, some none, and some partial. to ma…"
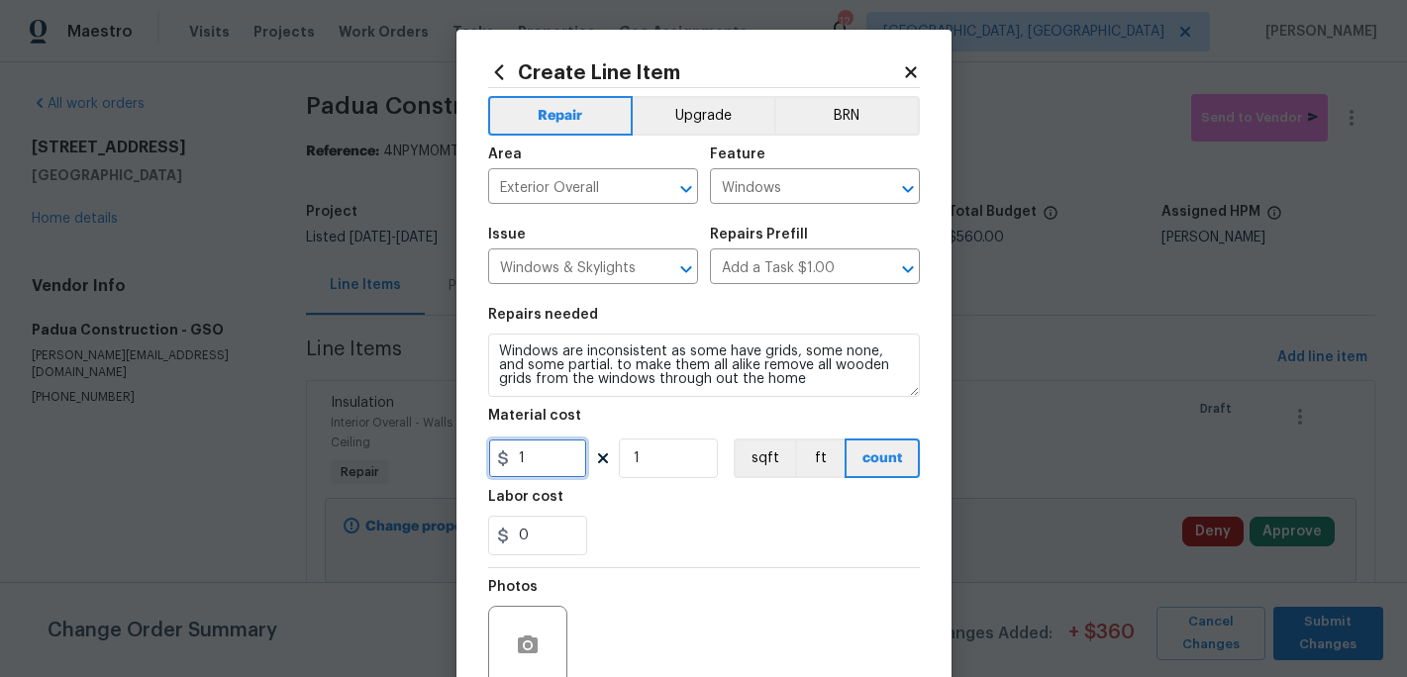
click at [540, 469] on input "1" at bounding box center [537, 459] width 99 height 40
type input "75"
click at [681, 545] on div "0" at bounding box center [704, 536] width 432 height 40
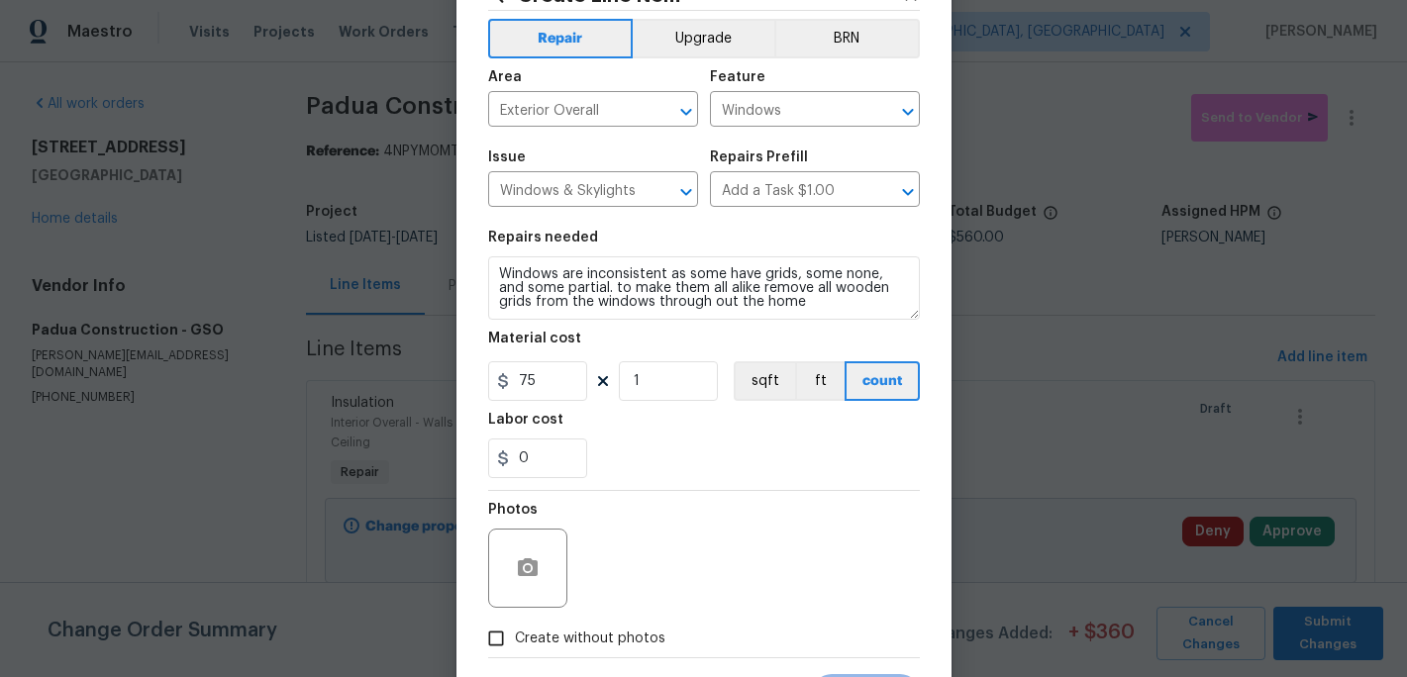
scroll to position [176, 0]
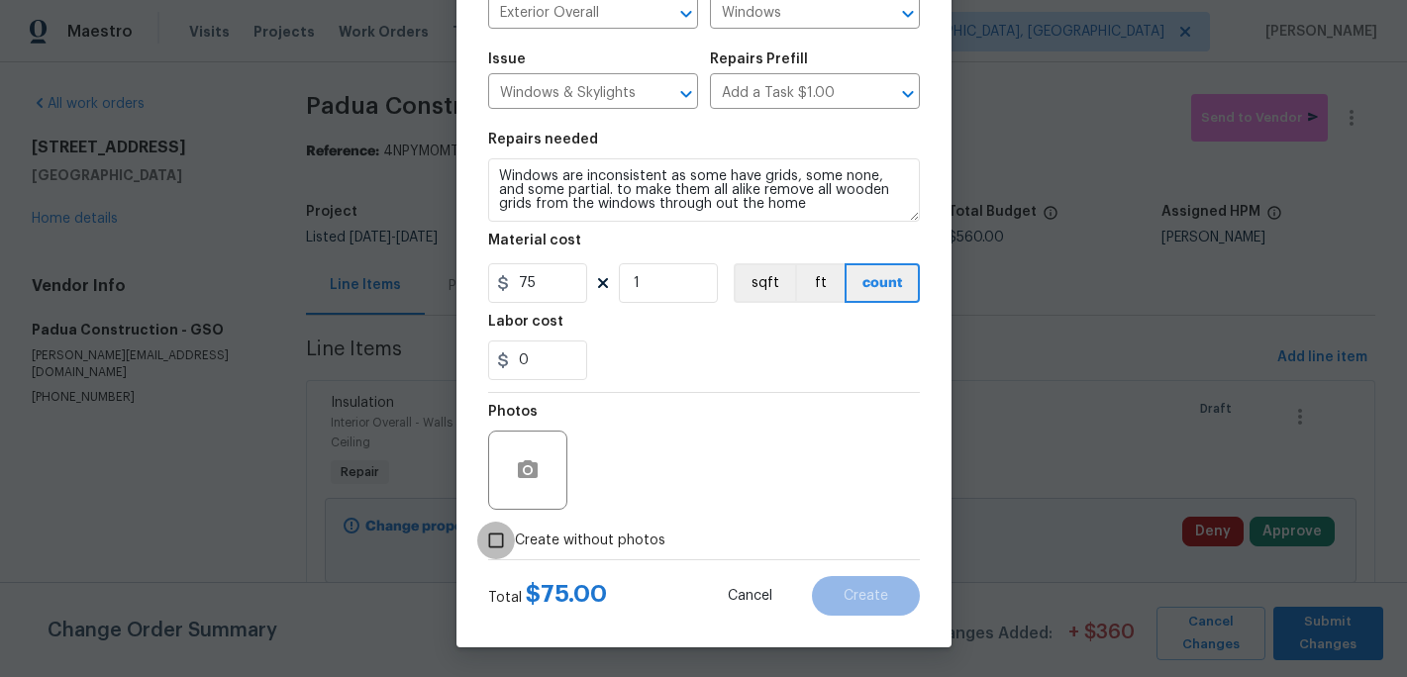
click at [495, 548] on input "Create without photos" at bounding box center [496, 541] width 38 height 38
checkbox input "true"
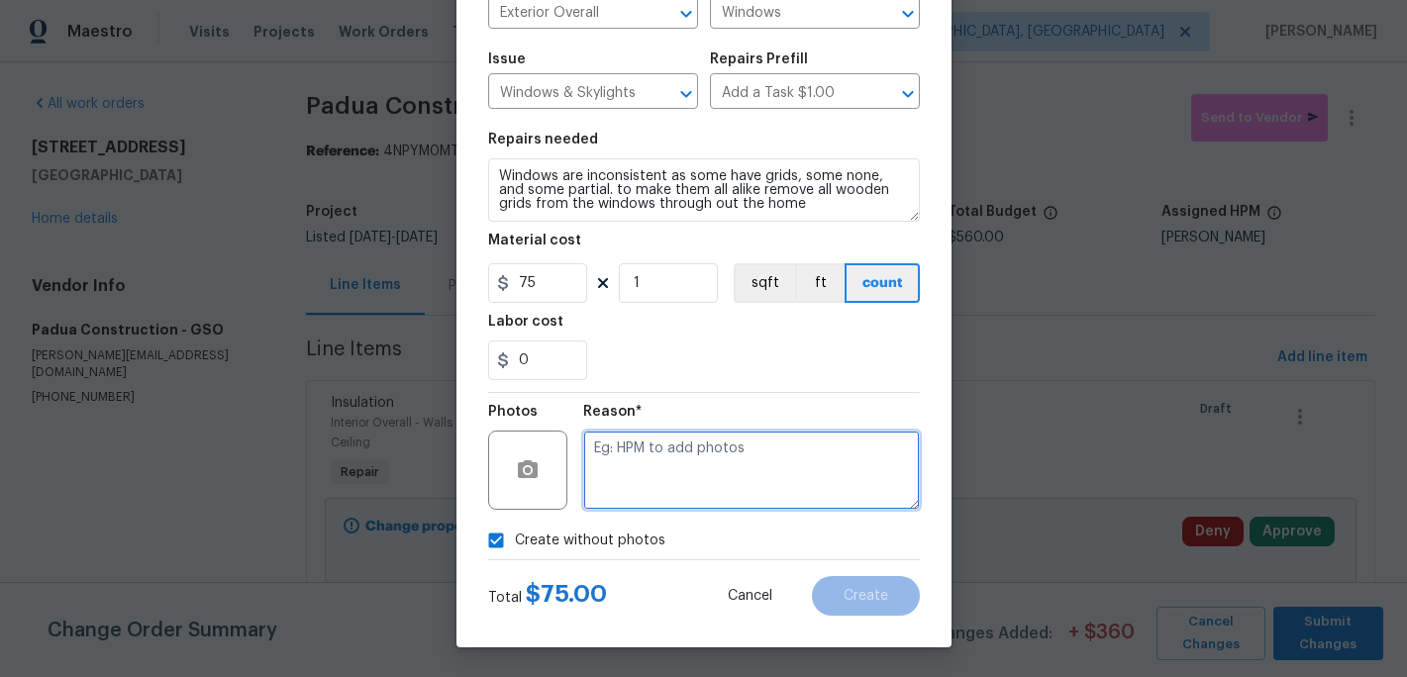
click at [644, 499] on textarea at bounding box center [751, 470] width 337 height 79
type textarea "c"
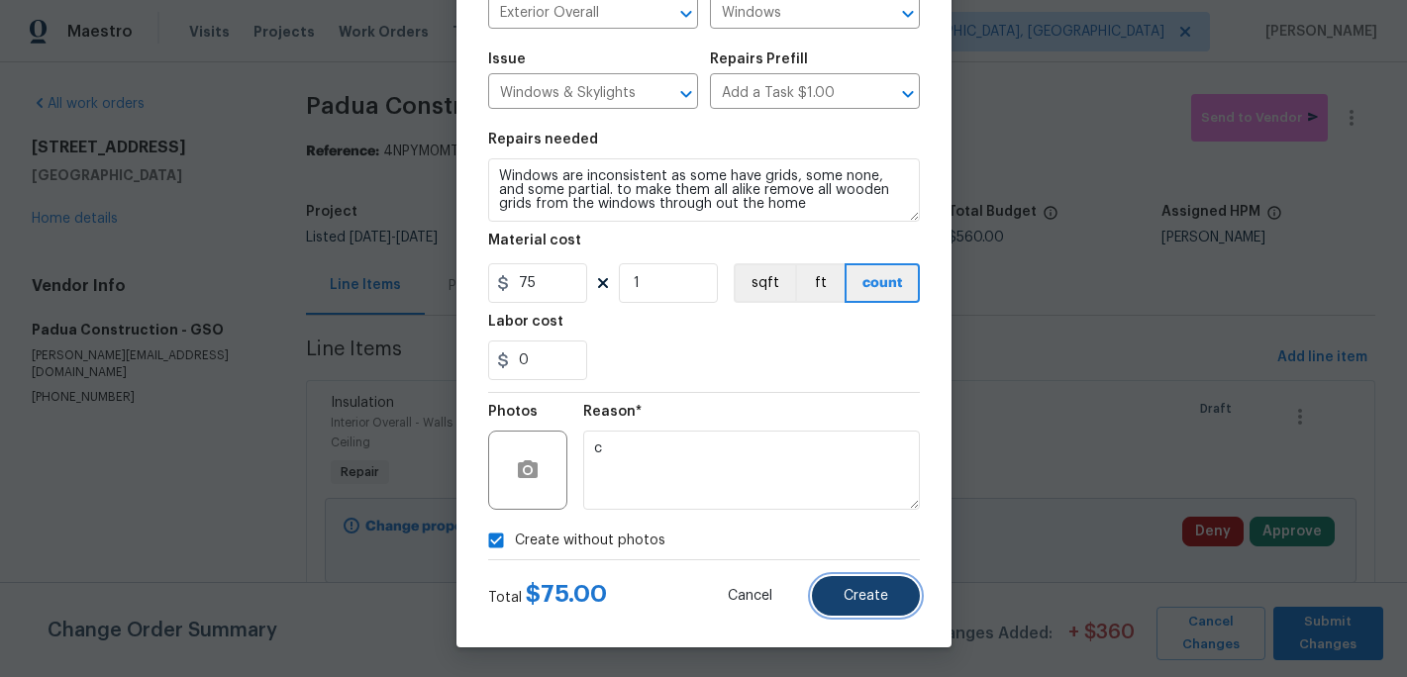
click at [881, 596] on span "Create" at bounding box center [866, 596] width 45 height 15
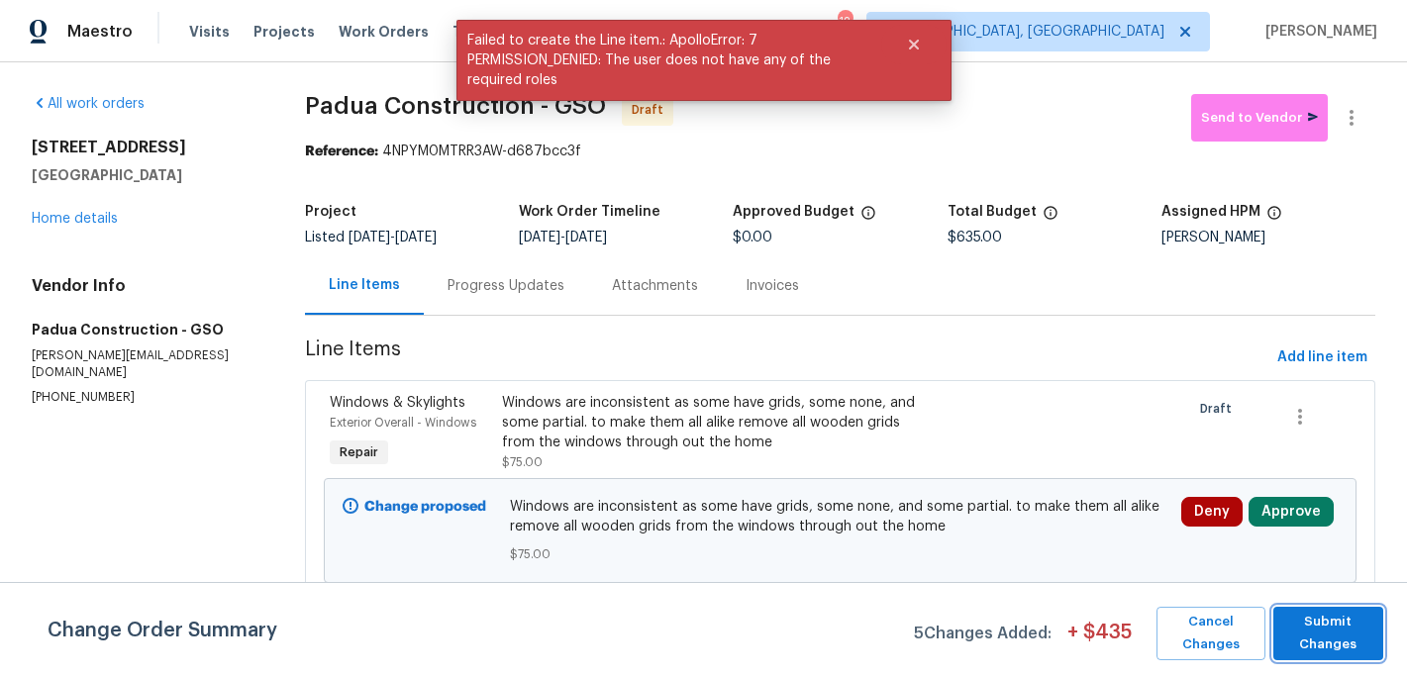
click at [1336, 642] on span "Submit Changes" at bounding box center [1328, 634] width 90 height 46
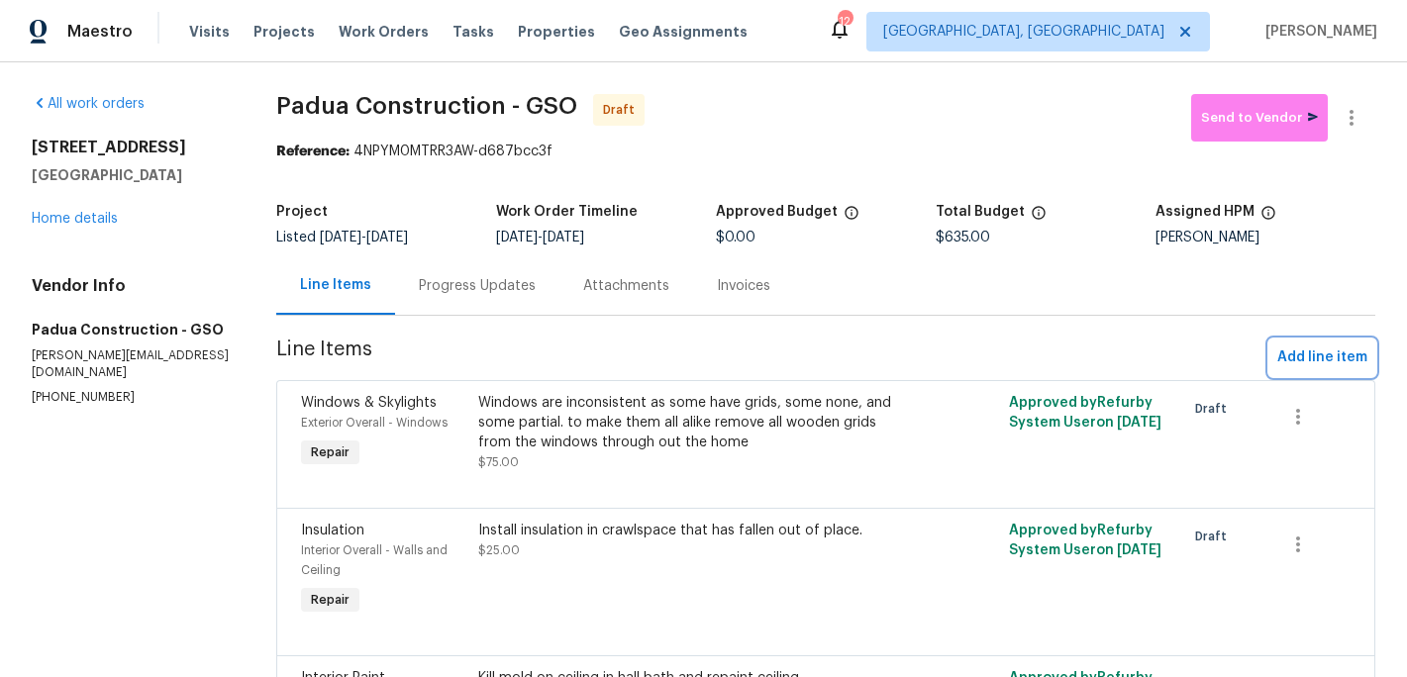
click at [1311, 363] on span "Add line item" at bounding box center [1322, 358] width 90 height 25
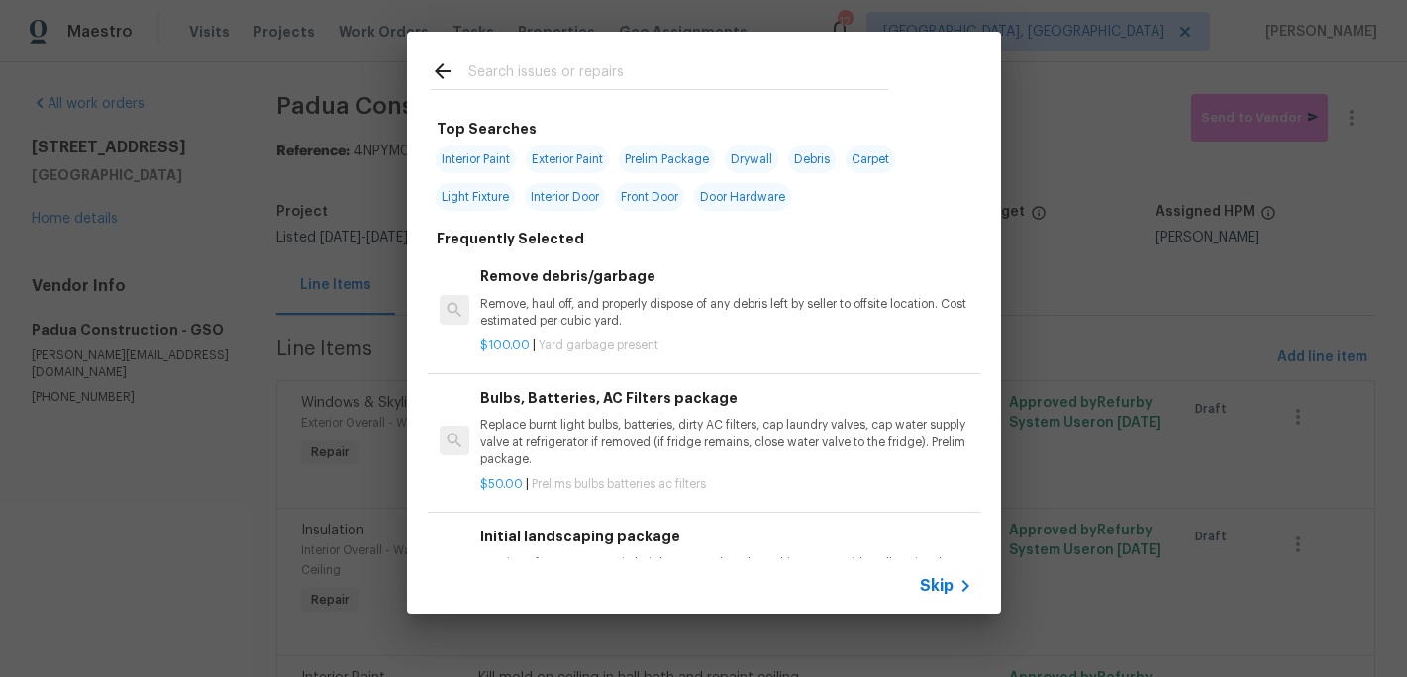
click at [531, 76] on input "text" at bounding box center [678, 74] width 420 height 30
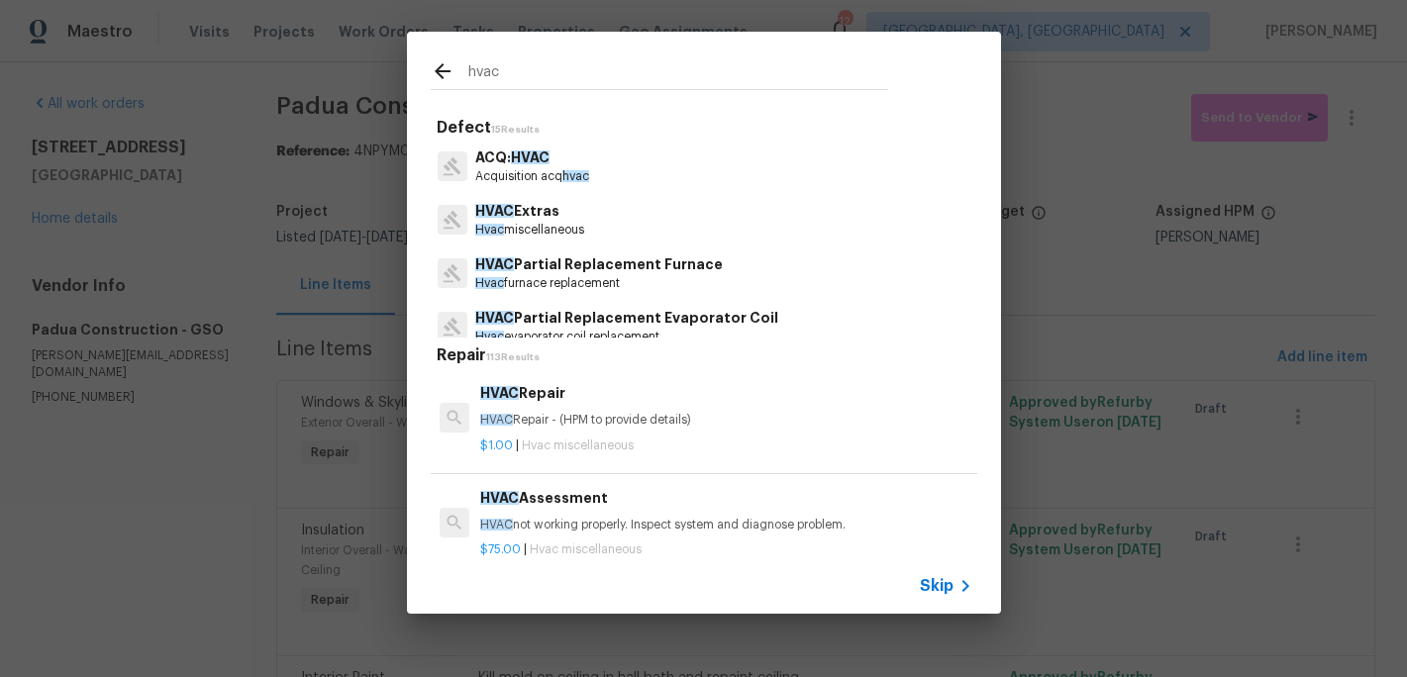
type input "hvac"
click at [538, 223] on p "Hvac miscellaneous" at bounding box center [529, 230] width 109 height 17
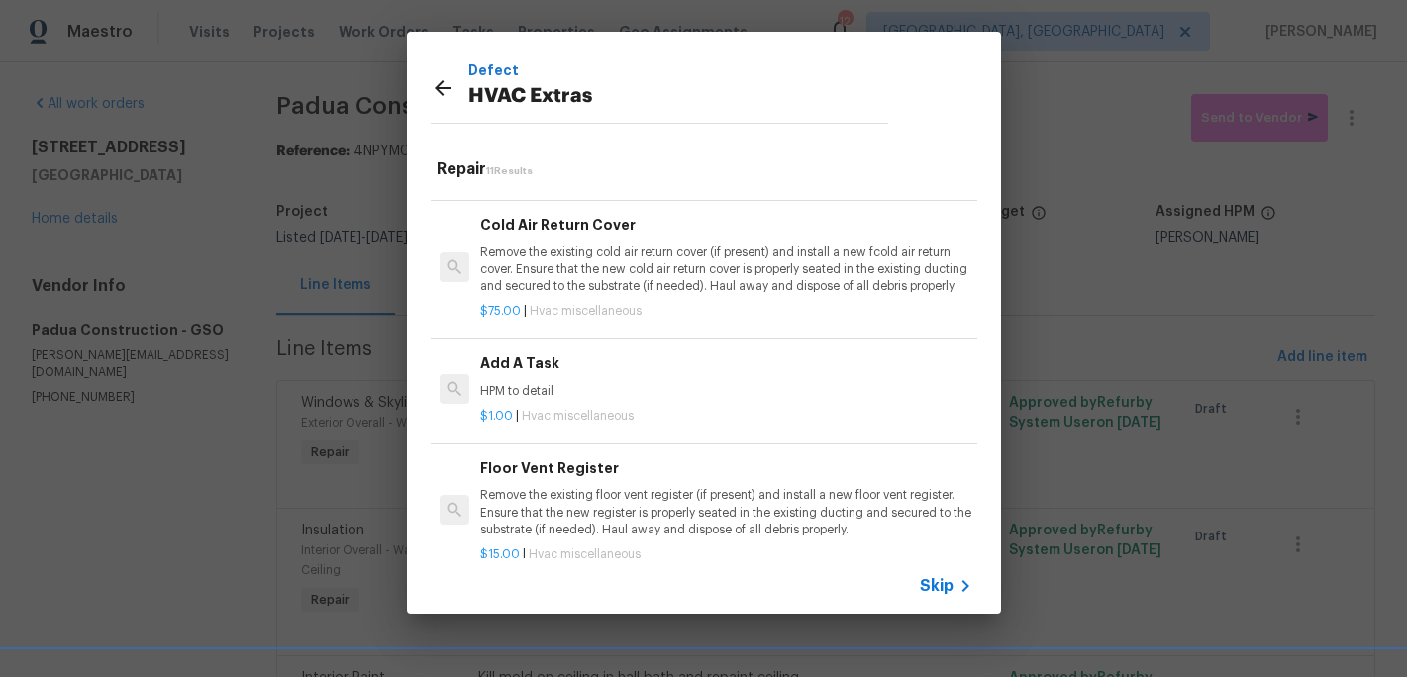
scroll to position [646, 0]
click at [510, 401] on div "$1.00 | Hvac miscellaneous" at bounding box center [725, 411] width 491 height 25
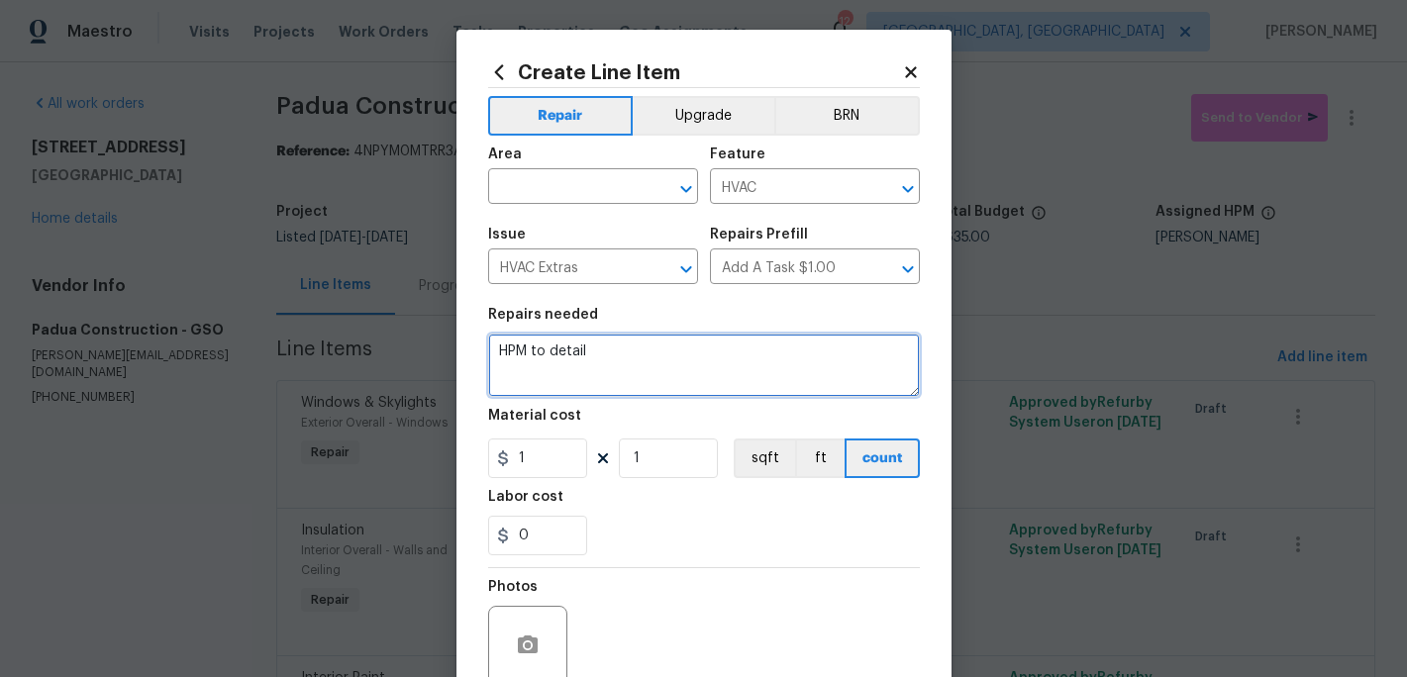
click at [608, 340] on textarea "HPM to detail" at bounding box center [704, 365] width 432 height 63
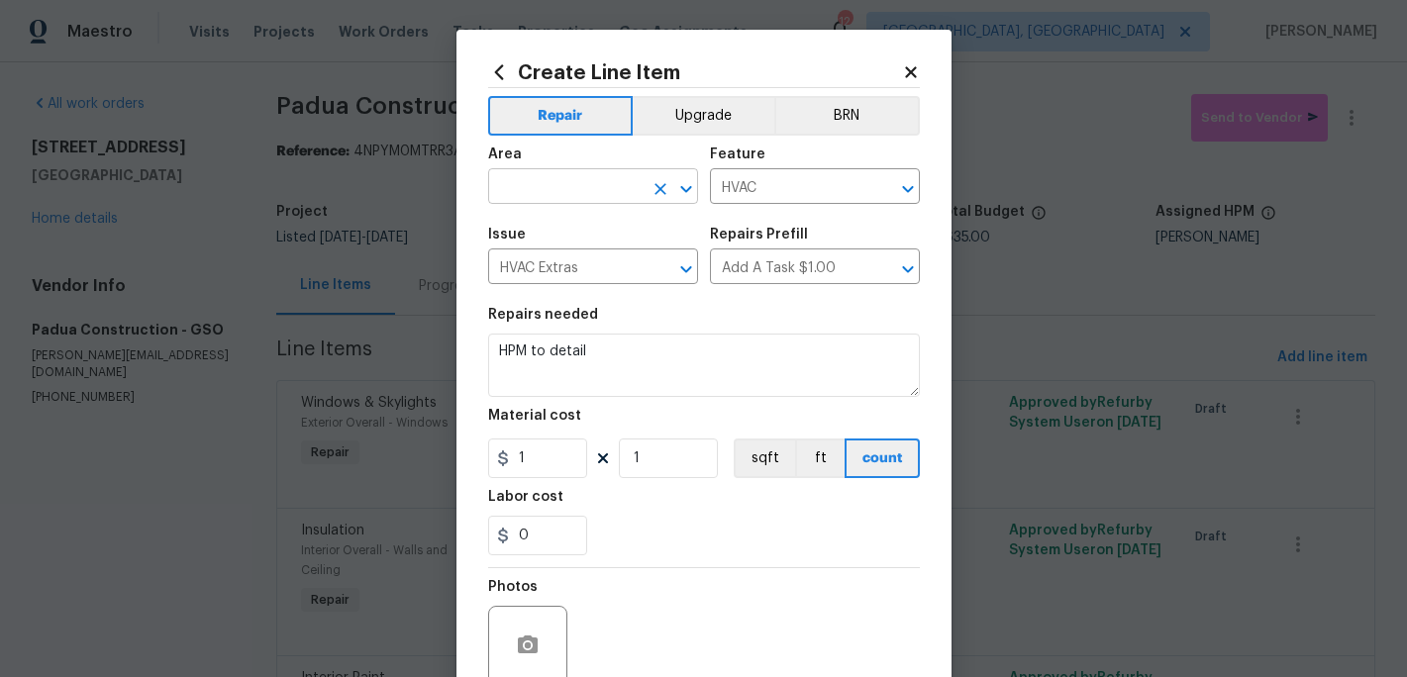
click at [543, 180] on input "text" at bounding box center [565, 188] width 154 height 31
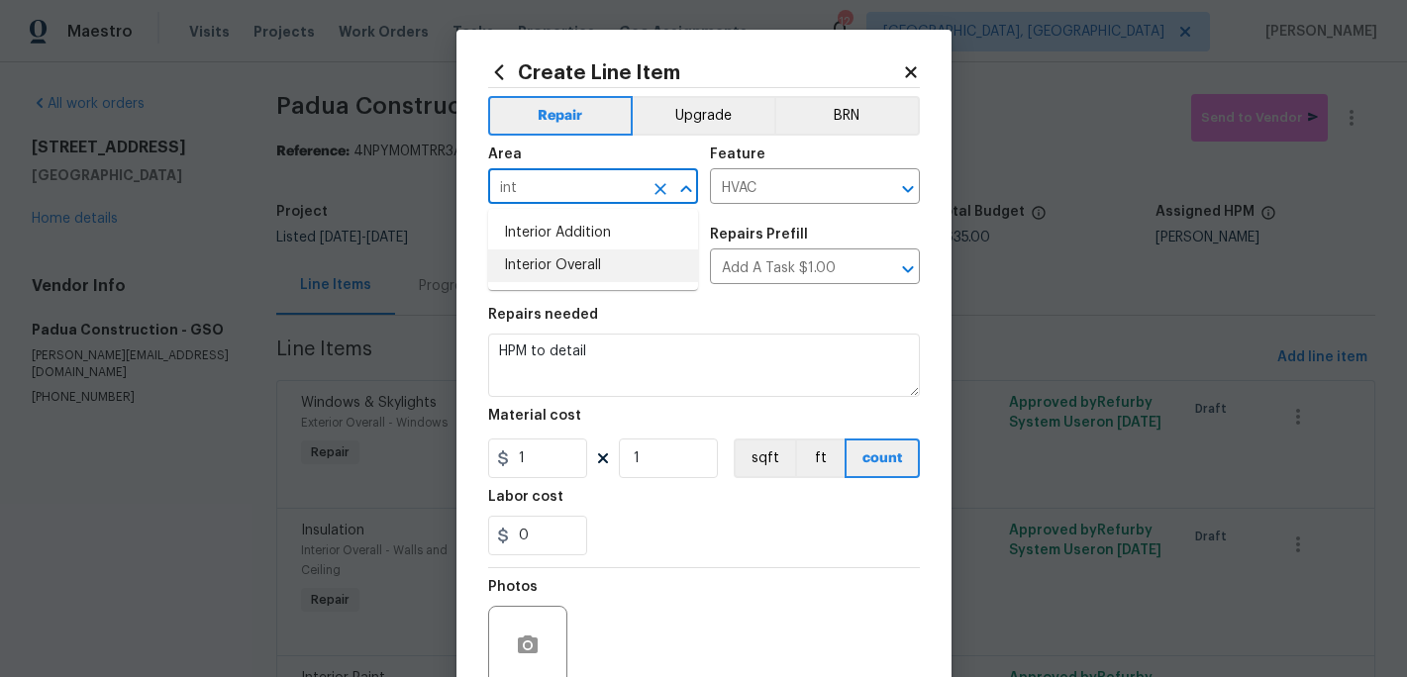
click at [561, 258] on li "Interior Overall" at bounding box center [593, 266] width 210 height 33
type input "Interior Overall"
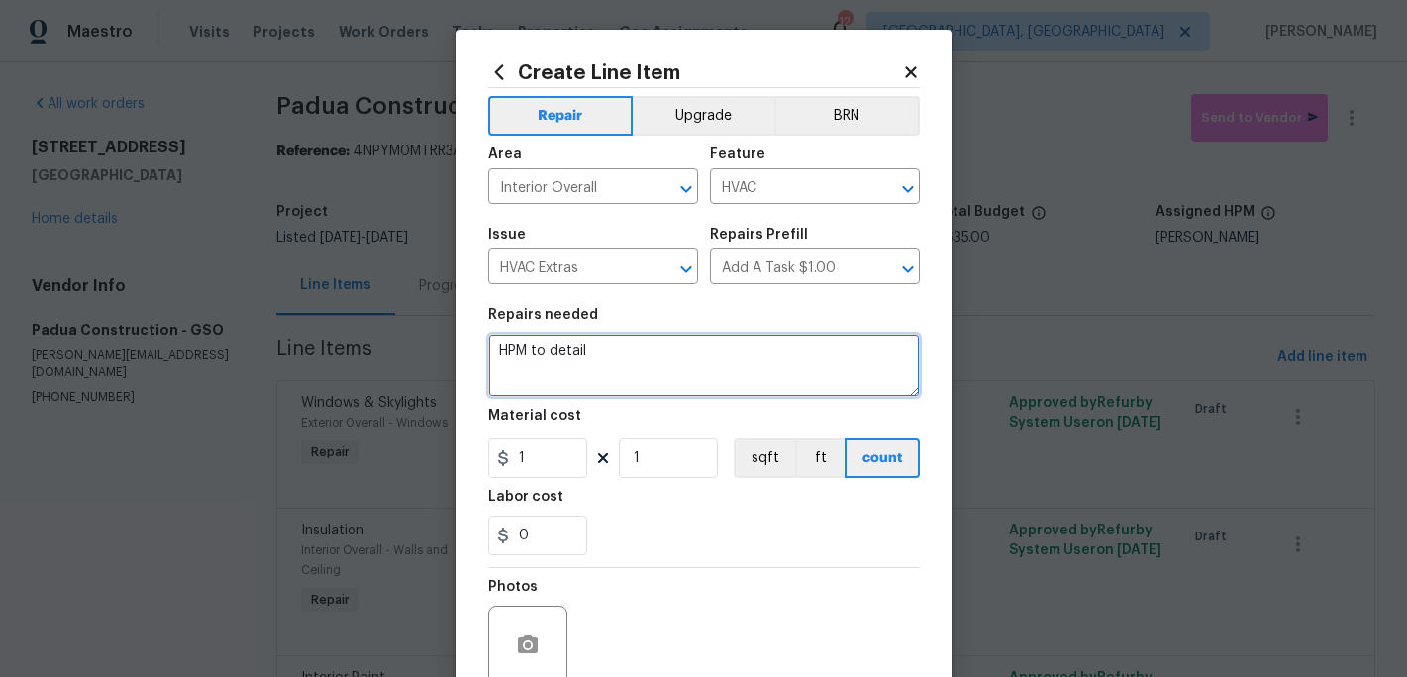
click at [600, 354] on textarea "HPM to detail" at bounding box center [704, 365] width 432 height 63
type textarea "H"
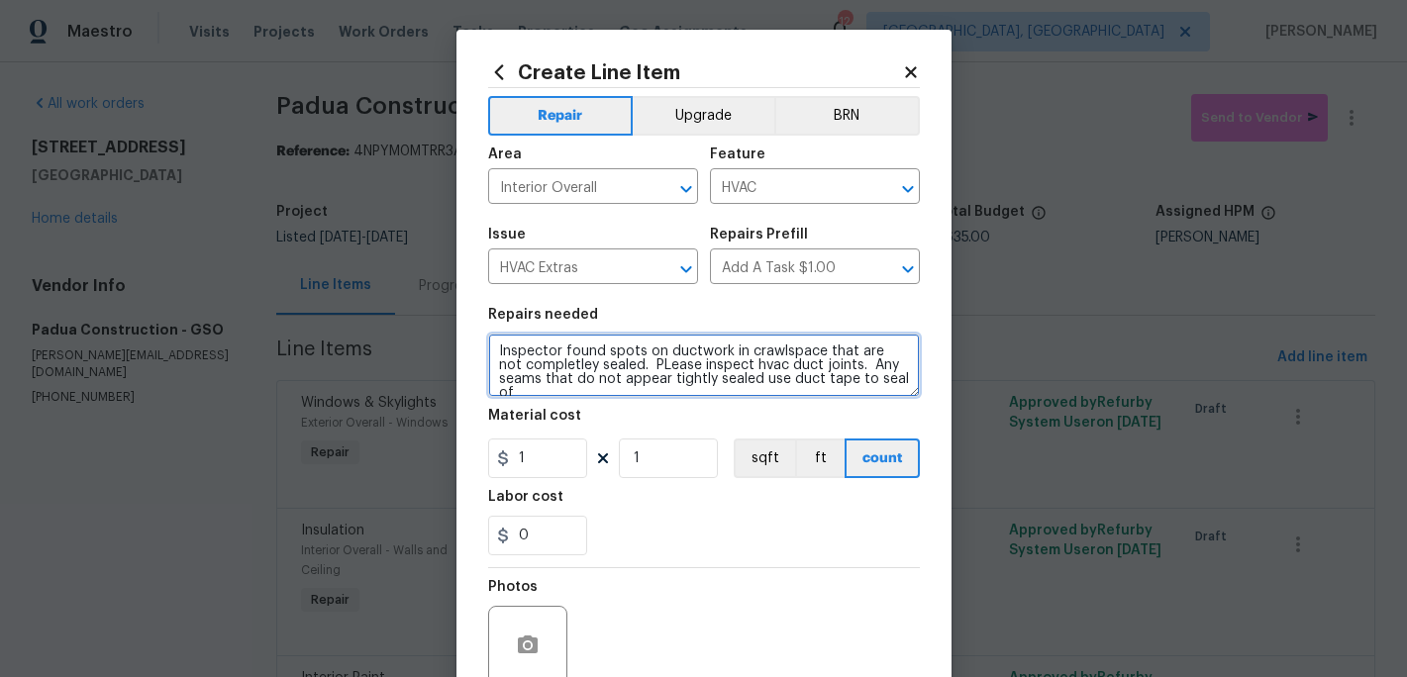
scroll to position [4, 0]
type textarea "Inspector found spots on ductwork in crawlspace that are not completley sealed.…"
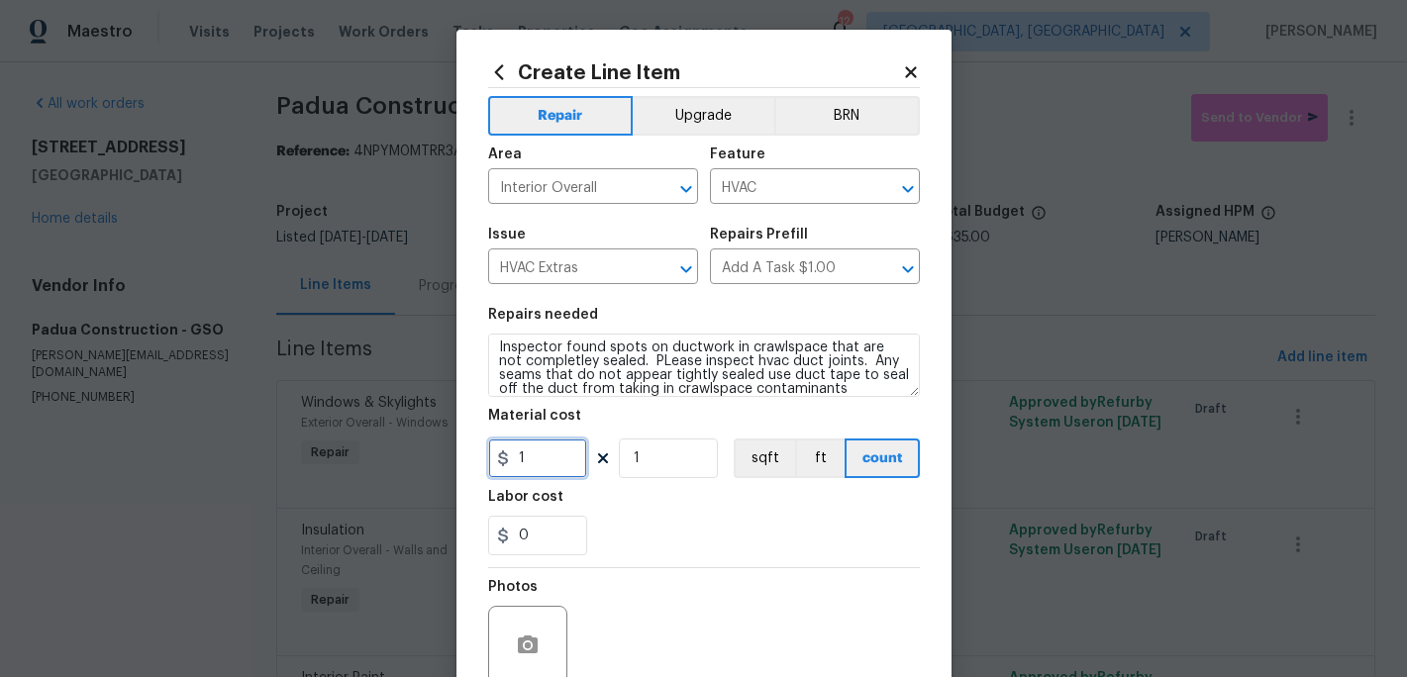
click at [546, 446] on input "1" at bounding box center [537, 459] width 99 height 40
click at [662, 565] on section "Repairs needed Inspector found spots on ductwork in crawlspace that are not com…" at bounding box center [704, 431] width 432 height 271
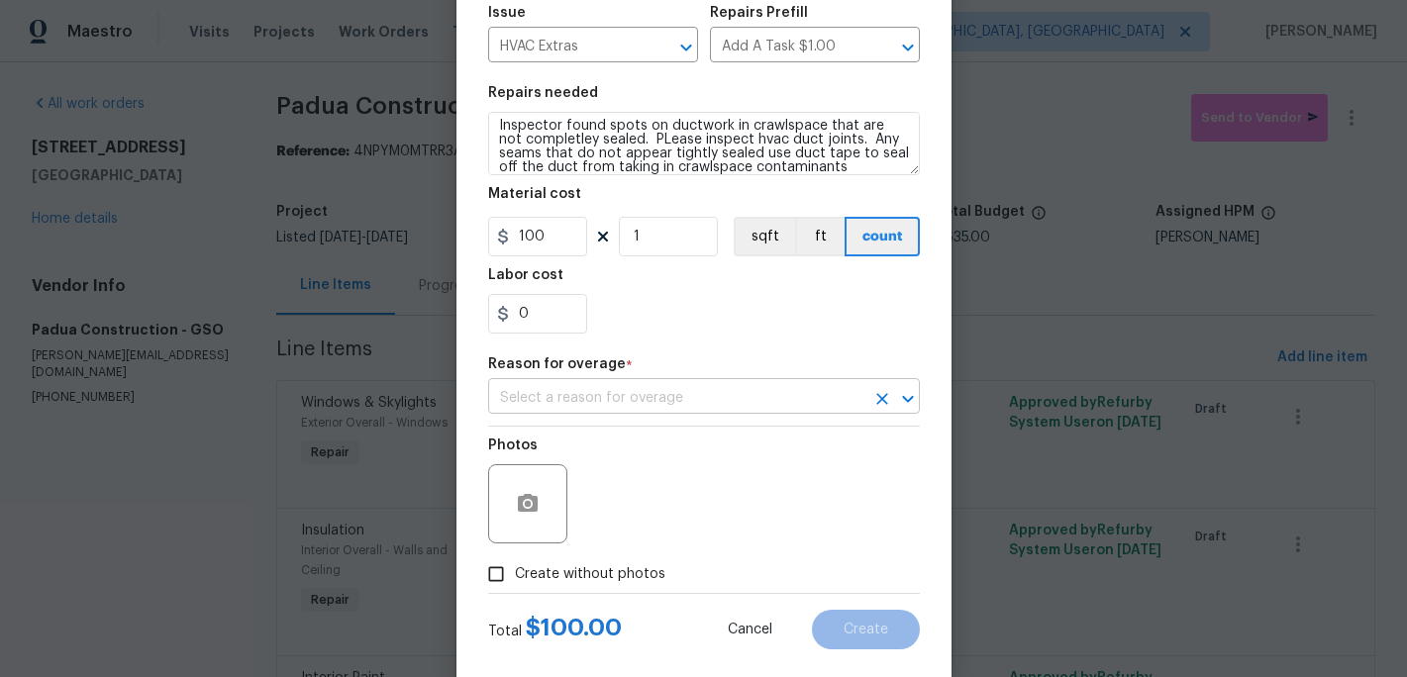
scroll to position [224, 0]
click at [556, 234] on input "100" at bounding box center [537, 235] width 99 height 40
type input "75"
click at [666, 337] on section "Repairs needed Inspector found spots on ductwork in crawlspace that are not com…" at bounding box center [704, 207] width 432 height 271
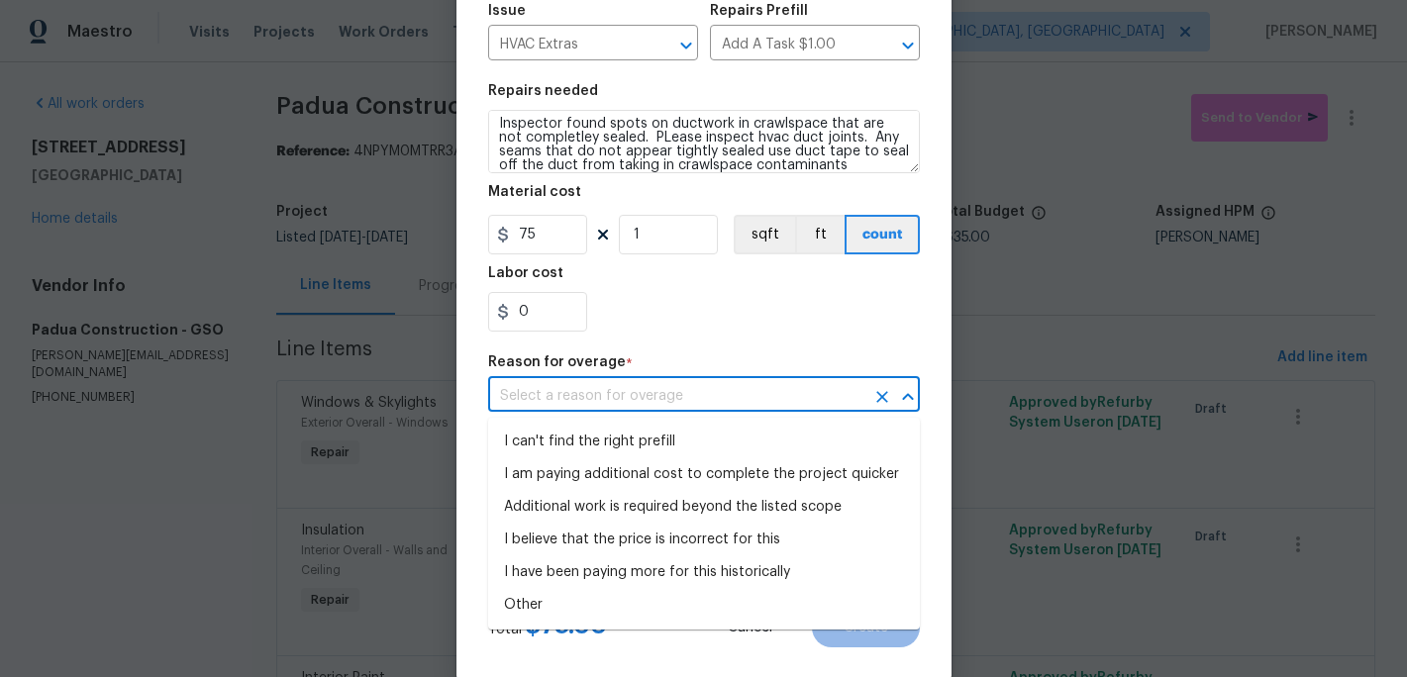
click at [747, 392] on input "text" at bounding box center [676, 396] width 376 height 31
click at [666, 439] on li "I can't find the right prefill" at bounding box center [704, 442] width 432 height 33
type input "I can't find the right prefill"
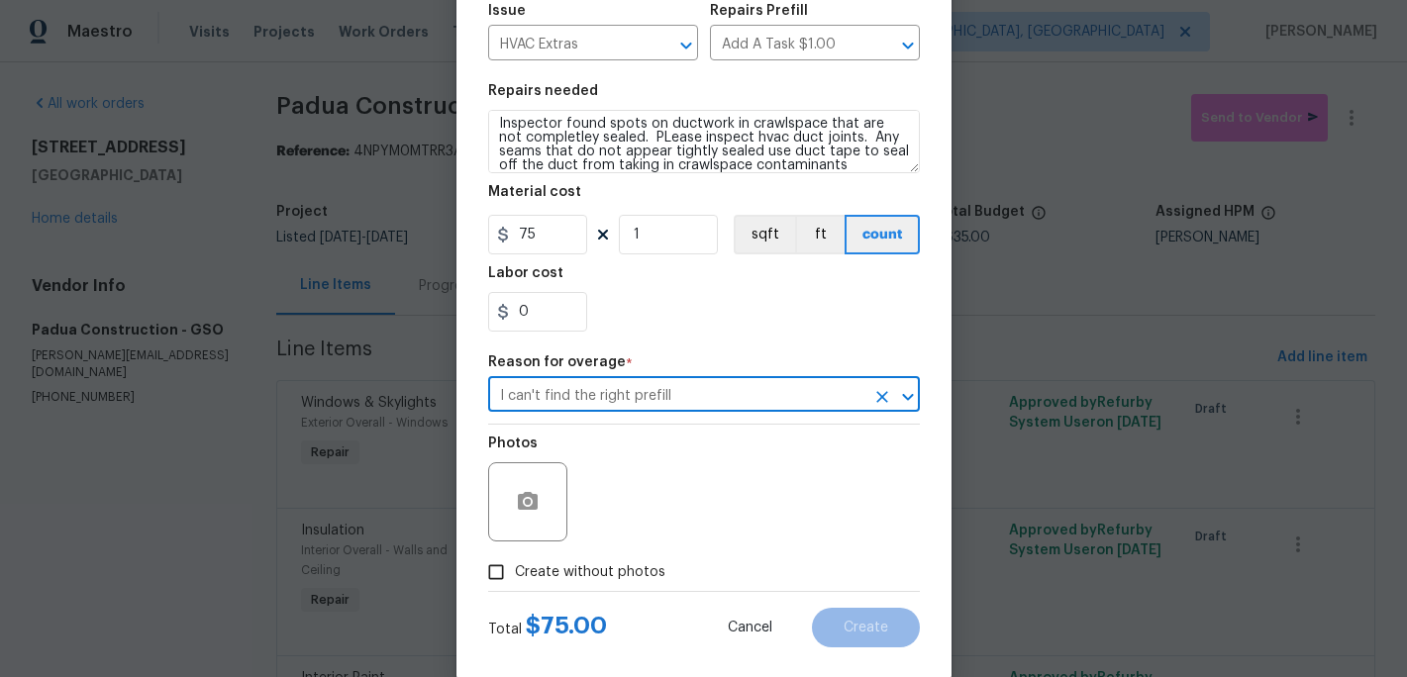
scroll to position [256, 0]
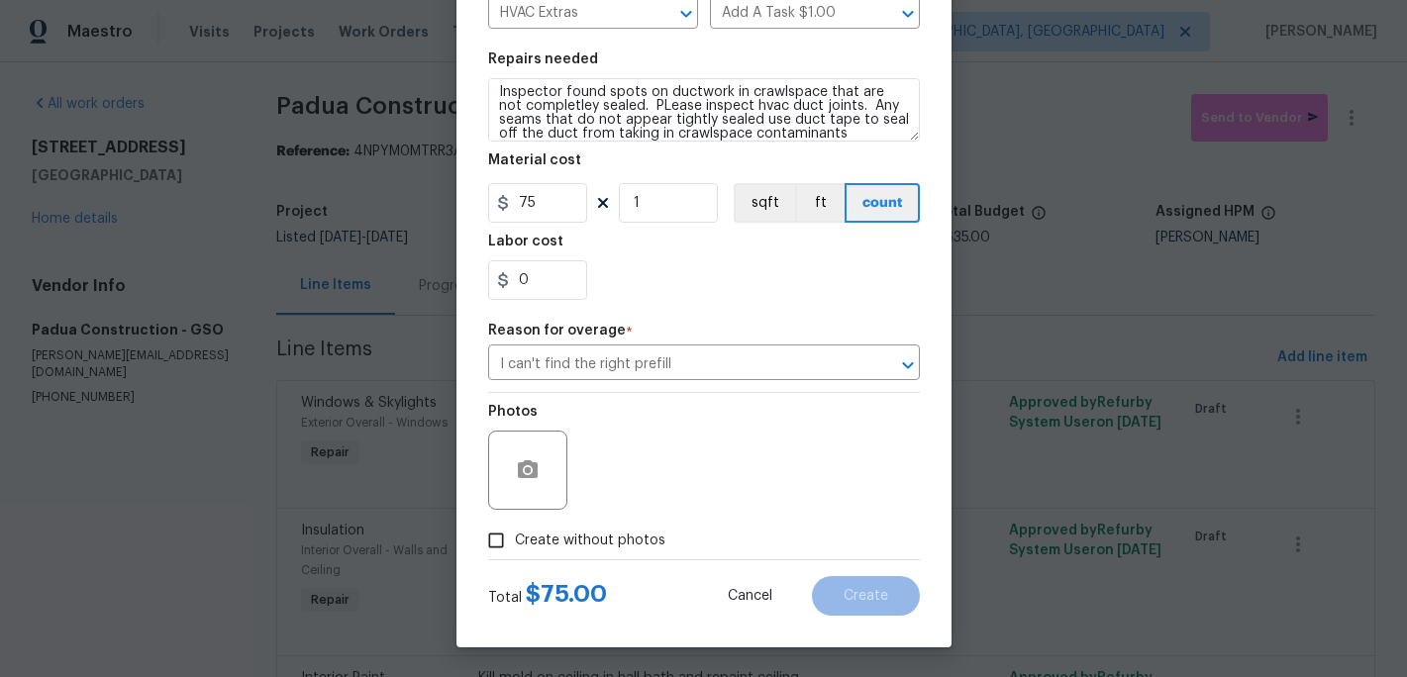
click at [515, 533] on span "Create without photos" at bounding box center [590, 541] width 151 height 21
click at [514, 533] on input "Create without photos" at bounding box center [496, 541] width 38 height 38
checkbox input "true"
drag, startPoint x: 585, startPoint y: 510, endPoint x: 606, endPoint y: 497, distance: 24.5
click at [606, 497] on div "Reason*" at bounding box center [751, 457] width 337 height 129
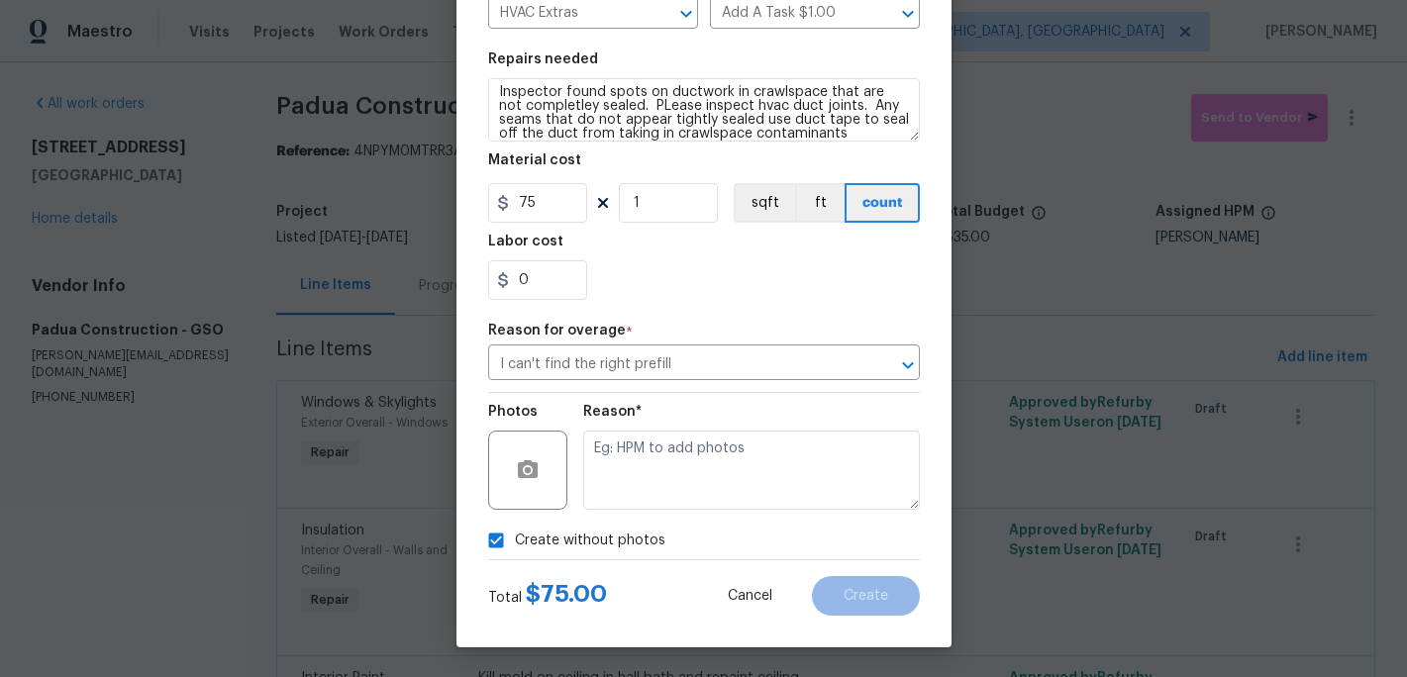
click at [633, 512] on div "Reason*" at bounding box center [751, 457] width 337 height 129
click at [631, 492] on textarea at bounding box center [751, 470] width 337 height 79
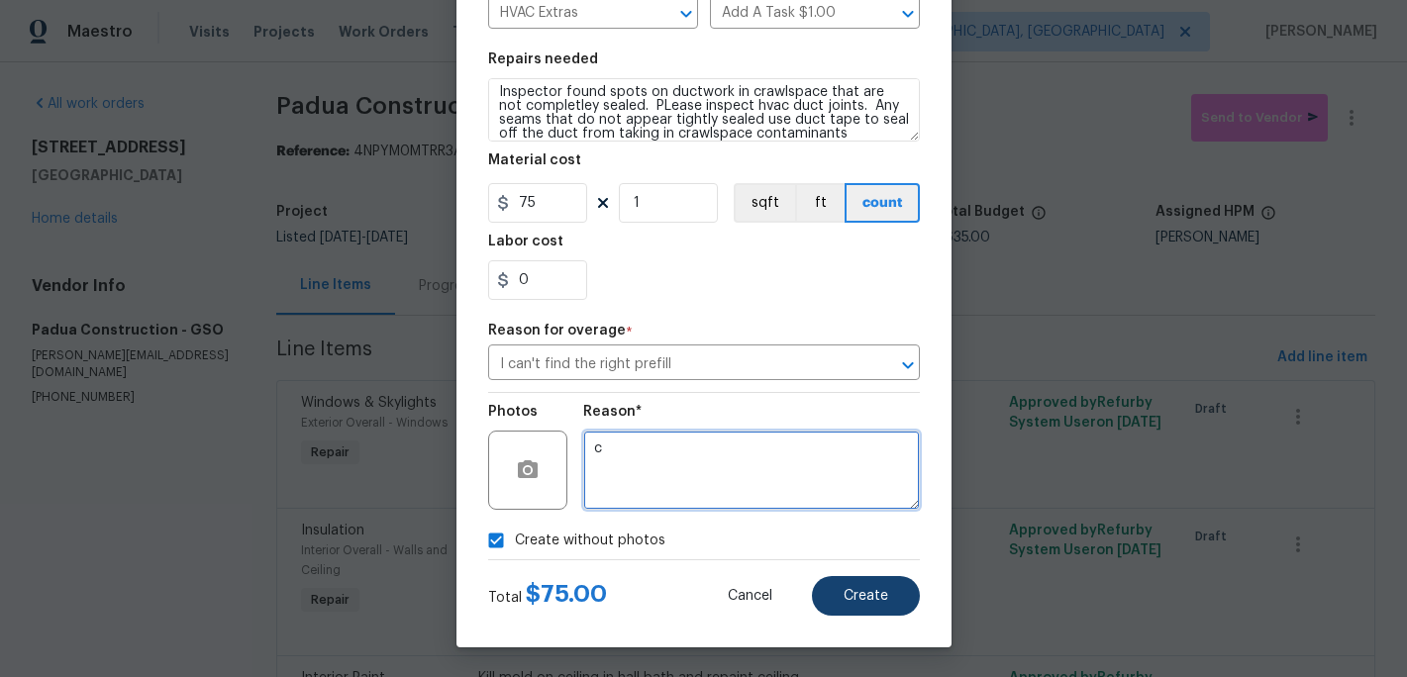
type textarea "c"
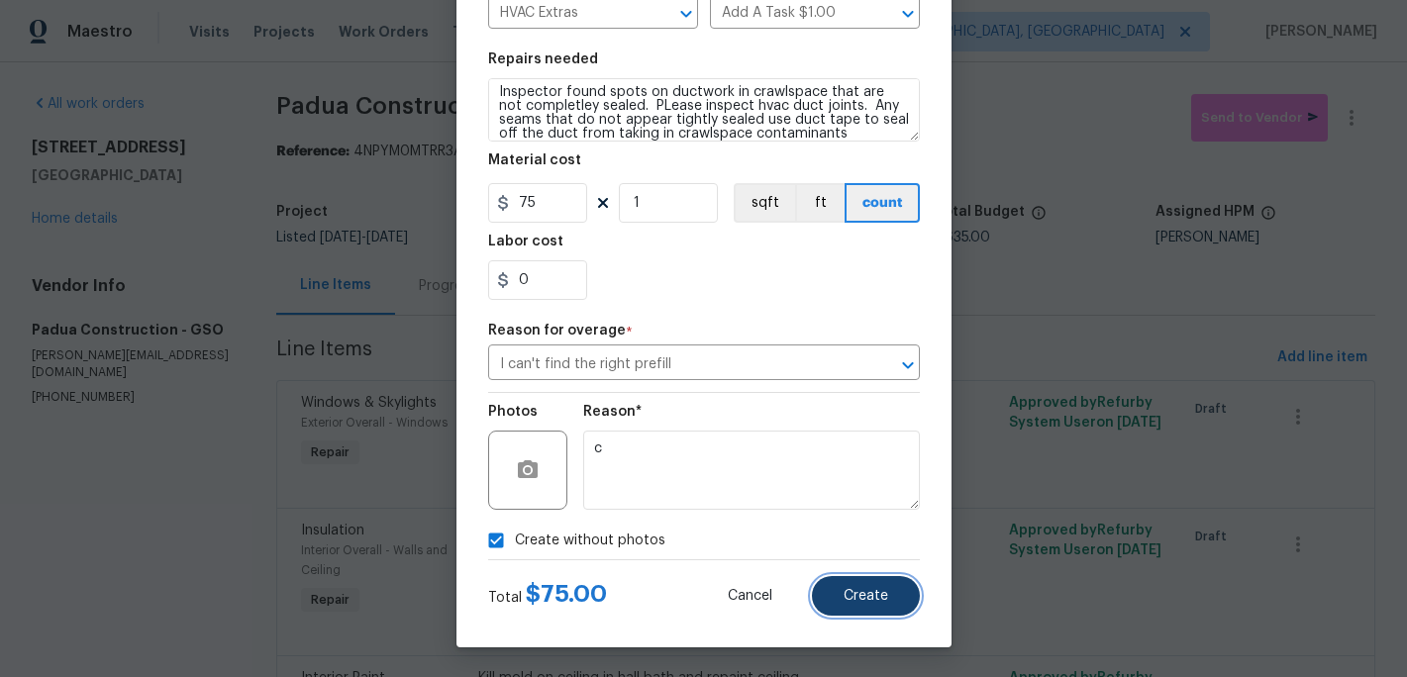
click at [846, 600] on span "Create" at bounding box center [866, 596] width 45 height 15
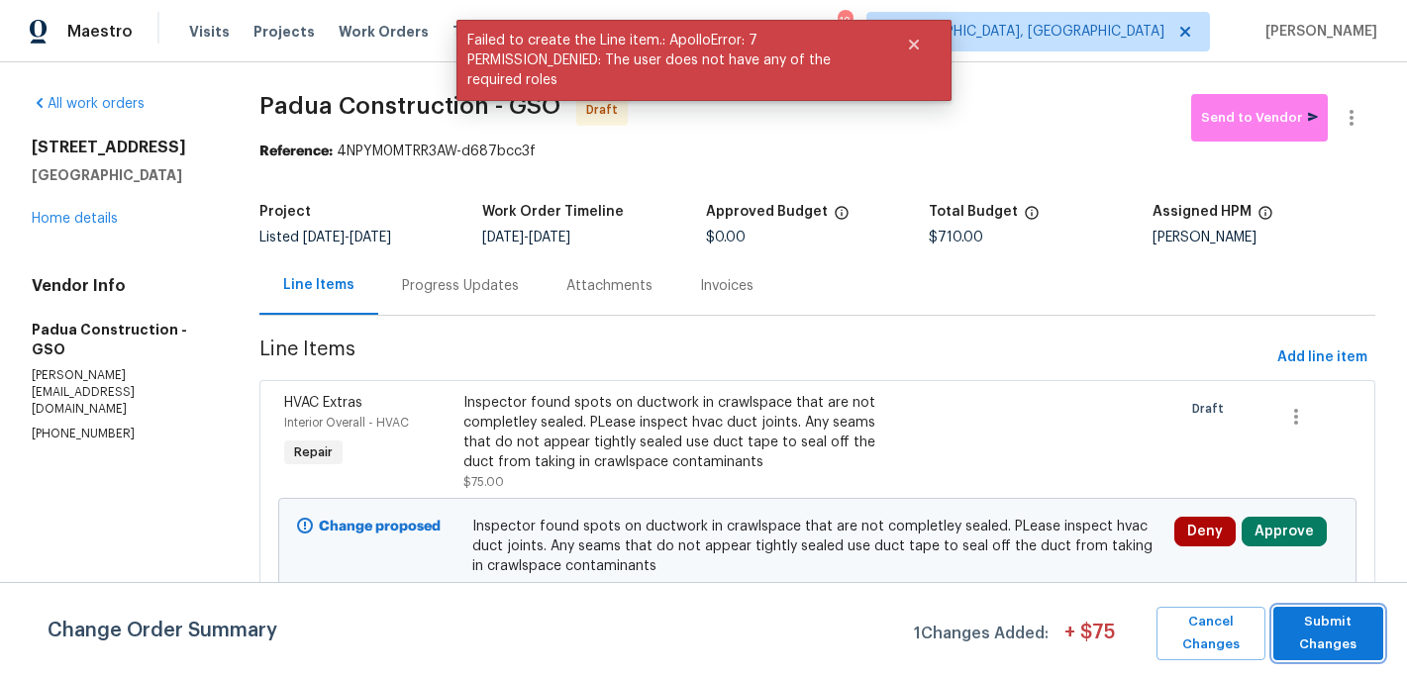
click at [1339, 638] on span "Submit Changes" at bounding box center [1328, 634] width 90 height 46
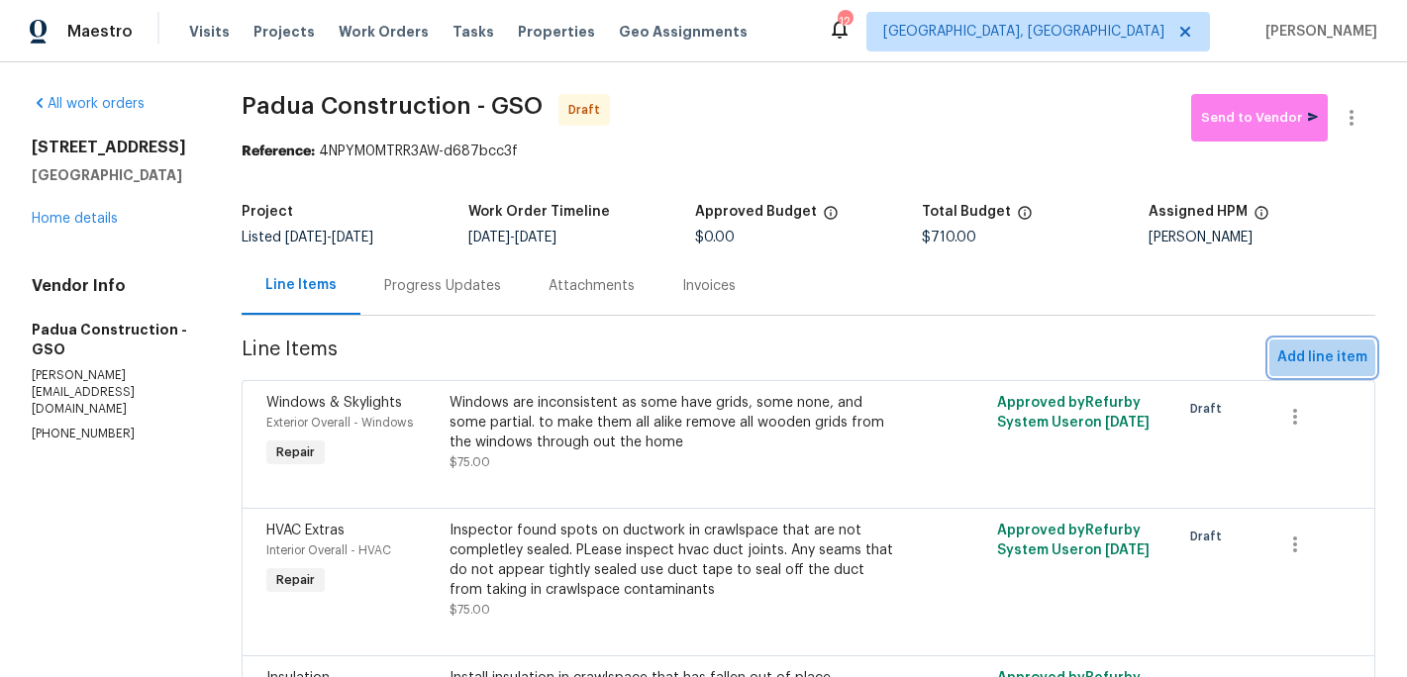
click at [1288, 369] on span "Add line item" at bounding box center [1322, 358] width 90 height 25
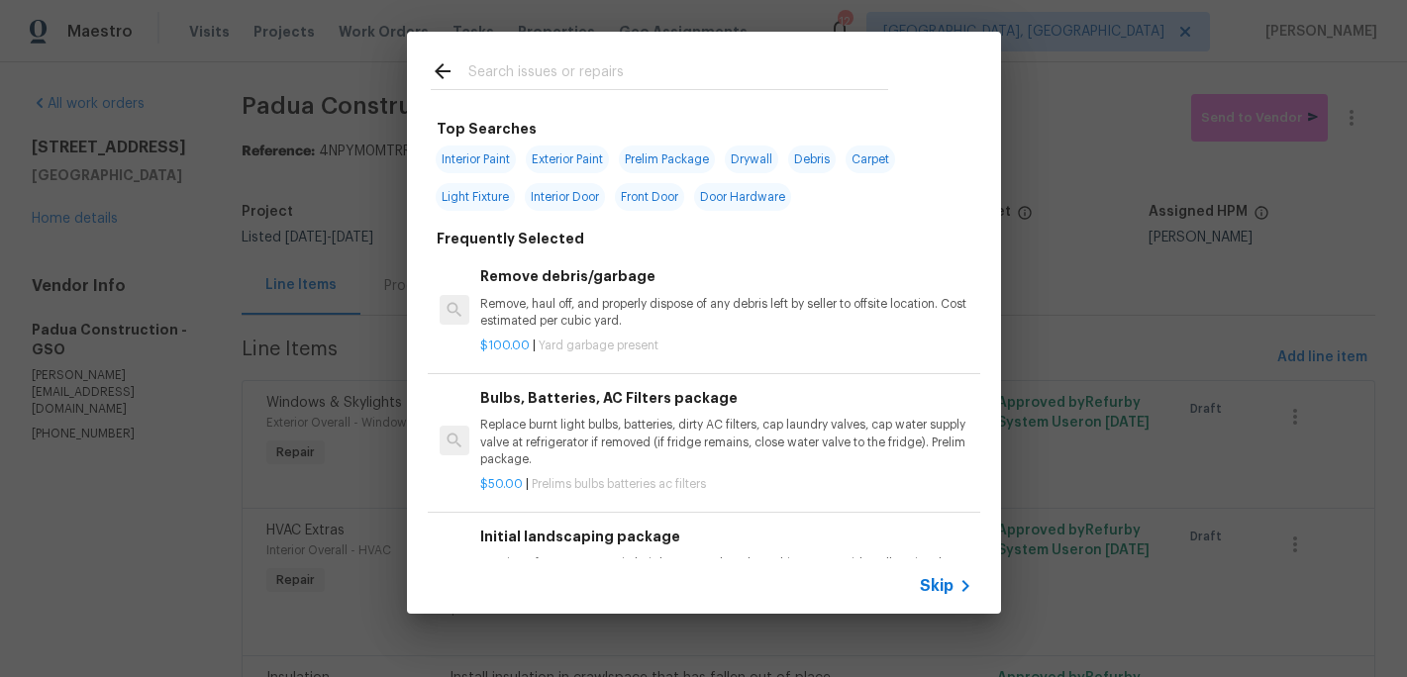
click at [943, 581] on span "Skip" at bounding box center [937, 586] width 34 height 20
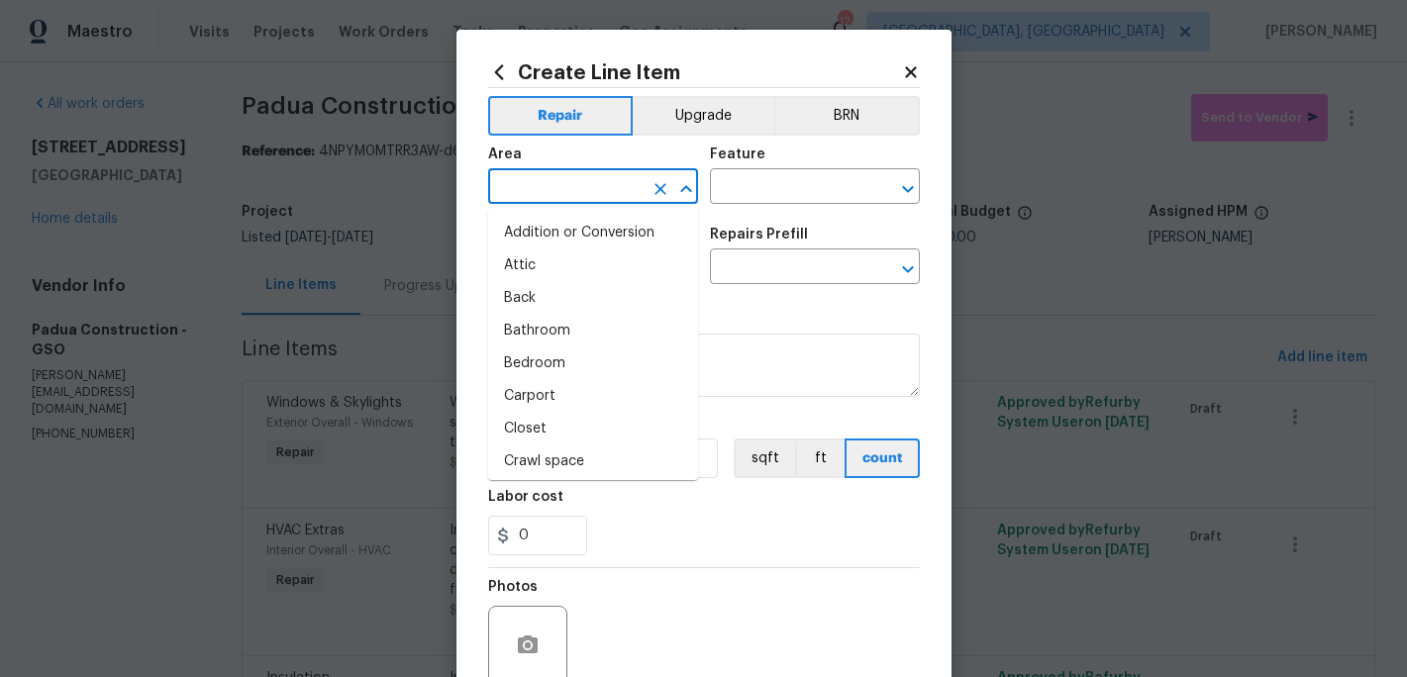
click at [521, 189] on input "text" at bounding box center [565, 188] width 154 height 31
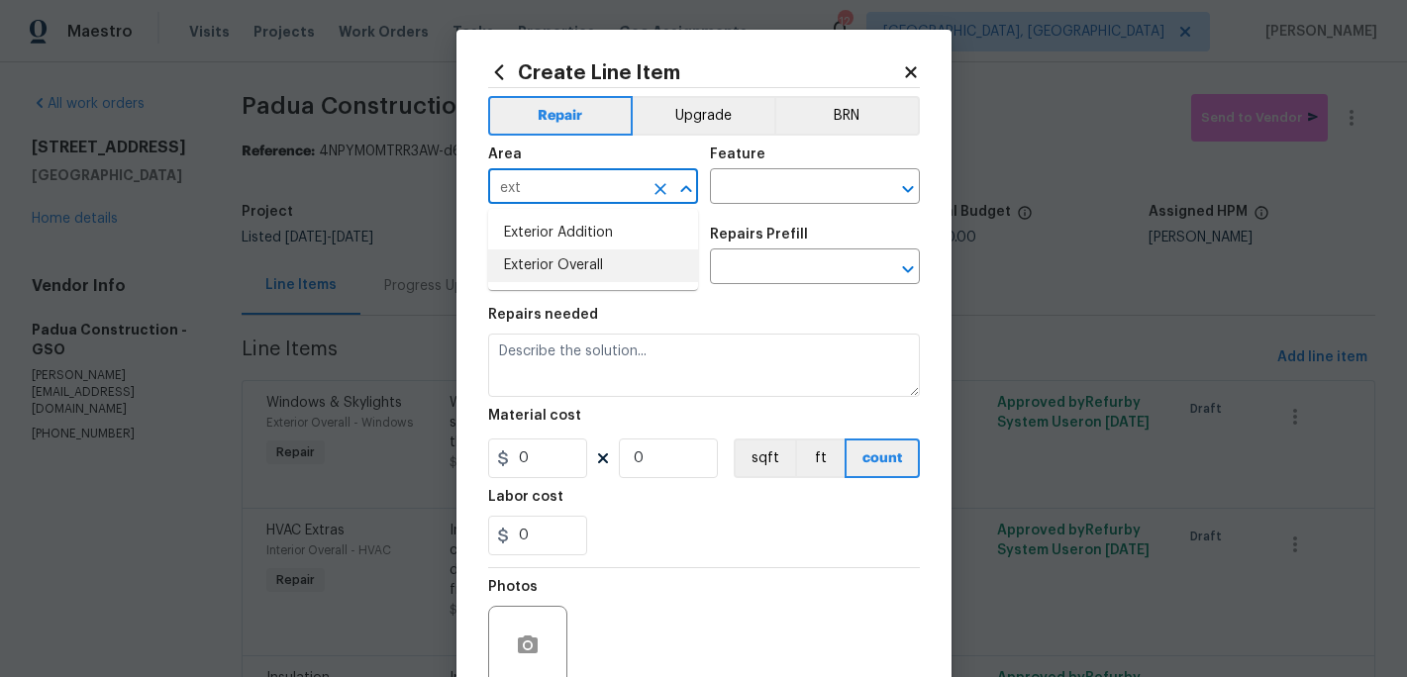
click at [541, 260] on li "Exterior Overall" at bounding box center [593, 266] width 210 height 33
type input "Exterior Overall"
click at [758, 195] on input "text" at bounding box center [787, 188] width 154 height 31
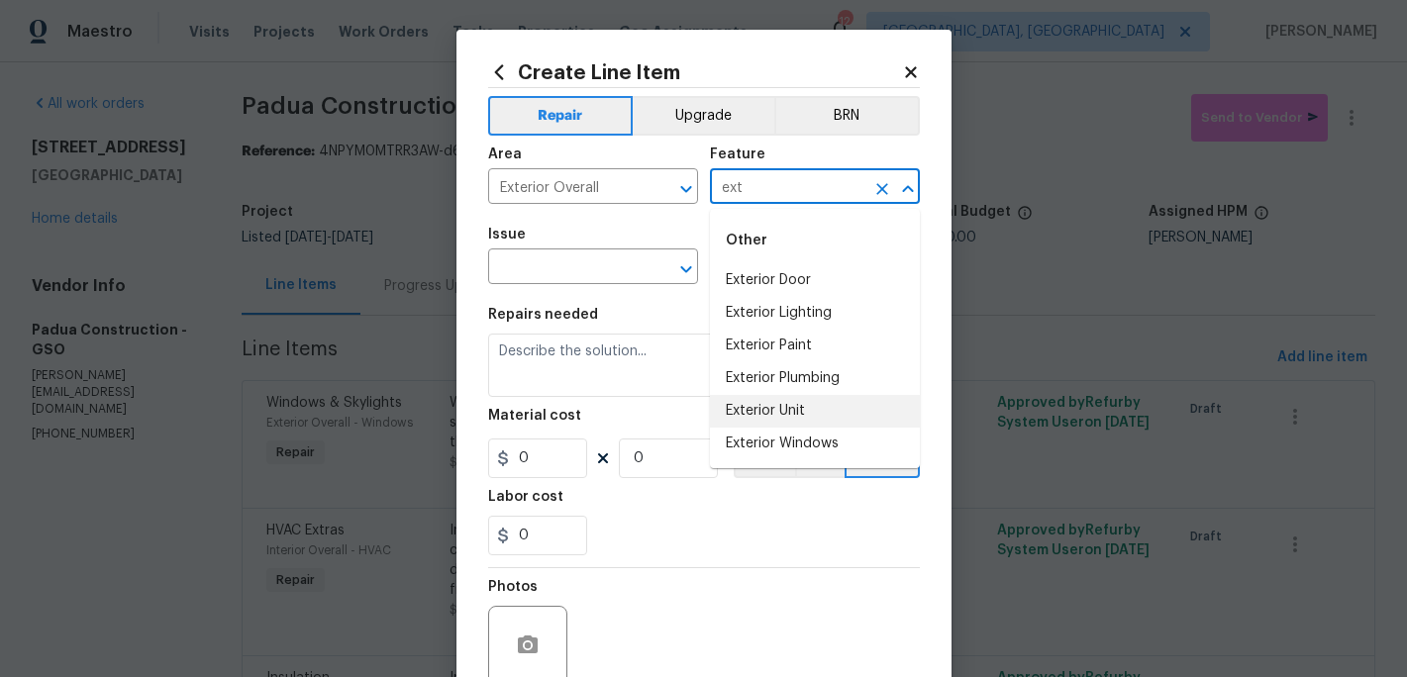
click at [772, 404] on li "Exterior Unit" at bounding box center [815, 411] width 210 height 33
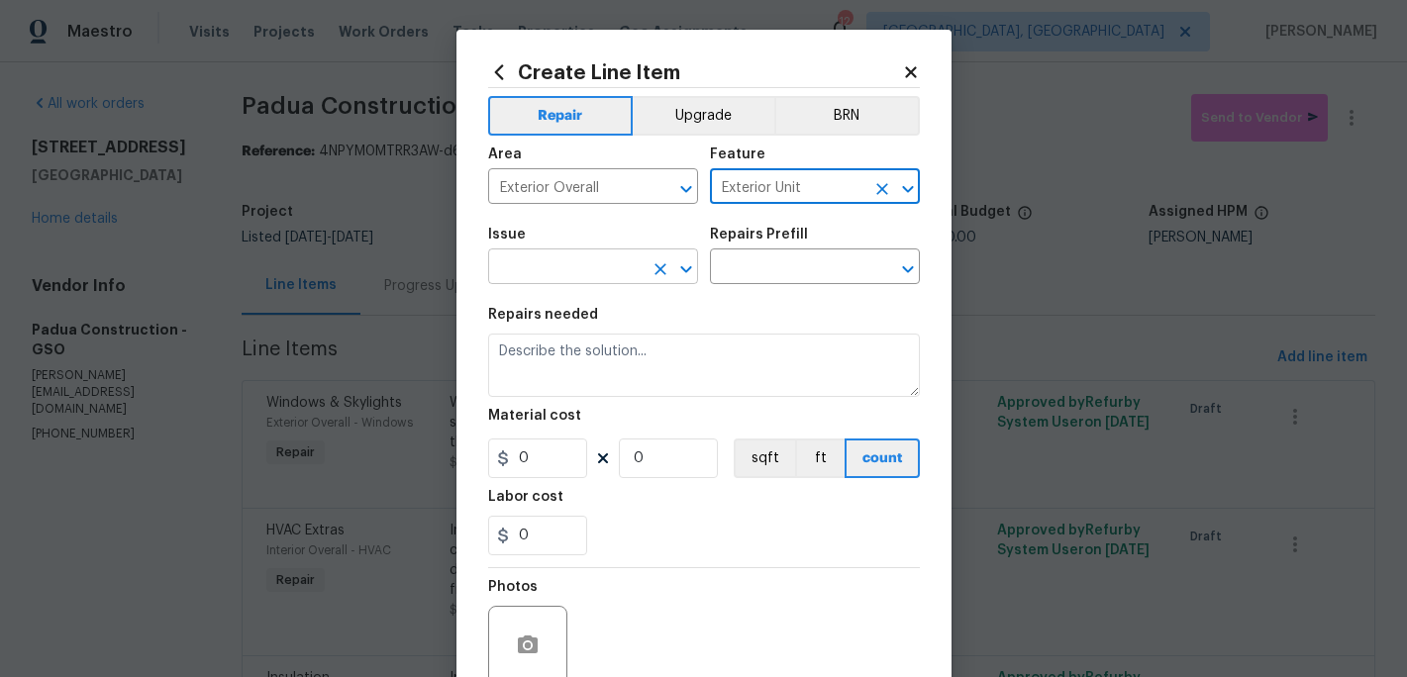
type input "Exterior Unit"
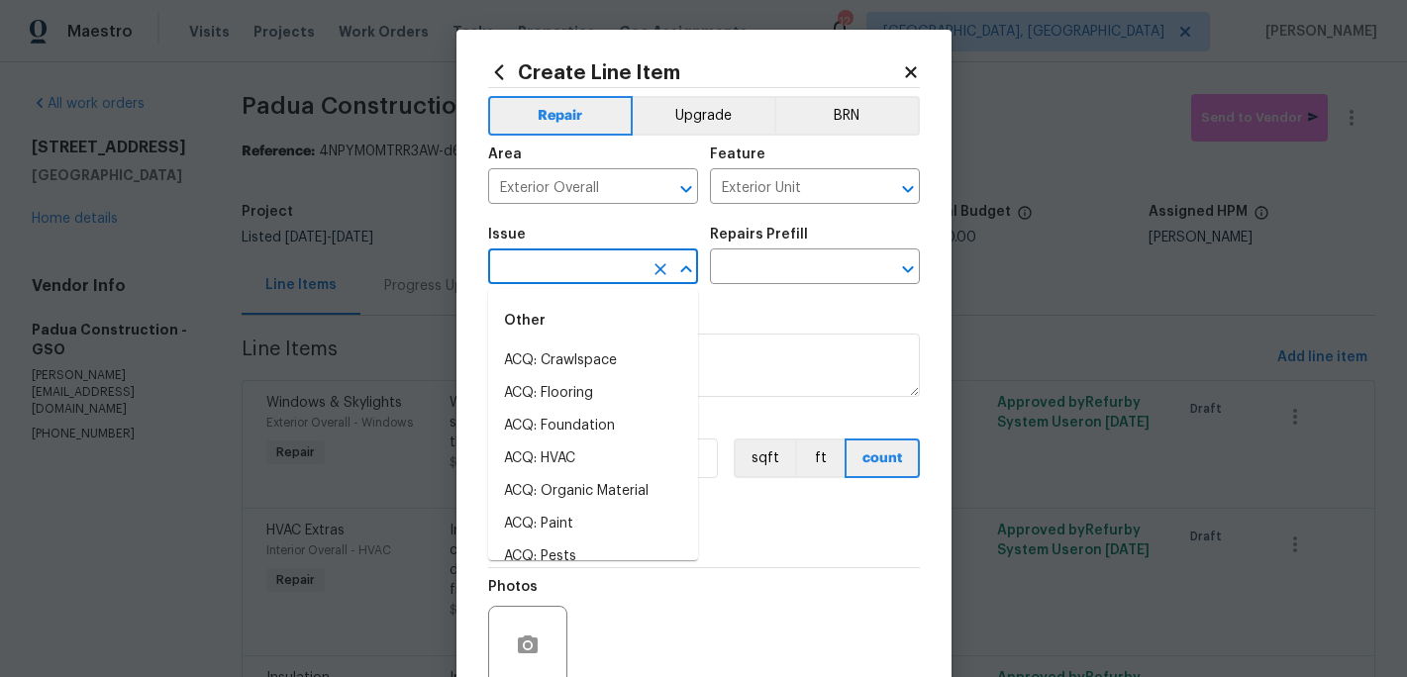
click at [577, 265] on input "text" at bounding box center [565, 268] width 154 height 31
type input "c"
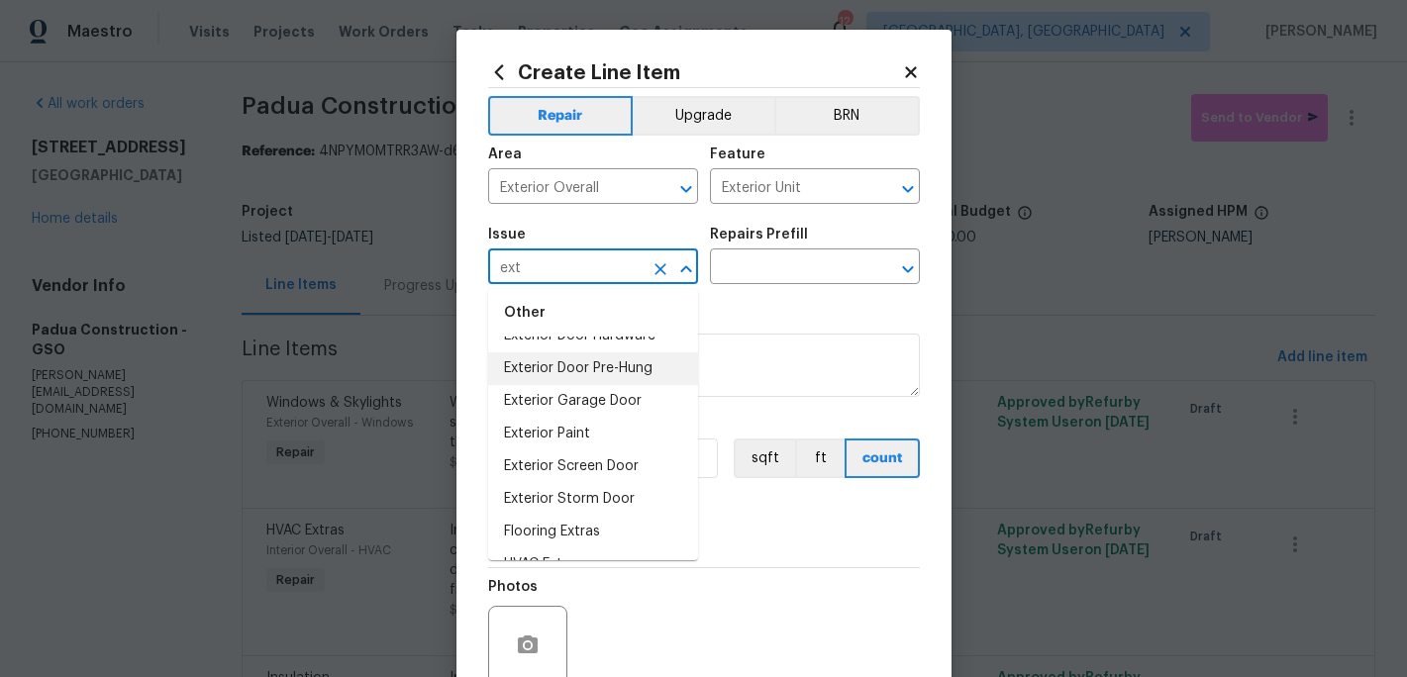
scroll to position [119, 0]
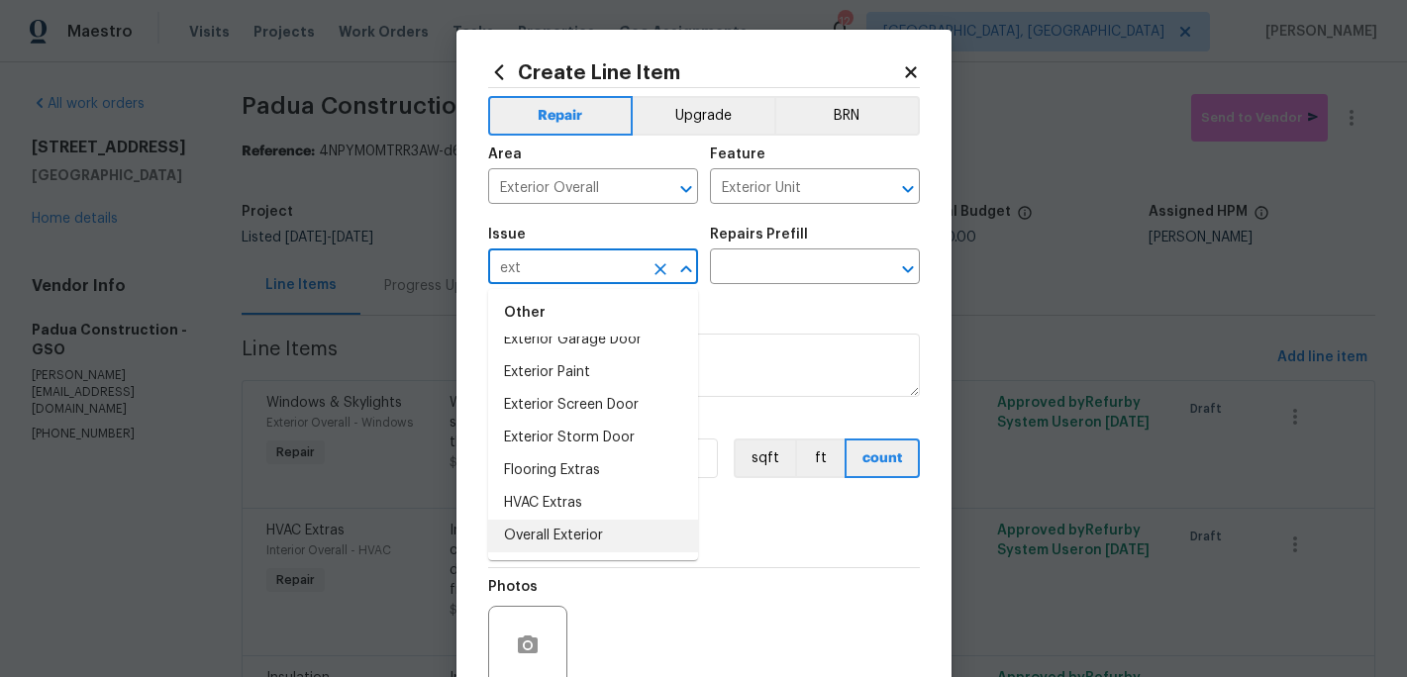
click at [584, 540] on li "Overall Exterior" at bounding box center [593, 536] width 210 height 33
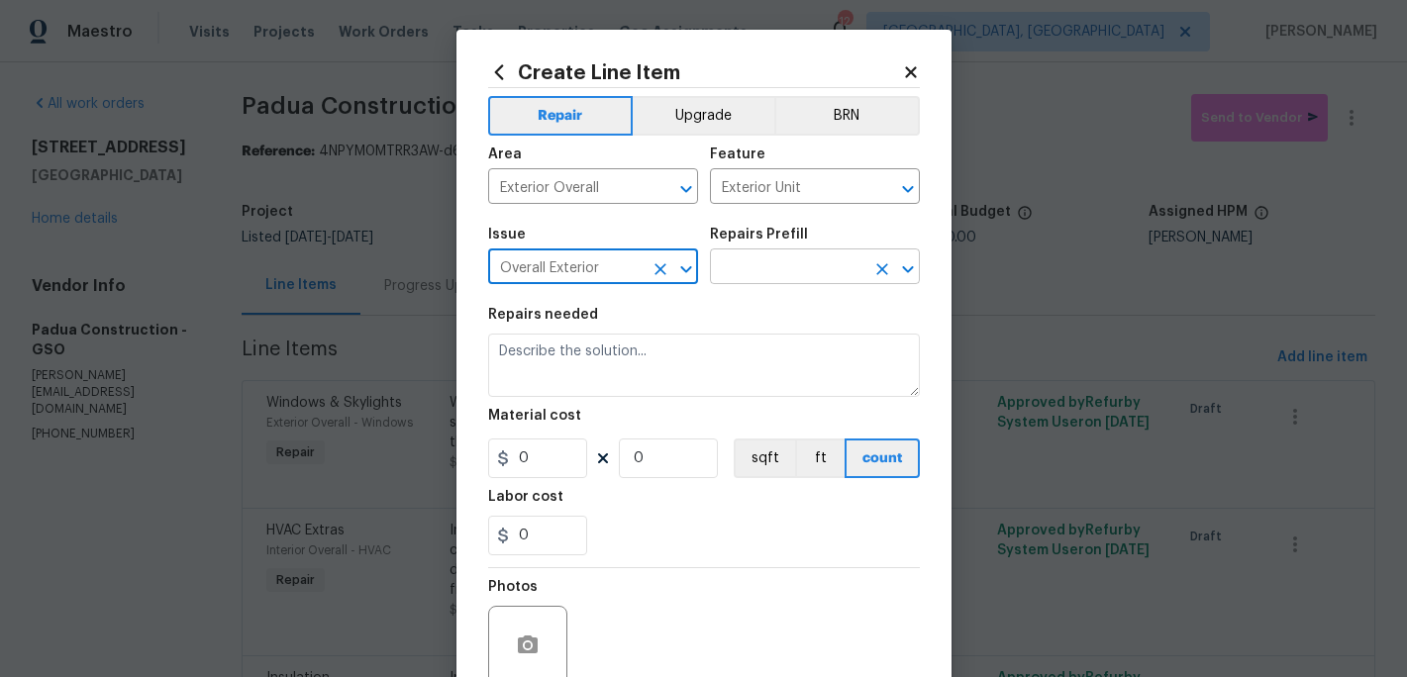
type input "Overall Exterior"
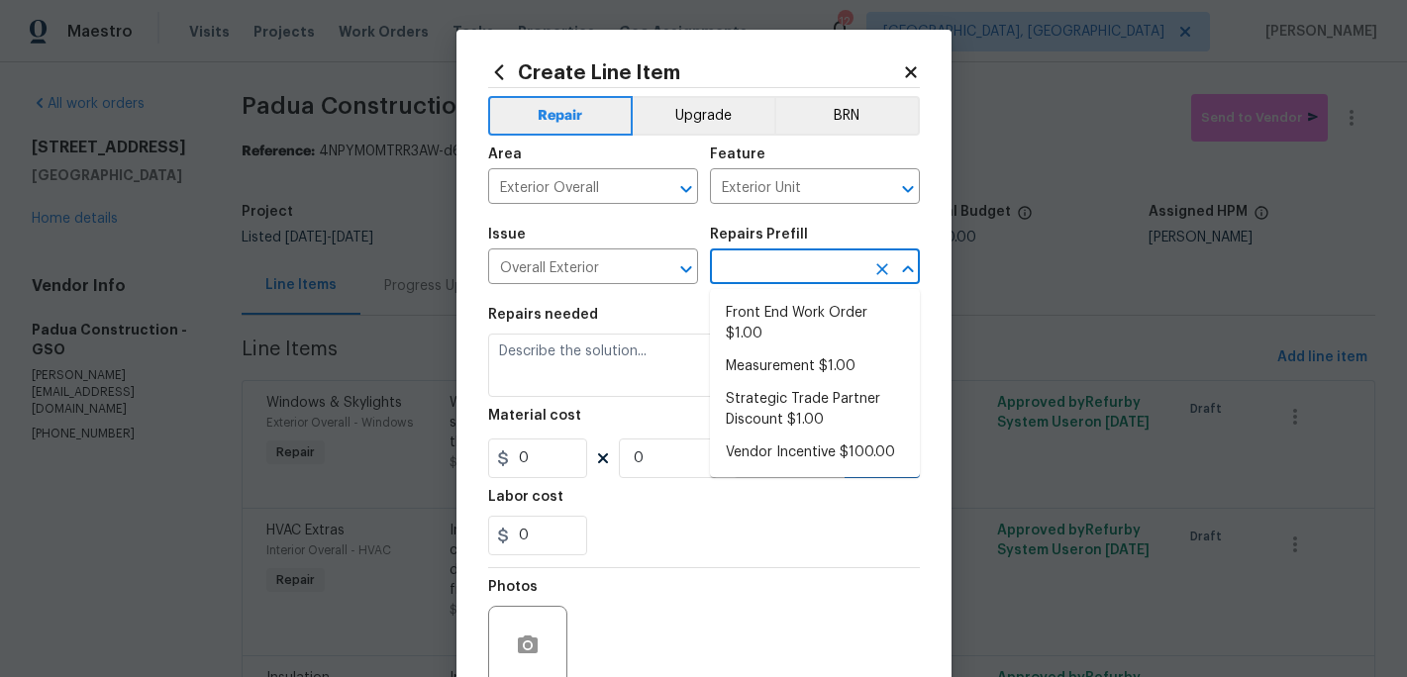
click at [782, 275] on input "text" at bounding box center [787, 268] width 154 height 31
click at [680, 268] on icon "Open" at bounding box center [685, 268] width 11 height 7
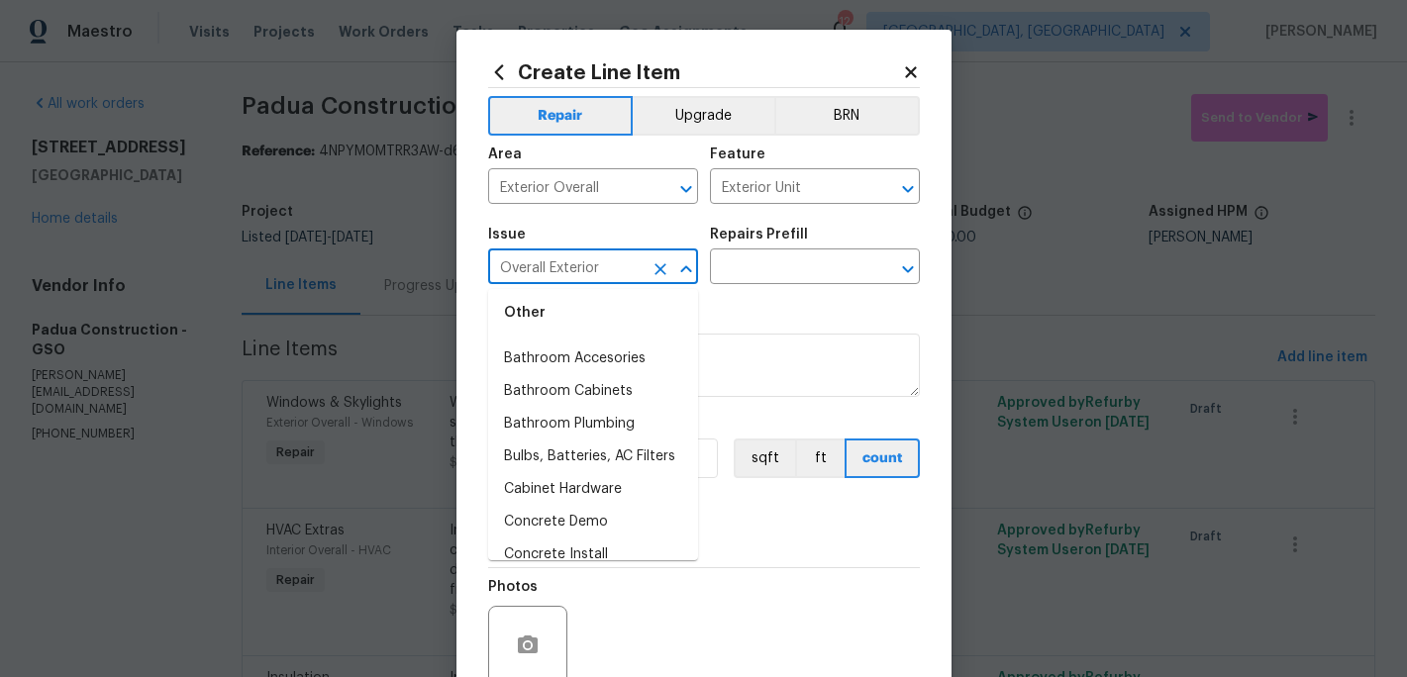
scroll to position [397, 0]
click at [882, 190] on icon "Clear" at bounding box center [882, 189] width 12 height 12
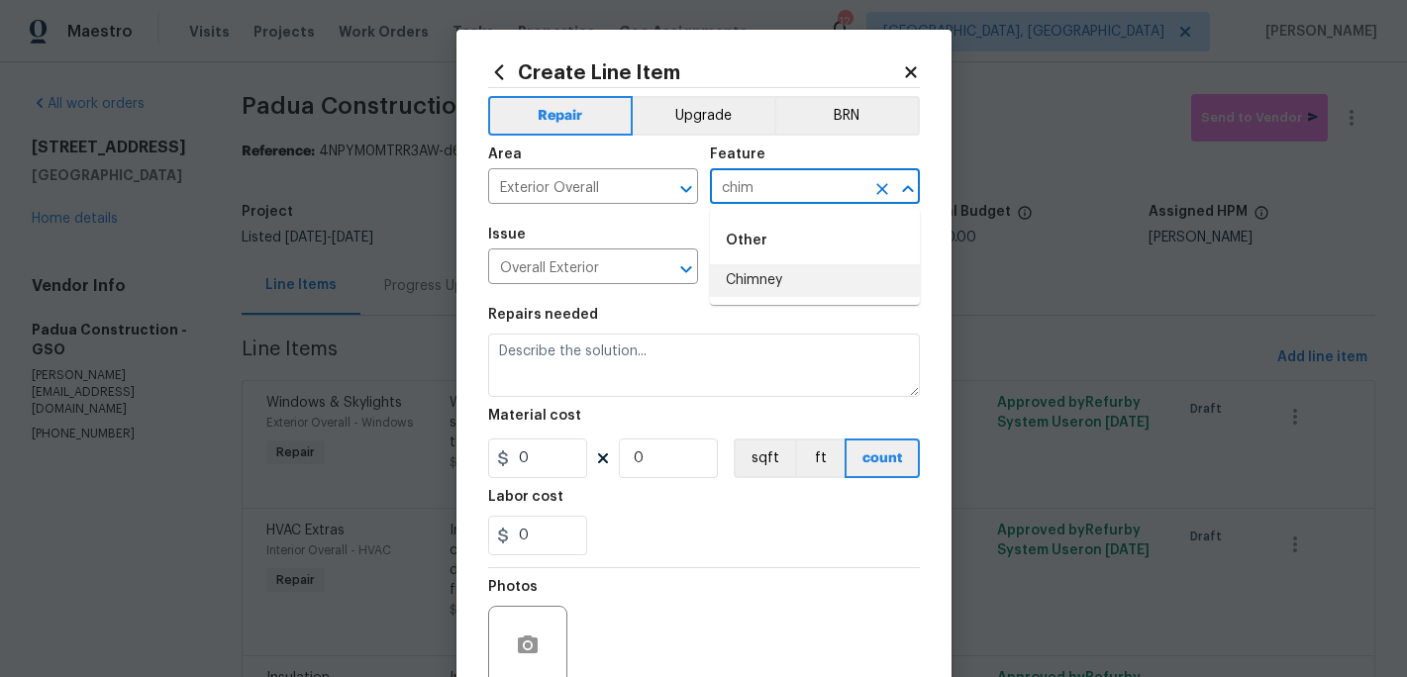
click at [787, 281] on li "Chimney" at bounding box center [815, 280] width 210 height 33
type input "Chimney"
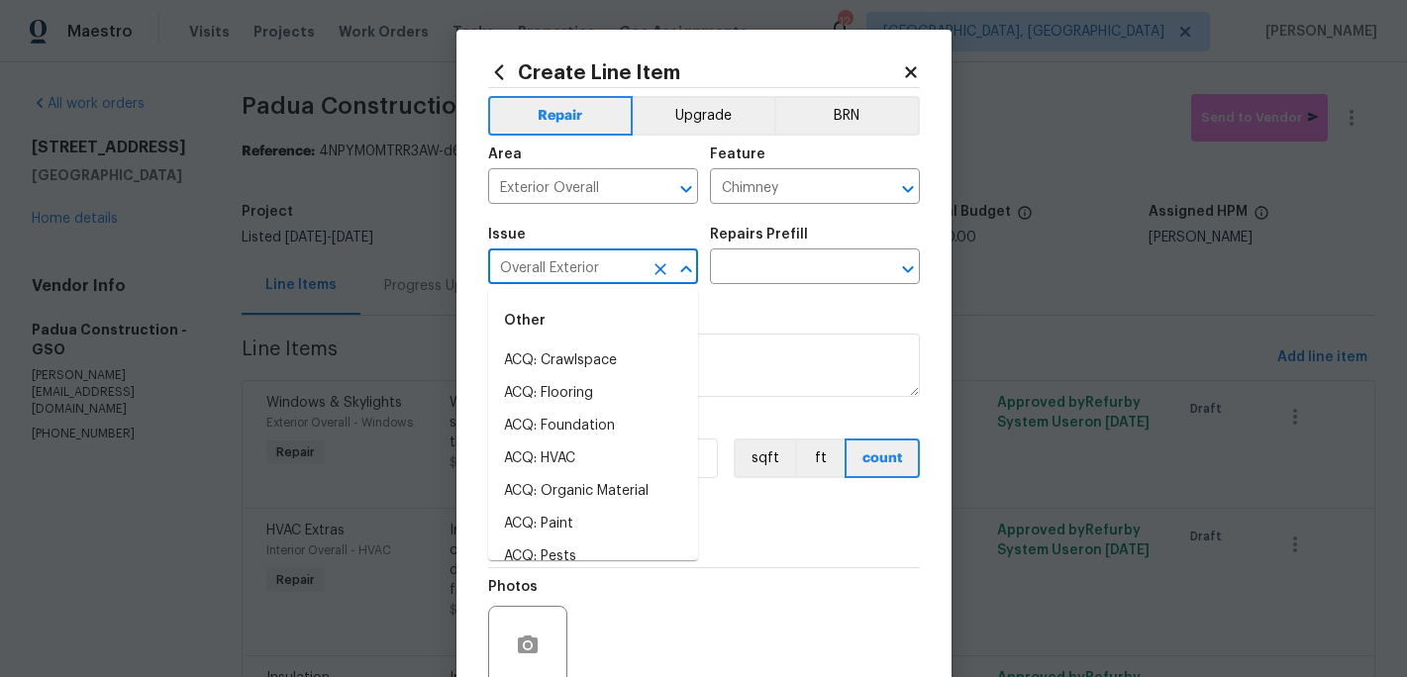
click at [565, 262] on input "Overall Exterior" at bounding box center [565, 268] width 154 height 31
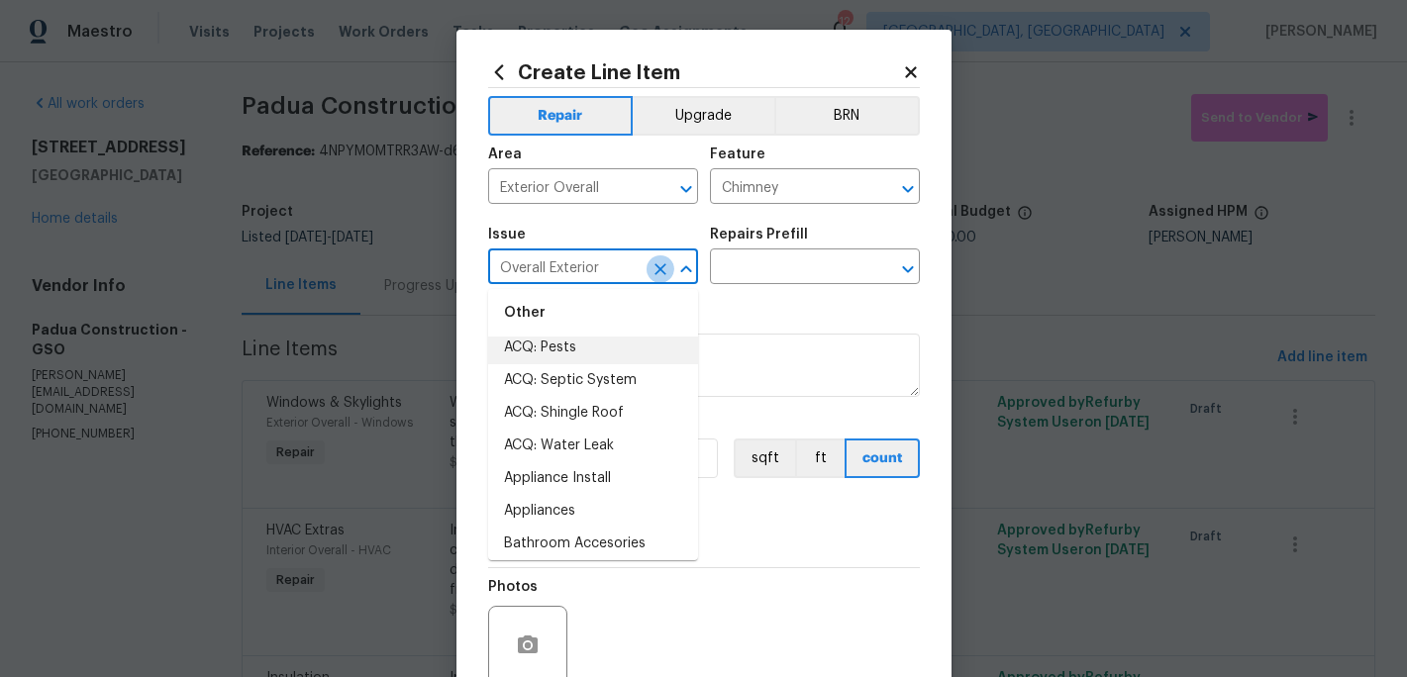
click at [662, 268] on icon "Clear" at bounding box center [661, 269] width 20 height 20
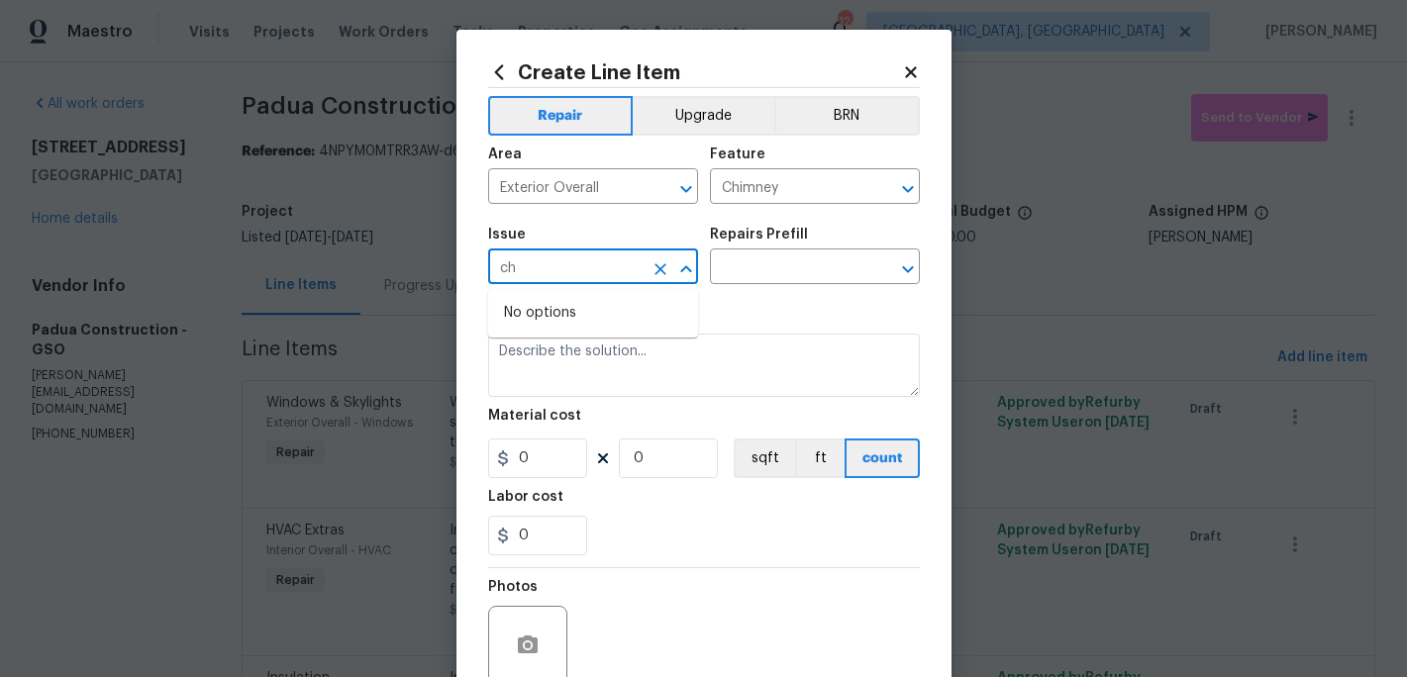
type input "c"
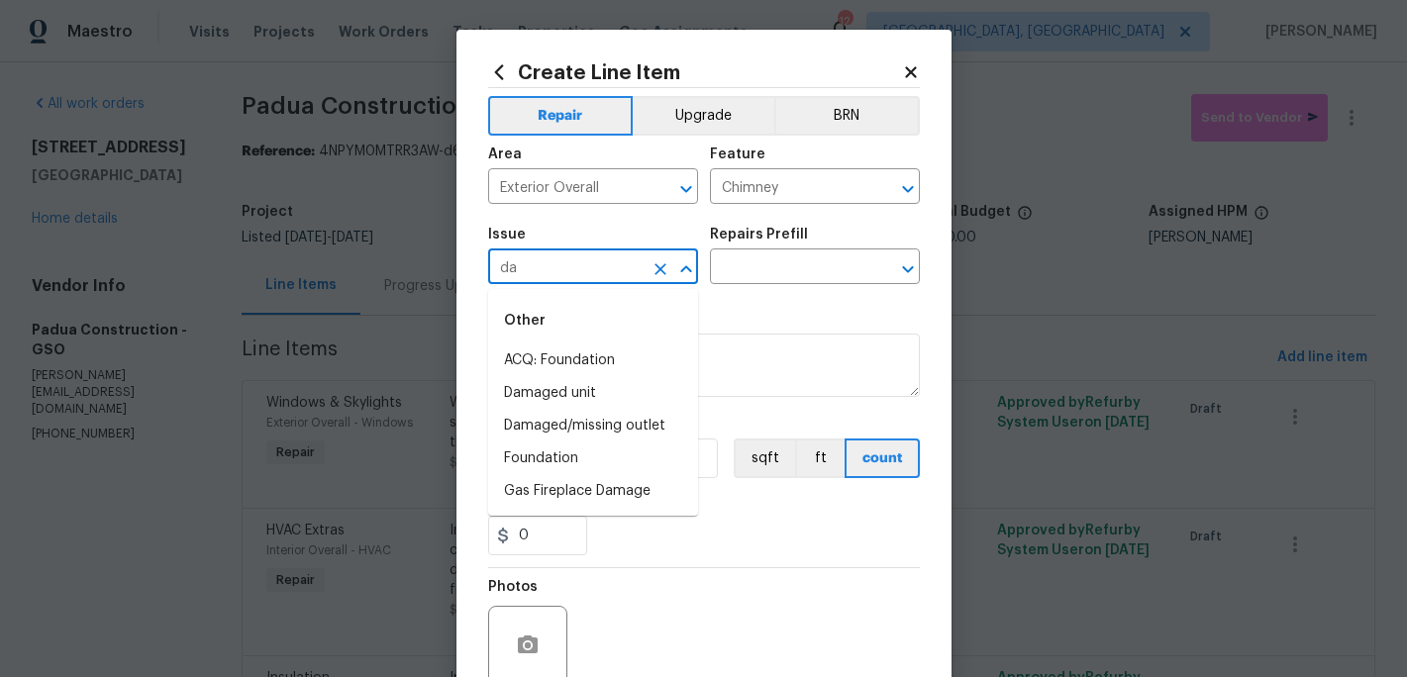
type input "d"
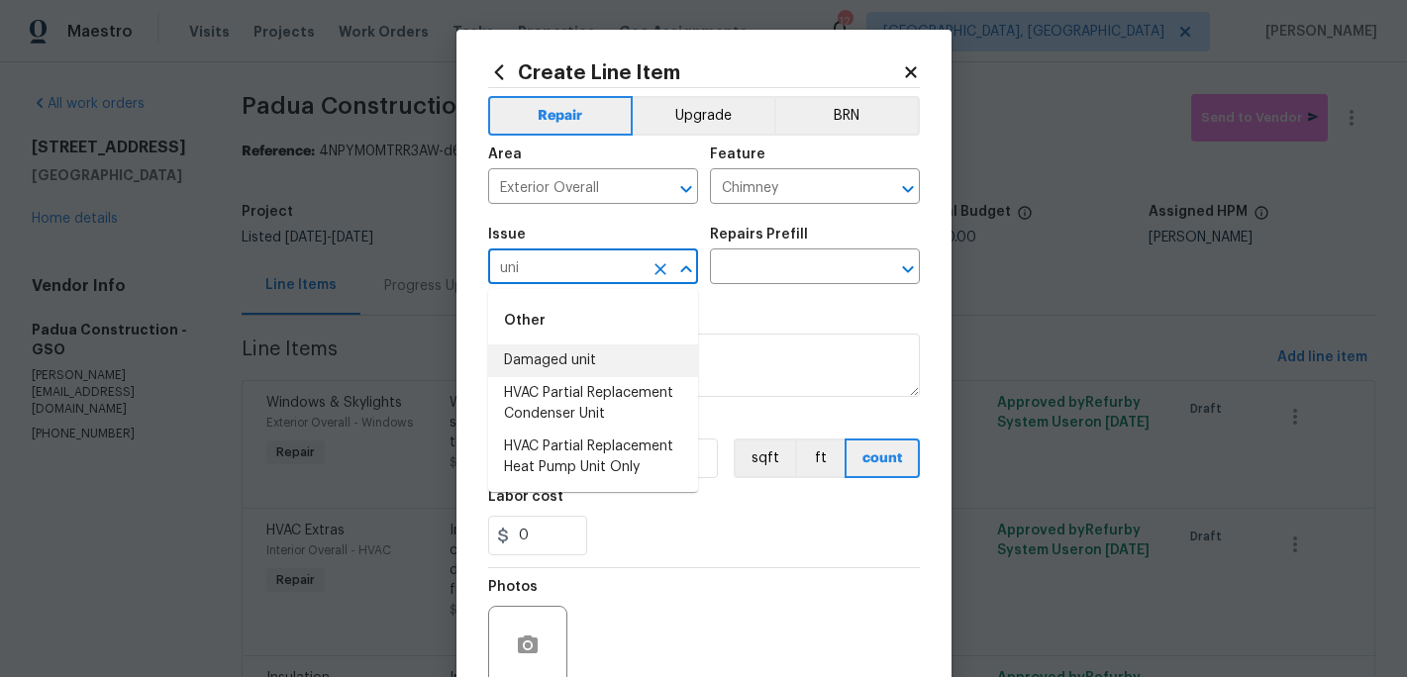
click at [567, 363] on li "Damaged unit" at bounding box center [593, 361] width 210 height 33
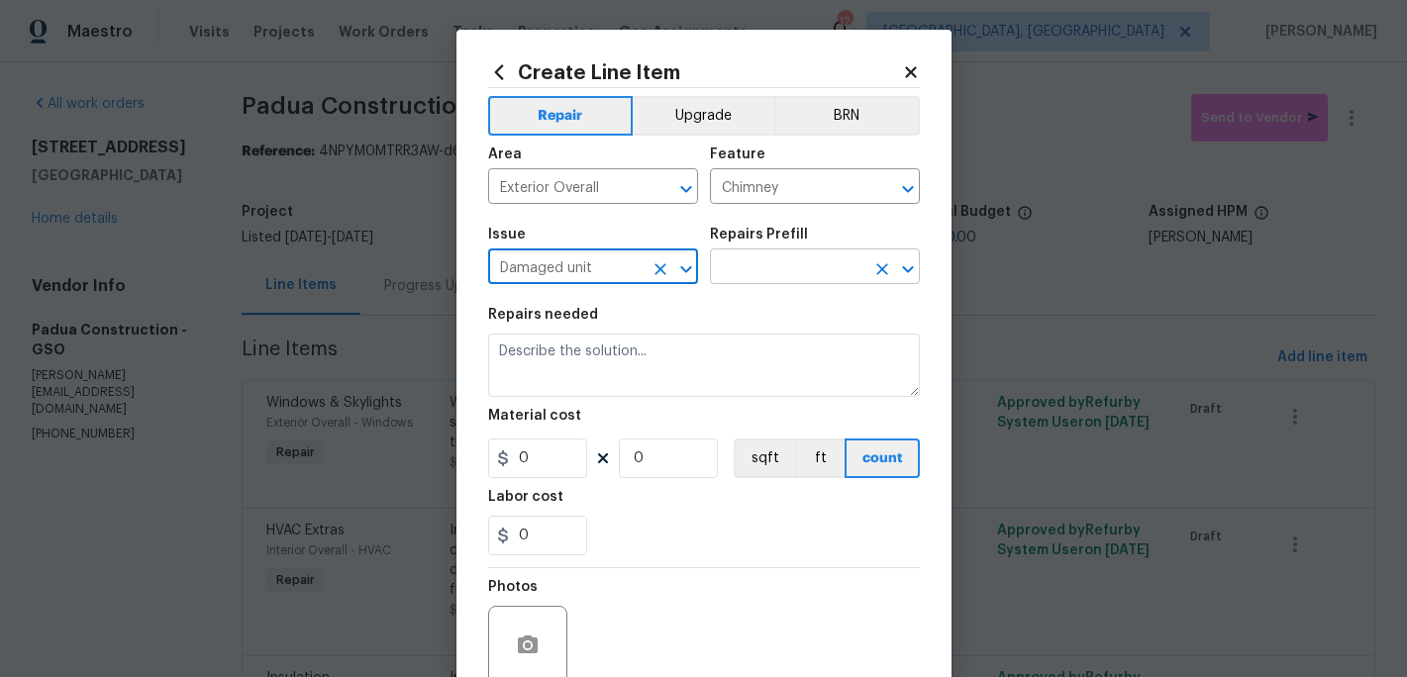
type input "Damaged unit"
click at [750, 267] on input "text" at bounding box center [787, 268] width 154 height 31
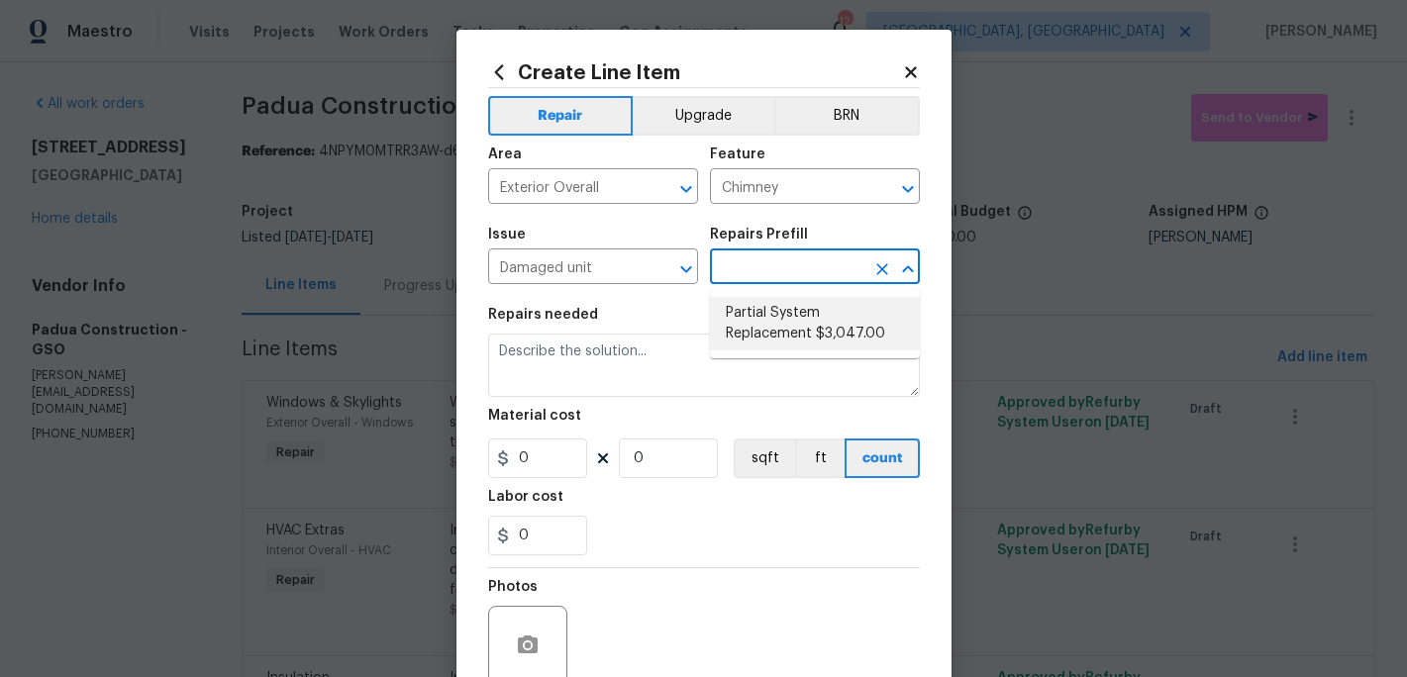
click at [763, 335] on li "Partial System Replacement $3,047.00" at bounding box center [815, 323] width 210 height 53
type input "HVAC"
type input "Partial System Replacement $3,047.00"
type textarea "Acquisition Scope: Non-Functional HVAC. Partial System Replacement"
type input "3047"
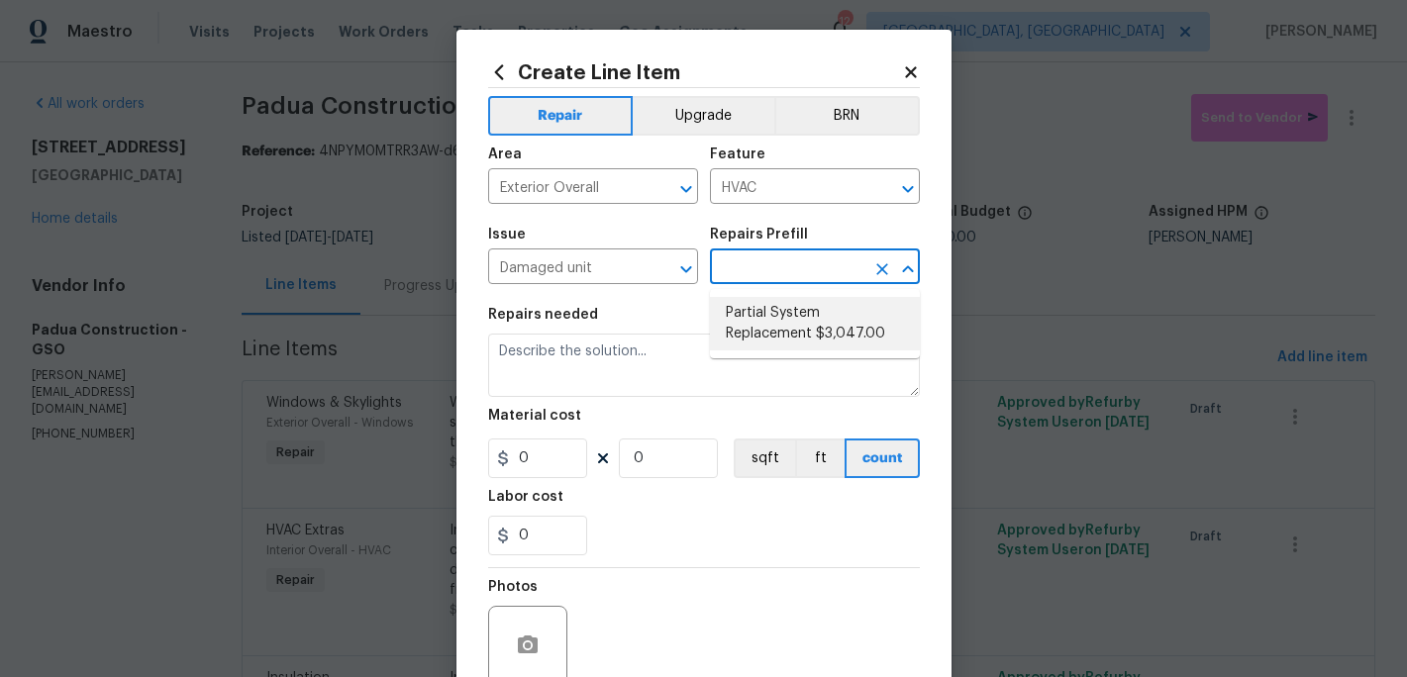
type input "1"
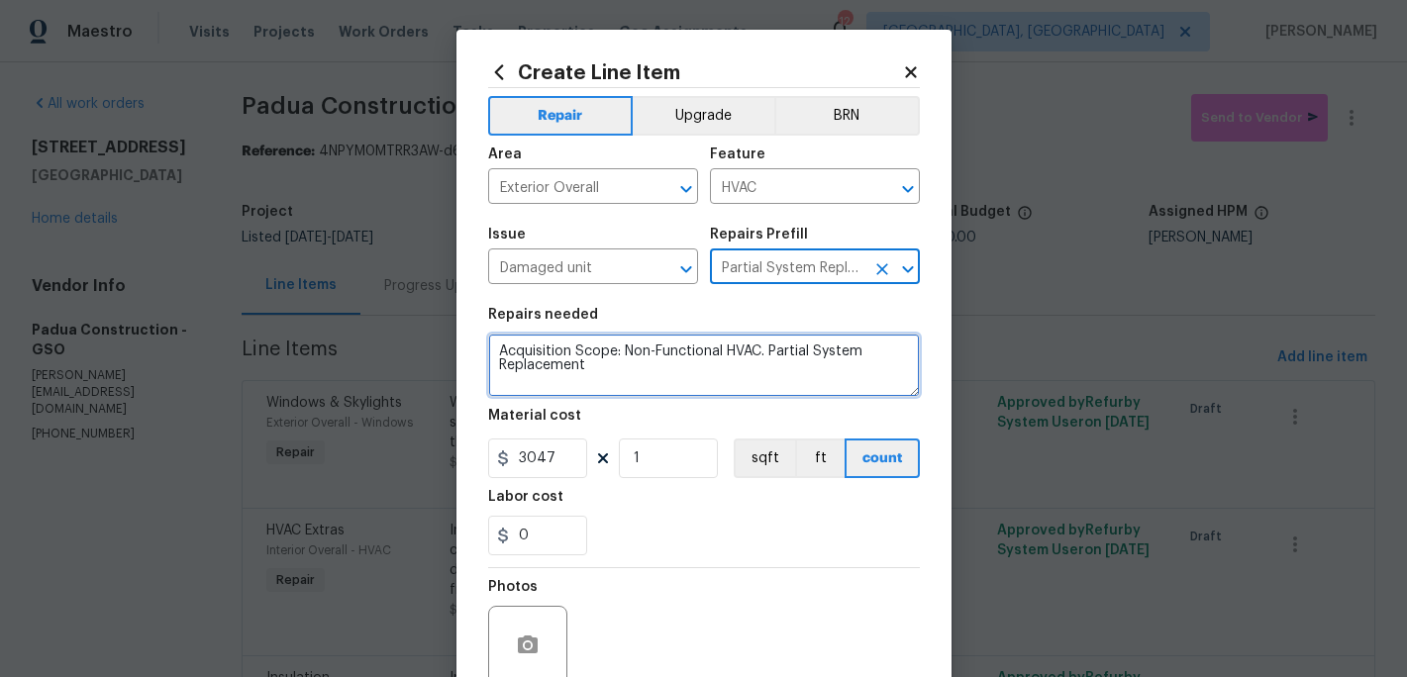
click at [657, 380] on textarea "Acquisition Scope: Non-Functional HVAC. Partial System Replacement" at bounding box center [704, 365] width 432 height 63
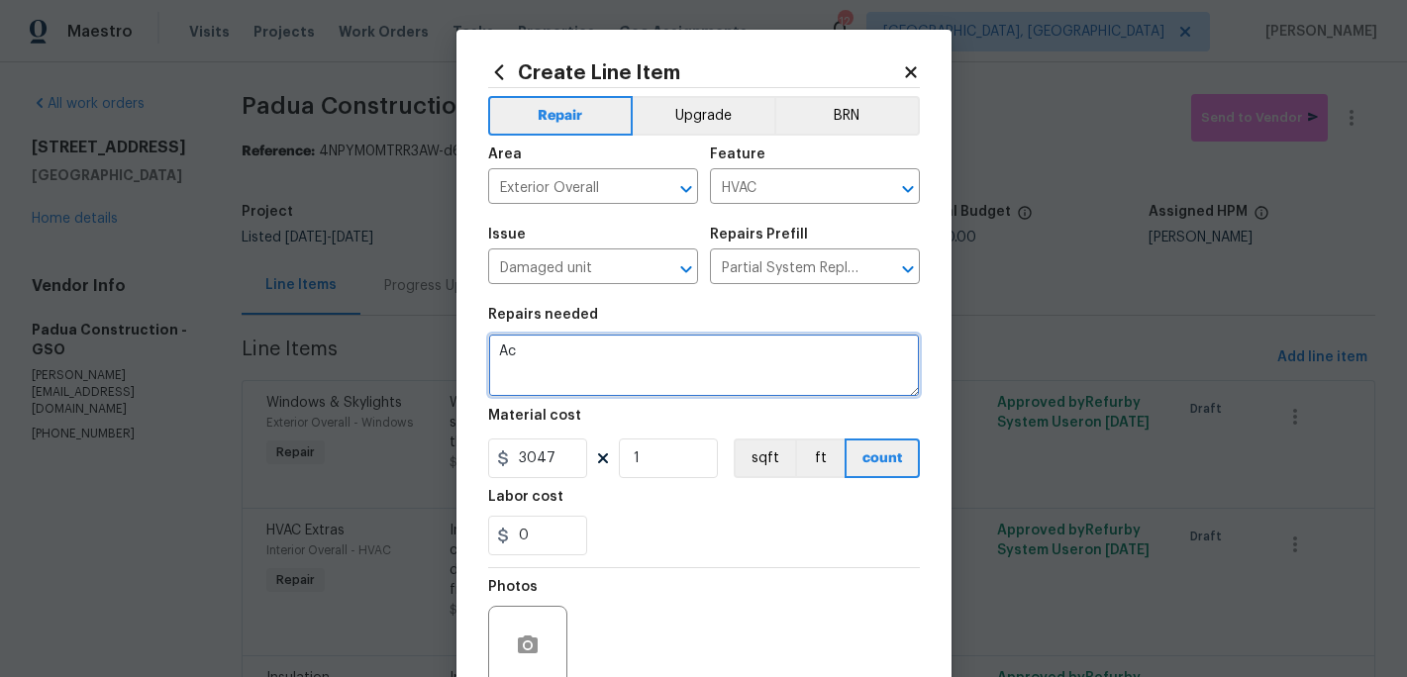
type textarea "A"
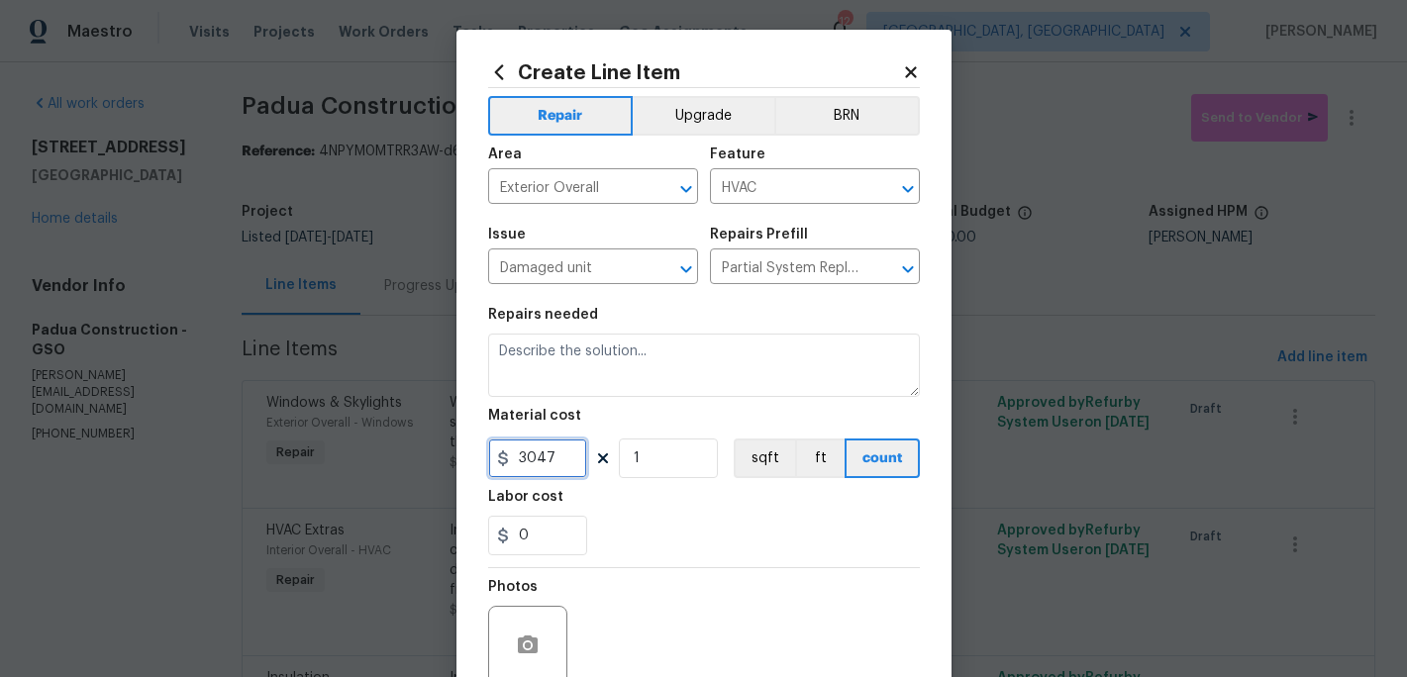
click at [568, 448] on input "3047" at bounding box center [537, 459] width 99 height 40
type input "1"
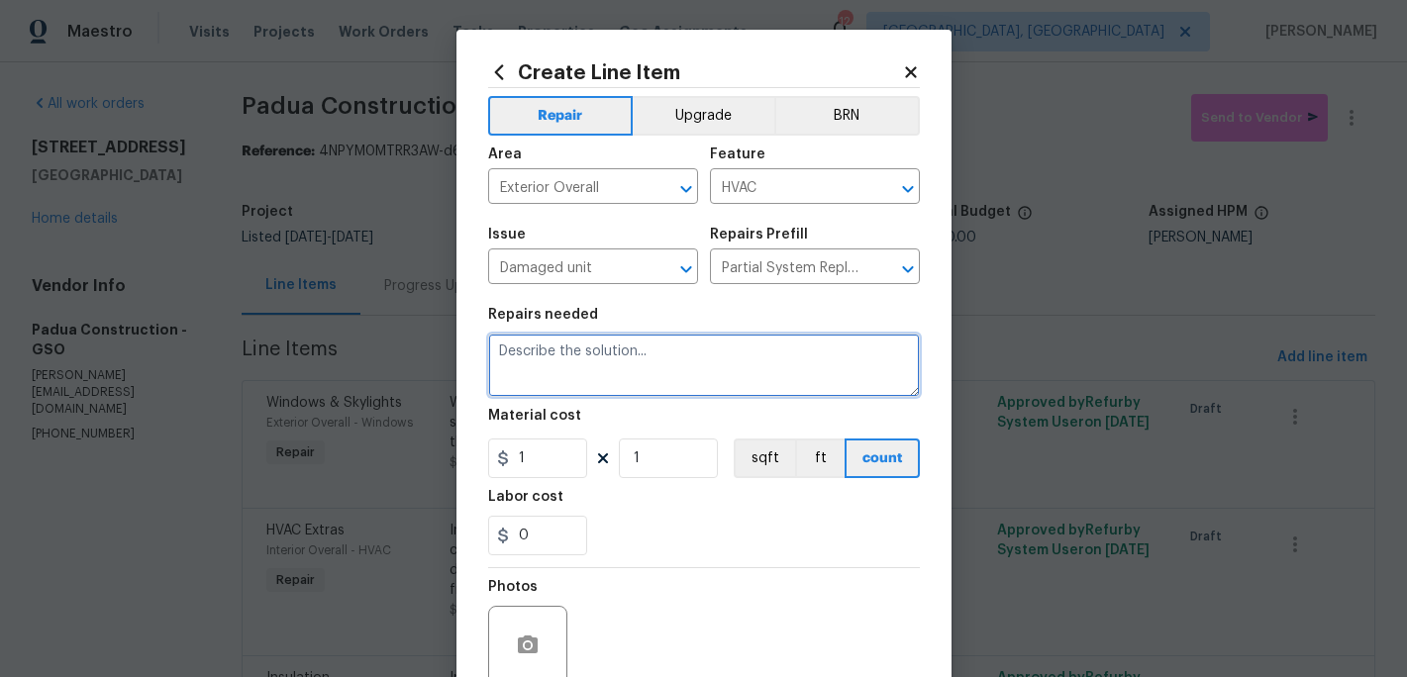
click at [541, 359] on textarea at bounding box center [704, 365] width 432 height 63
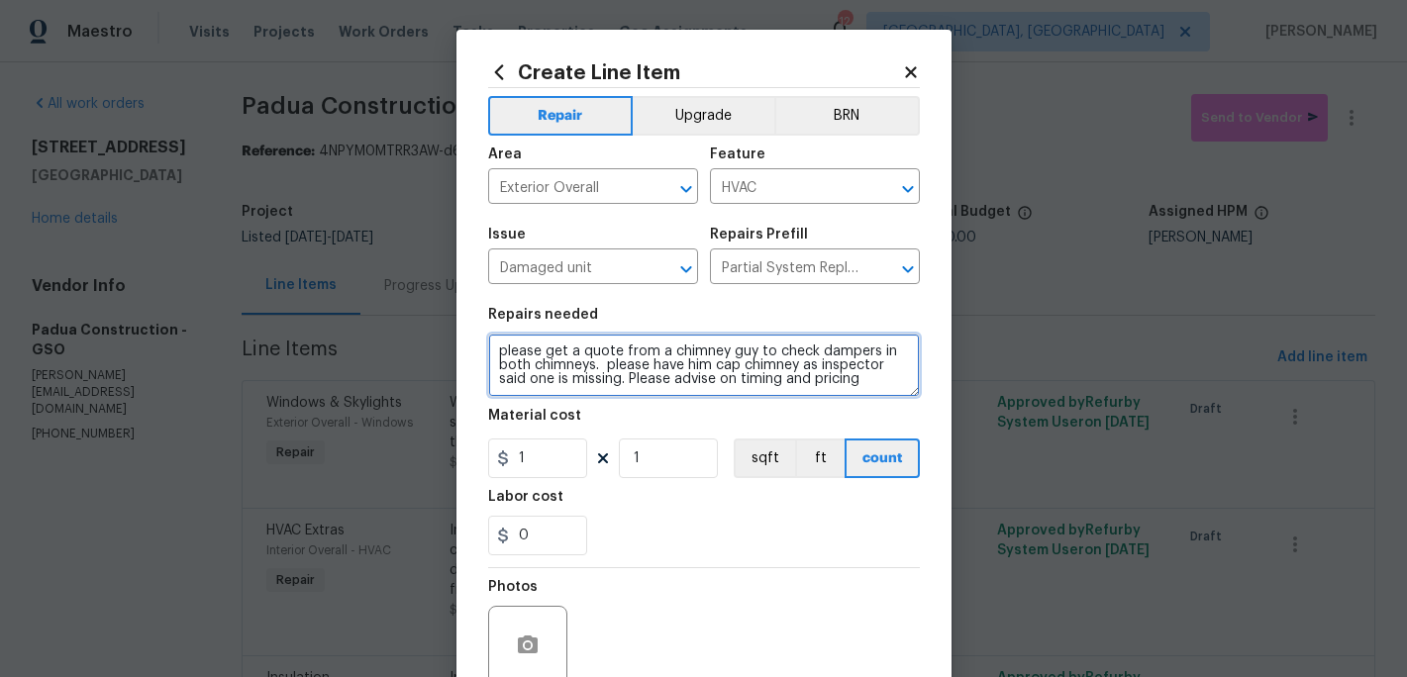
type textarea "please get a quote from a chimney guy to check dampers in both chimneys. please…"
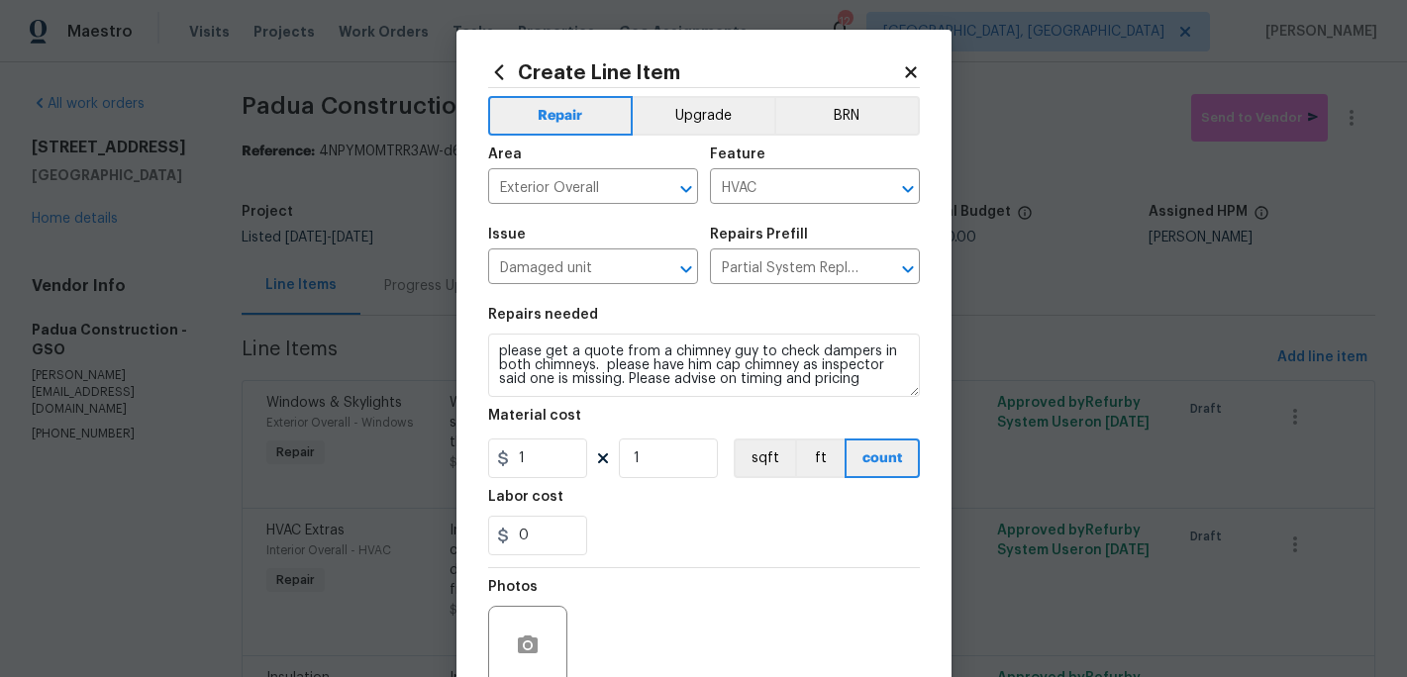
click at [697, 559] on section "Repairs needed please get a quote from a chimney guy to check dampers in both c…" at bounding box center [704, 431] width 432 height 271
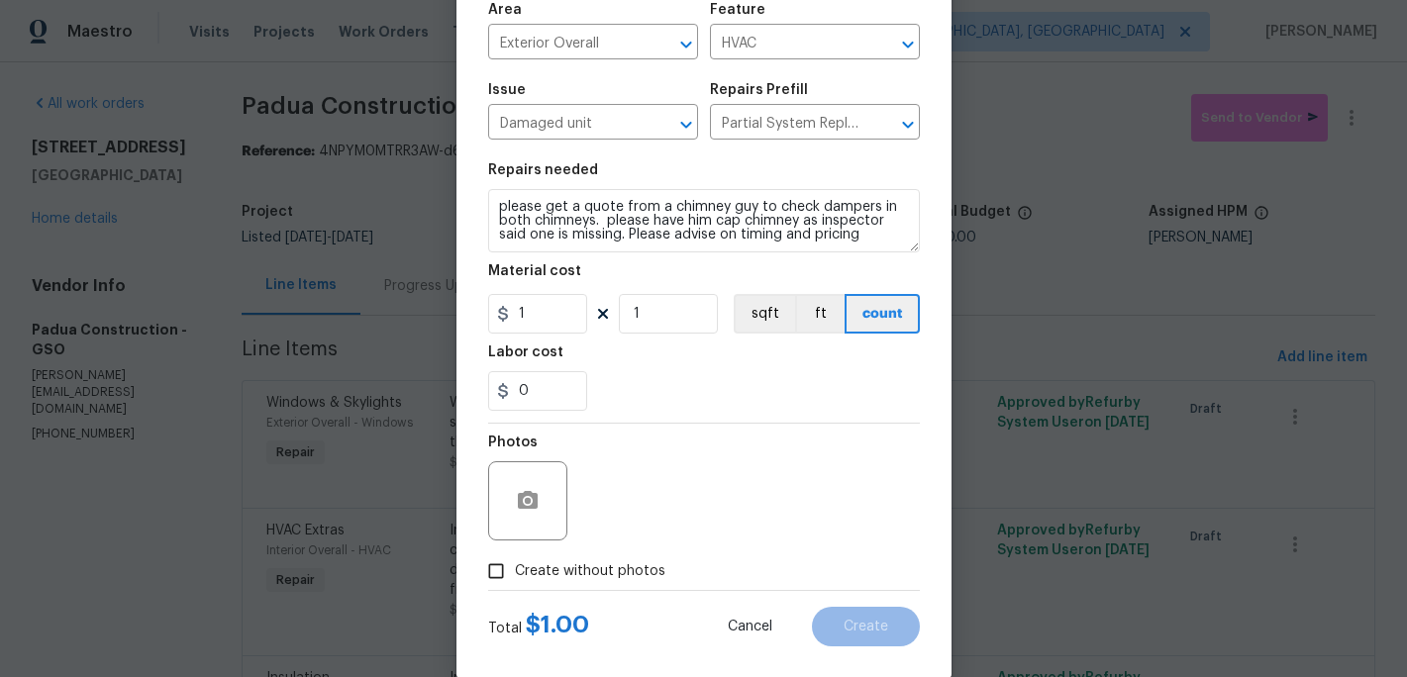
scroll to position [174, 0]
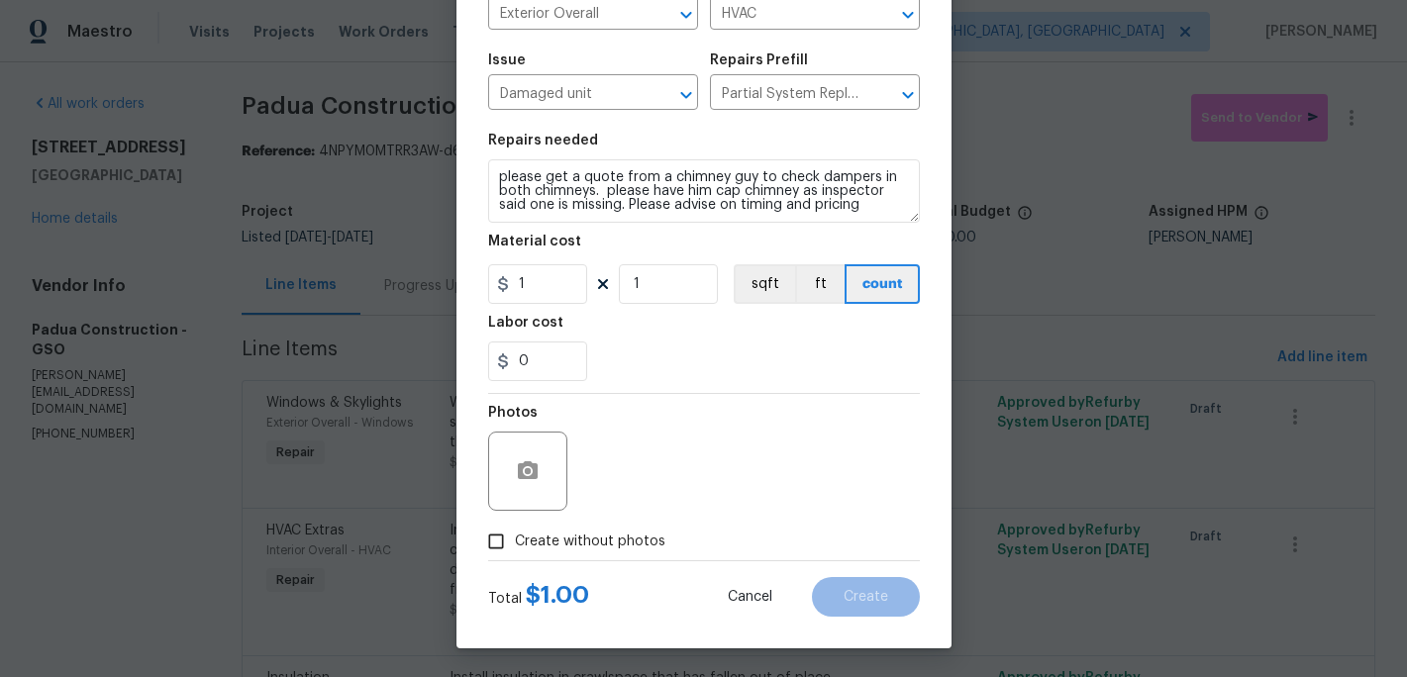
click at [520, 546] on span "Create without photos" at bounding box center [590, 542] width 151 height 21
click at [515, 546] on input "Create without photos" at bounding box center [496, 542] width 38 height 38
checkbox input "true"
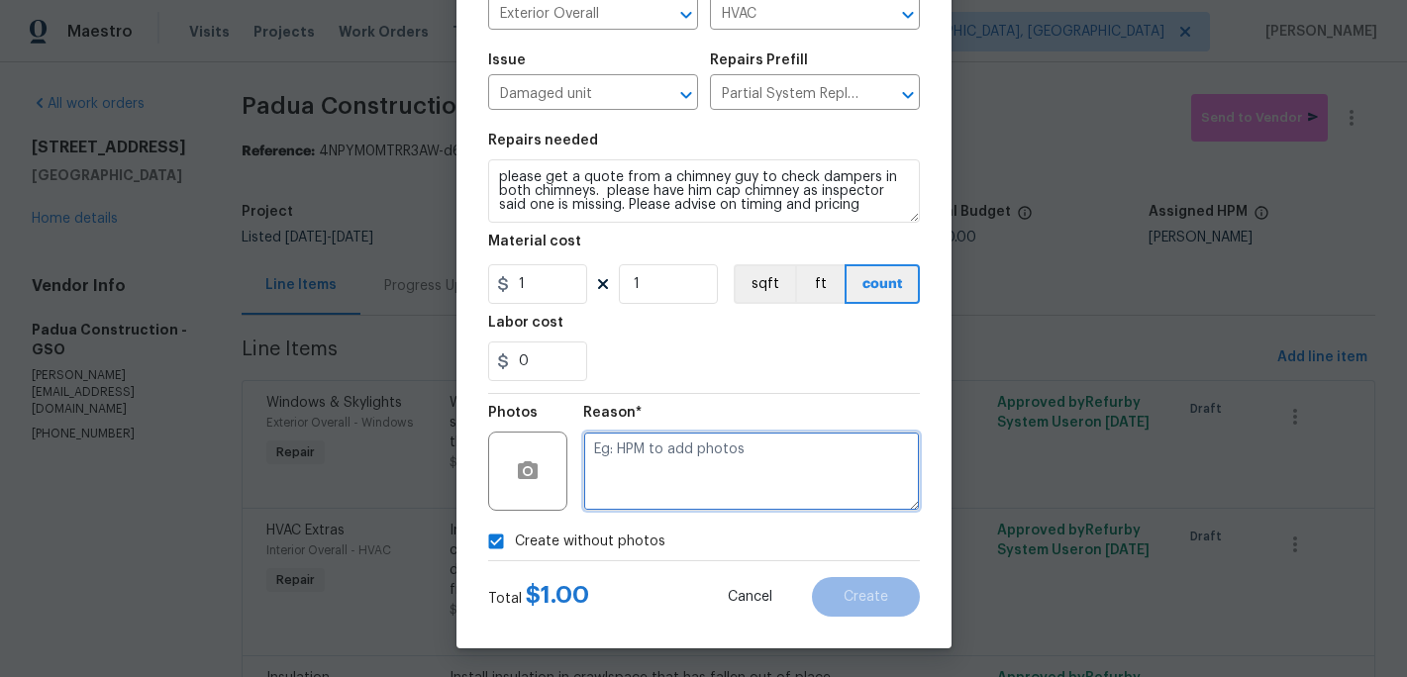
click at [636, 475] on textarea at bounding box center [751, 471] width 337 height 79
type textarea "c"
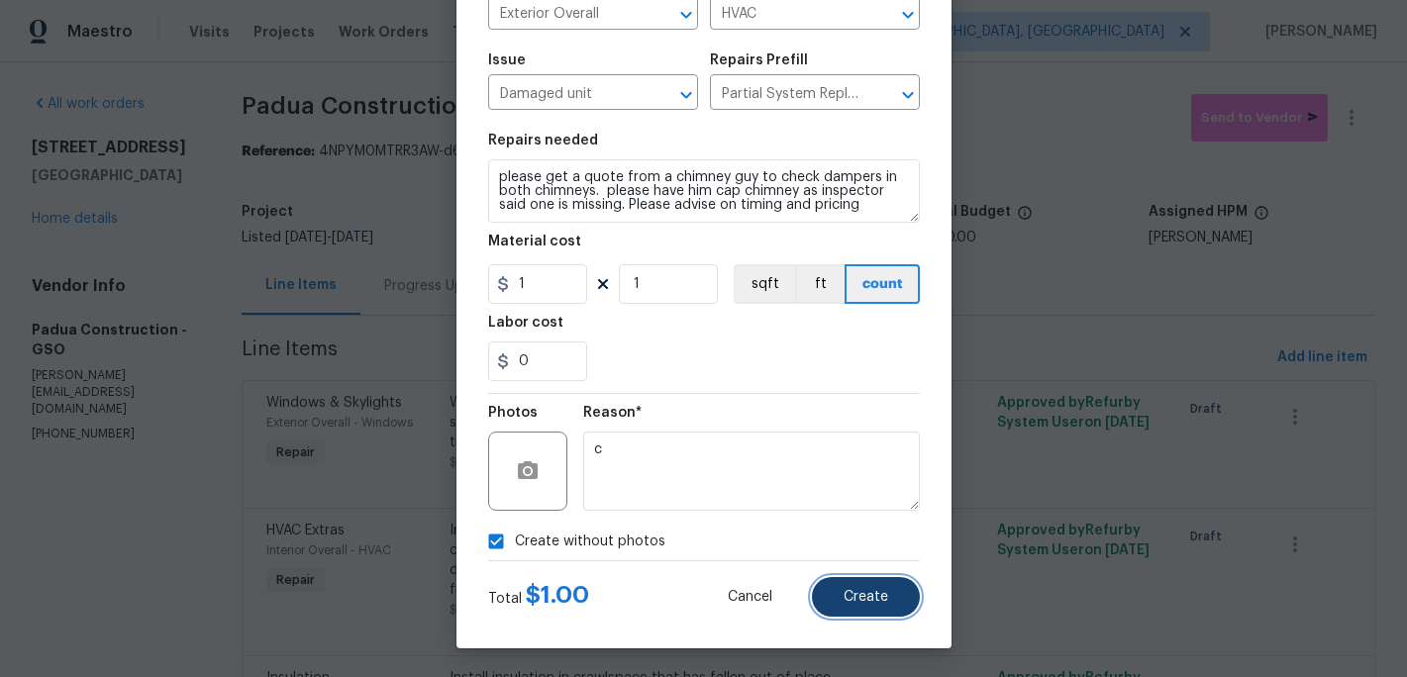
click at [861, 606] on button "Create" at bounding box center [866, 597] width 108 height 40
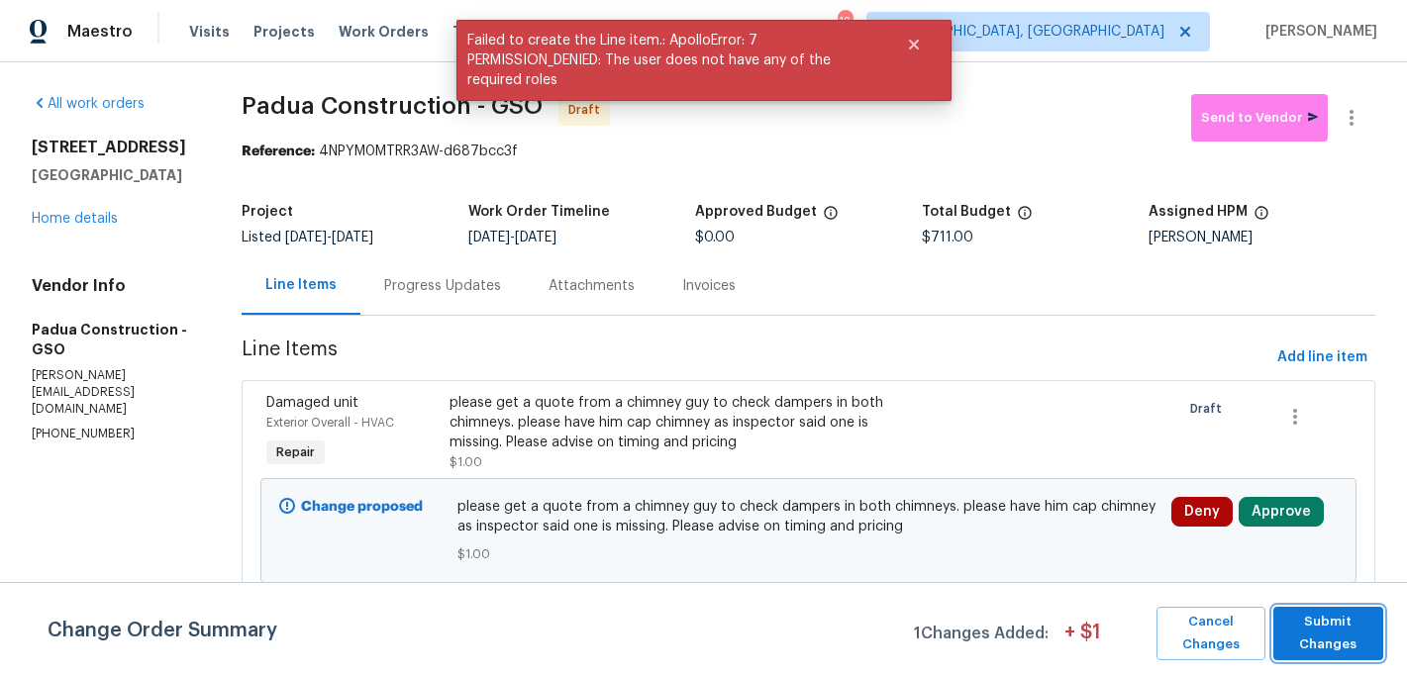
click at [1317, 636] on span "Submit Changes" at bounding box center [1328, 634] width 90 height 46
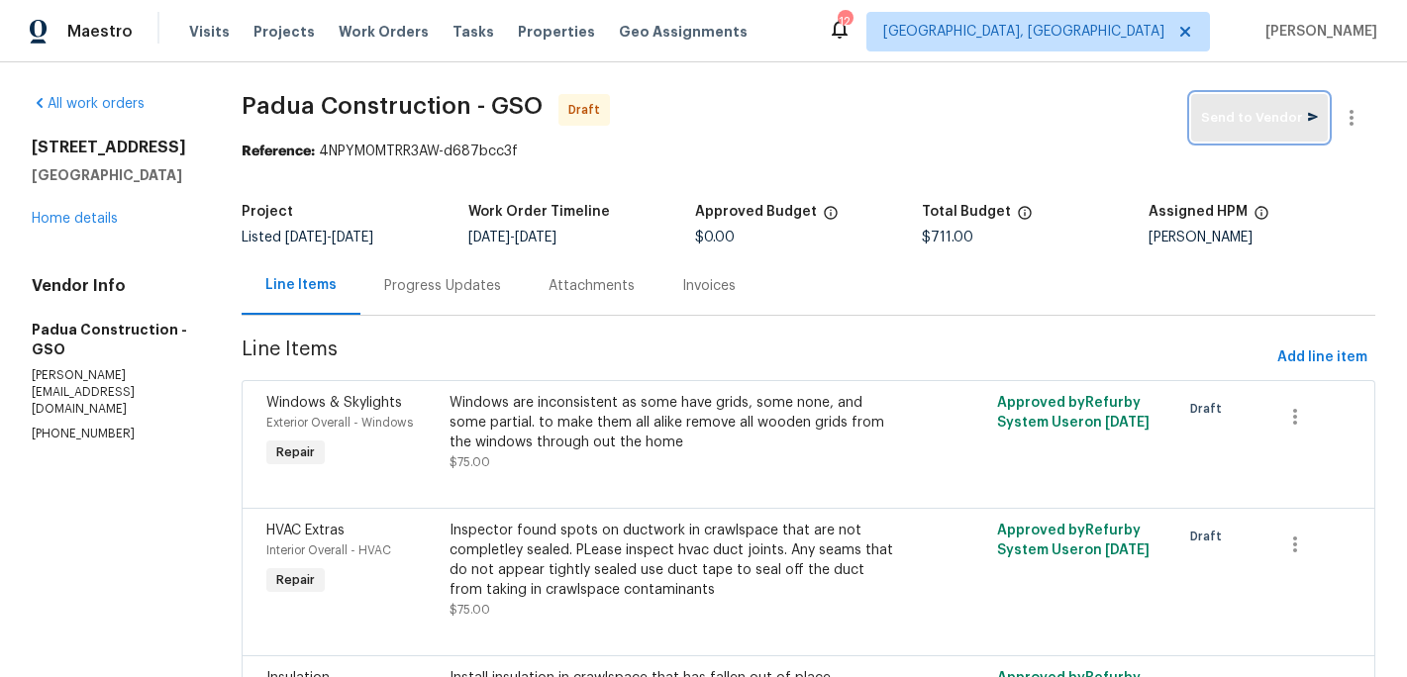
click at [1251, 128] on span "Send to Vendor" at bounding box center [1259, 118] width 117 height 23
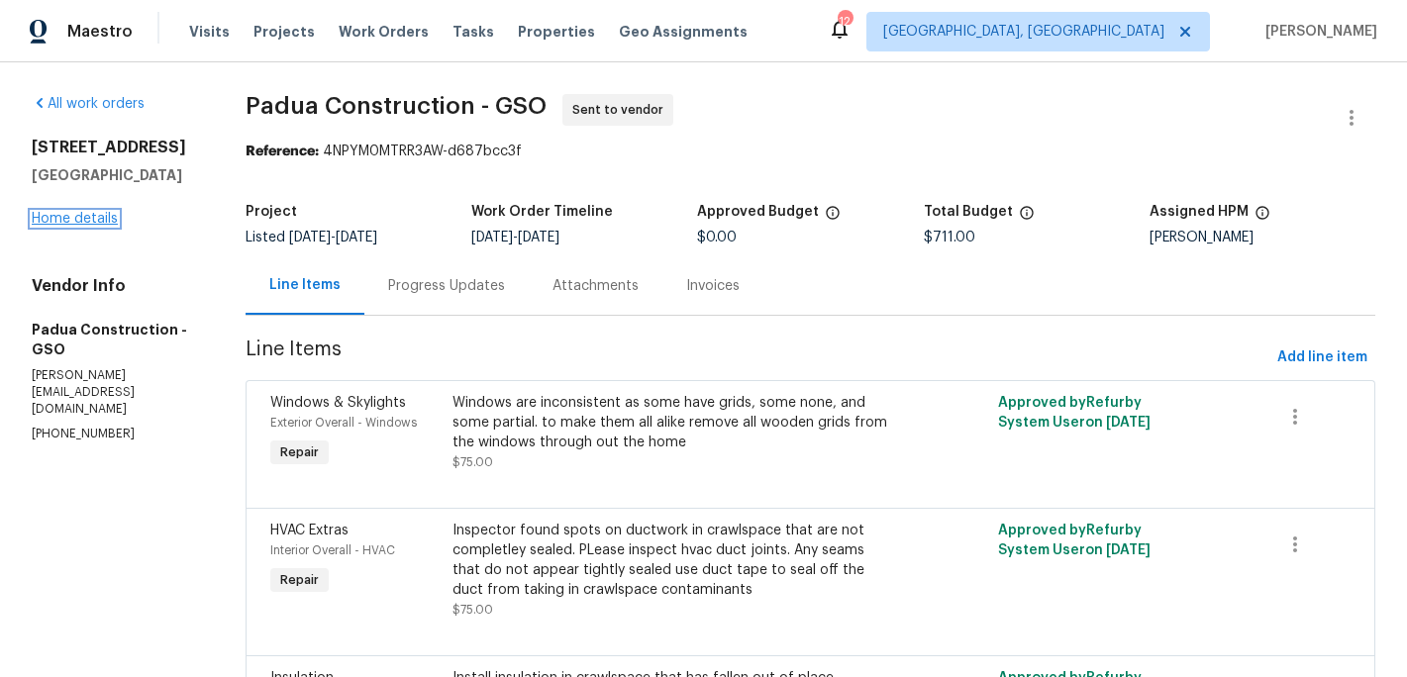
click at [93, 214] on link "Home details" at bounding box center [75, 219] width 86 height 14
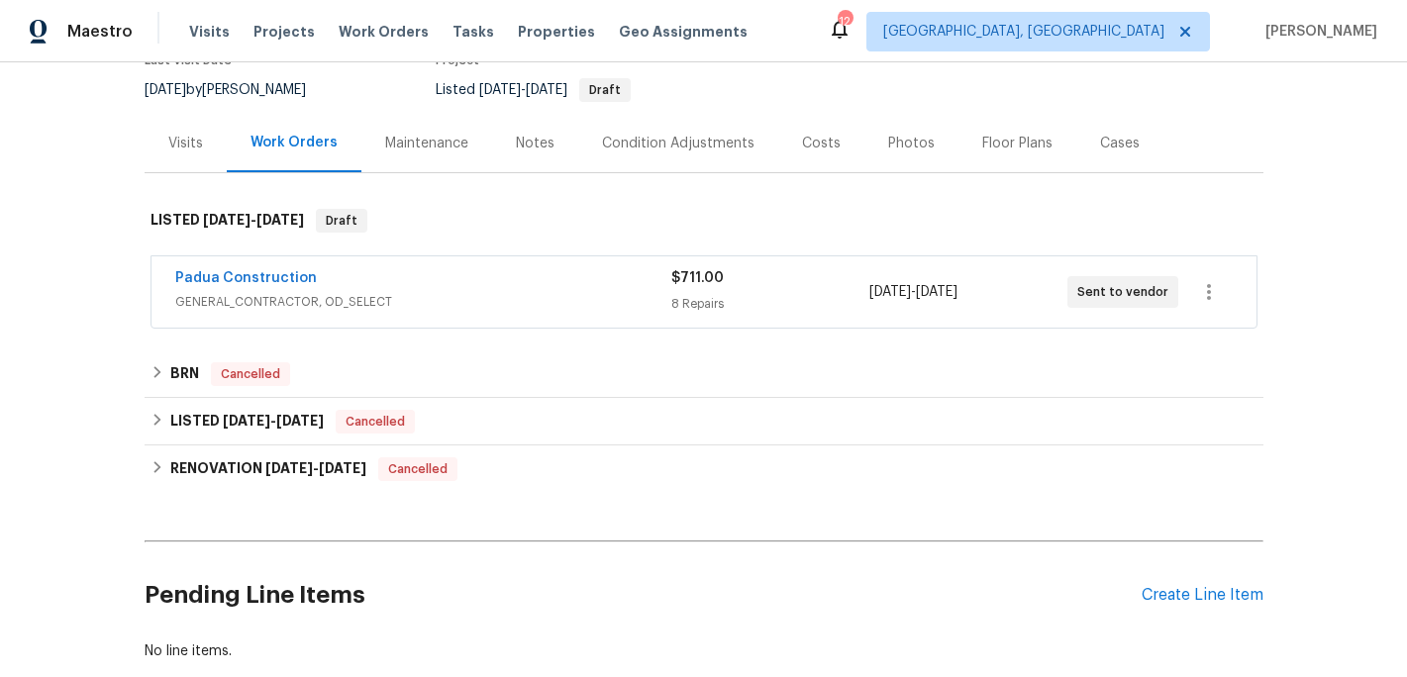
scroll to position [270, 0]
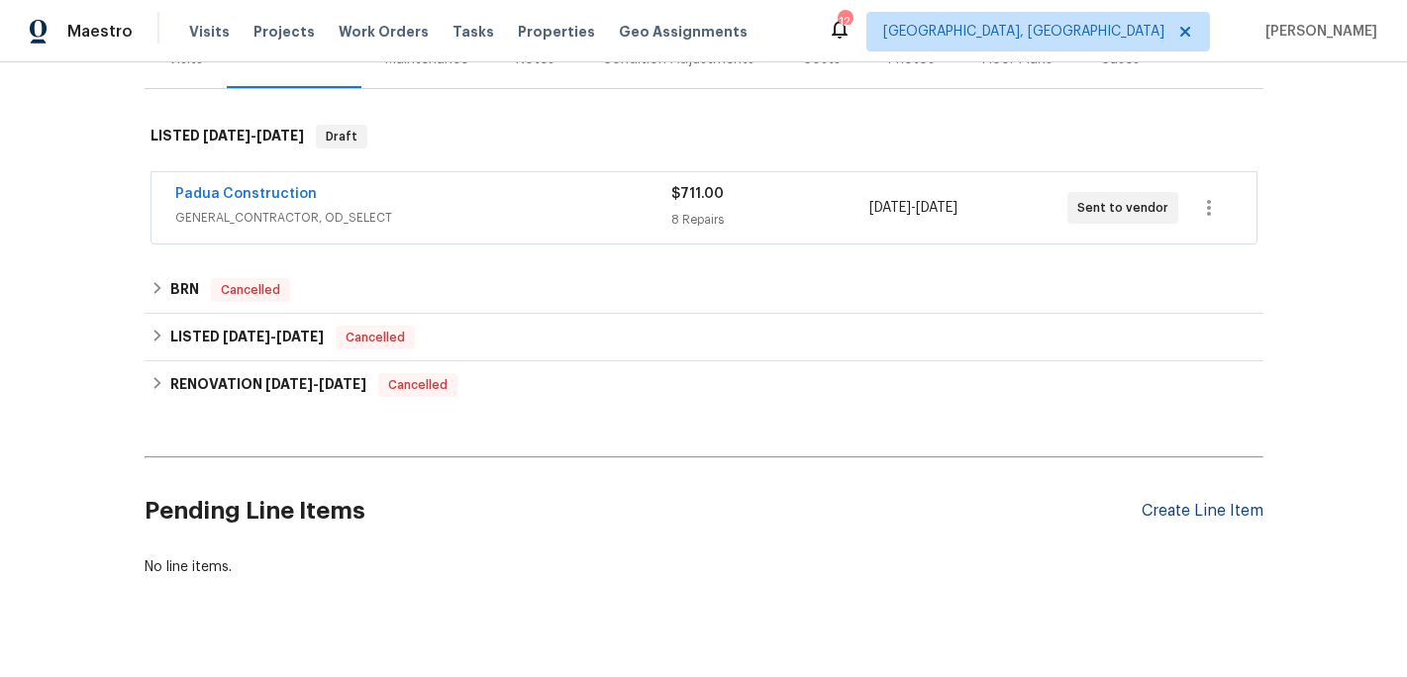
click at [1212, 515] on div "Create Line Item" at bounding box center [1203, 511] width 122 height 19
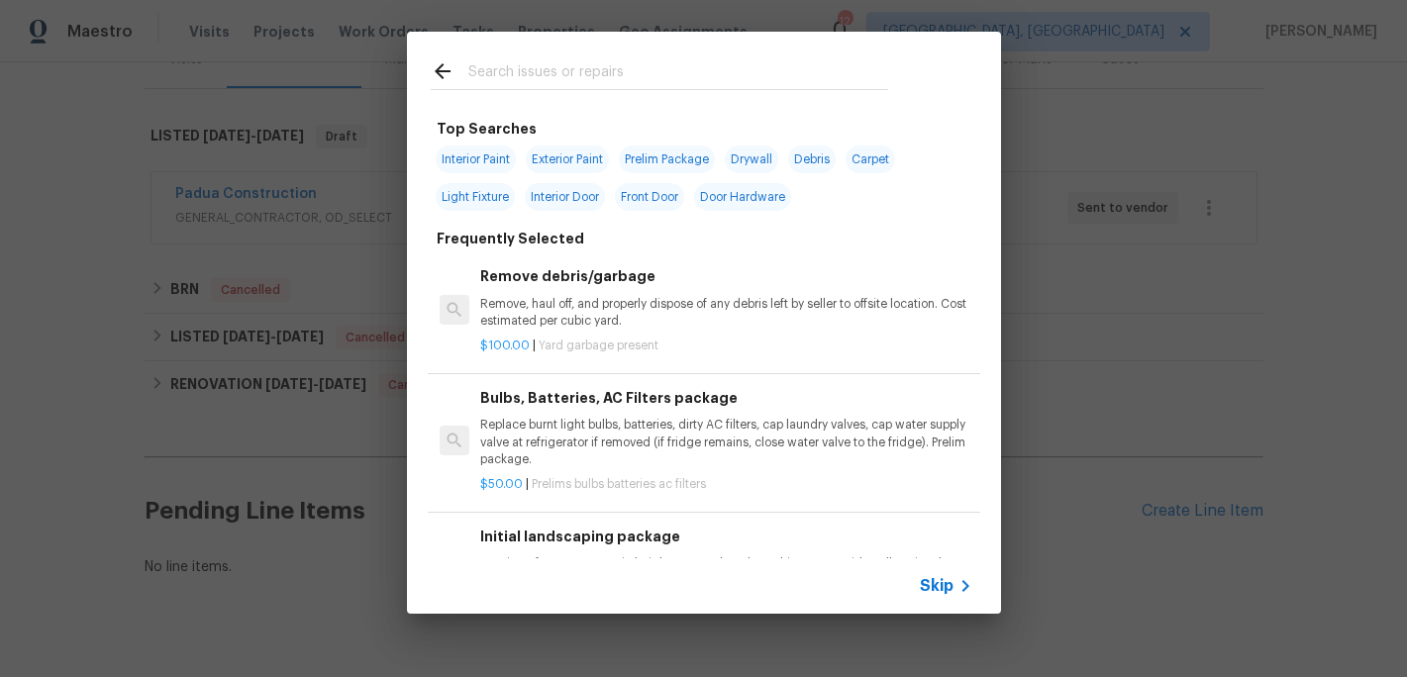
click at [548, 72] on input "text" at bounding box center [678, 74] width 420 height 30
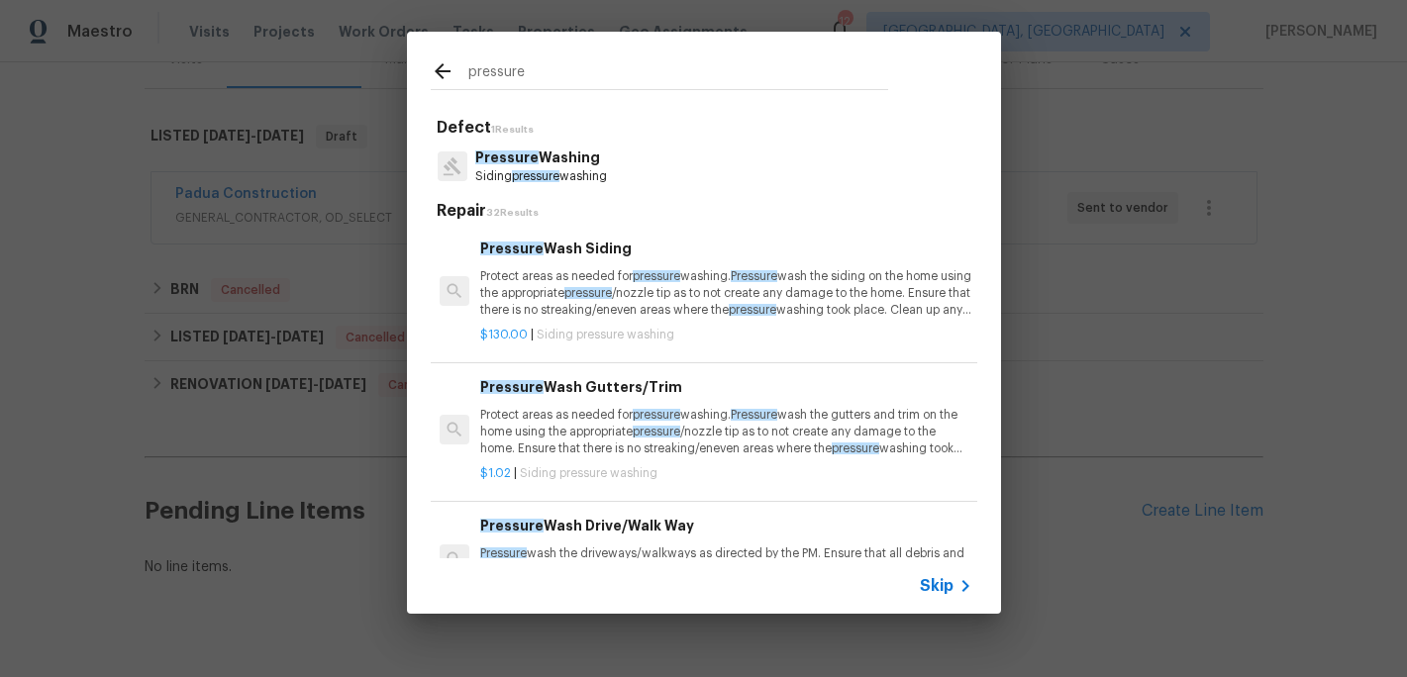
type input "pressure"
click at [564, 261] on div "Pressure Wash Siding Protect areas as needed for pressure washing. Pressure was…" at bounding box center [725, 278] width 491 height 81
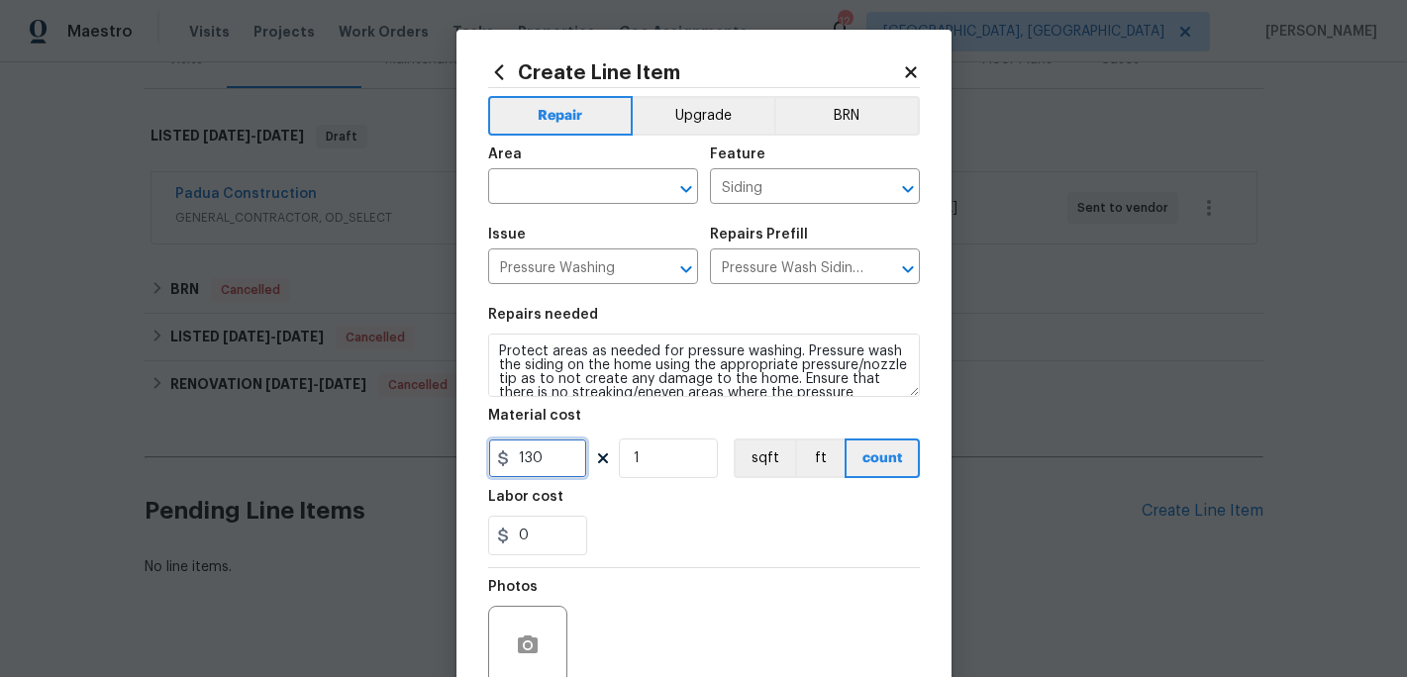
click at [556, 461] on input "130" at bounding box center [537, 459] width 99 height 40
type input "250"
click at [539, 203] on input "text" at bounding box center [565, 188] width 154 height 31
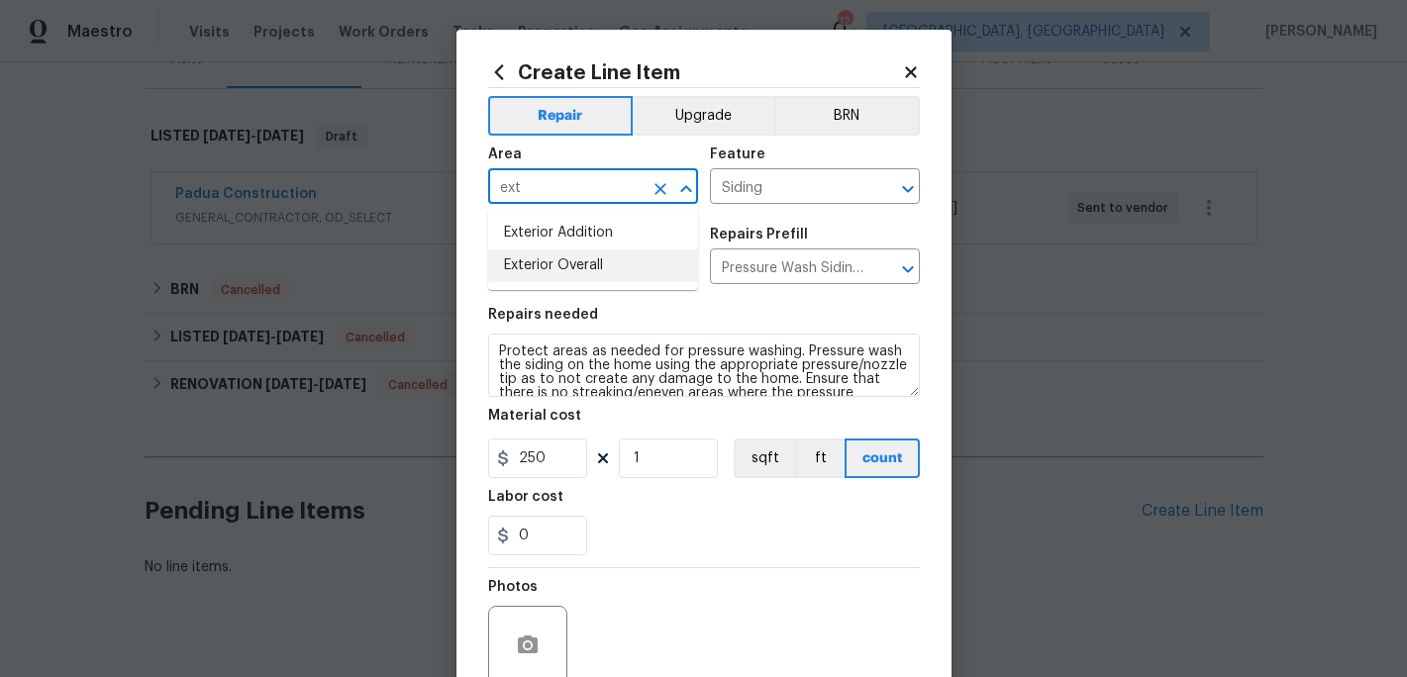
click at [540, 263] on li "Exterior Overall" at bounding box center [593, 266] width 210 height 33
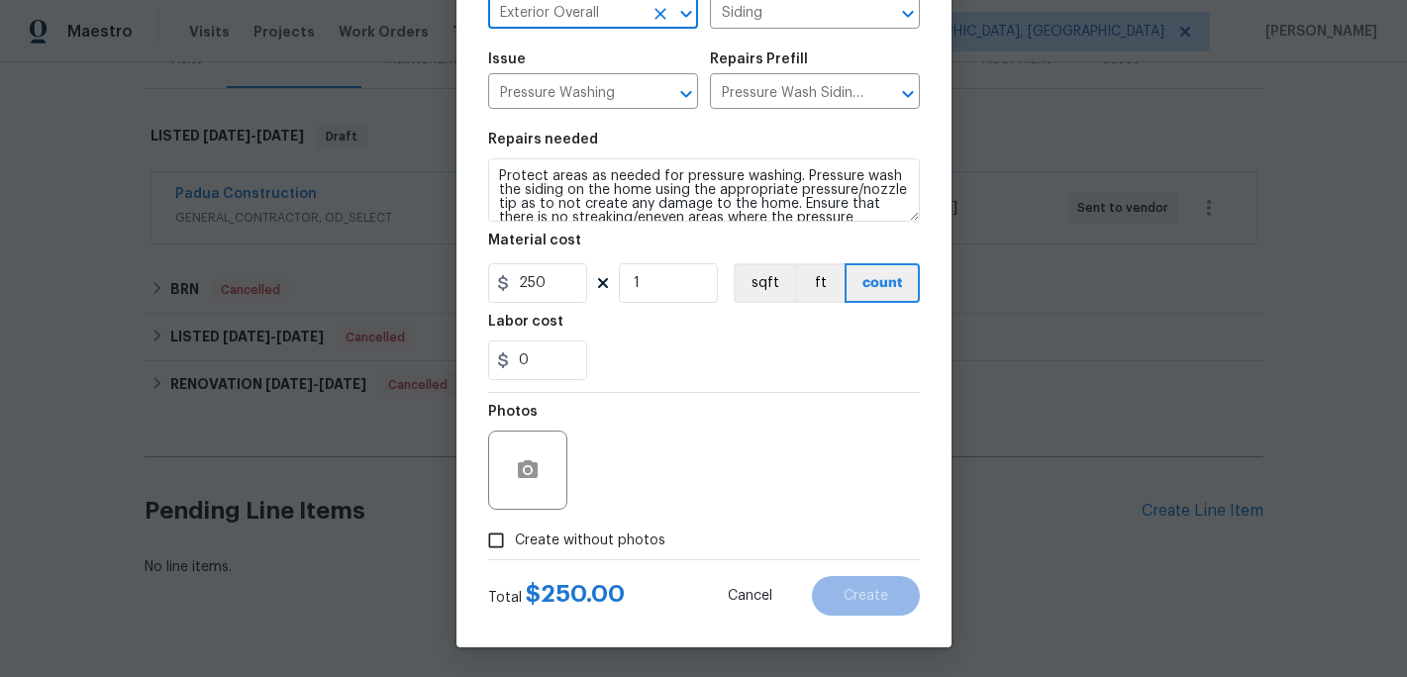
type input "Exterior Overall"
click at [511, 521] on div "Photos" at bounding box center [529, 457] width 83 height 129
click at [503, 544] on input "Create without photos" at bounding box center [496, 541] width 38 height 38
checkbox input "true"
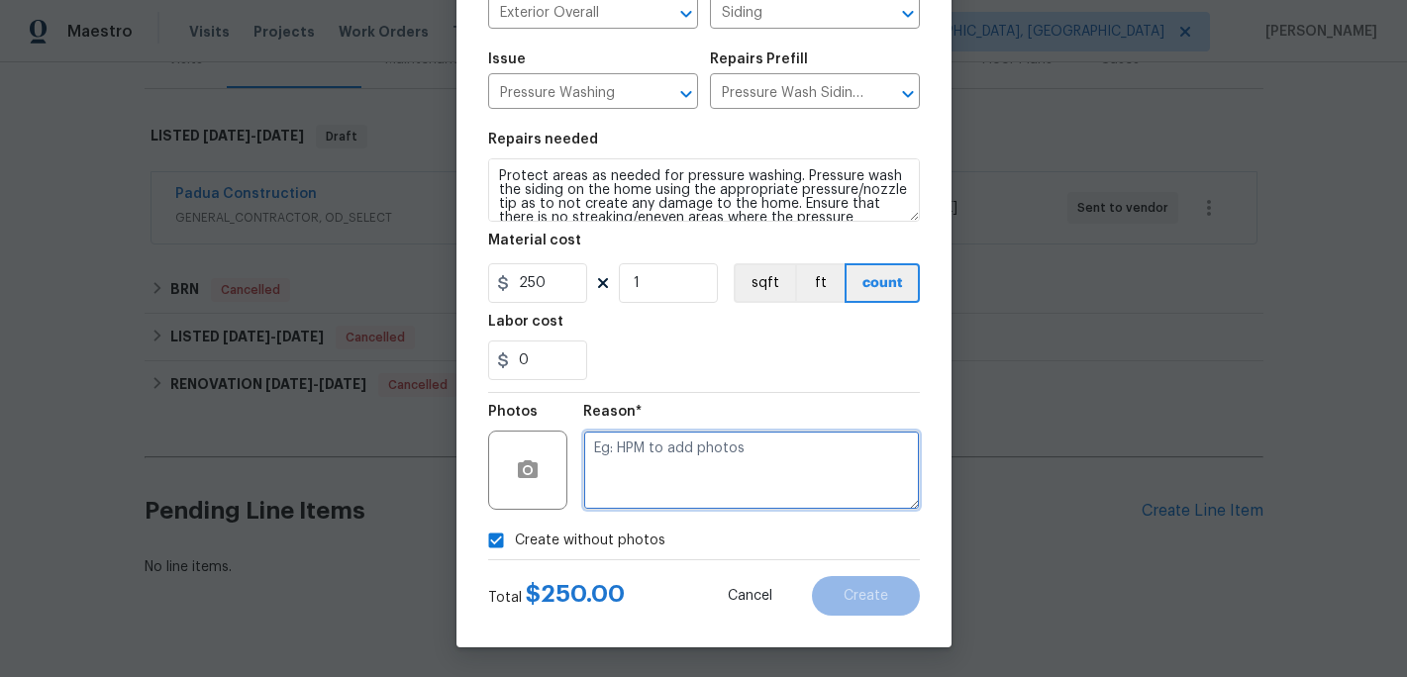
click at [602, 486] on textarea at bounding box center [751, 470] width 337 height 79
type textarea "c"
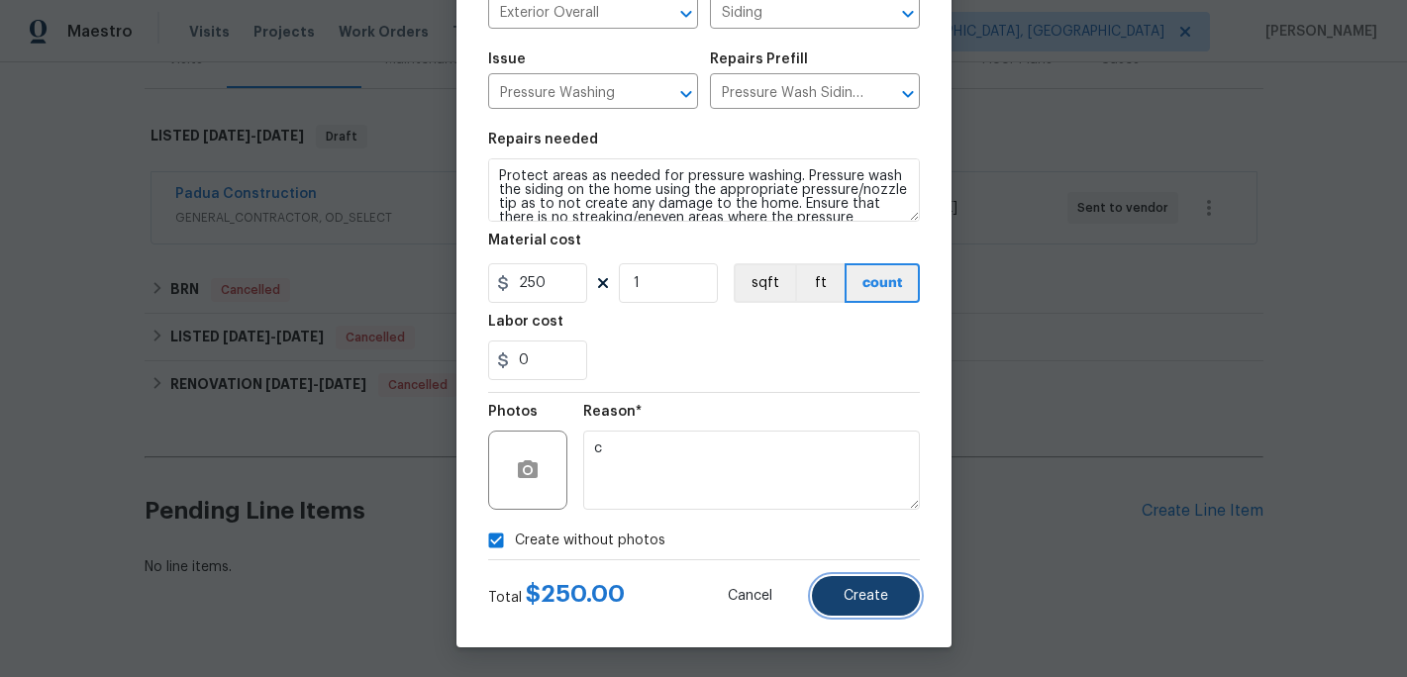
click at [840, 595] on button "Create" at bounding box center [866, 596] width 108 height 40
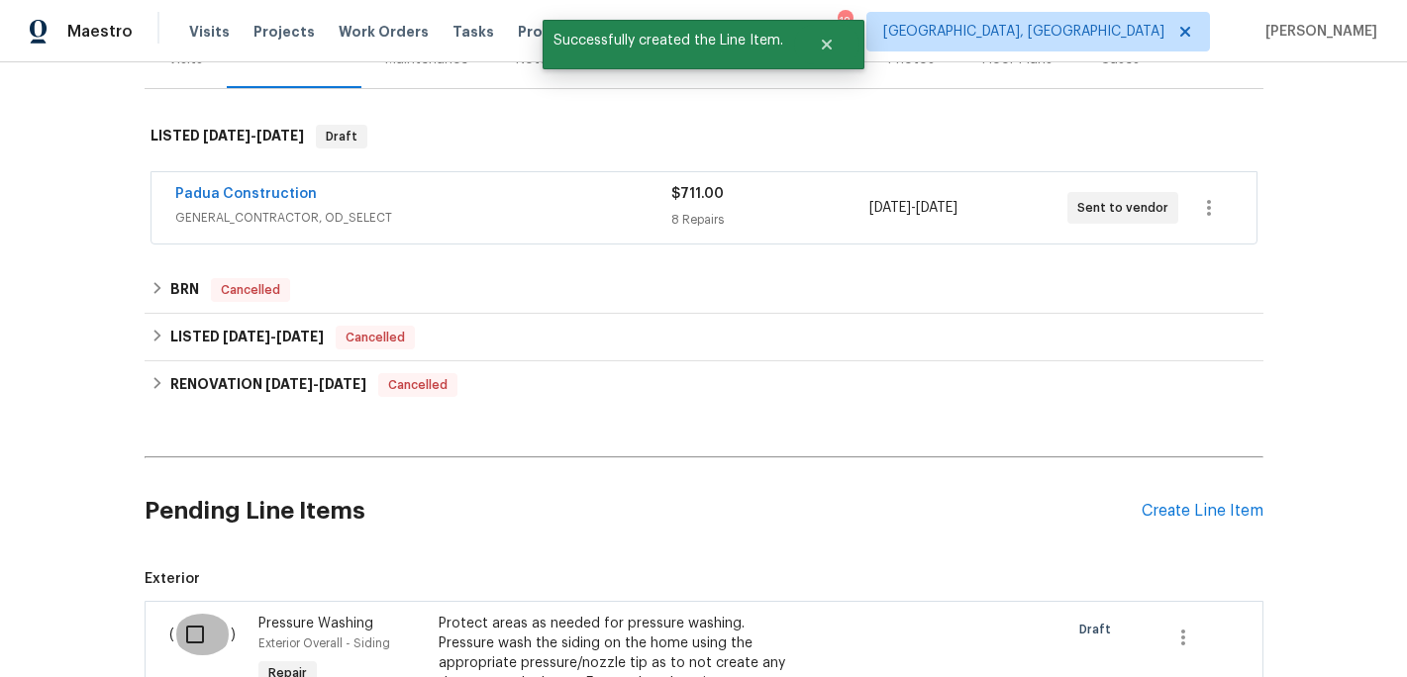
click at [199, 628] on input "checkbox" at bounding box center [202, 635] width 56 height 42
checkbox input "true"
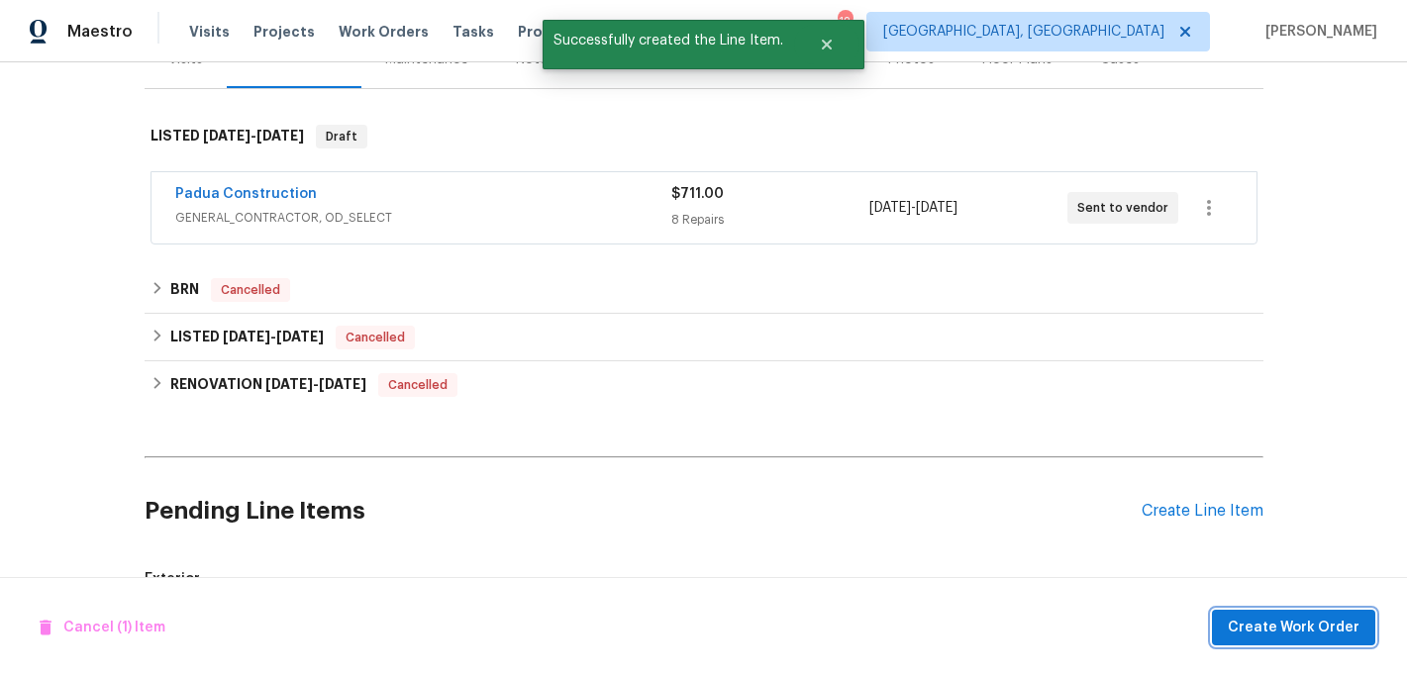
click at [1283, 621] on span "Create Work Order" at bounding box center [1294, 628] width 132 height 25
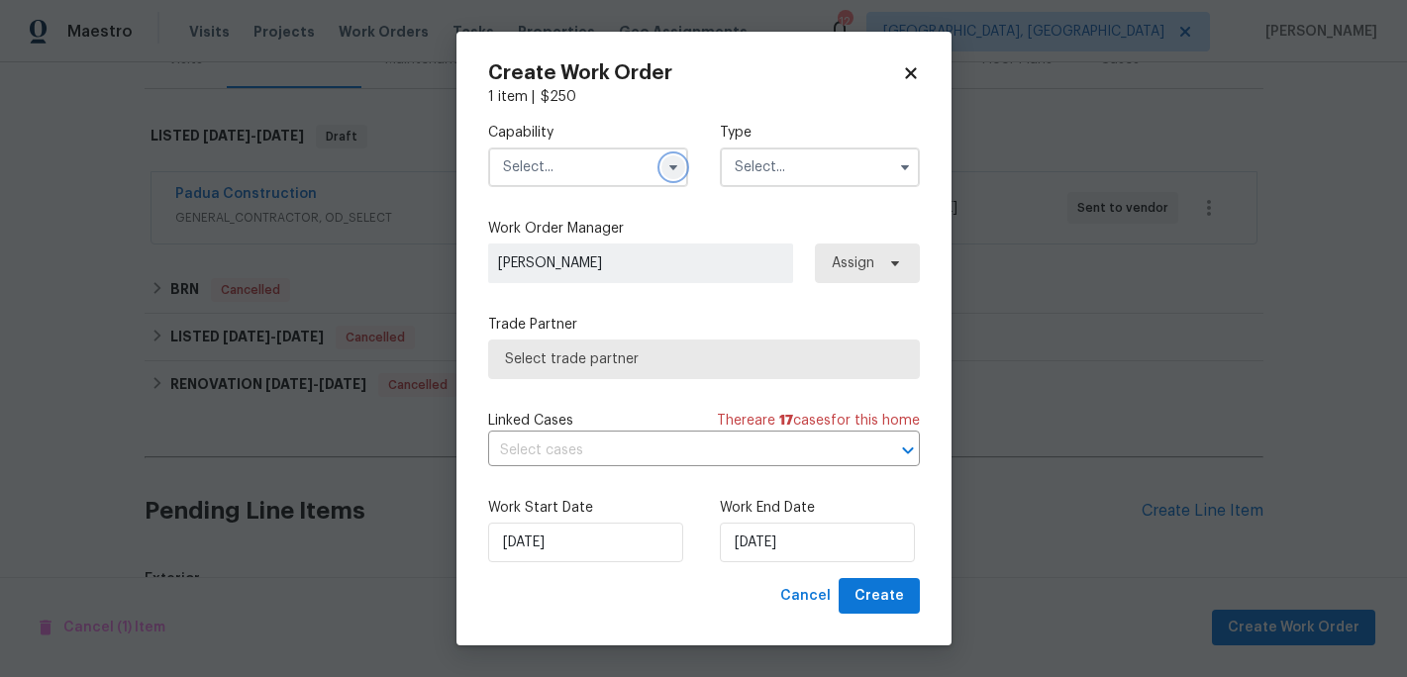
click at [675, 169] on icon "button" at bounding box center [673, 167] width 16 height 16
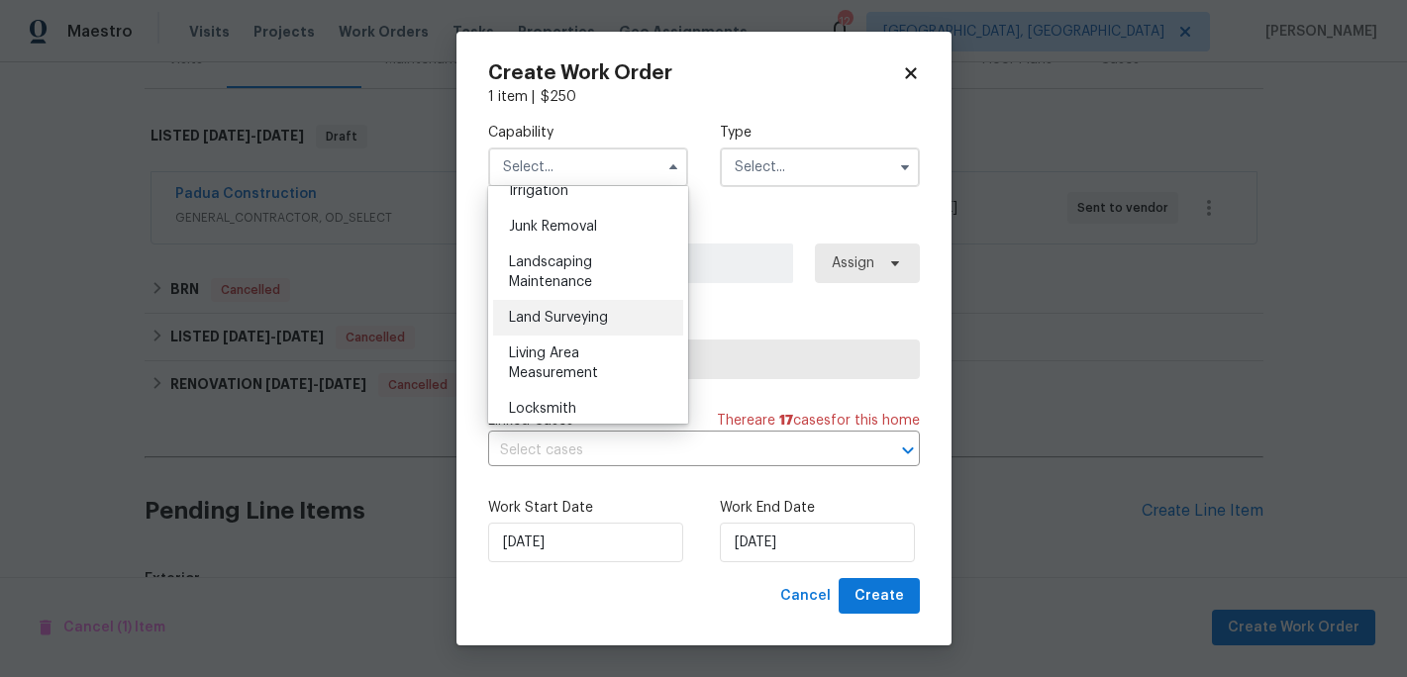
scroll to position [1246, 0]
click at [566, 282] on span "Landscaping Maintenance" at bounding box center [550, 276] width 83 height 34
type input "Landscaping Maintenance"
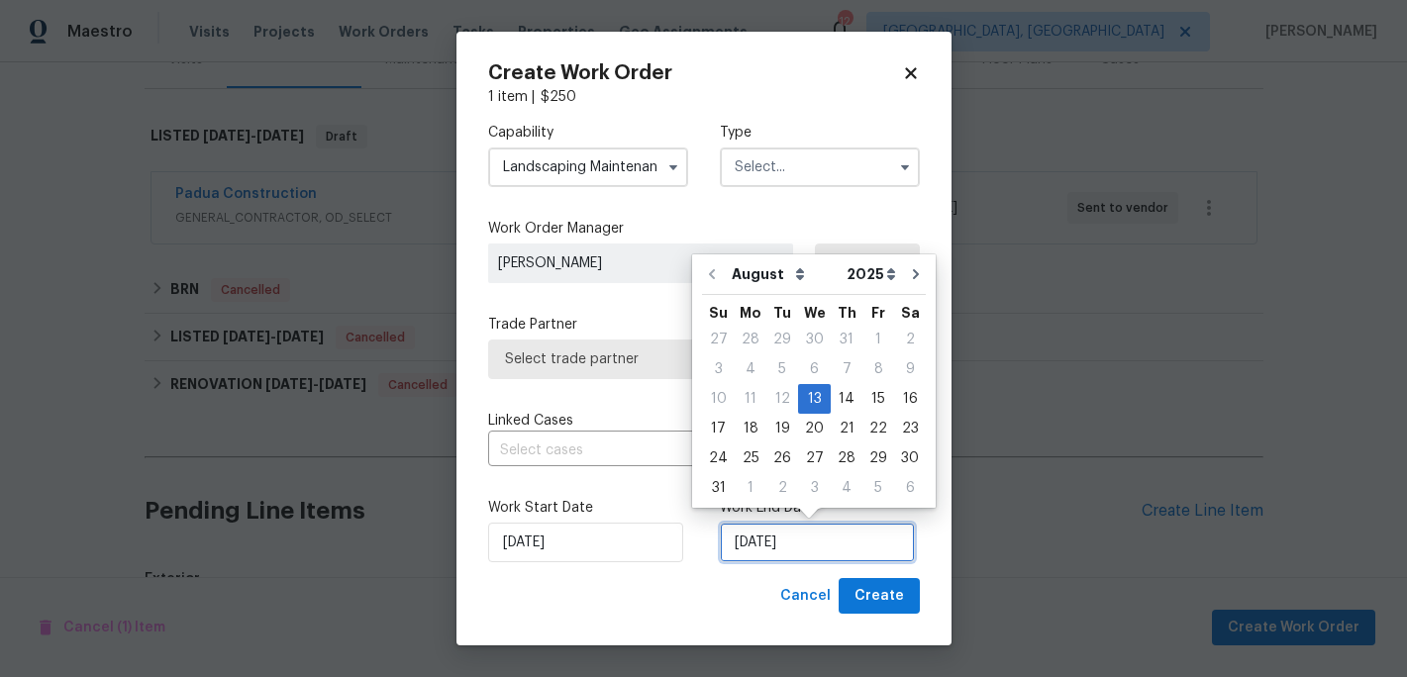
click at [752, 555] on input "8/13/2025" at bounding box center [817, 543] width 195 height 40
click at [871, 405] on div "15" at bounding box center [878, 399] width 32 height 28
type input "8/15/2025"
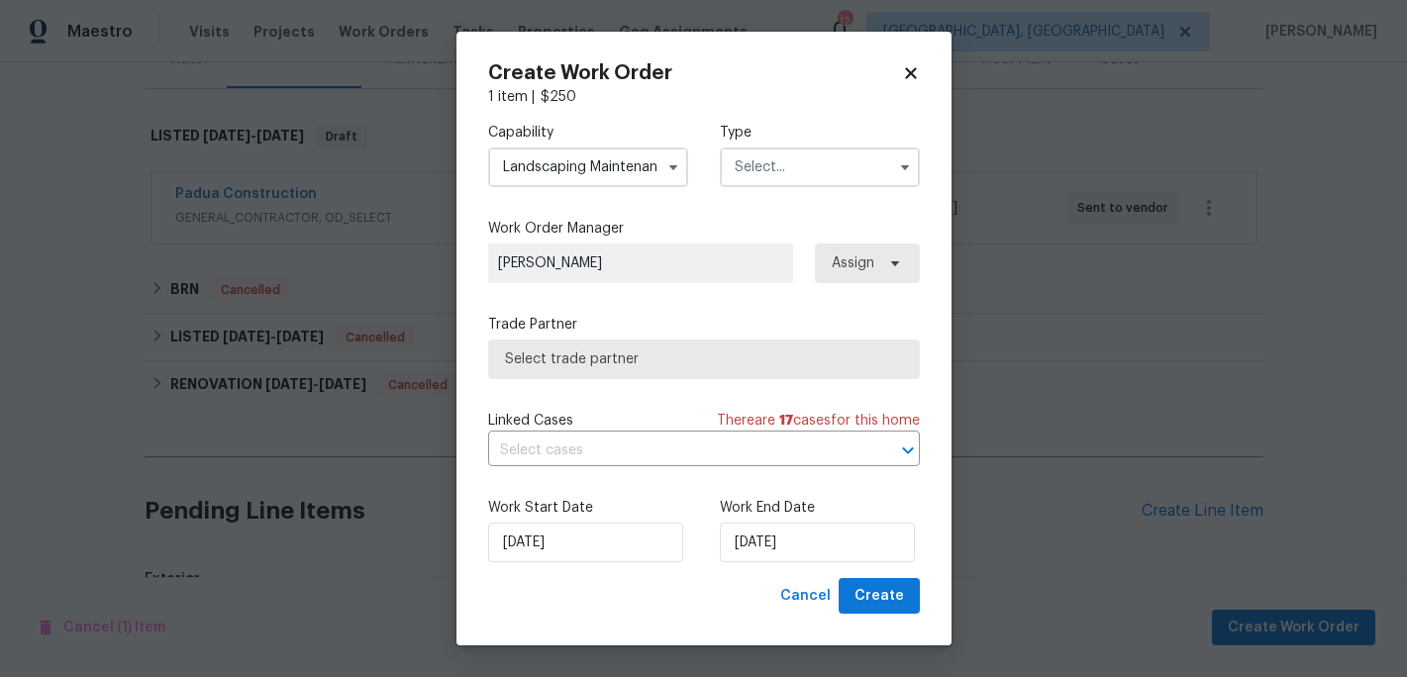
click at [618, 365] on span "Select trade partner" at bounding box center [704, 360] width 398 height 20
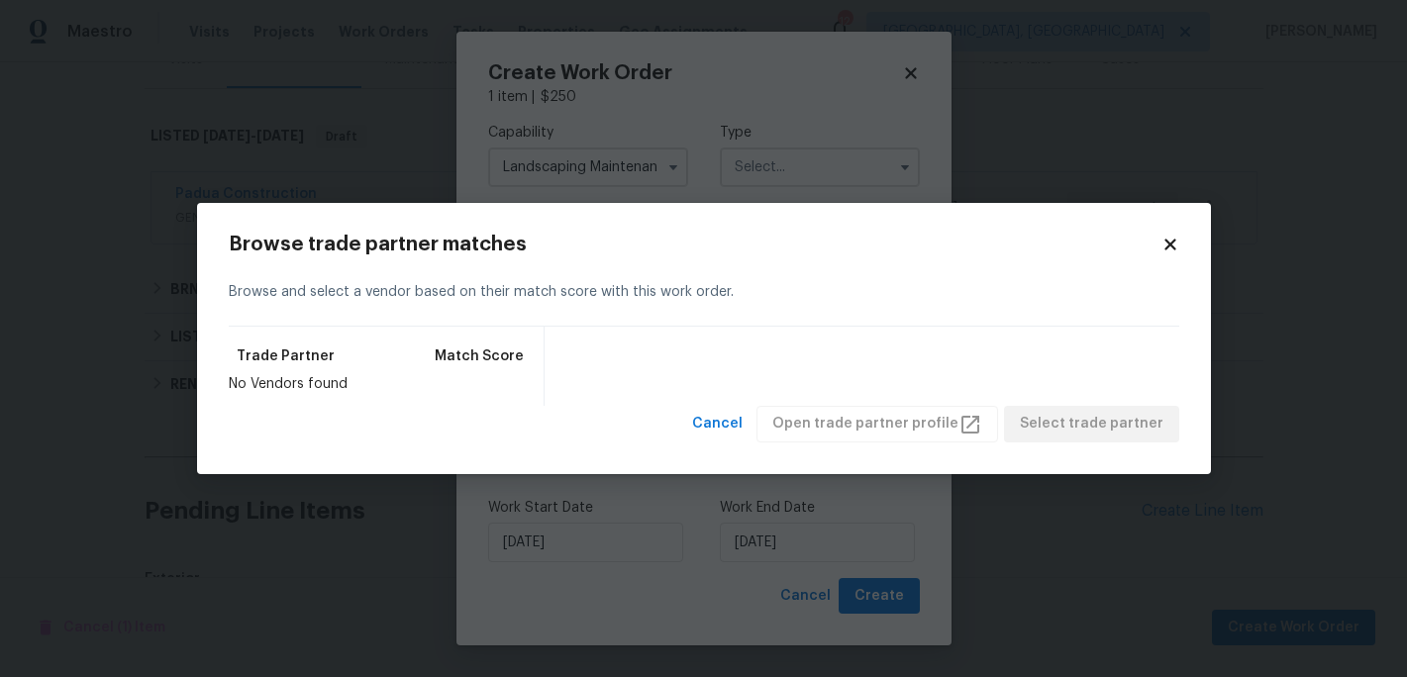
click at [1180, 255] on div "Browse trade partner matches Browse and select a vendor based on their match sc…" at bounding box center [704, 338] width 1014 height 271
click at [1173, 252] on icon at bounding box center [1171, 245] width 18 height 18
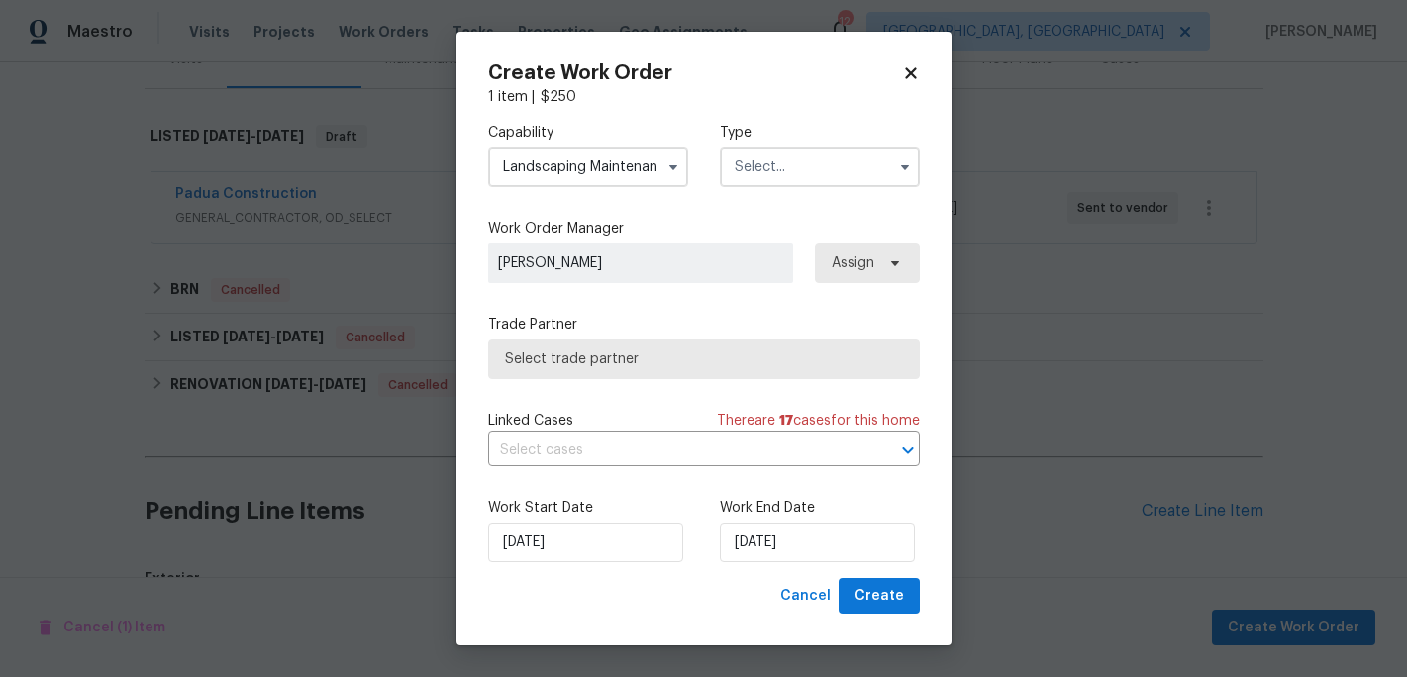
click at [722, 371] on span "Select trade partner" at bounding box center [704, 360] width 432 height 40
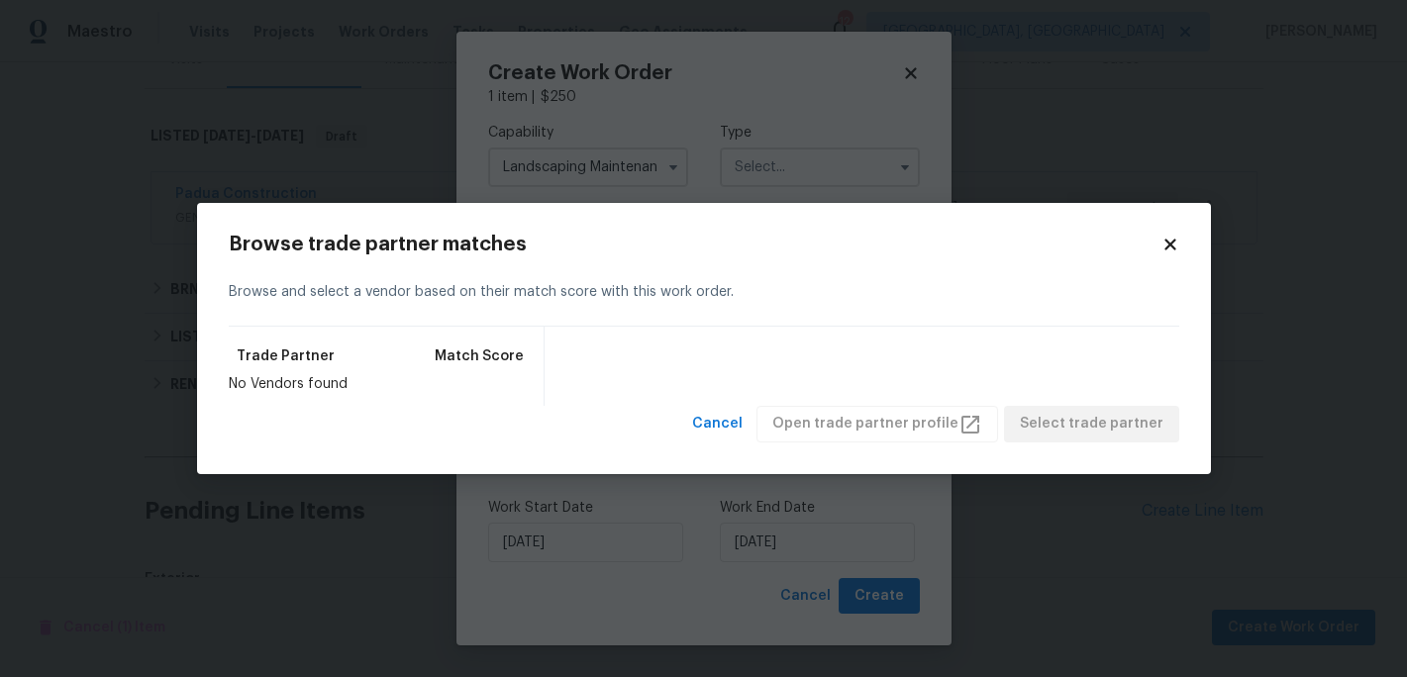
click at [1171, 239] on icon at bounding box center [1171, 245] width 18 height 18
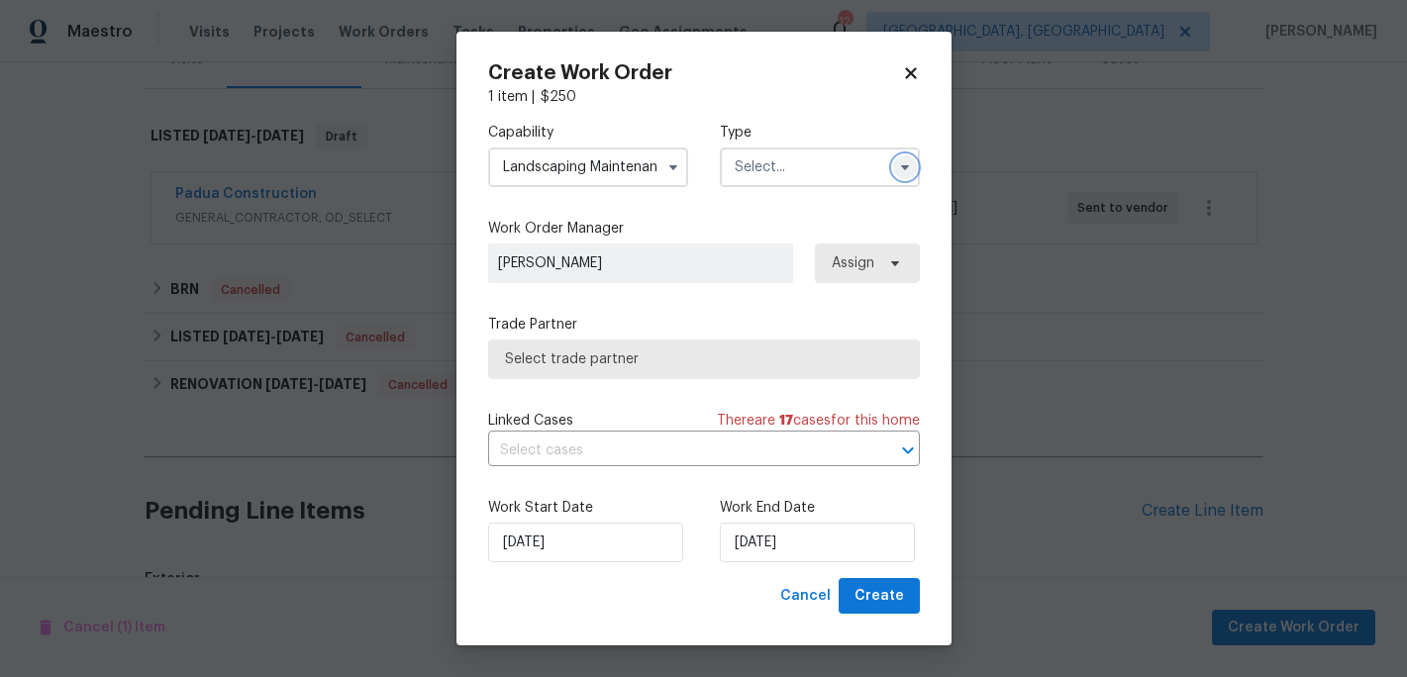
click at [901, 161] on icon "button" at bounding box center [905, 167] width 16 height 16
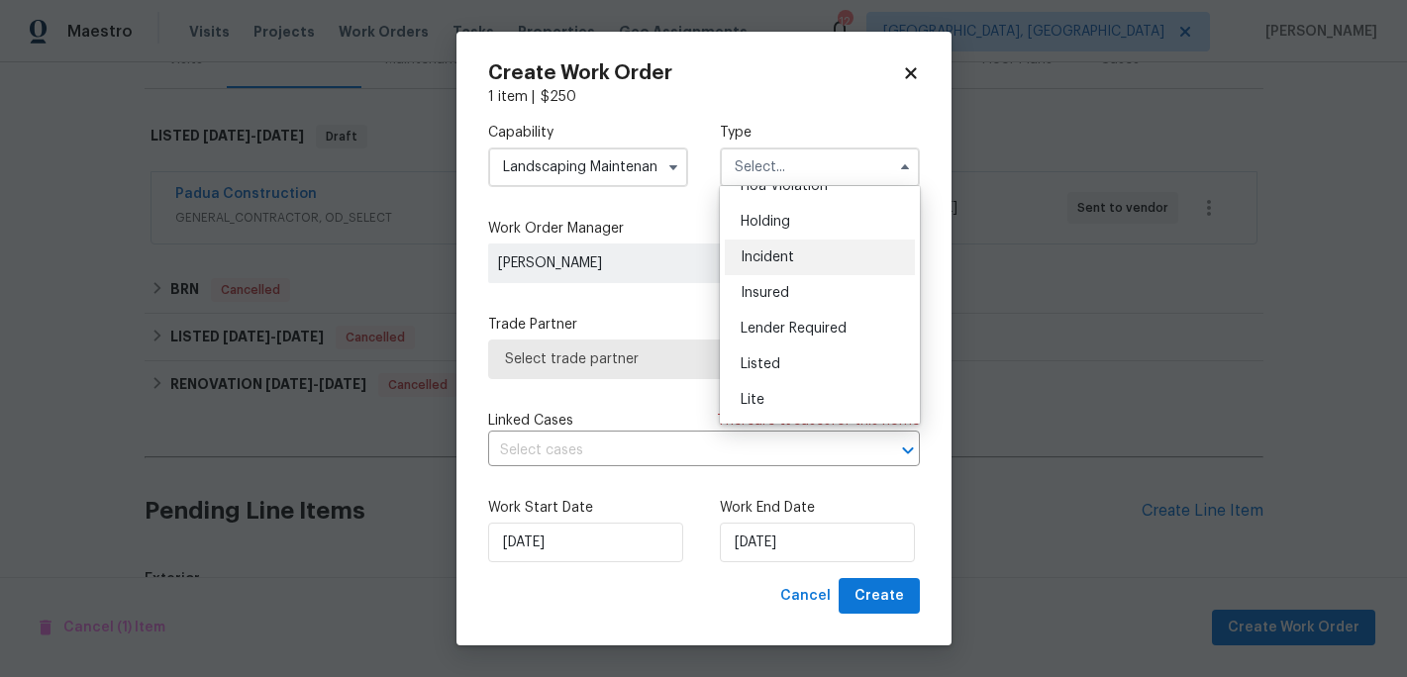
scroll to position [93, 0]
click at [767, 331] on span "Listed" at bounding box center [761, 330] width 40 height 14
type input "Listed"
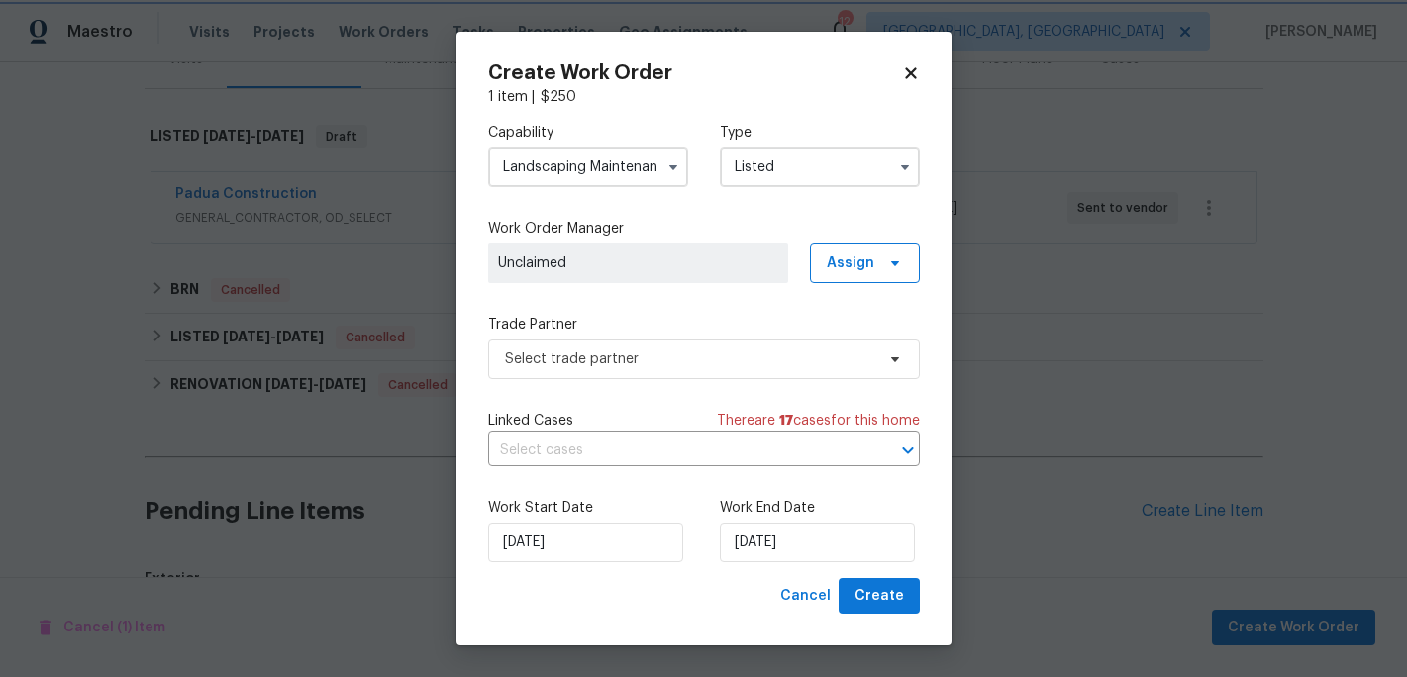
scroll to position [0, 0]
click at [700, 364] on span "Select trade partner" at bounding box center [689, 360] width 369 height 20
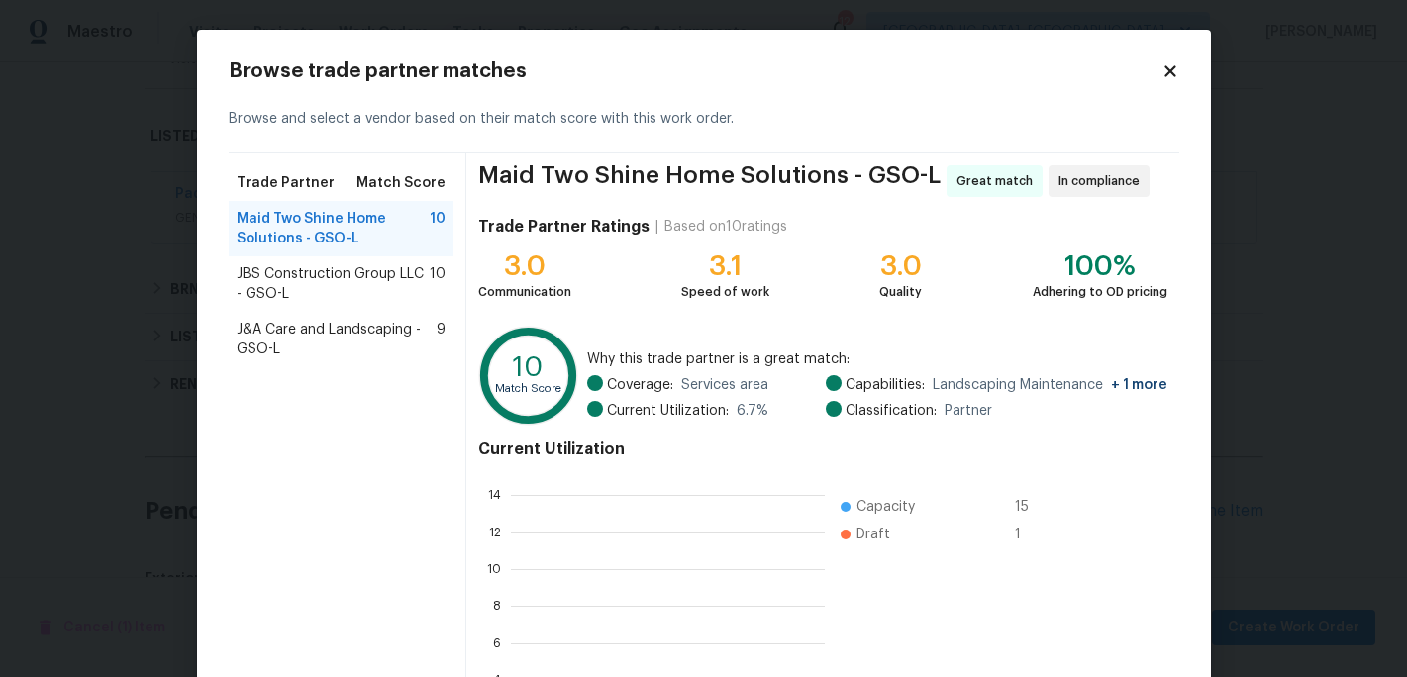
scroll to position [277, 314]
click at [321, 332] on span "J&A Care and Landscaping - GSO-L" at bounding box center [337, 340] width 201 height 40
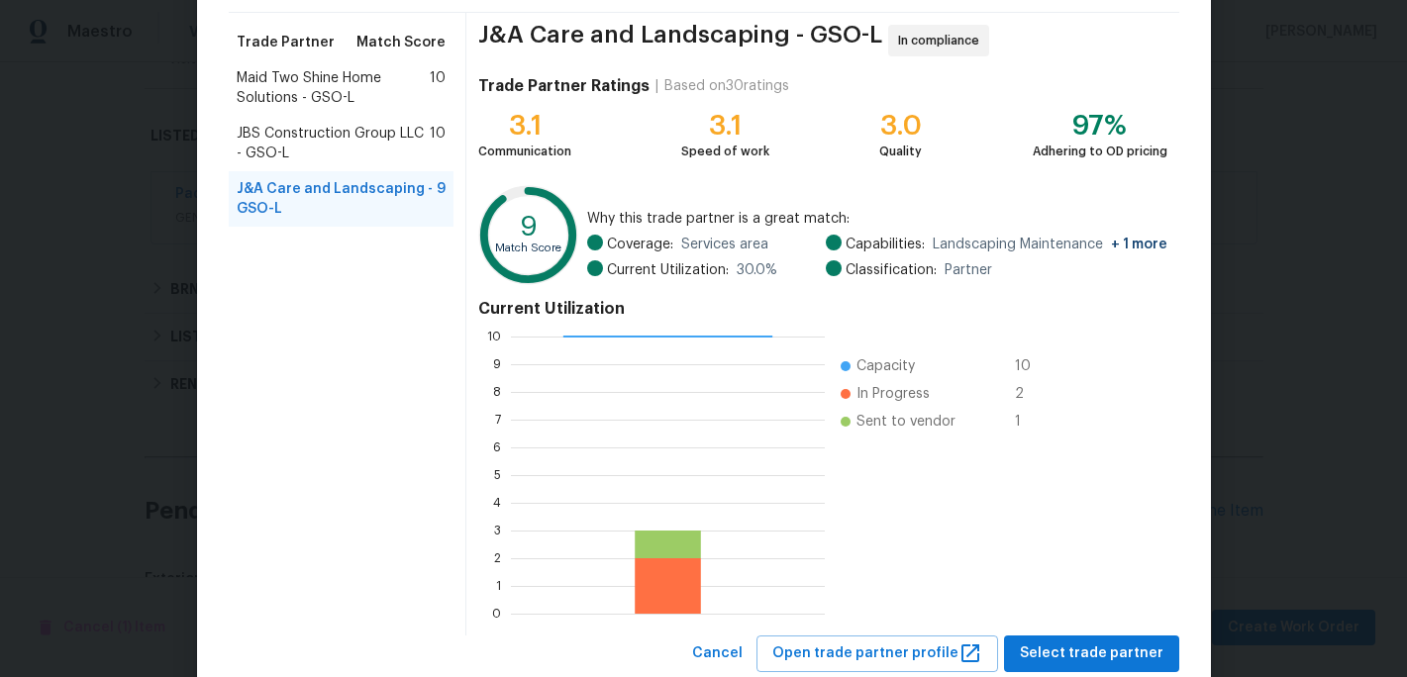
scroll to position [196, 0]
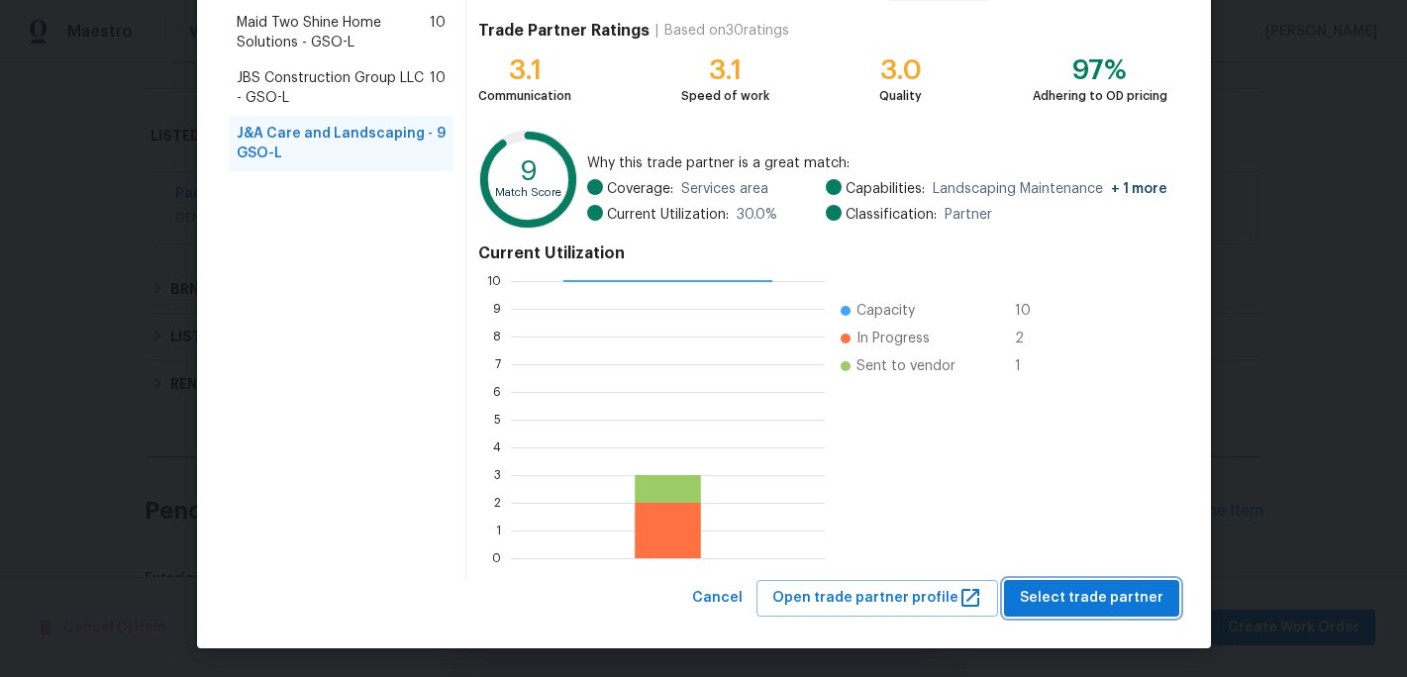
click at [1044, 598] on span "Select trade partner" at bounding box center [1092, 598] width 144 height 25
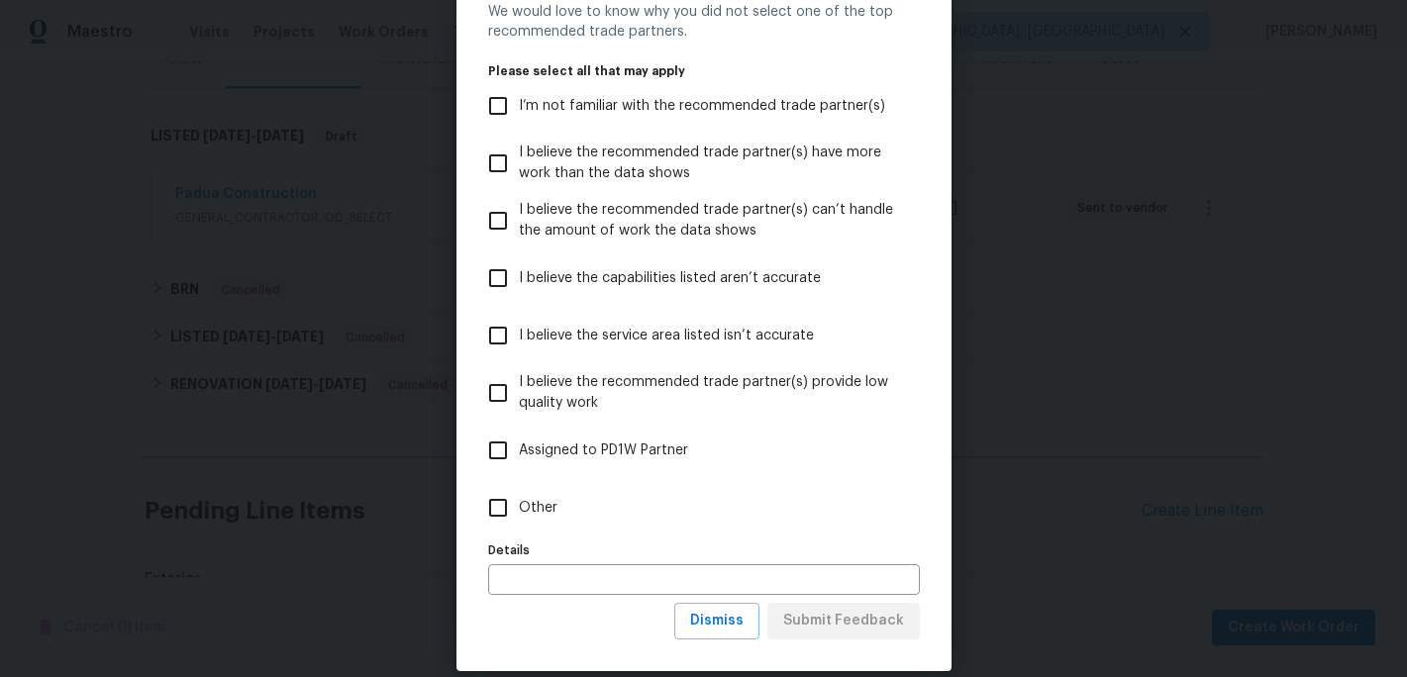
scroll to position [107, 0]
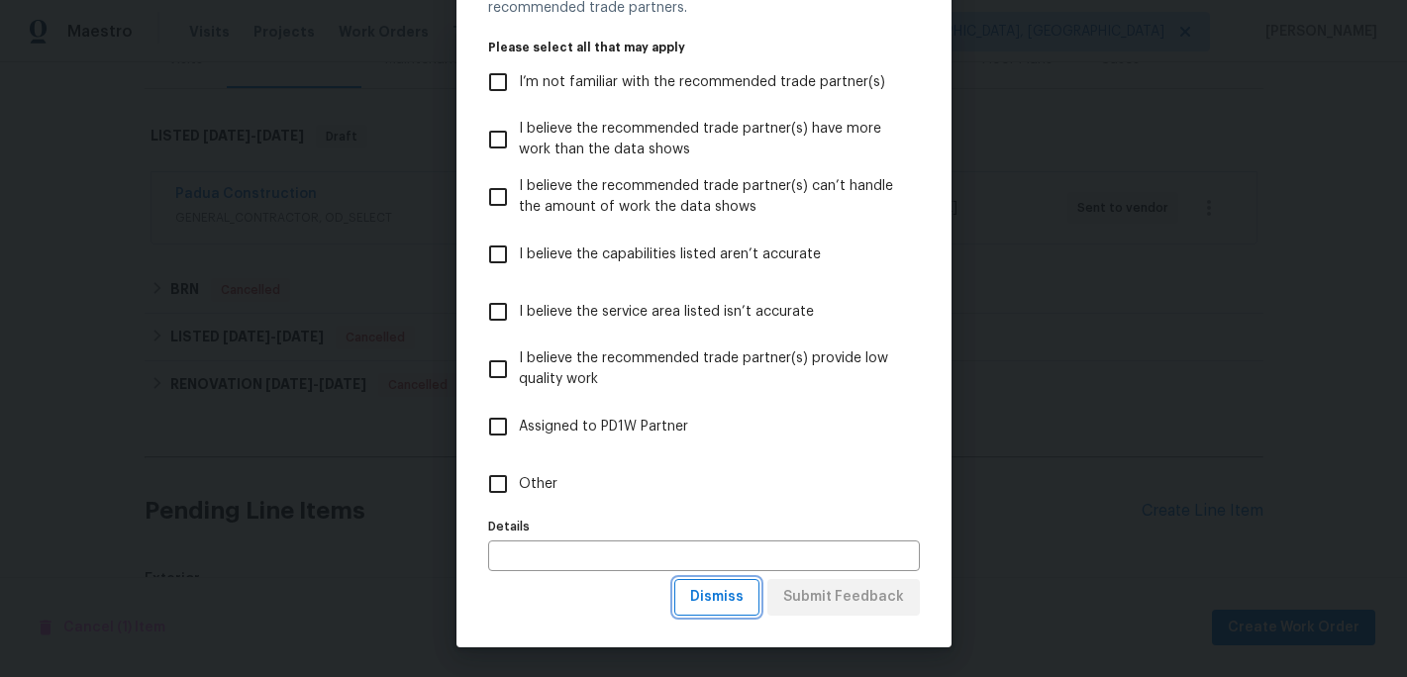
click at [738, 601] on span "Dismiss" at bounding box center [716, 597] width 53 height 25
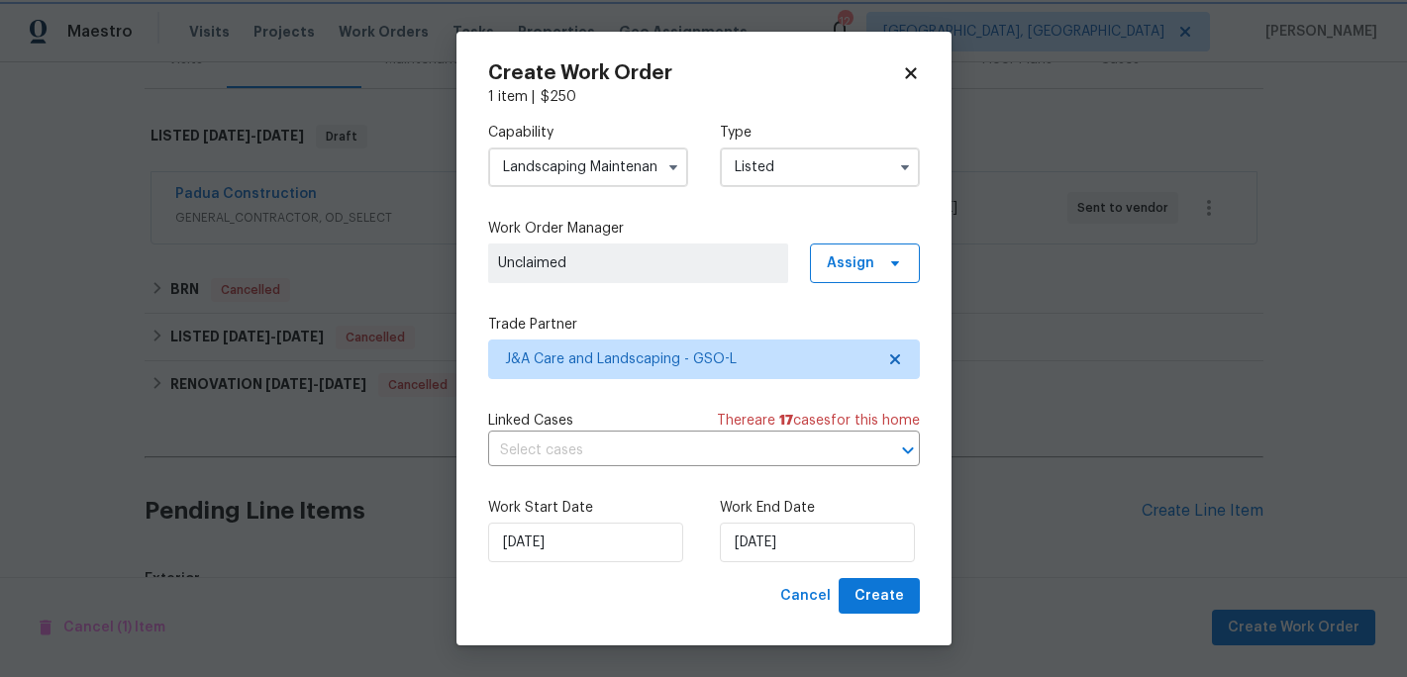
scroll to position [0, 0]
click at [860, 597] on span "Create" at bounding box center [880, 596] width 50 height 25
checkbox input "false"
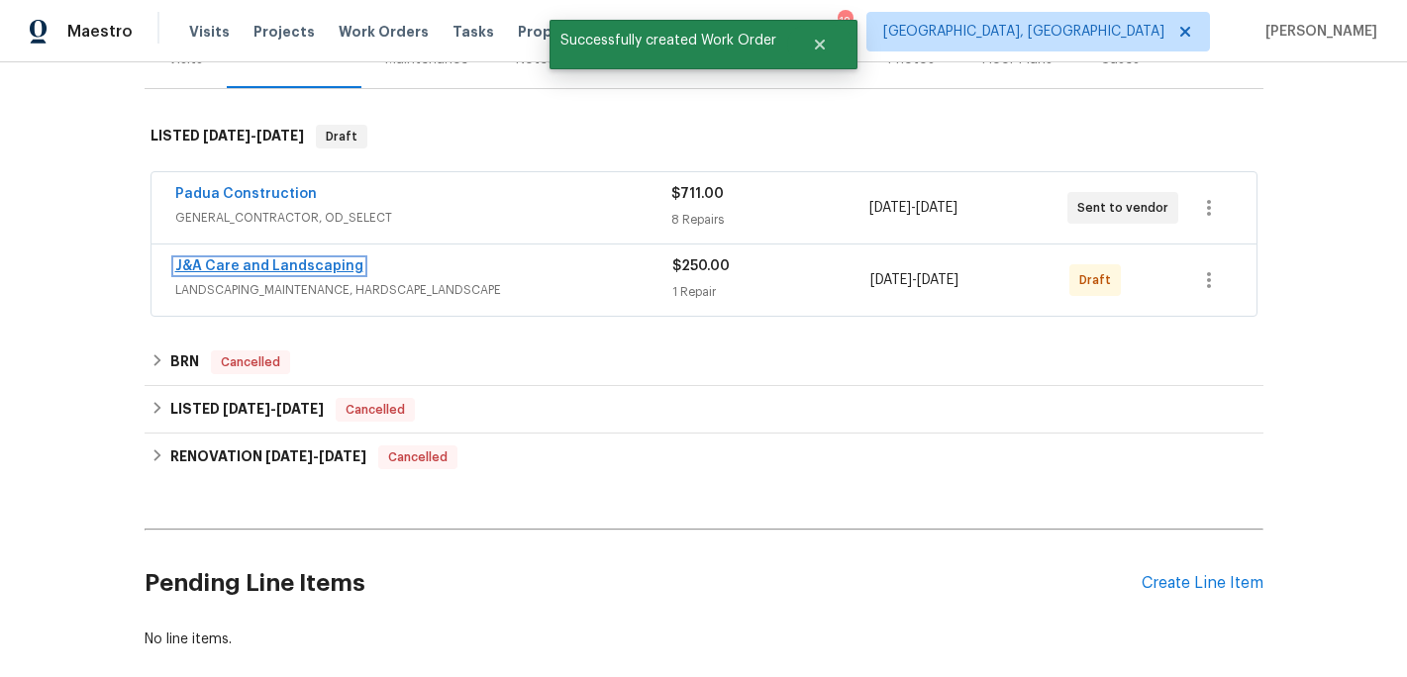
click at [277, 264] on link "J&A Care and Landscaping" at bounding box center [269, 266] width 188 height 14
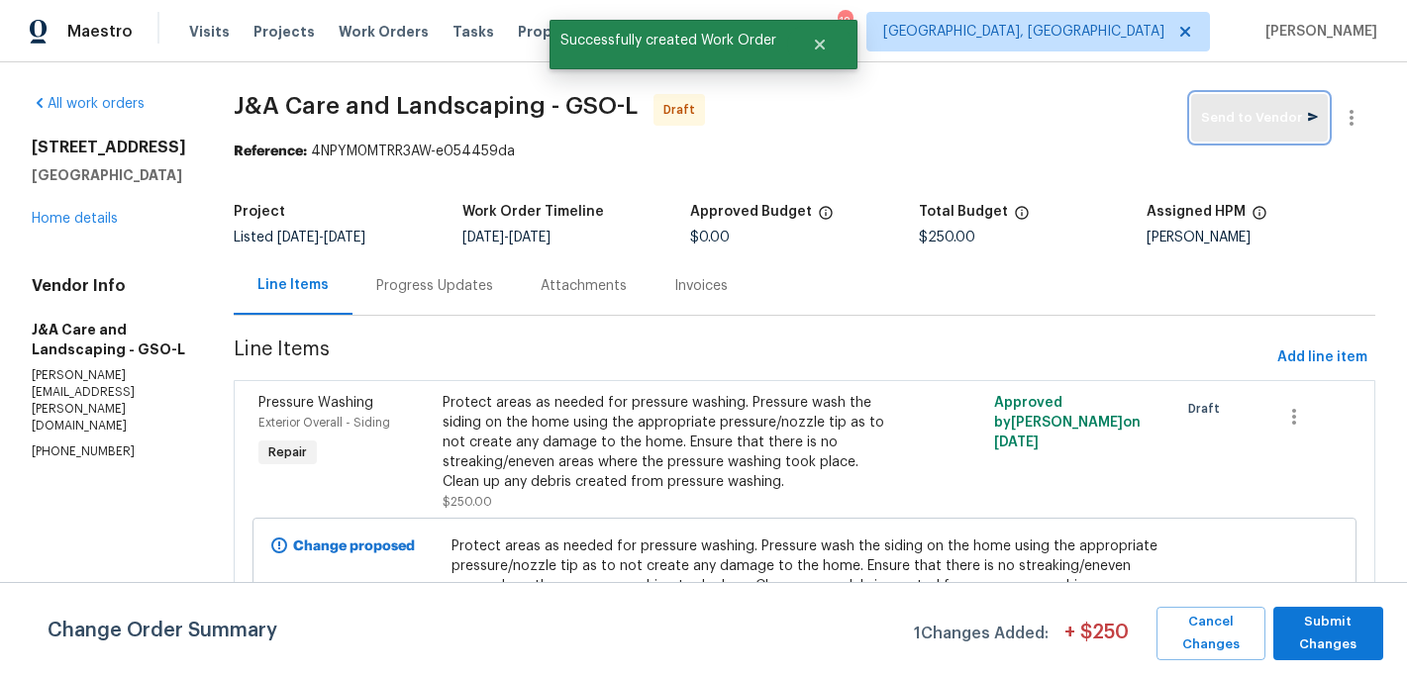
click at [1236, 108] on span "Send to Vendor" at bounding box center [1259, 118] width 117 height 23
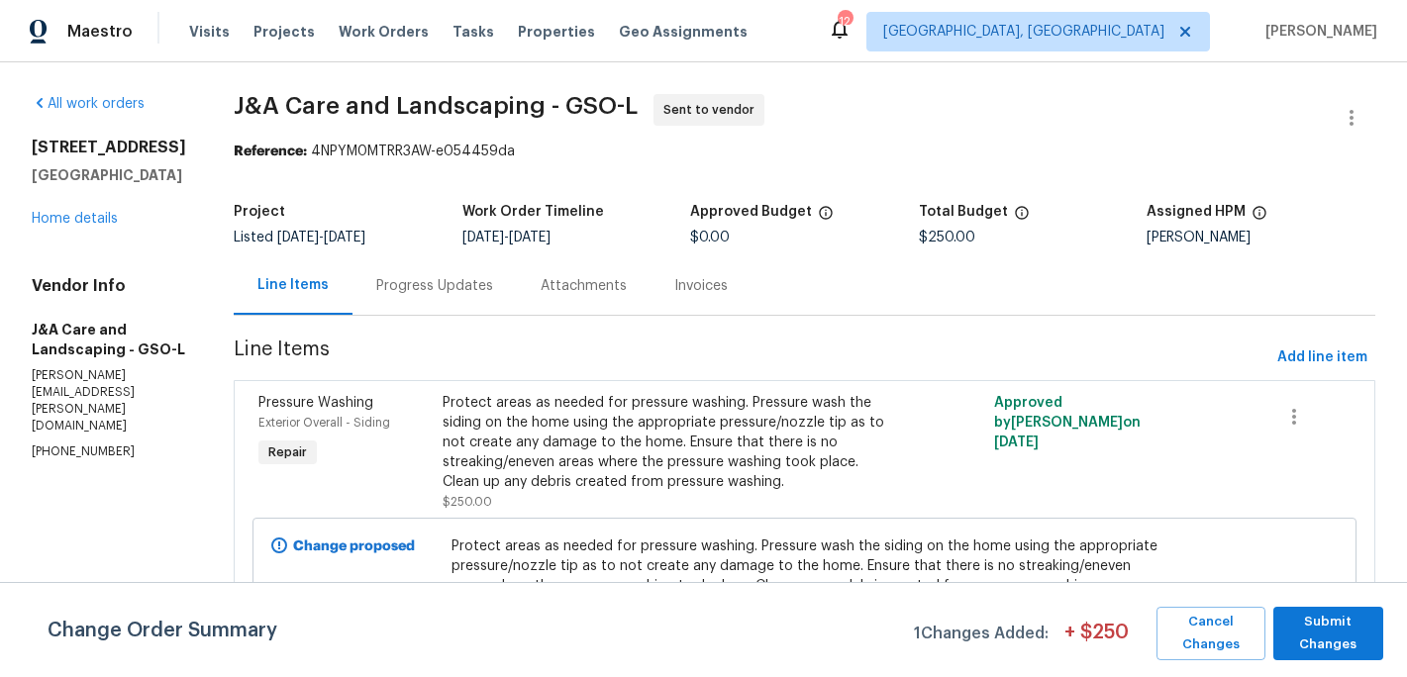
click at [550, 398] on div "Protect areas as needed for pressure washing. Pressure wash the siding on the h…" at bounding box center [667, 442] width 449 height 99
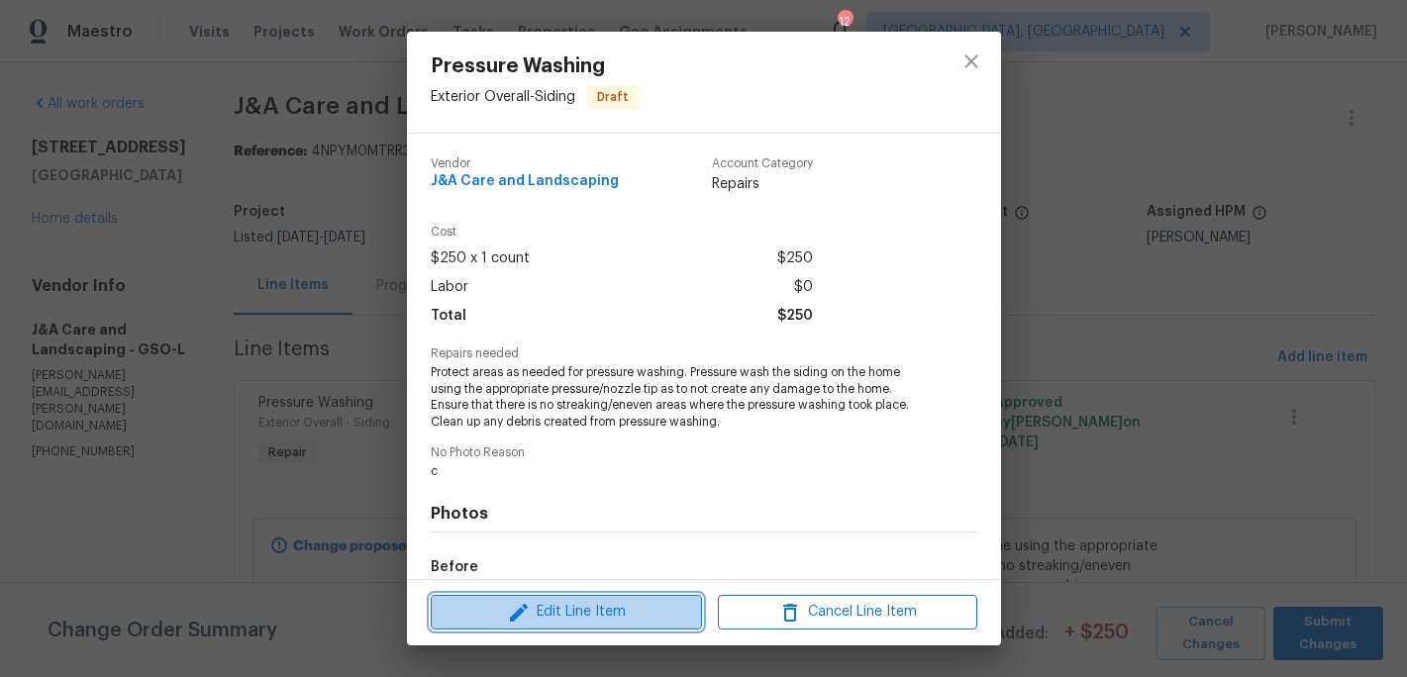
click at [547, 616] on span "Edit Line Item" at bounding box center [566, 612] width 259 height 25
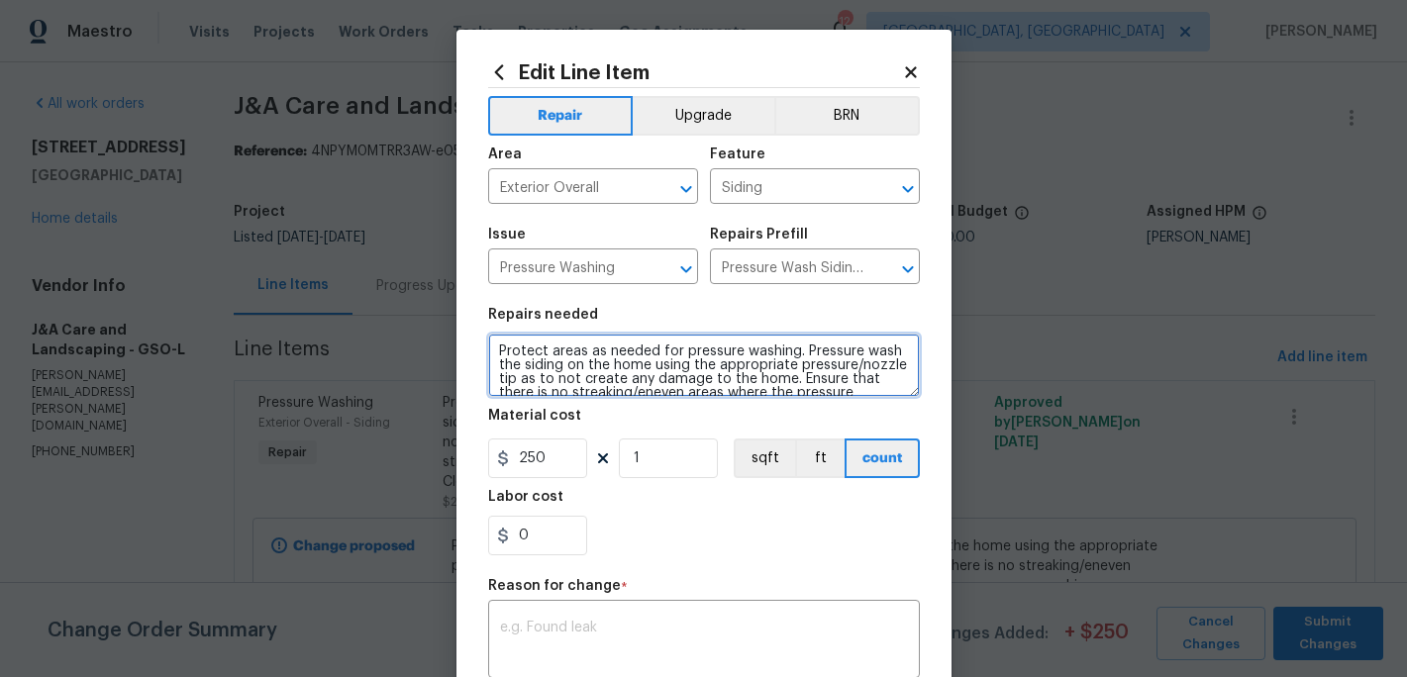
click at [499, 343] on textarea "Protect areas as needed for pressure washing. Pressure wash the siding on the h…" at bounding box center [704, 365] width 432 height 63
click at [503, 342] on textarea "Protect areas as needed for pressure washing. Pressure wash the siding on the h…" at bounding box center [704, 365] width 432 height 63
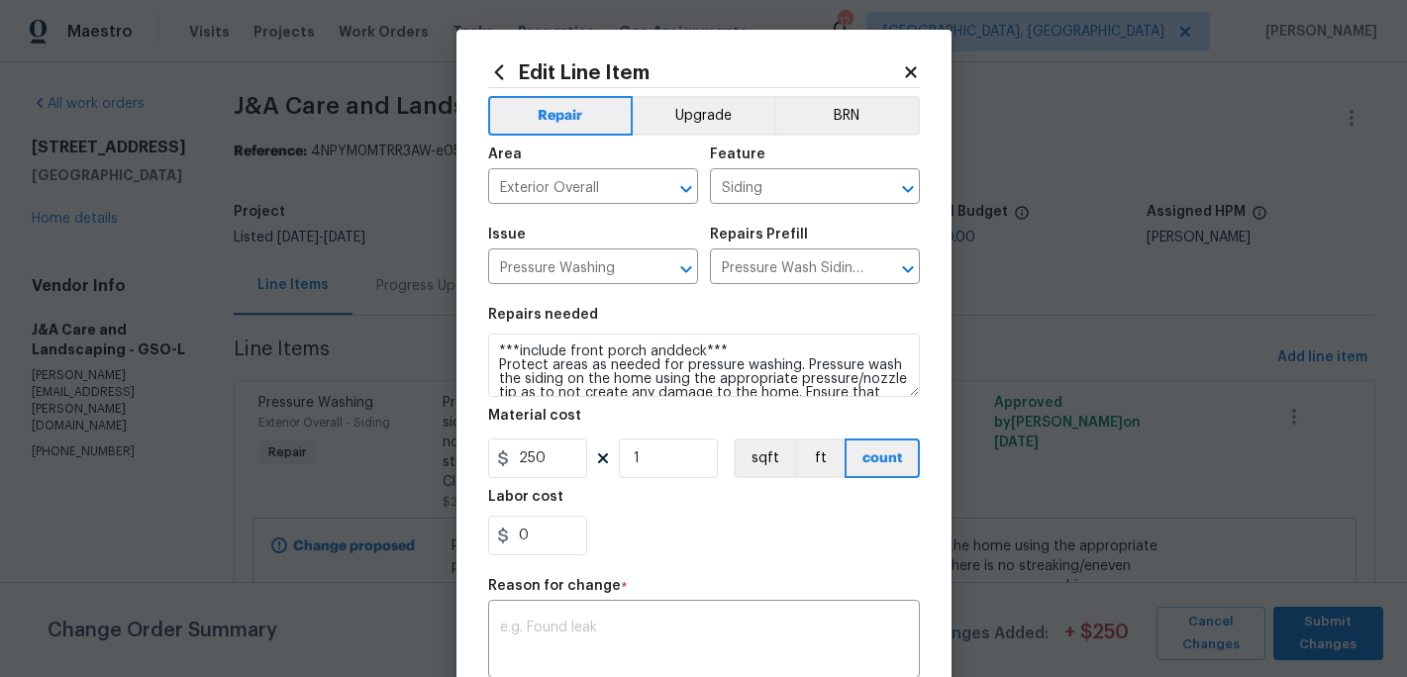
click at [674, 525] on div "0" at bounding box center [704, 536] width 432 height 40
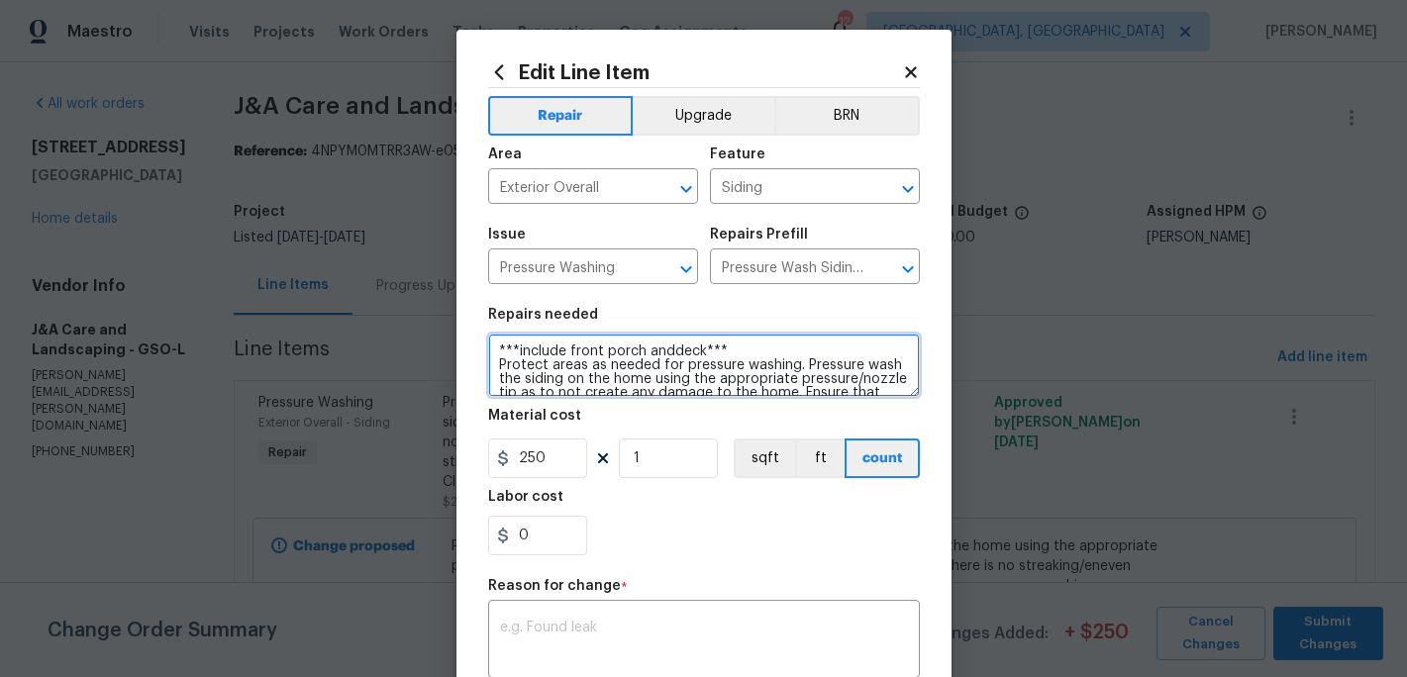
click at [668, 356] on textarea "***include front porch anddeck*** Protect areas as needed for pressure washing.…" at bounding box center [704, 365] width 432 height 63
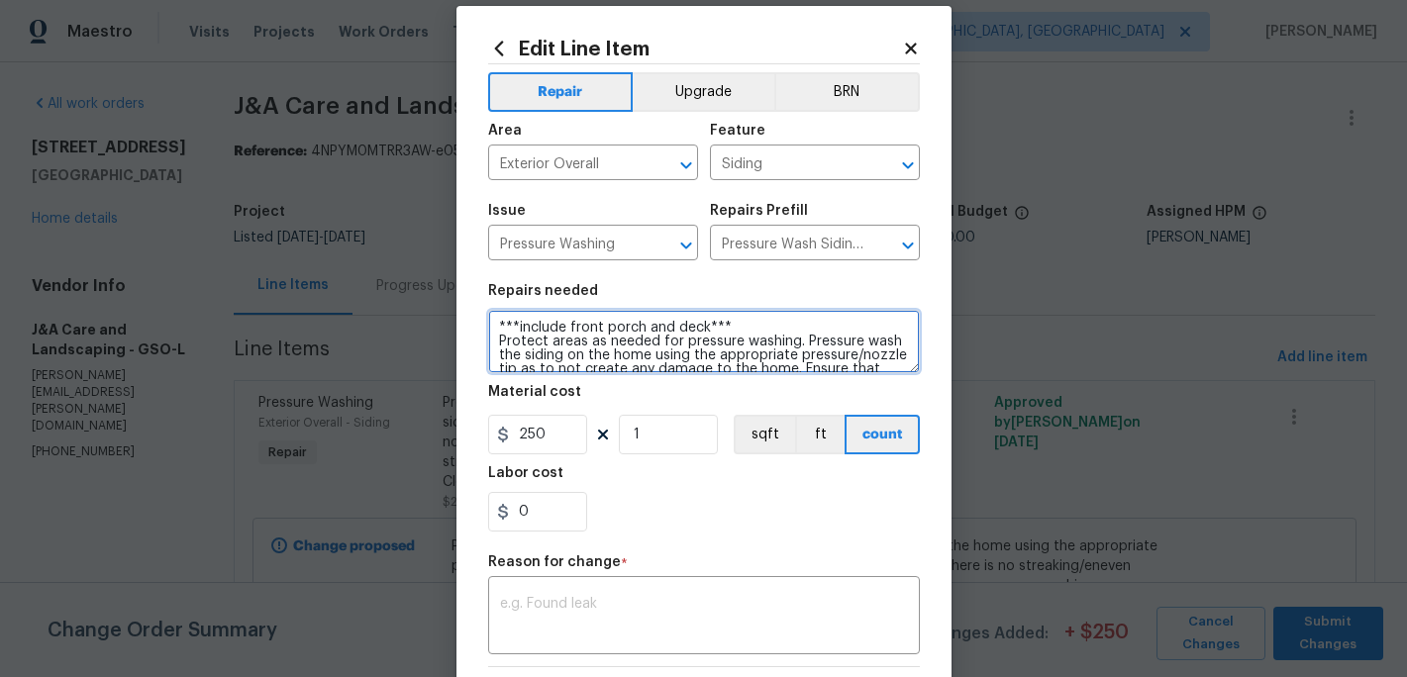
scroll to position [47, 0]
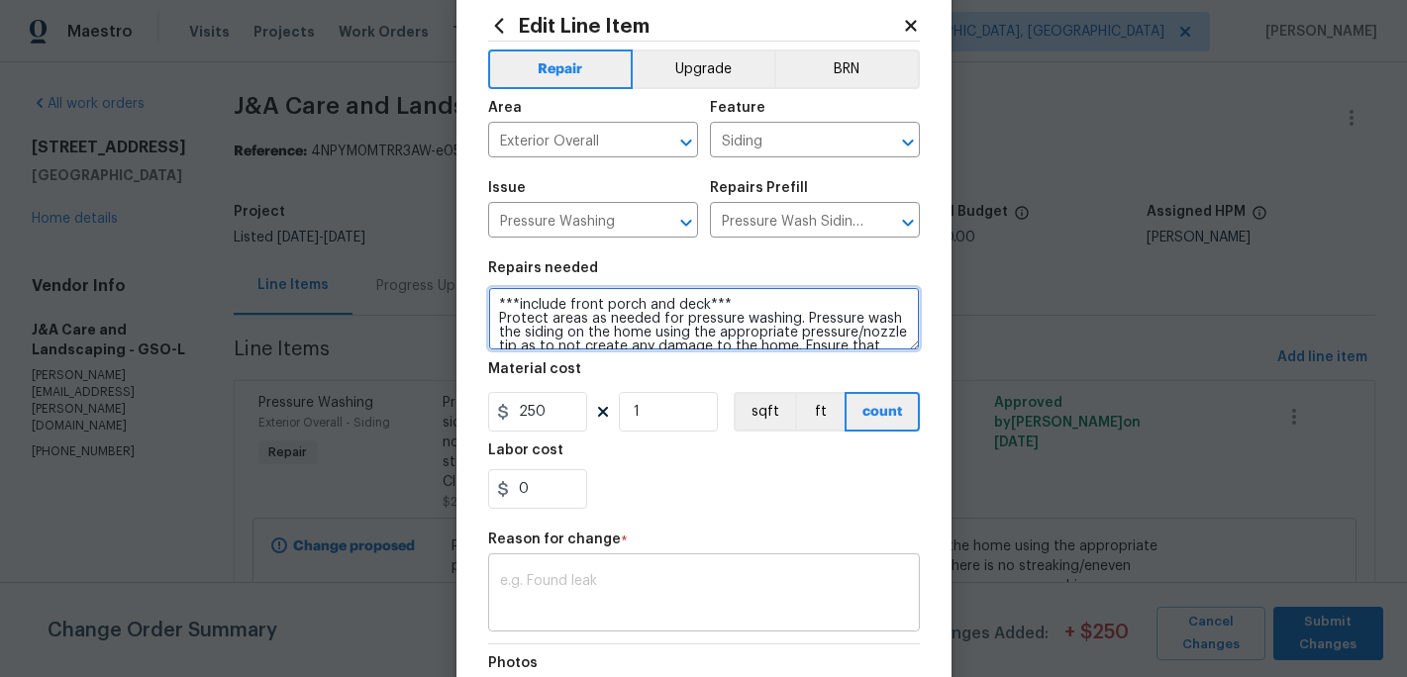
type textarea "***include front porch and deck*** Protect areas as needed for pressure washing…"
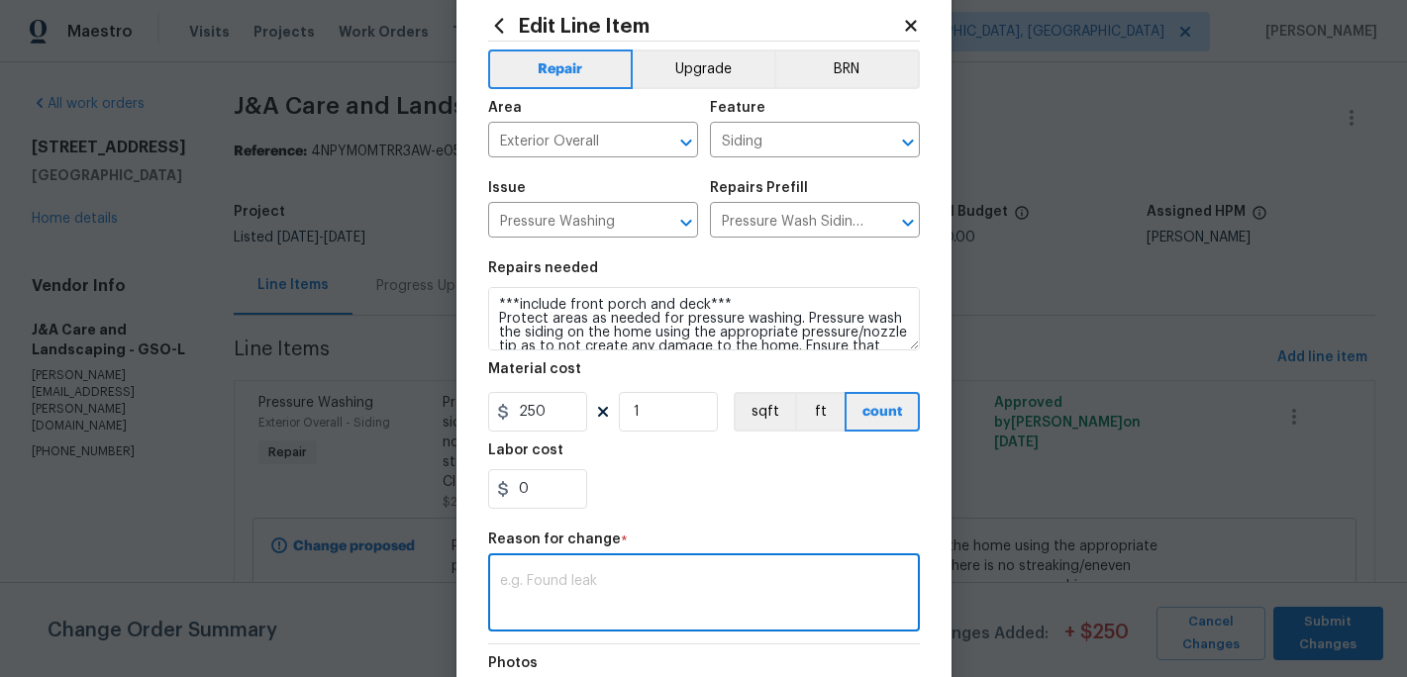
click at [569, 578] on textarea at bounding box center [704, 595] width 408 height 42
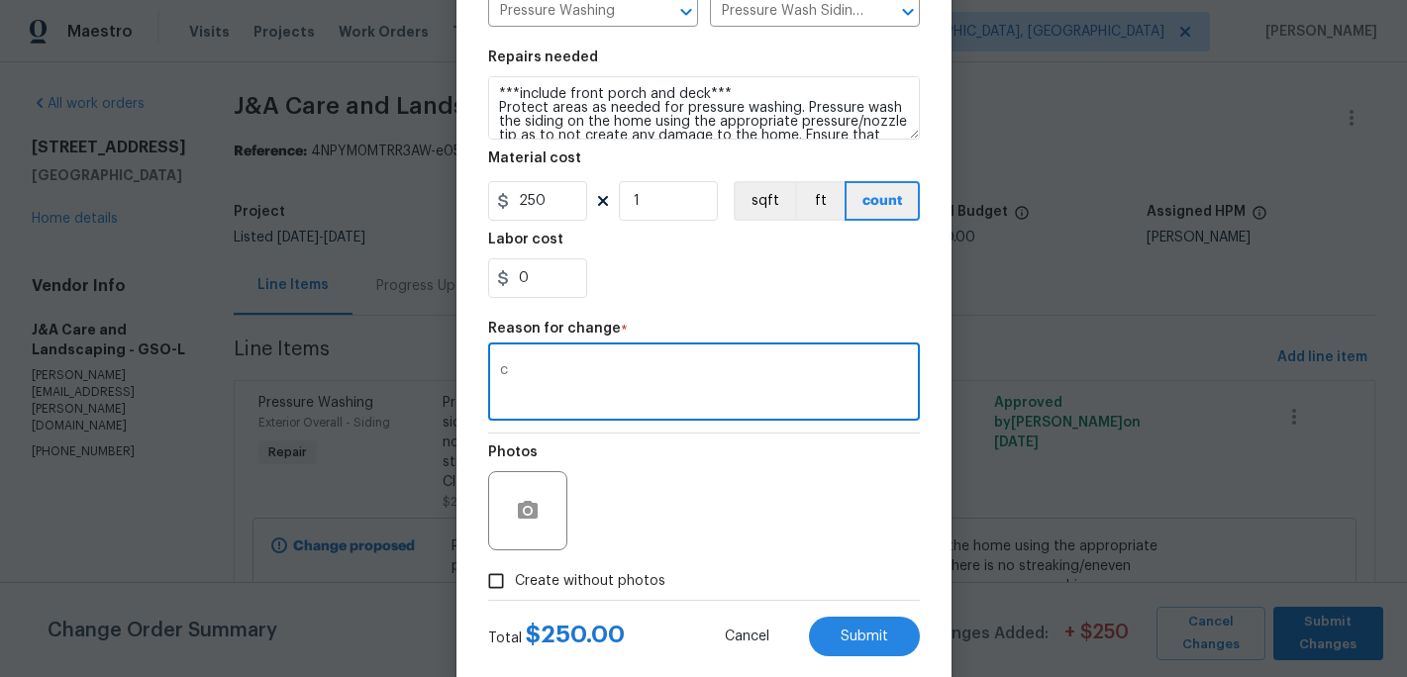
scroll to position [292, 0]
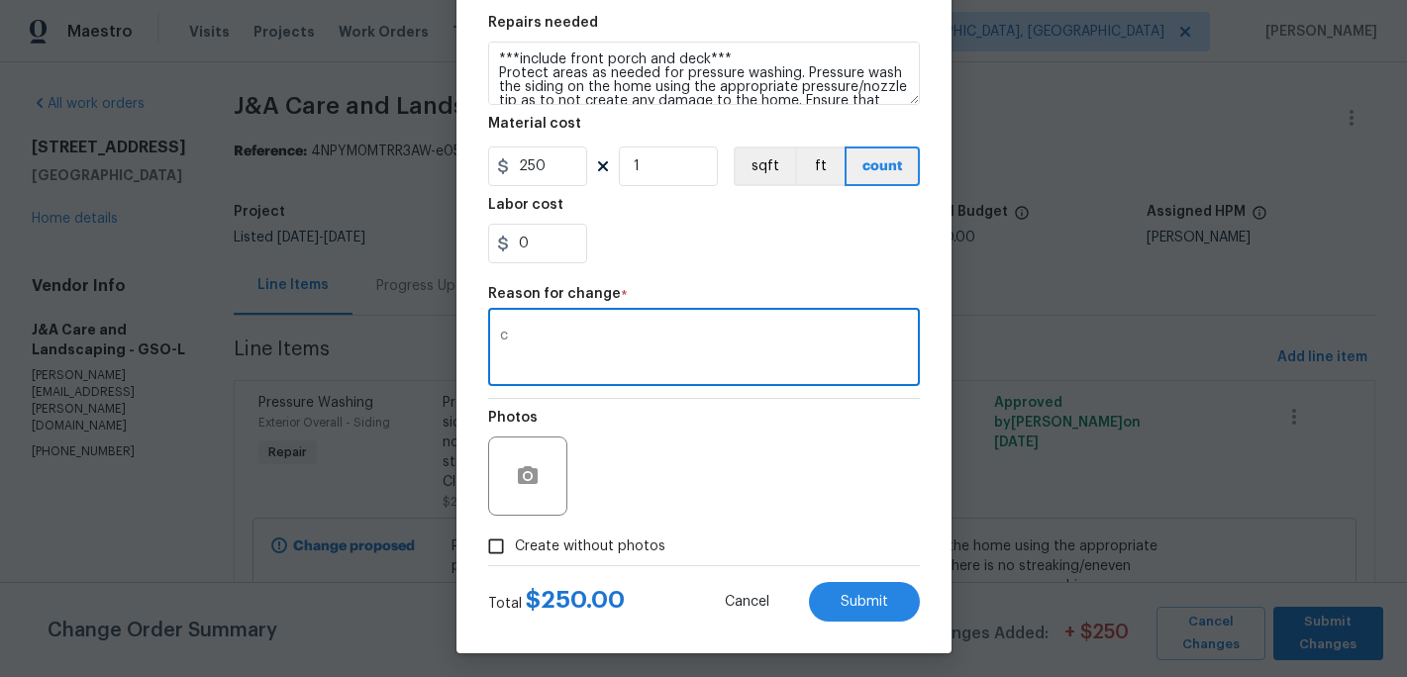
type textarea "c"
click at [508, 548] on input "Create without photos" at bounding box center [496, 547] width 38 height 38
checkbox input "true"
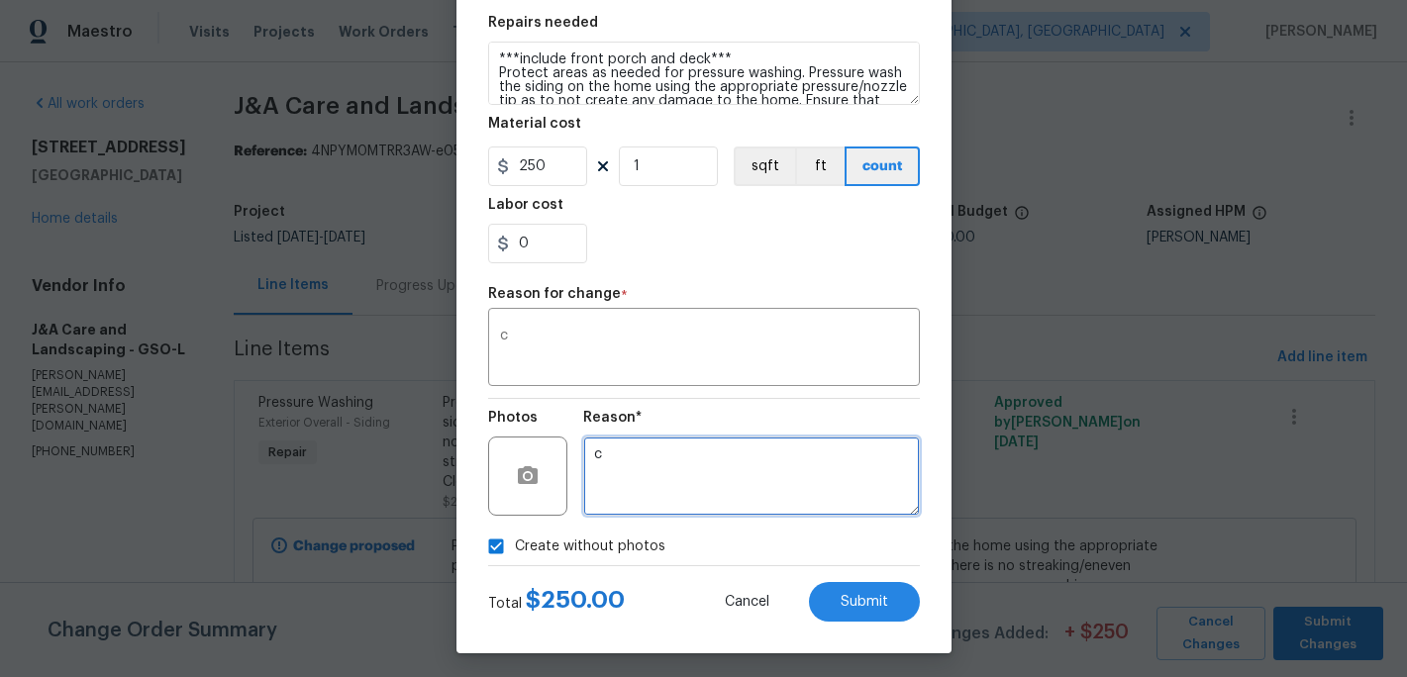
click at [670, 485] on textarea "c" at bounding box center [751, 476] width 337 height 79
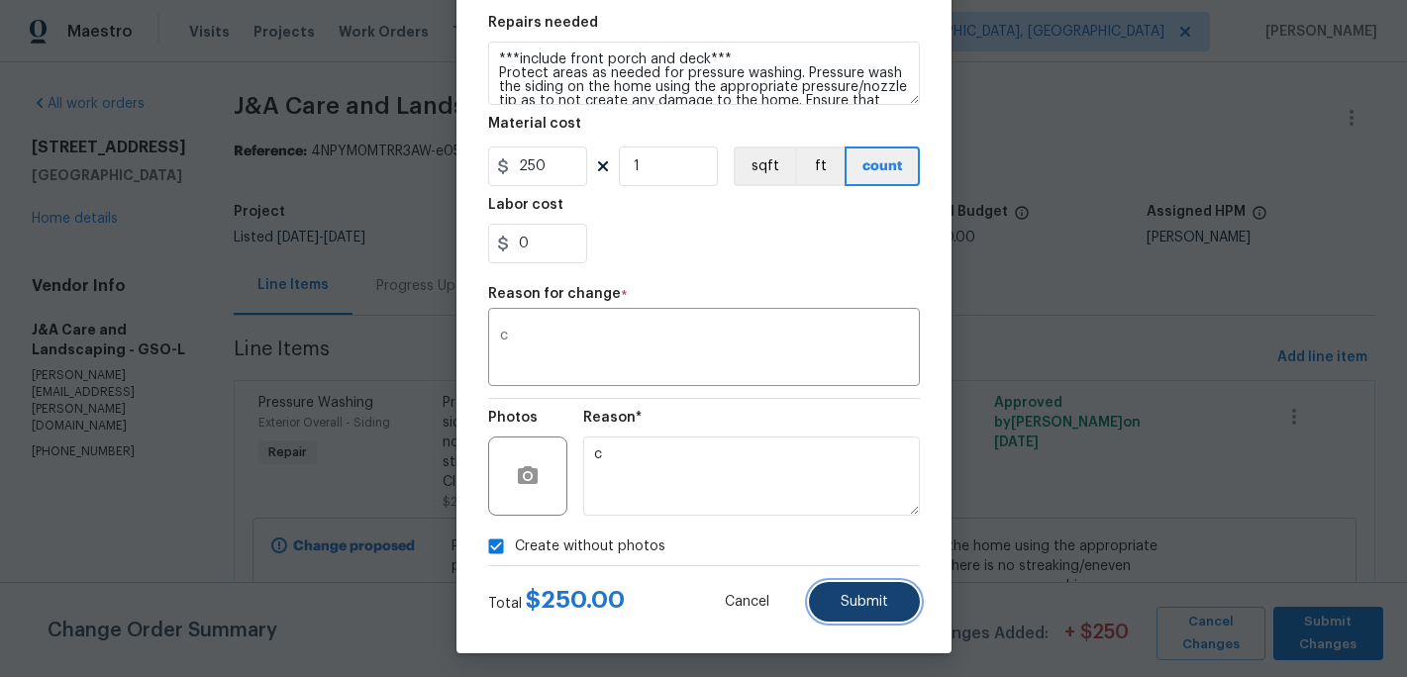
click at [872, 600] on span "Submit" at bounding box center [865, 602] width 48 height 15
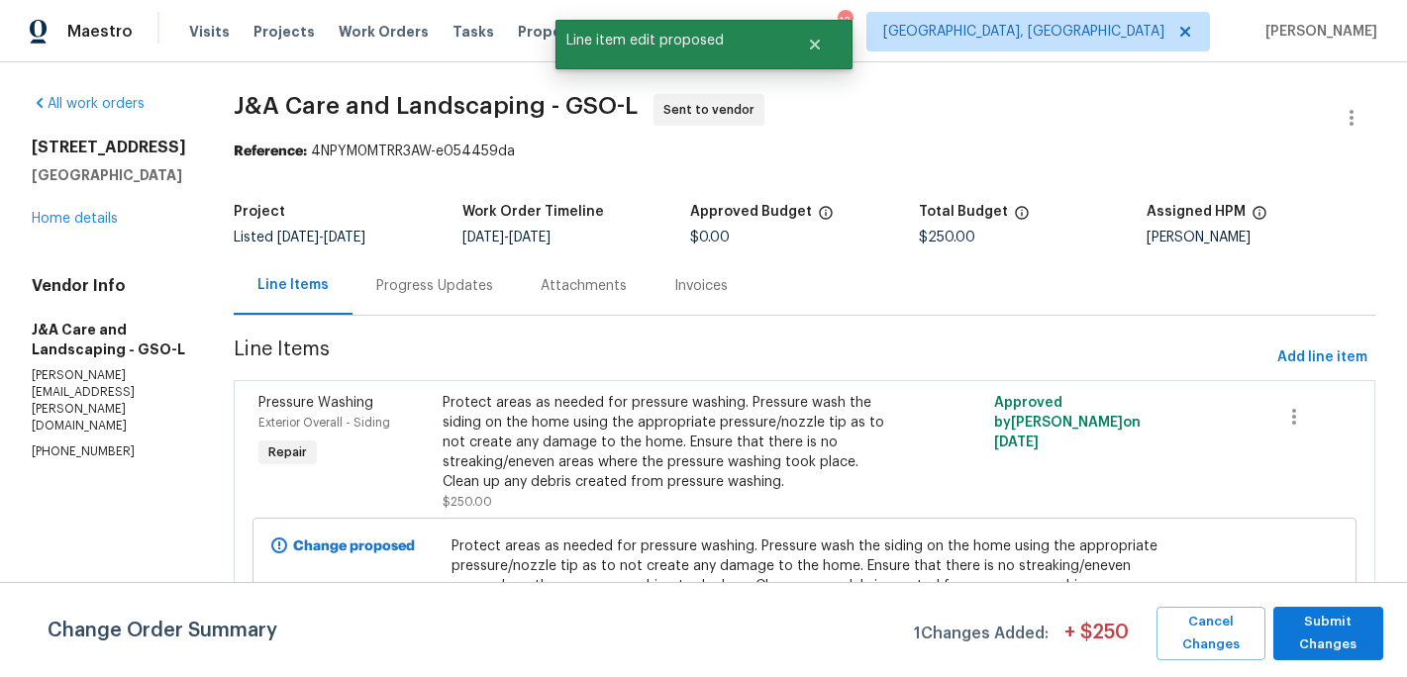
scroll to position [0, 0]
click at [1319, 629] on span "Submit Changes" at bounding box center [1328, 634] width 90 height 46
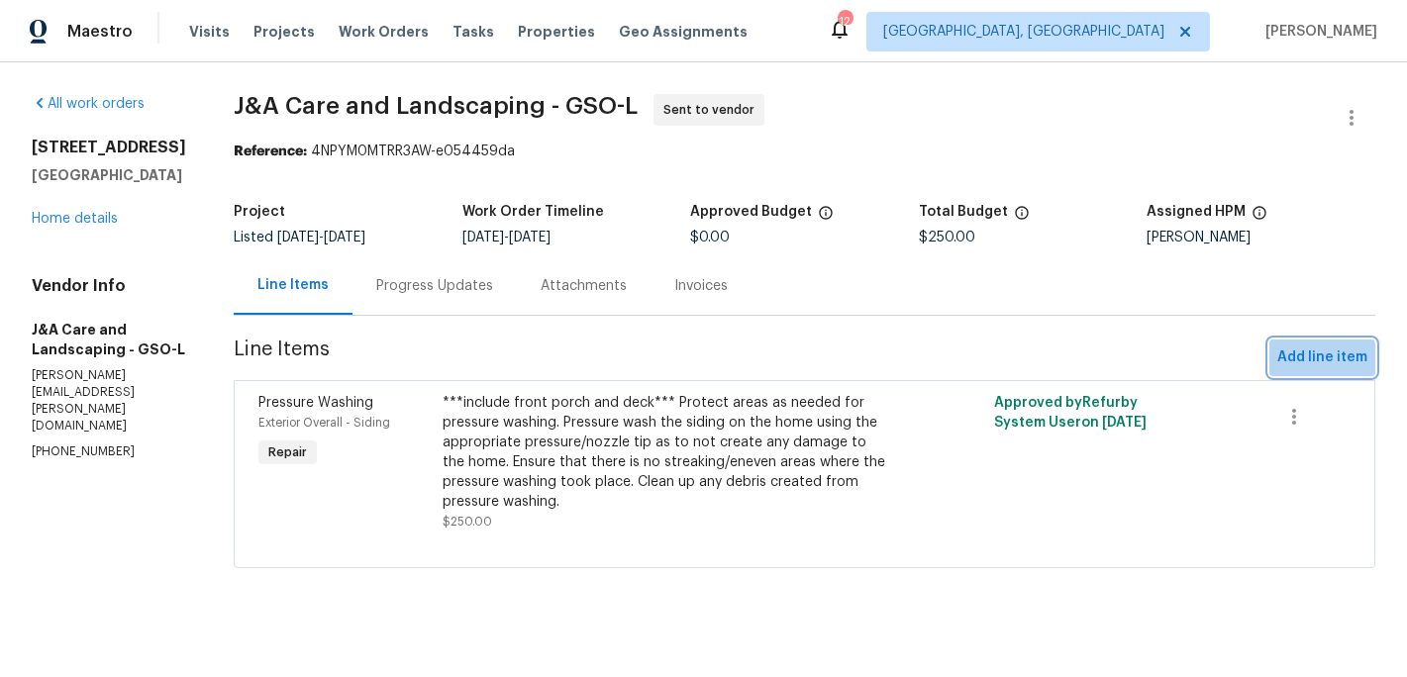
click at [1306, 361] on span "Add line item" at bounding box center [1322, 358] width 90 height 25
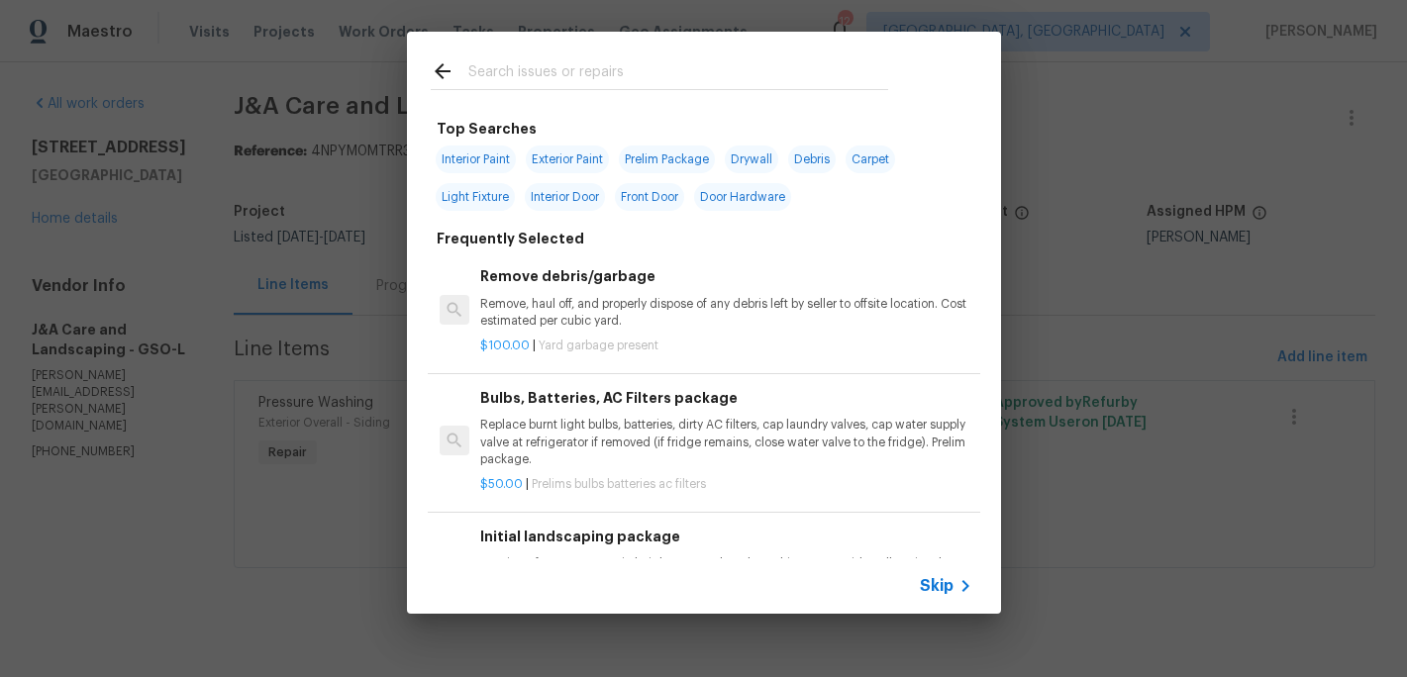
click at [504, 60] on input "text" at bounding box center [678, 74] width 420 height 30
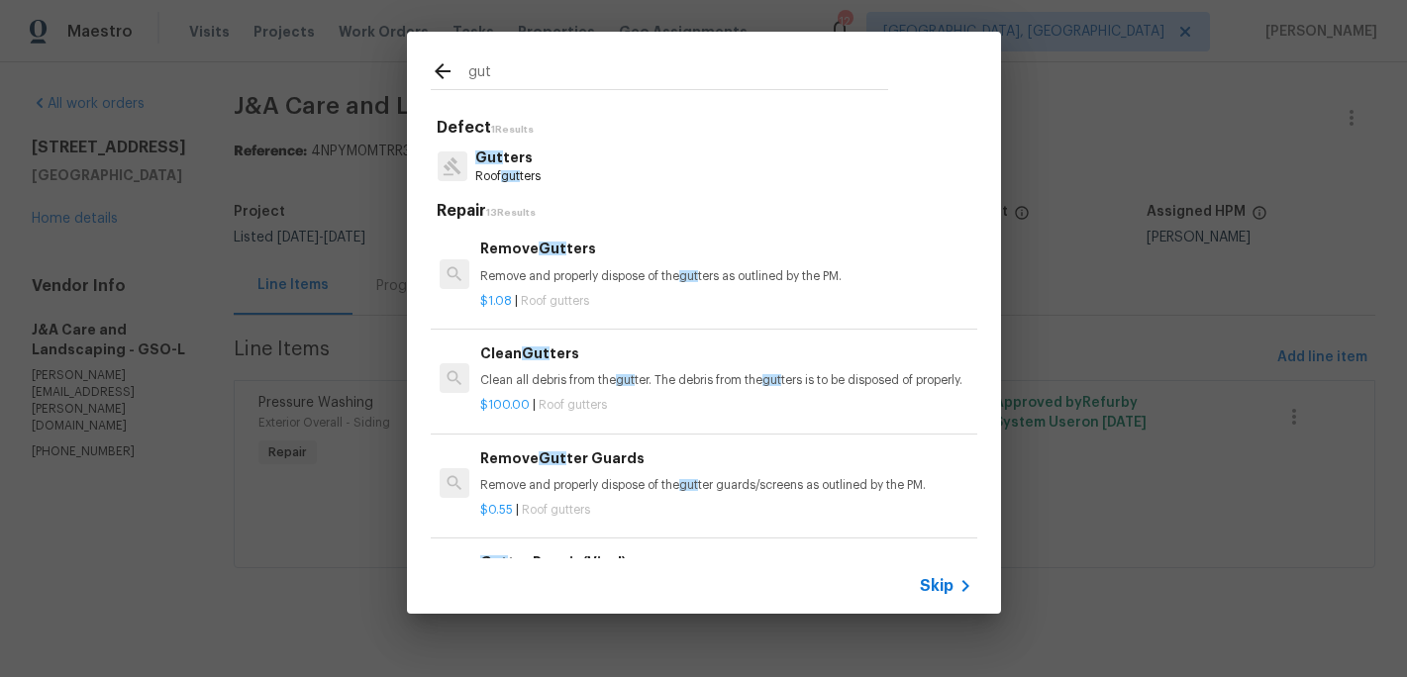
type input "gut"
click at [503, 193] on div "Defect 1 Results Gut ters Roof gut ters Repair 13 Results Remove Gut ters Remov…" at bounding box center [704, 417] width 547 height 599
click at [506, 173] on span "gut" at bounding box center [510, 176] width 19 height 12
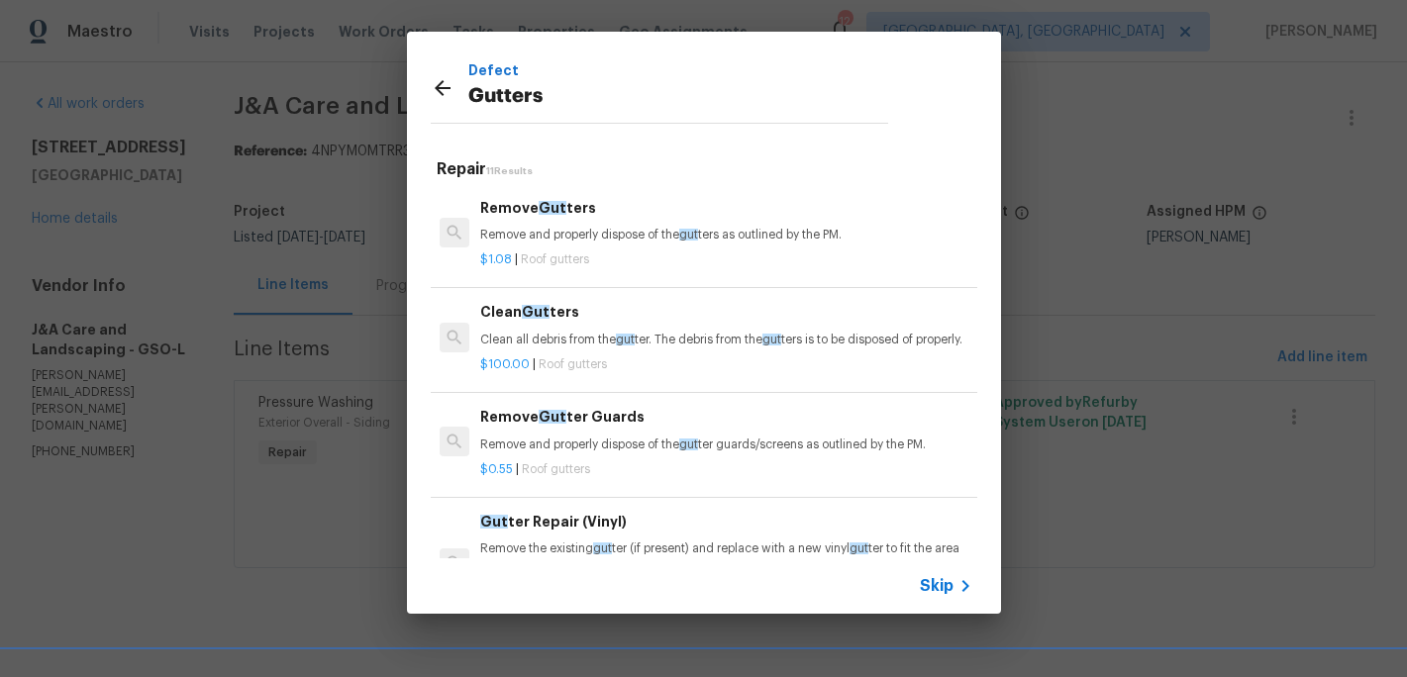
click at [544, 328] on div "Clean Gut ters Clean all debris from the gut ter. The debris from the gut ters …" at bounding box center [725, 325] width 491 height 48
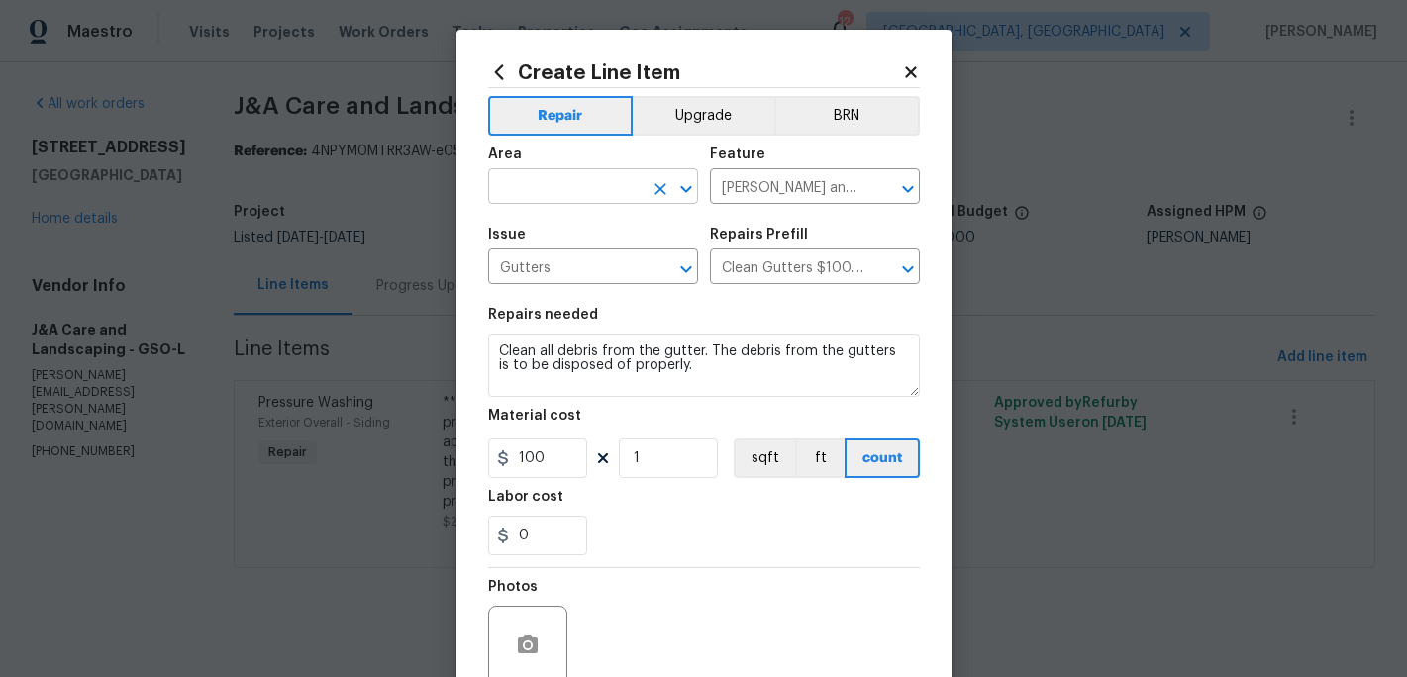
click at [551, 187] on input "text" at bounding box center [565, 188] width 154 height 31
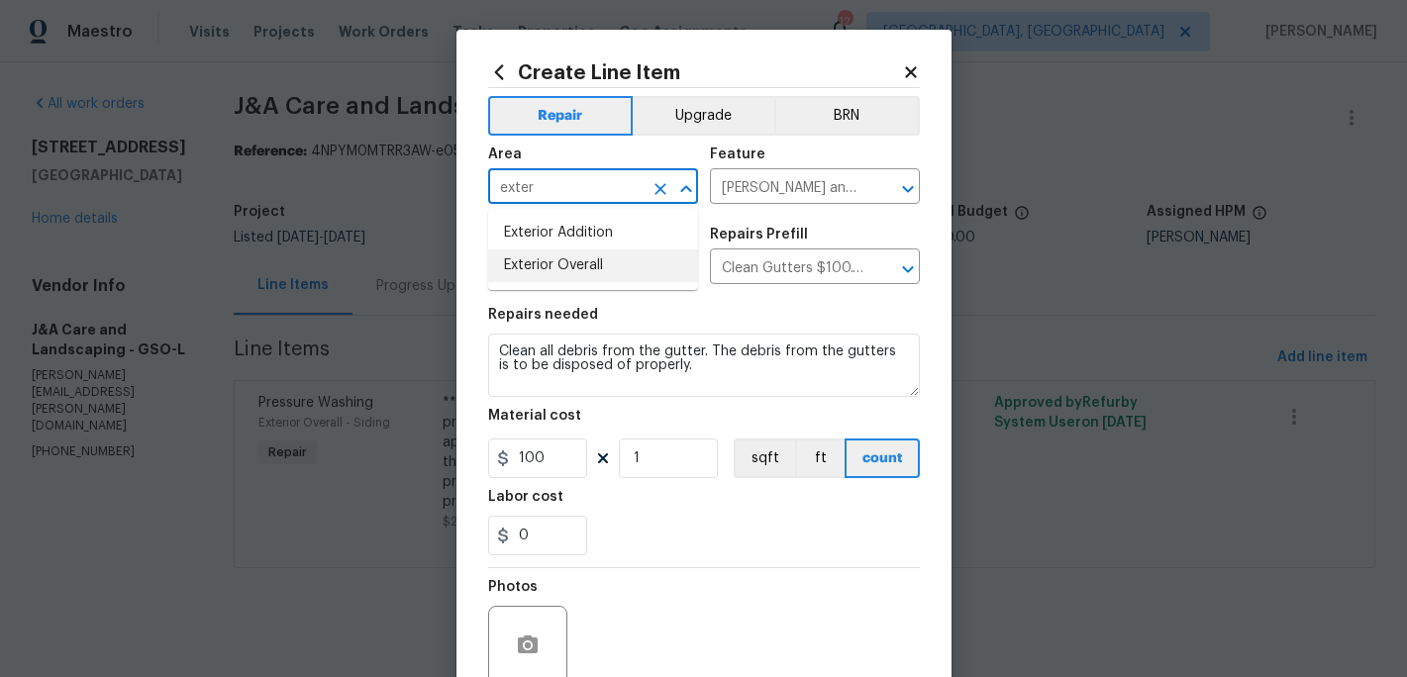
click at [556, 264] on li "Exterior Overall" at bounding box center [593, 266] width 210 height 33
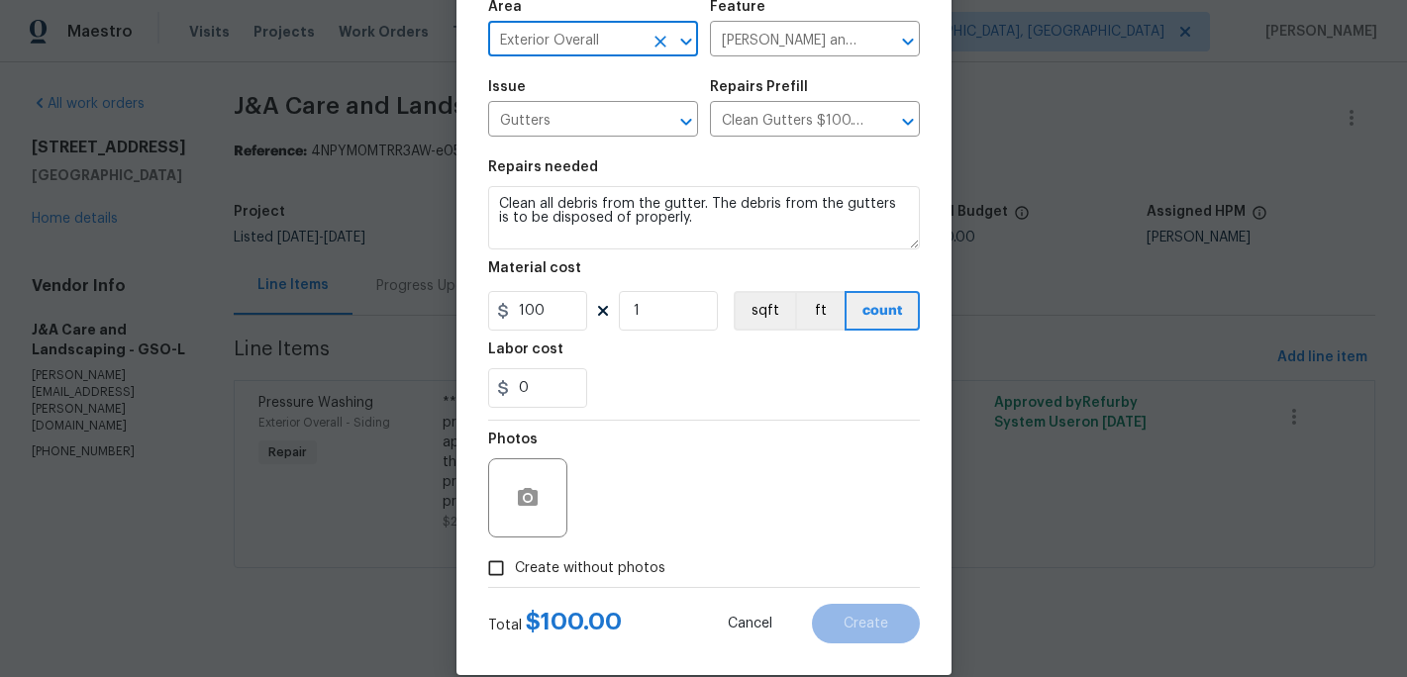
scroll to position [176, 0]
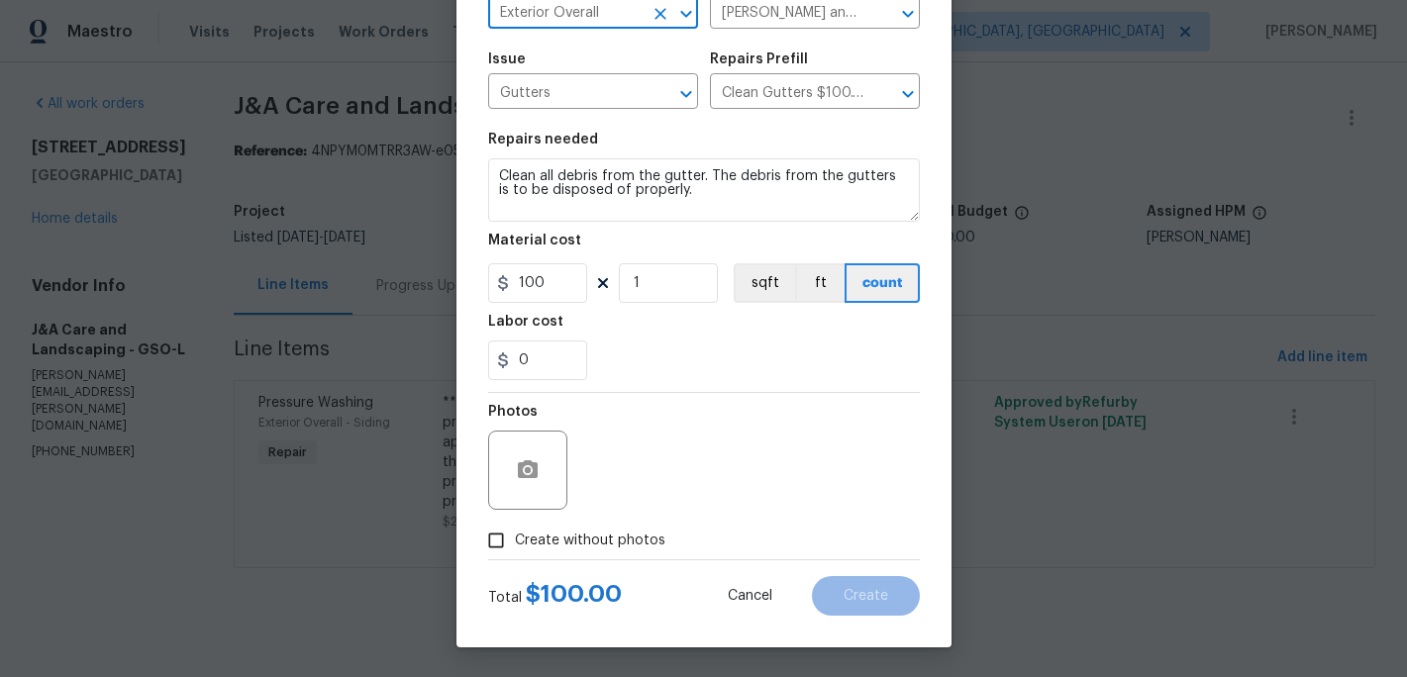
type input "Exterior Overall"
click at [505, 545] on input "Create without photos" at bounding box center [496, 541] width 38 height 38
checkbox input "true"
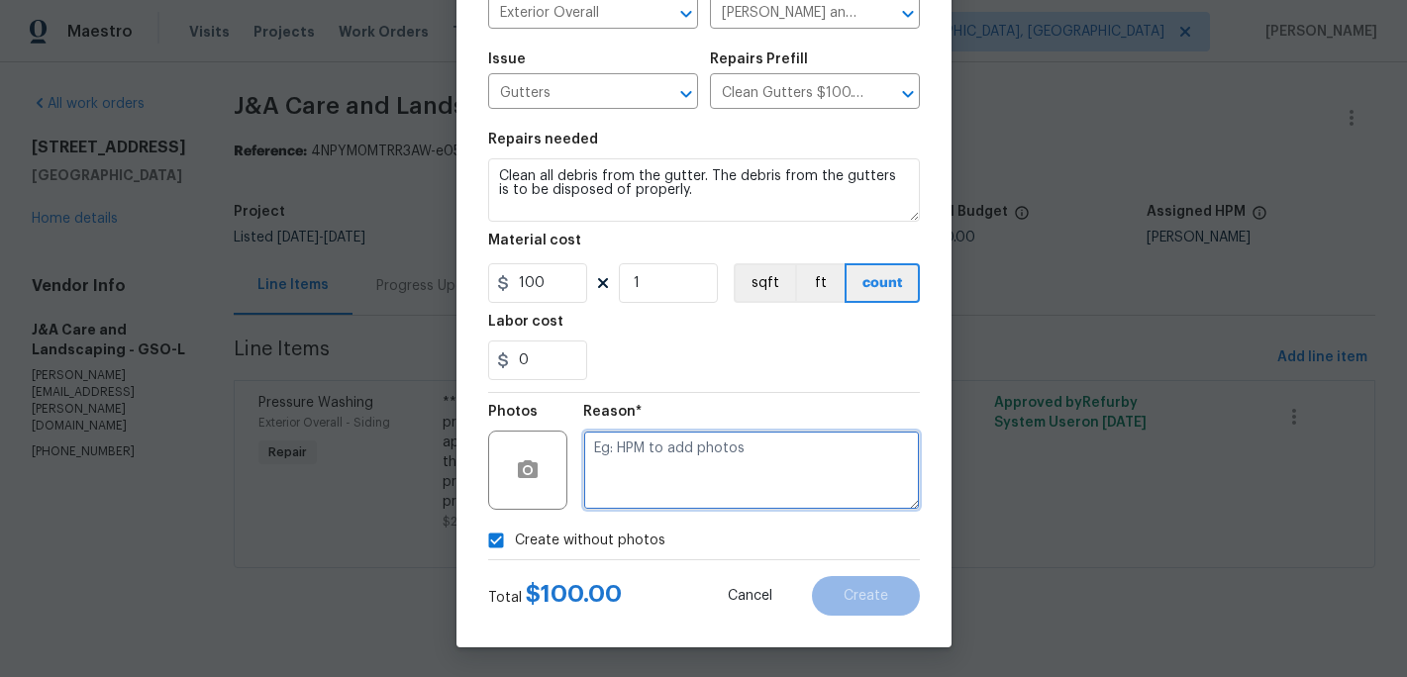
click at [631, 488] on textarea at bounding box center [751, 470] width 337 height 79
type textarea "c"
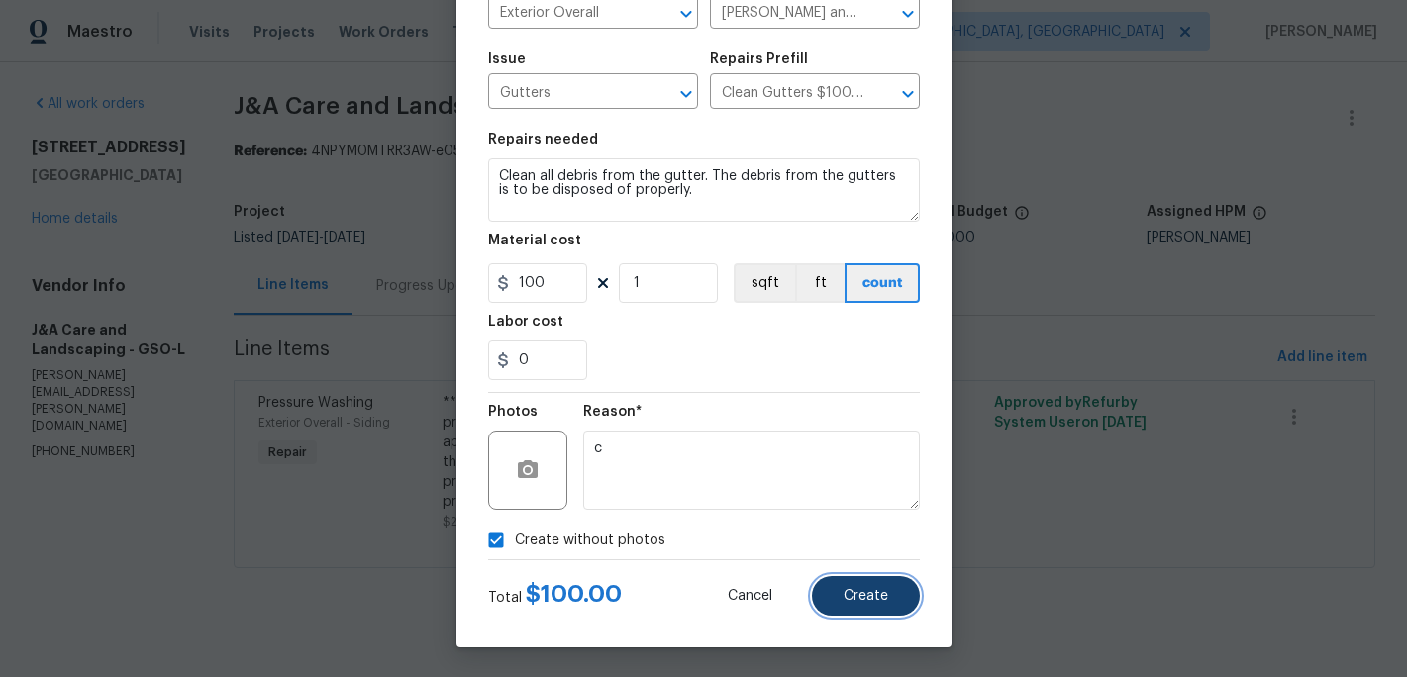
click at [859, 591] on span "Create" at bounding box center [866, 596] width 45 height 15
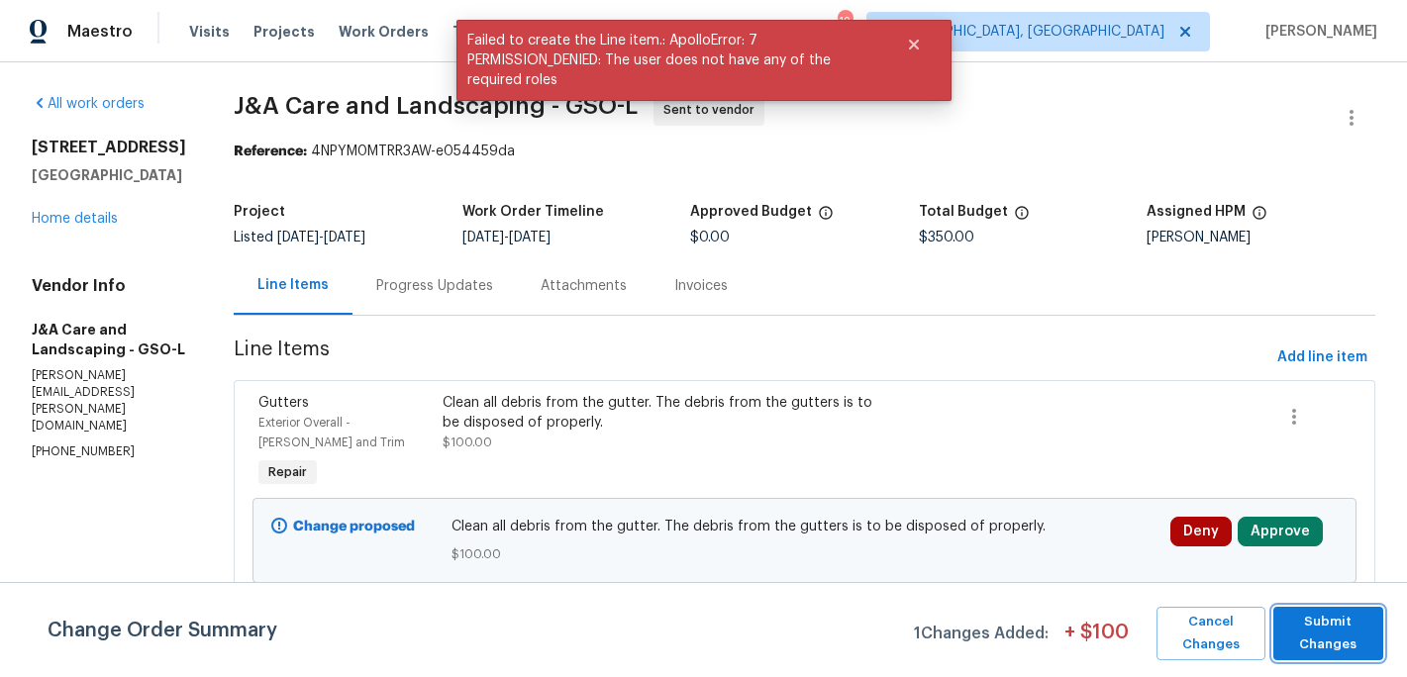
click at [1324, 626] on span "Submit Changes" at bounding box center [1328, 634] width 90 height 46
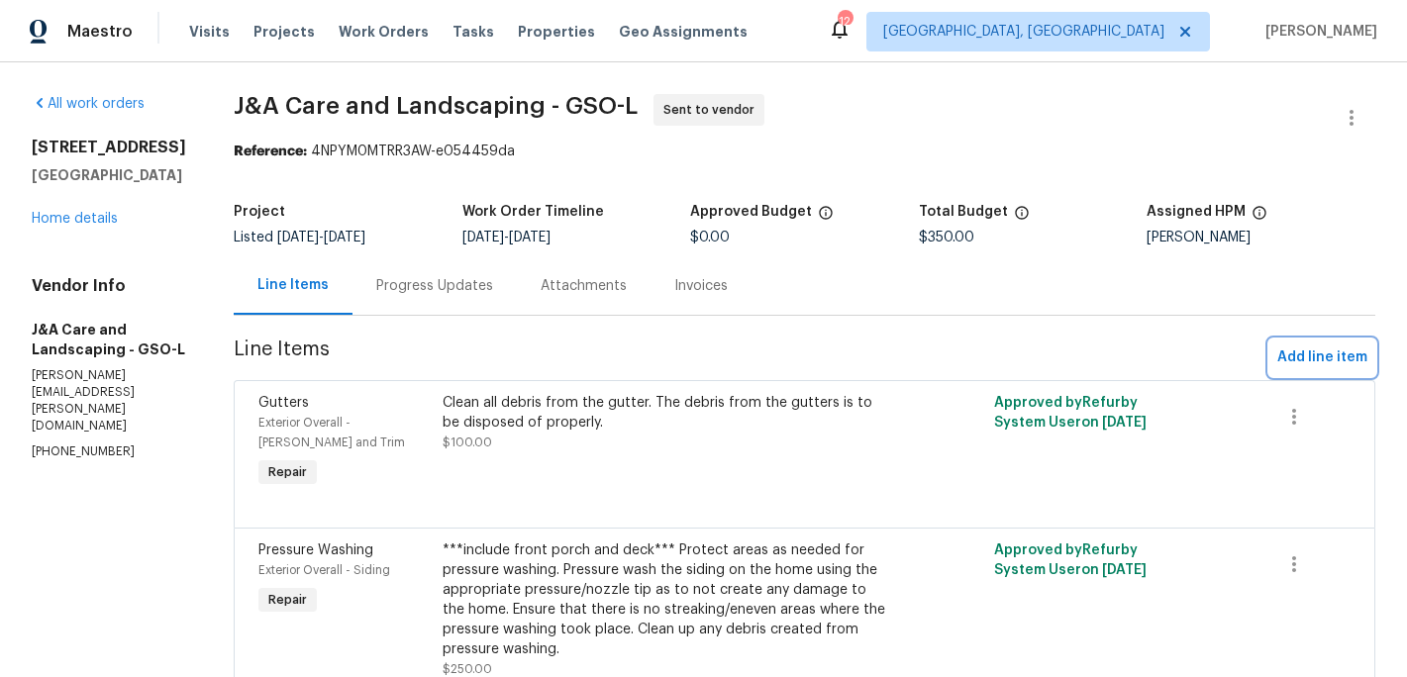
click at [1318, 361] on span "Add line item" at bounding box center [1322, 358] width 90 height 25
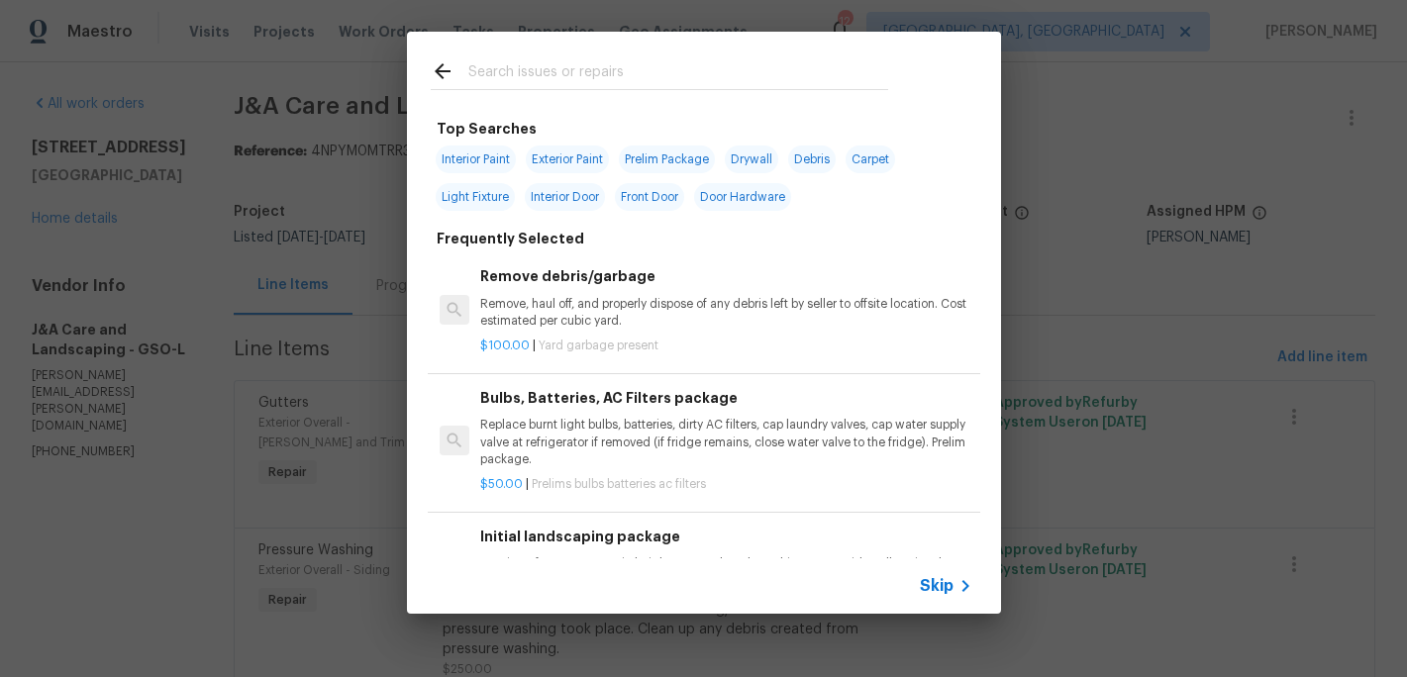
click at [486, 60] on input "text" at bounding box center [678, 74] width 420 height 30
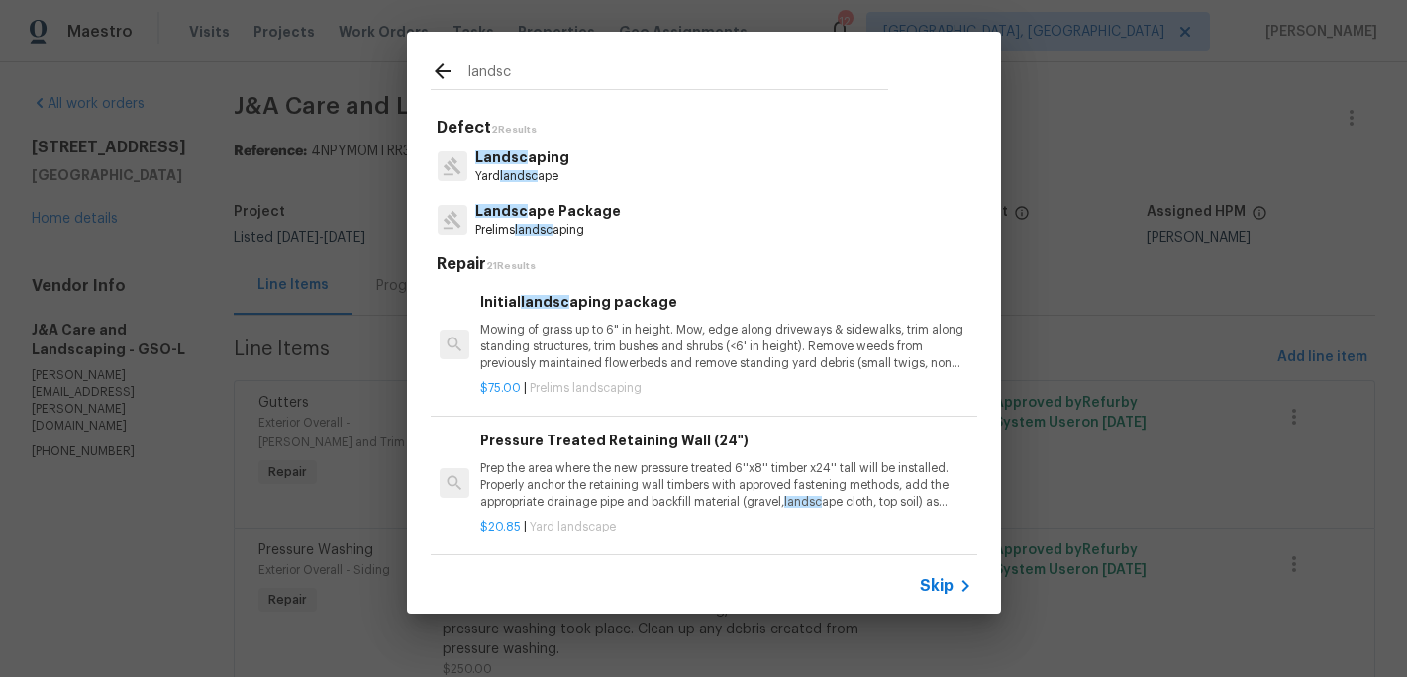
type input "landsc"
click at [570, 339] on p "Mowing of grass up to 6" in height. Mow, edge along driveways & sidewalks, trim…" at bounding box center [725, 347] width 491 height 51
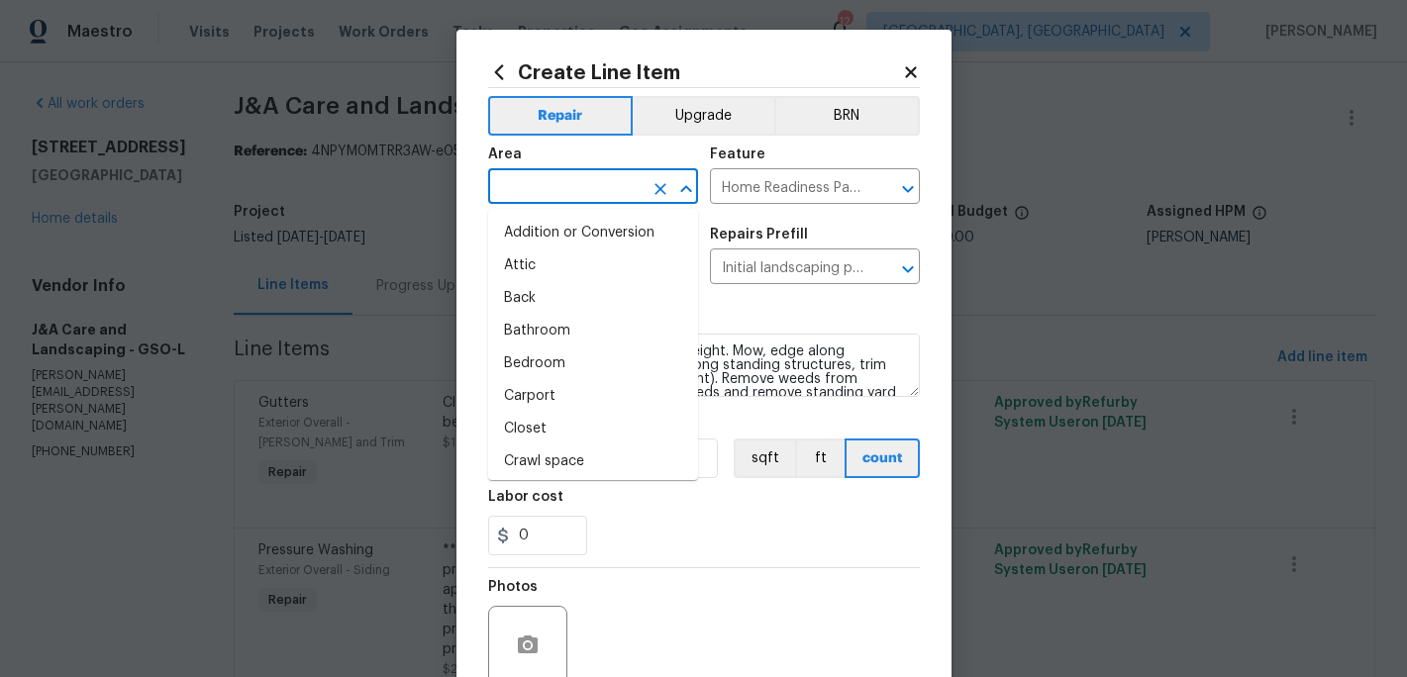
click at [556, 189] on input "text" at bounding box center [565, 188] width 154 height 31
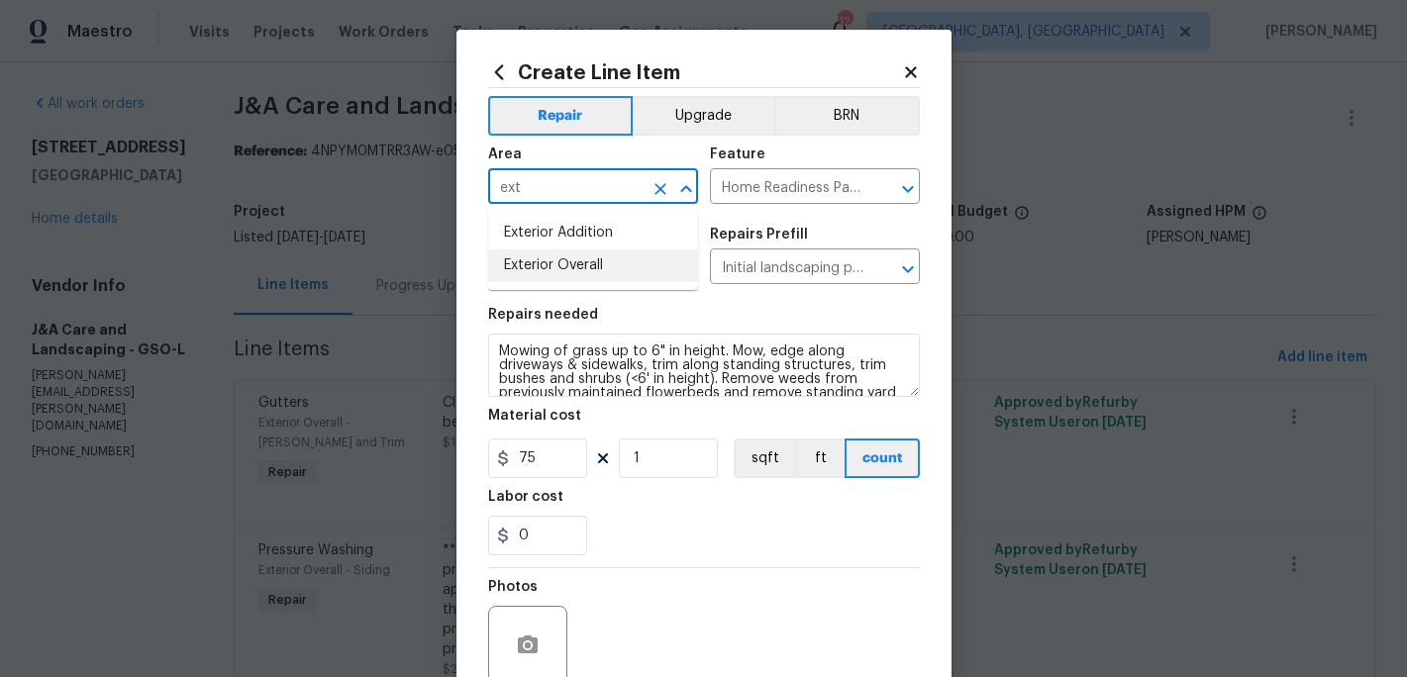
click at [571, 267] on li "Exterior Overall" at bounding box center [593, 266] width 210 height 33
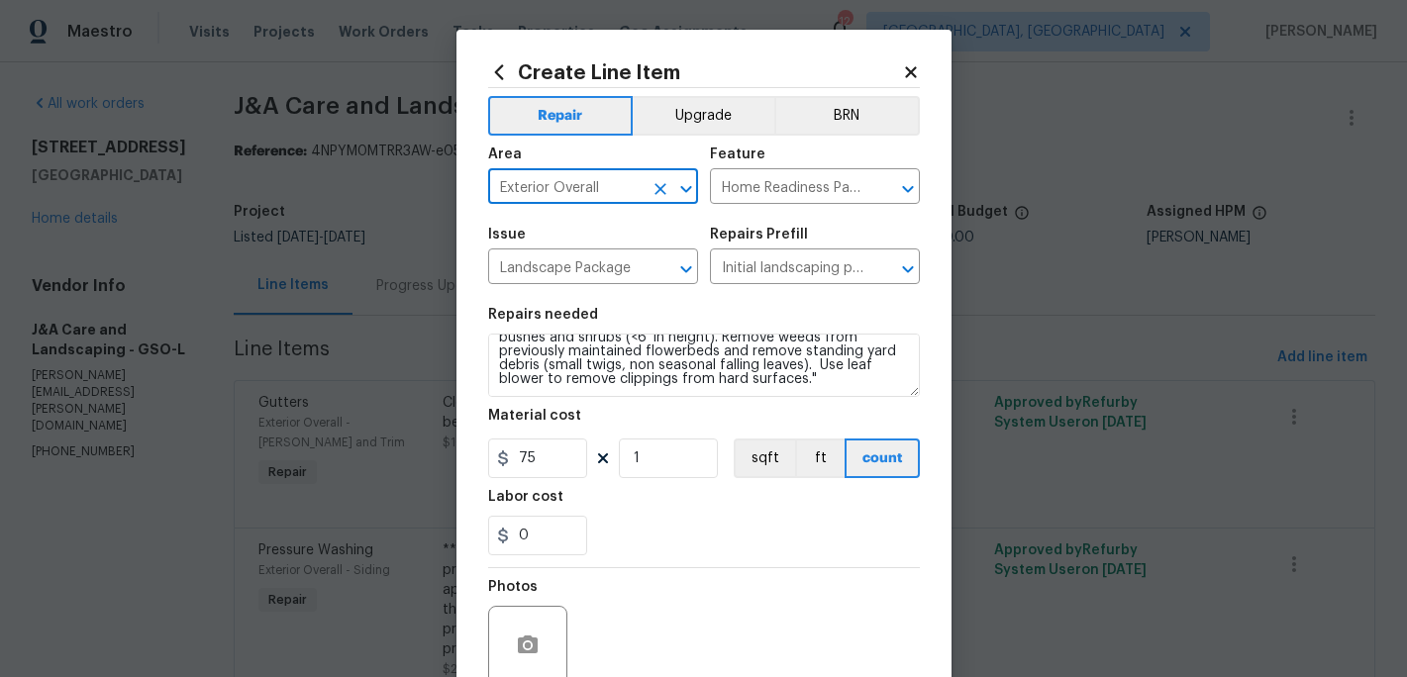
type input "Exterior Overall"
click at [622, 587] on div "Photos" at bounding box center [704, 632] width 432 height 129
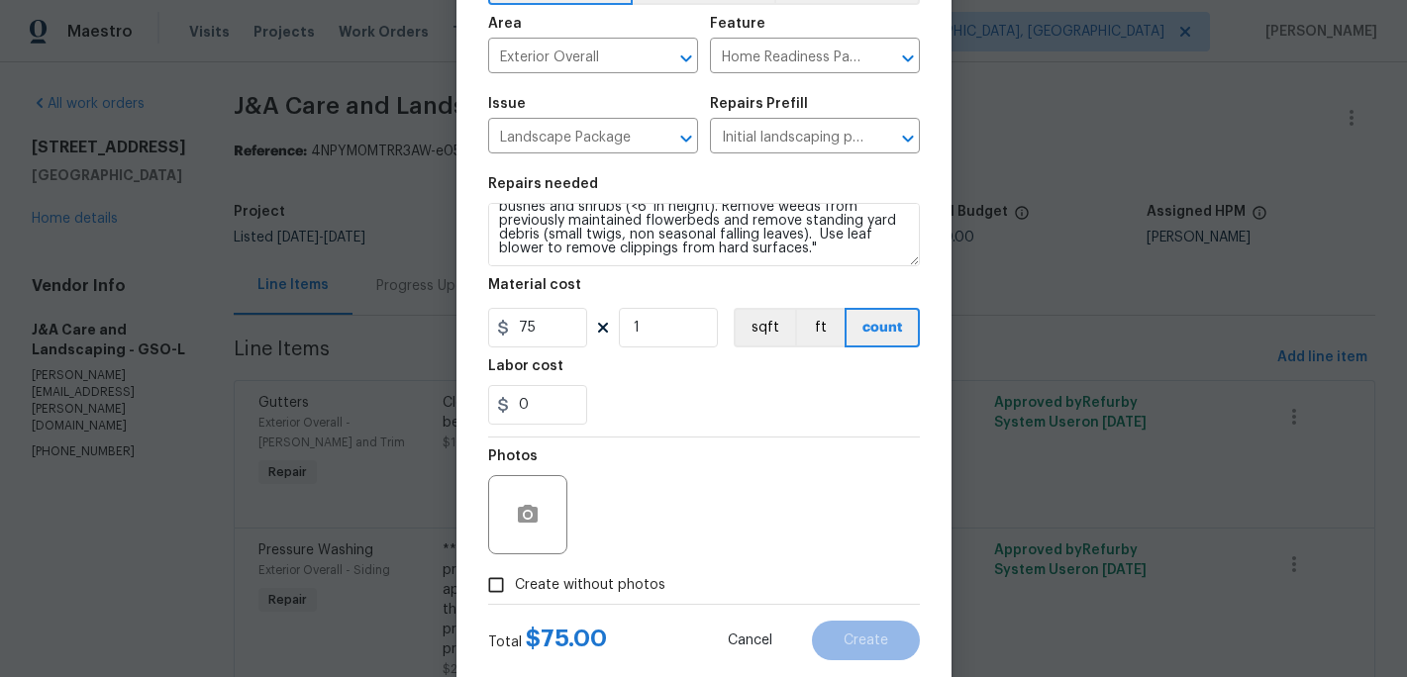
scroll to position [176, 0]
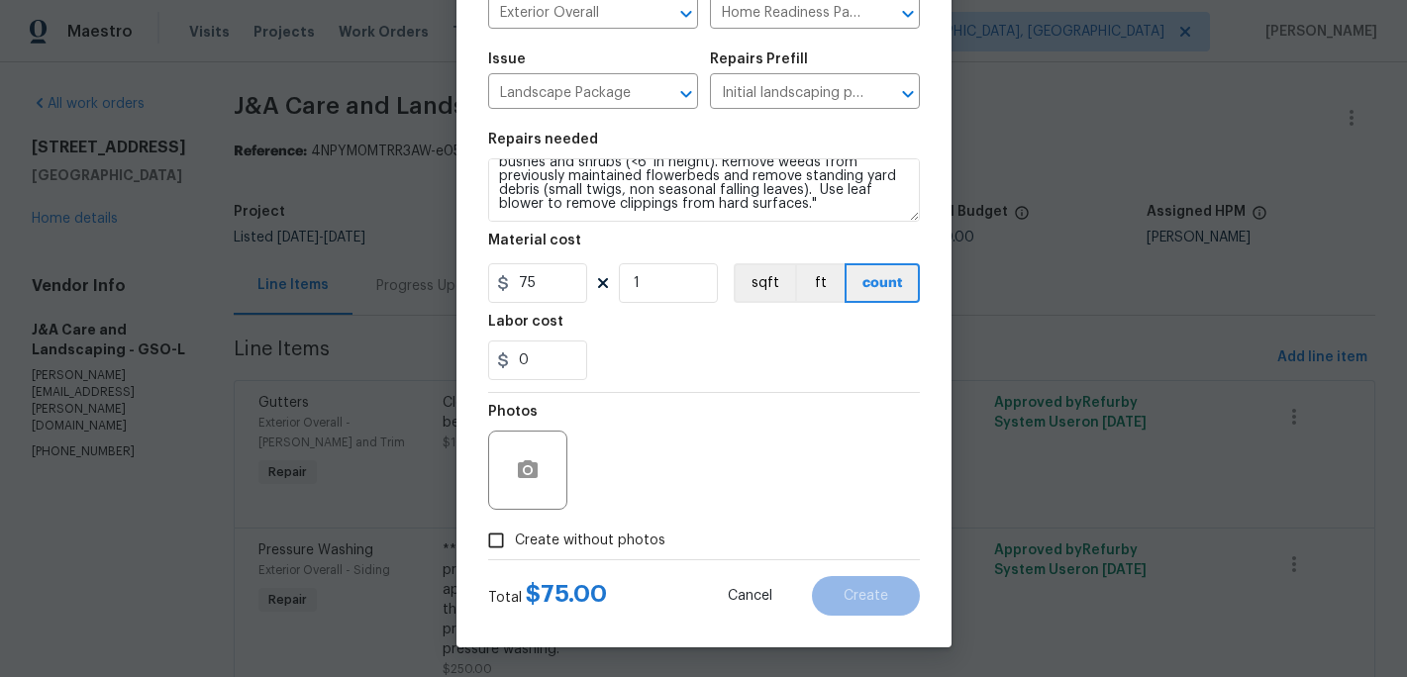
click at [519, 535] on span "Create without photos" at bounding box center [590, 541] width 151 height 21
click at [515, 535] on input "Create without photos" at bounding box center [496, 541] width 38 height 38
checkbox input "true"
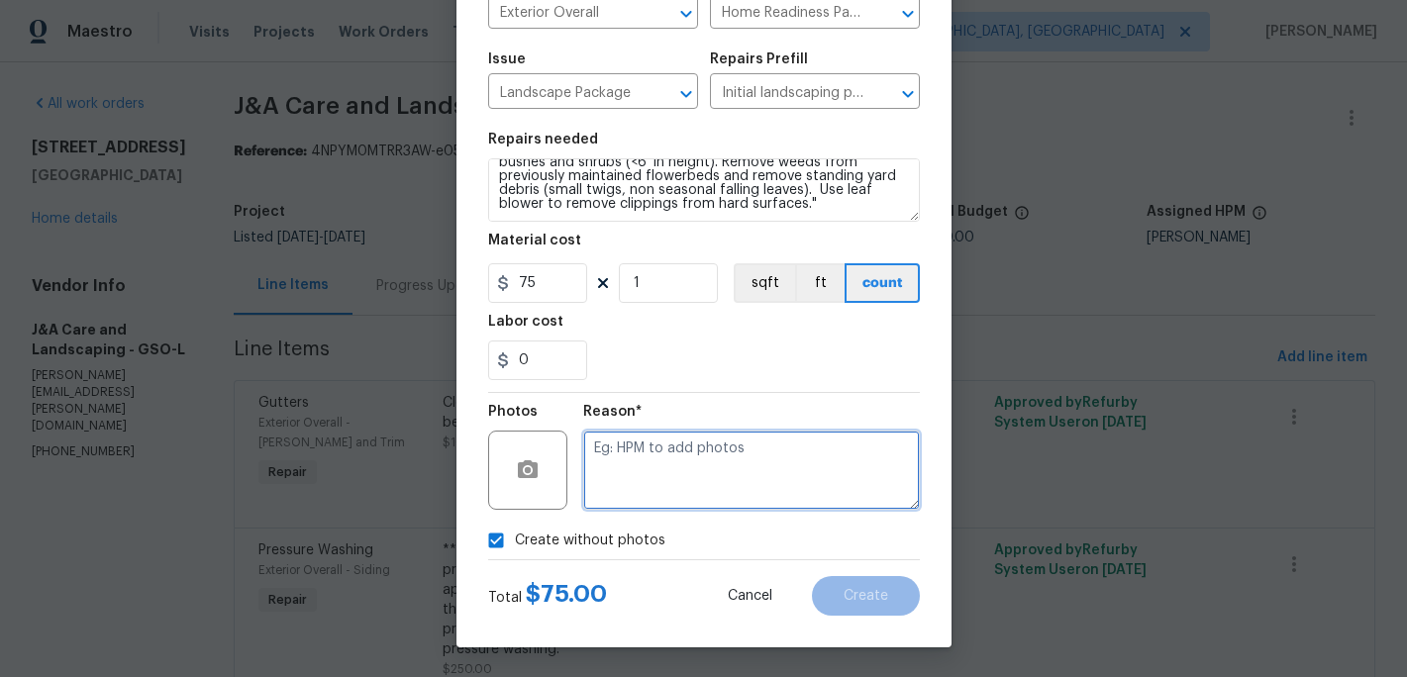
click at [604, 495] on textarea at bounding box center [751, 470] width 337 height 79
type textarea "c"
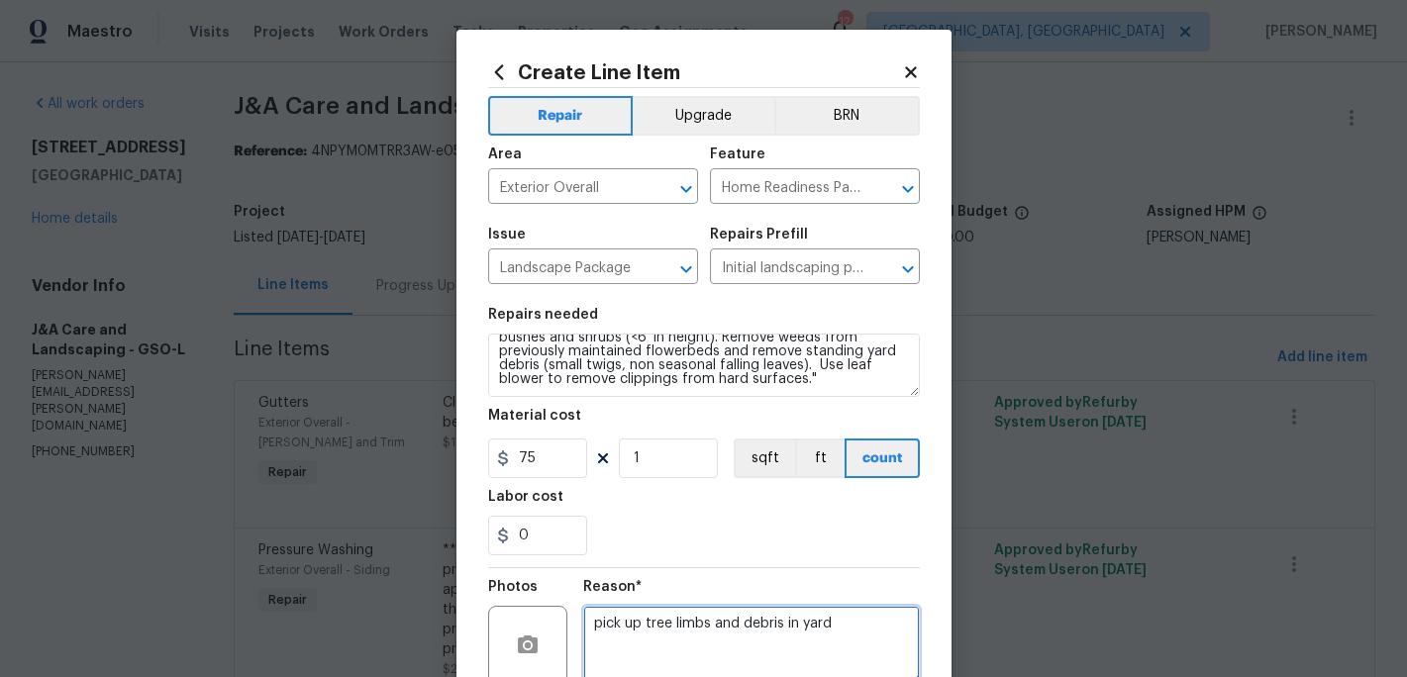
scroll to position [0, 0]
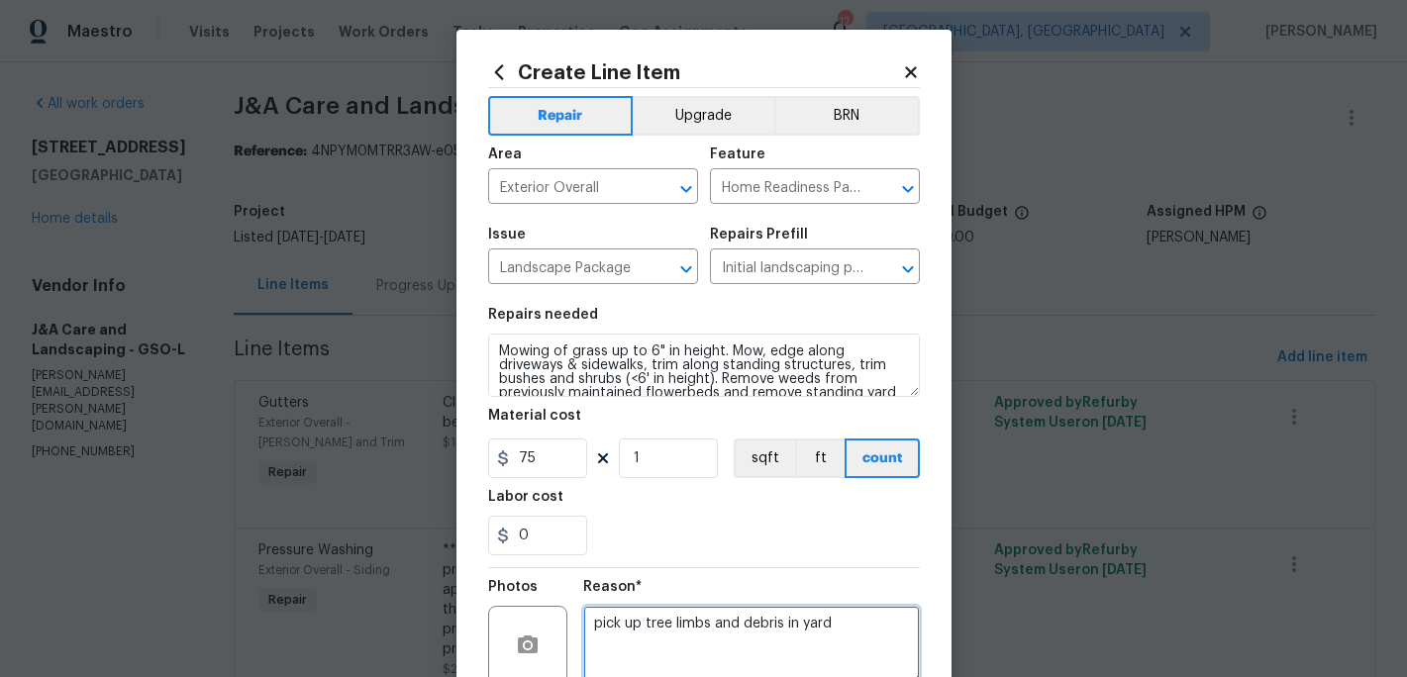
type textarea "pick up tree limbs and debris in yard"
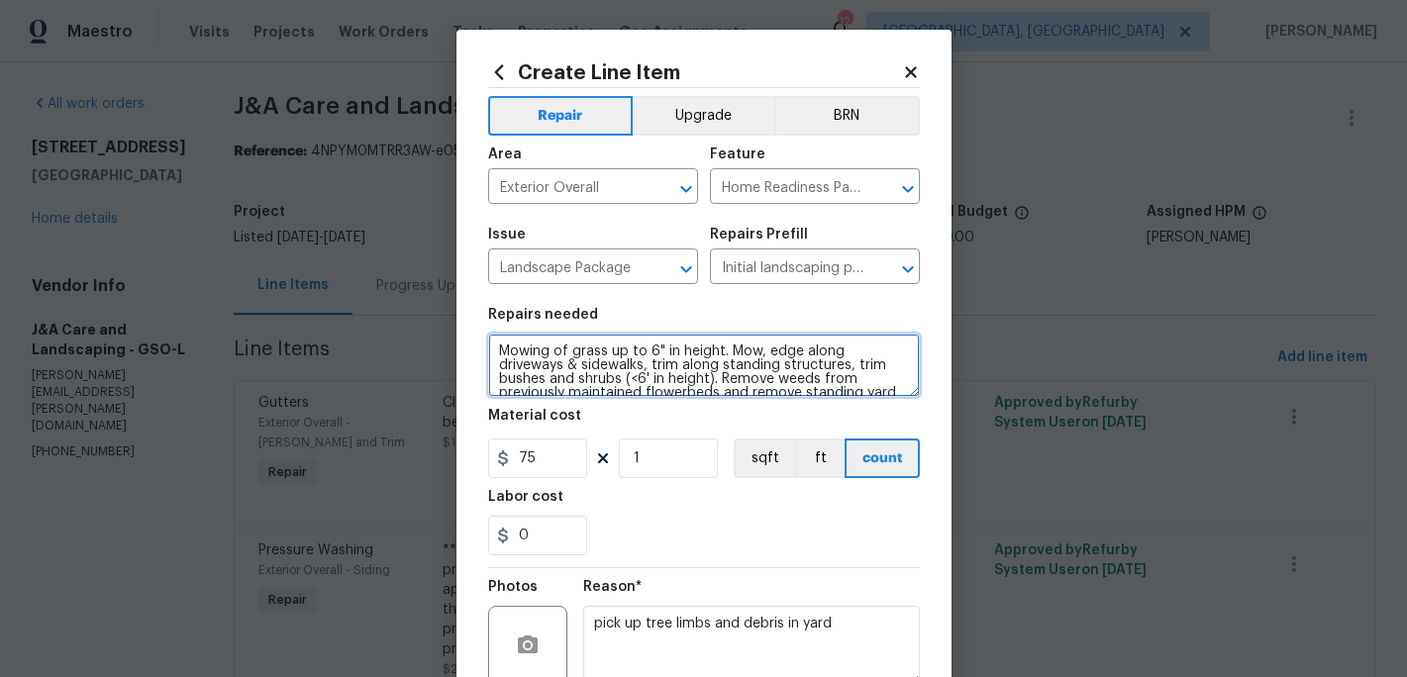
click at [500, 348] on textarea "Mowing of grass up to 6" in height. Mow, edge along driveways & sidewalks, trim…" at bounding box center [704, 365] width 432 height 63
type textarea "Focus on blowing off flat surfaces, picking up downed tree branches etc. This h…"
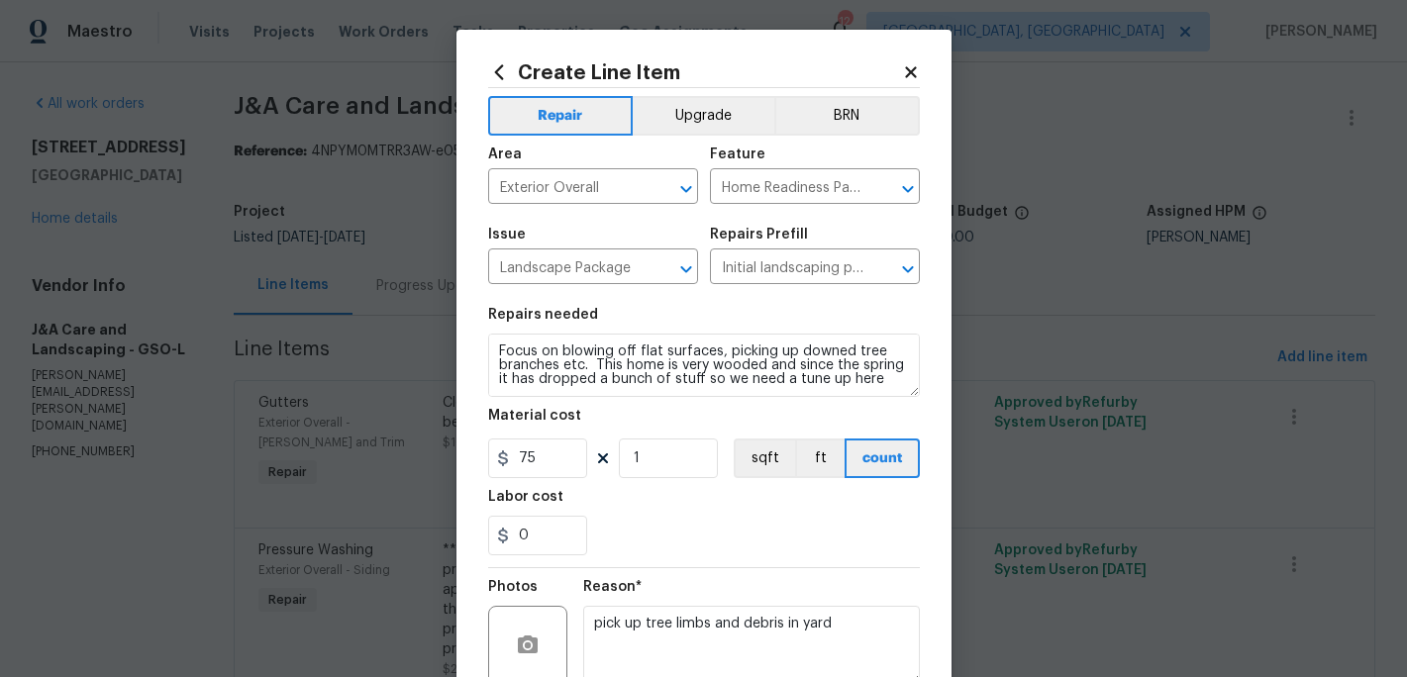
click at [661, 496] on div "Labor cost" at bounding box center [704, 503] width 432 height 26
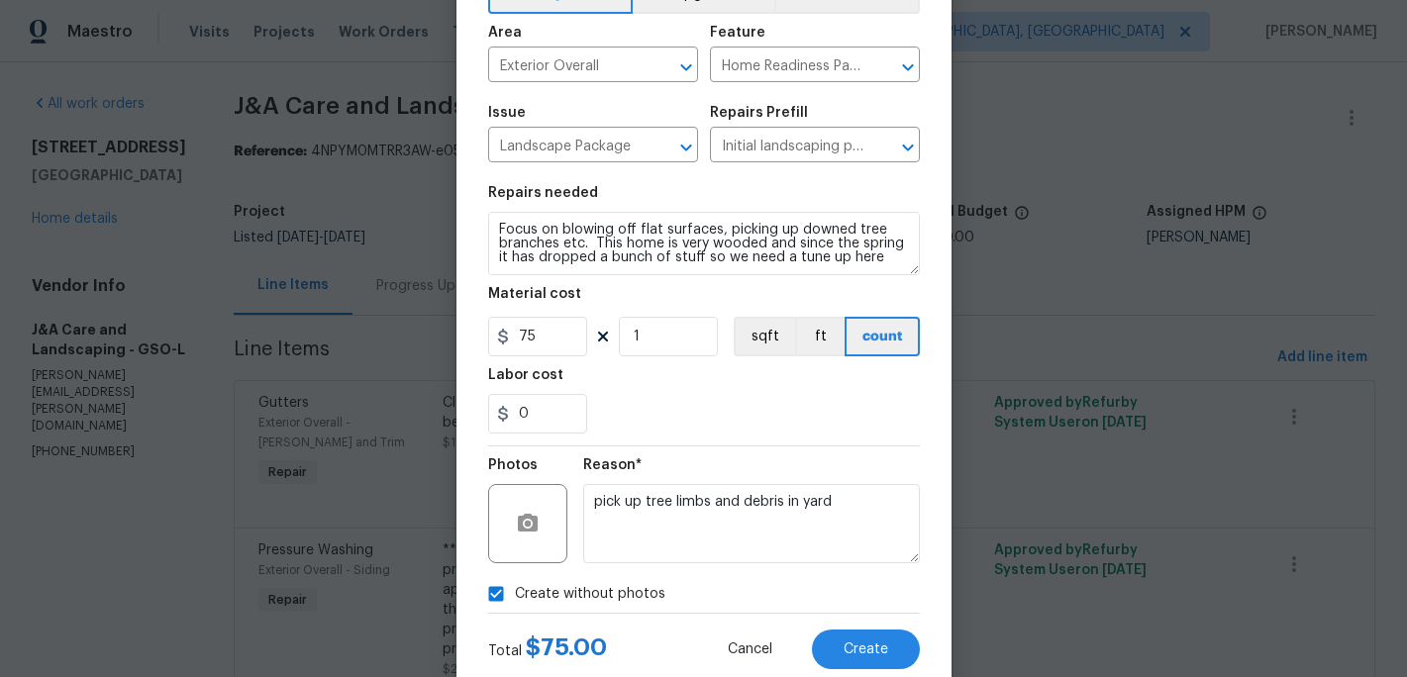
scroll to position [175, 0]
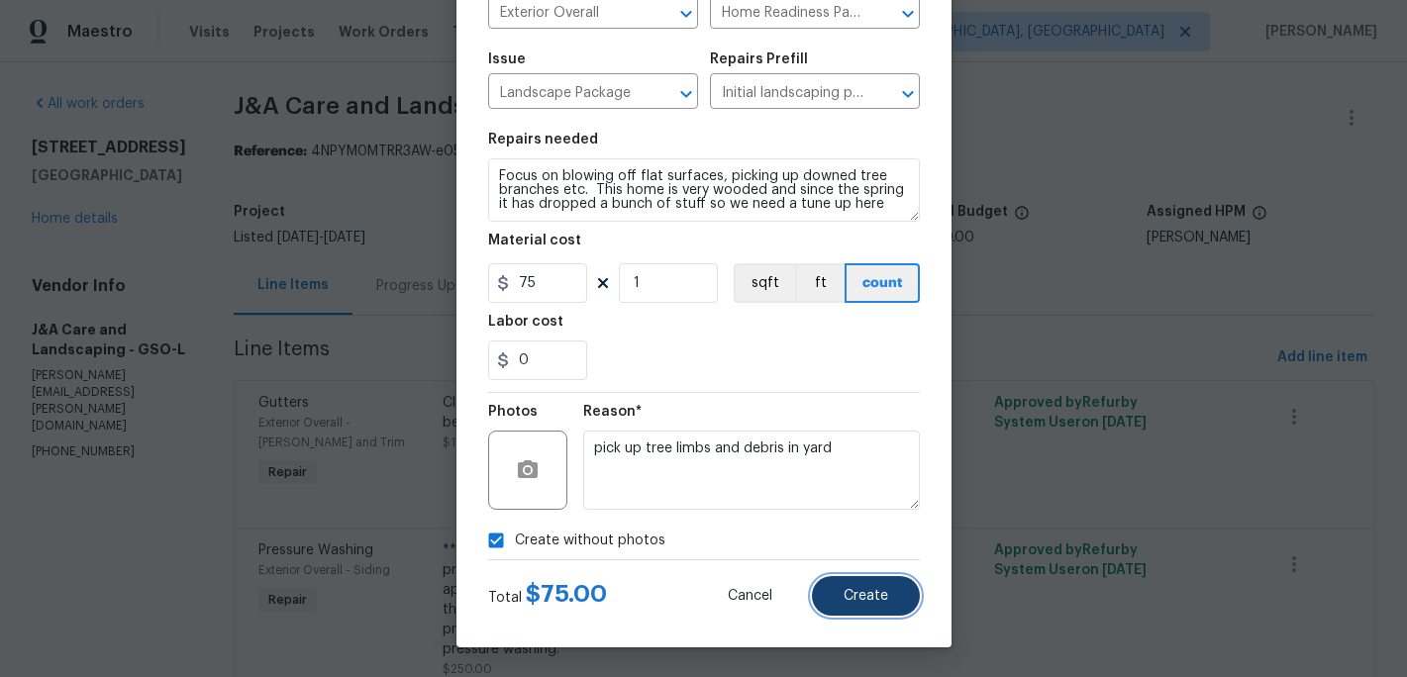
click at [842, 598] on button "Create" at bounding box center [866, 596] width 108 height 40
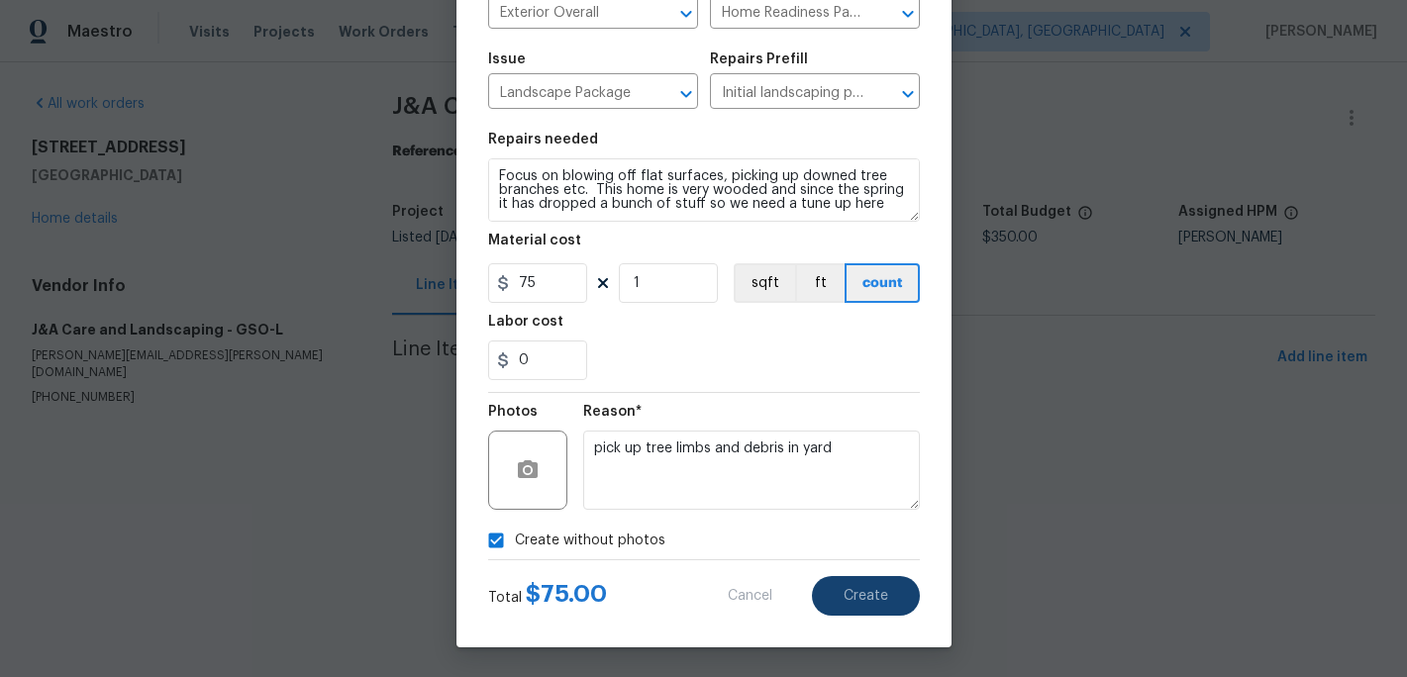
type input "0"
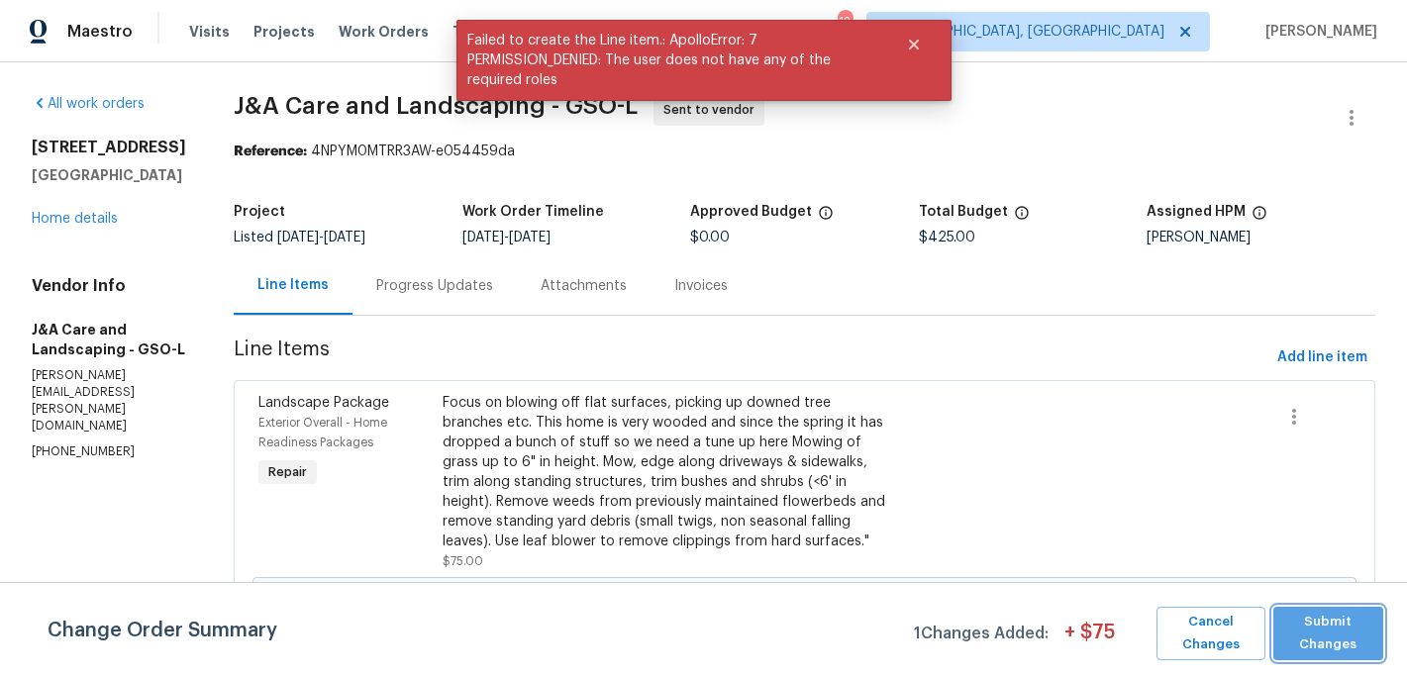
click at [1337, 645] on span "Submit Changes" at bounding box center [1328, 634] width 90 height 46
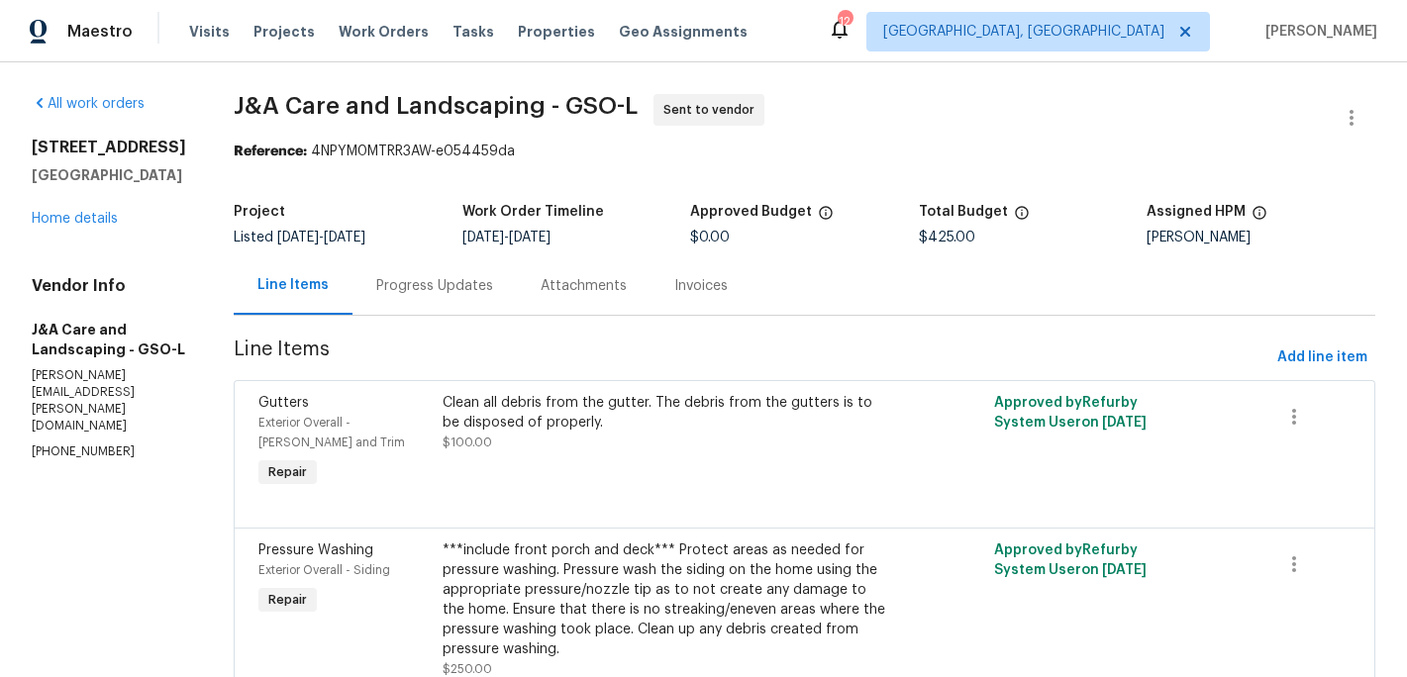
click at [474, 294] on div "Progress Updates" at bounding box center [434, 286] width 117 height 20
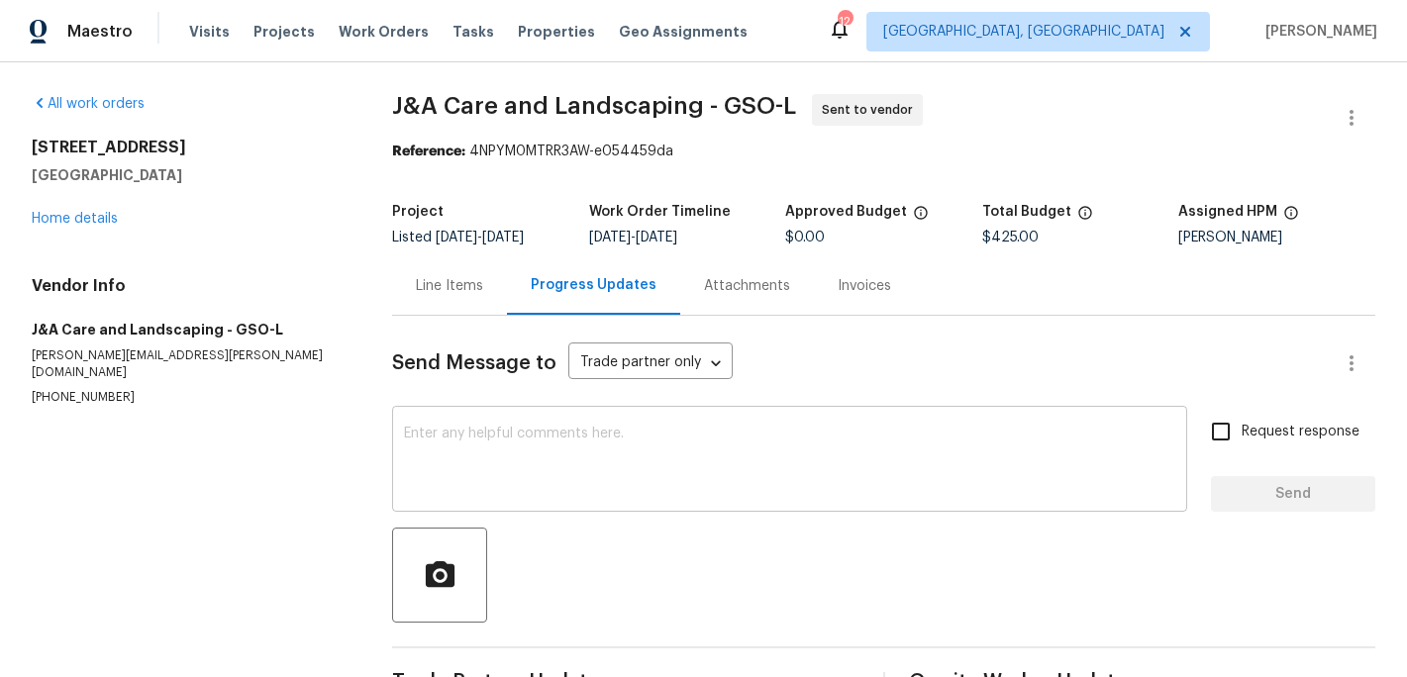
click at [440, 423] on div "x ​" at bounding box center [789, 461] width 795 height 101
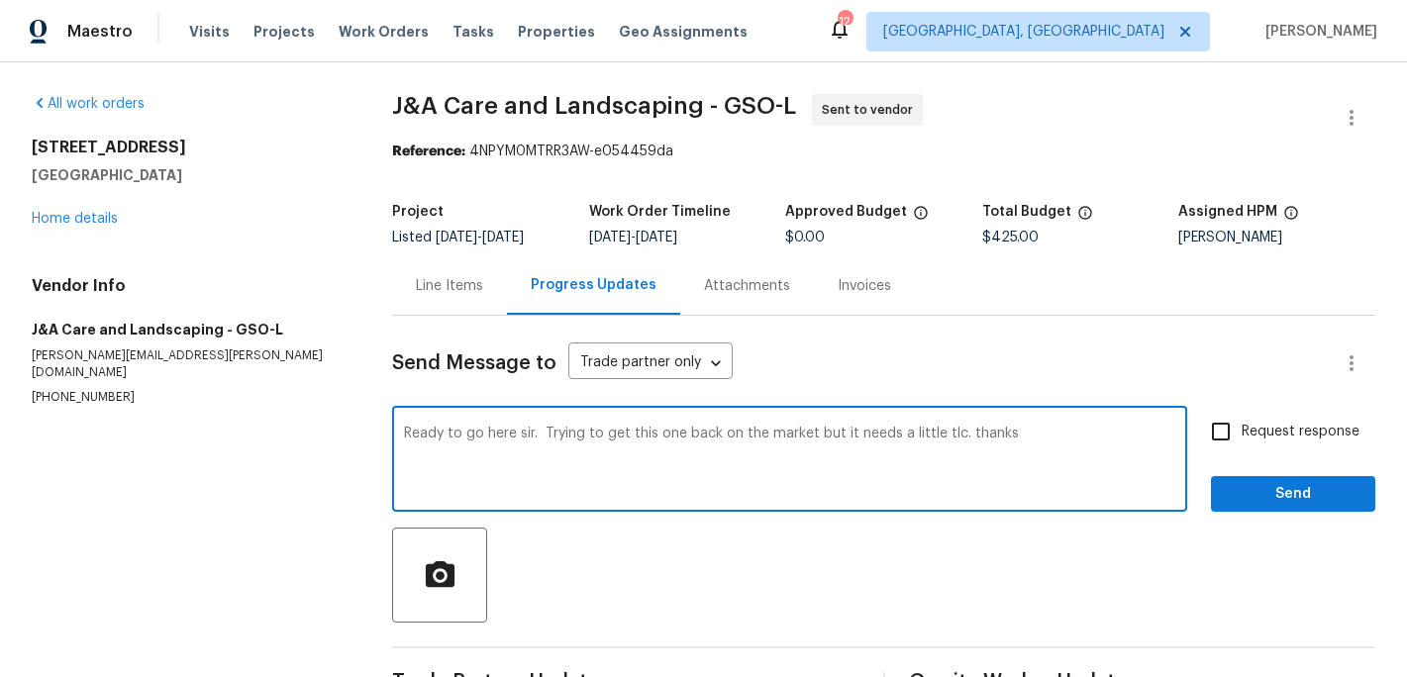
type textarea "Ready to go here sir. Trying to get this one back on the market but it needs a …"
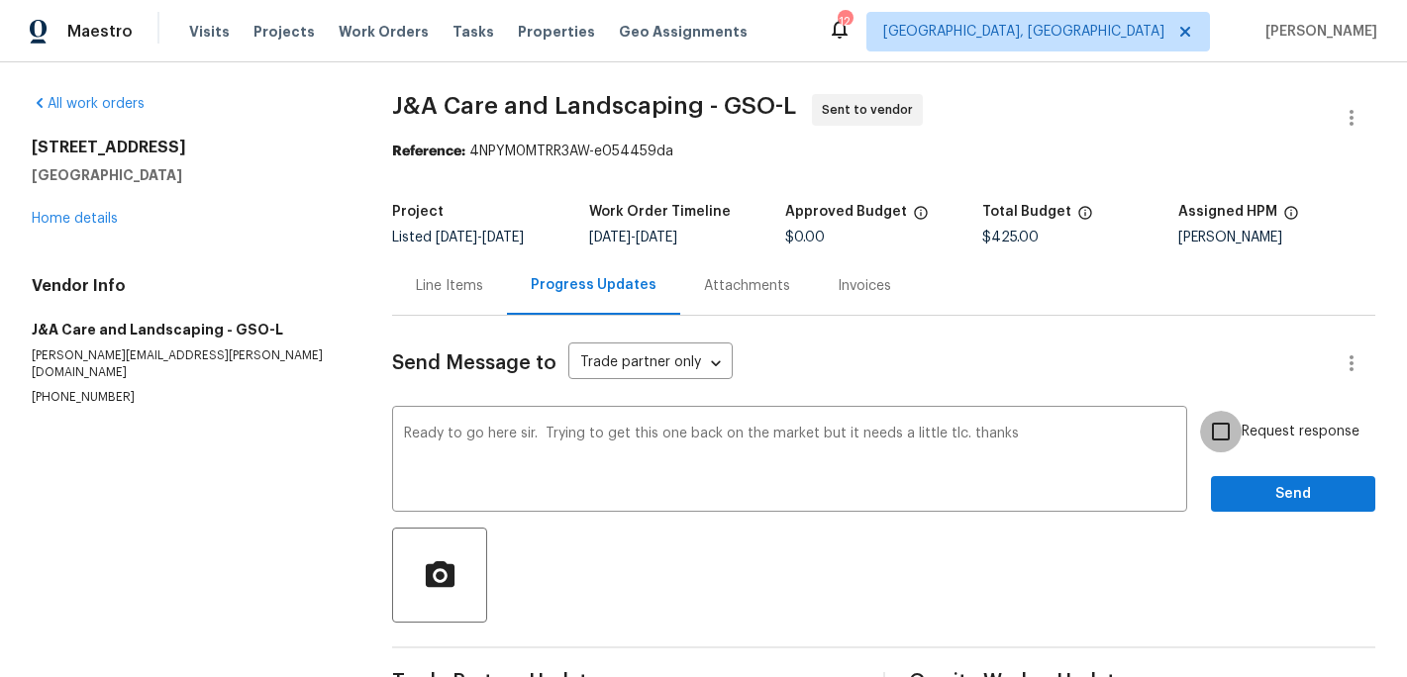
click at [1225, 430] on input "Request response" at bounding box center [1221, 432] width 42 height 42
checkbox input "true"
click at [1225, 476] on button "Send" at bounding box center [1293, 494] width 164 height 37
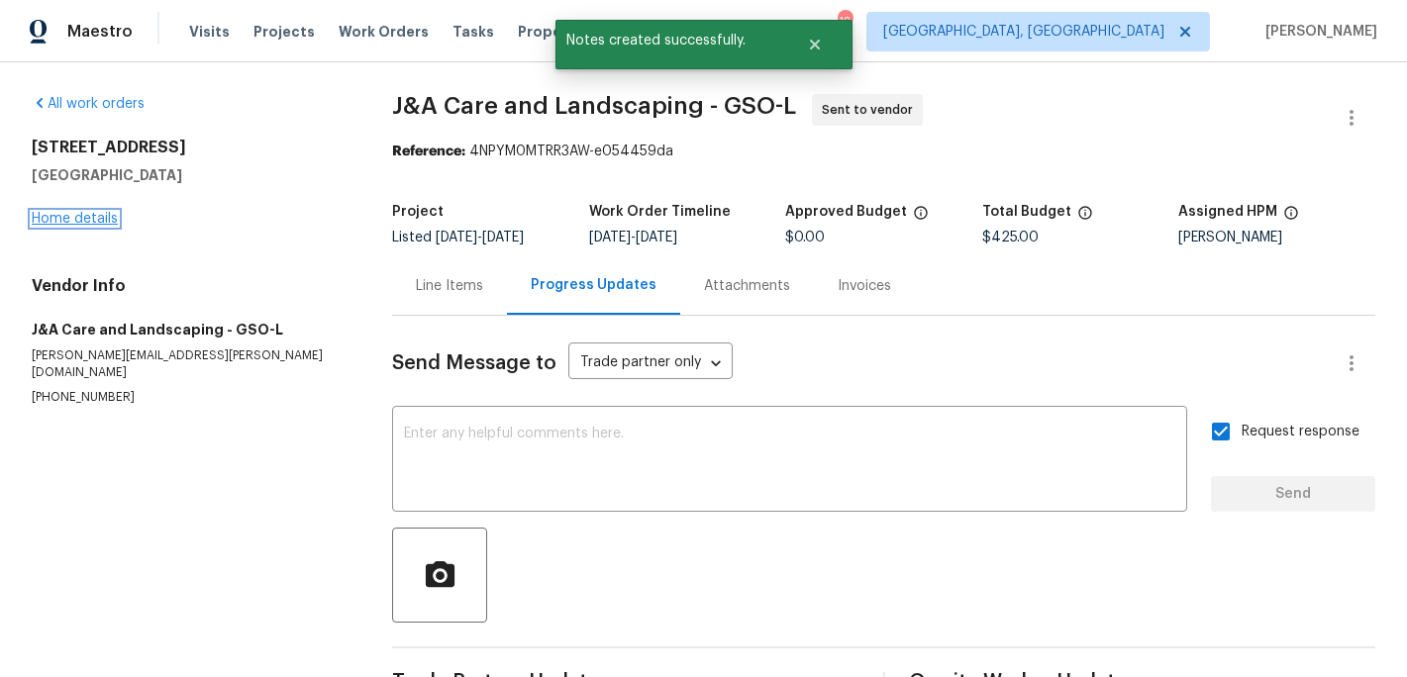
click at [106, 216] on link "Home details" at bounding box center [75, 219] width 86 height 14
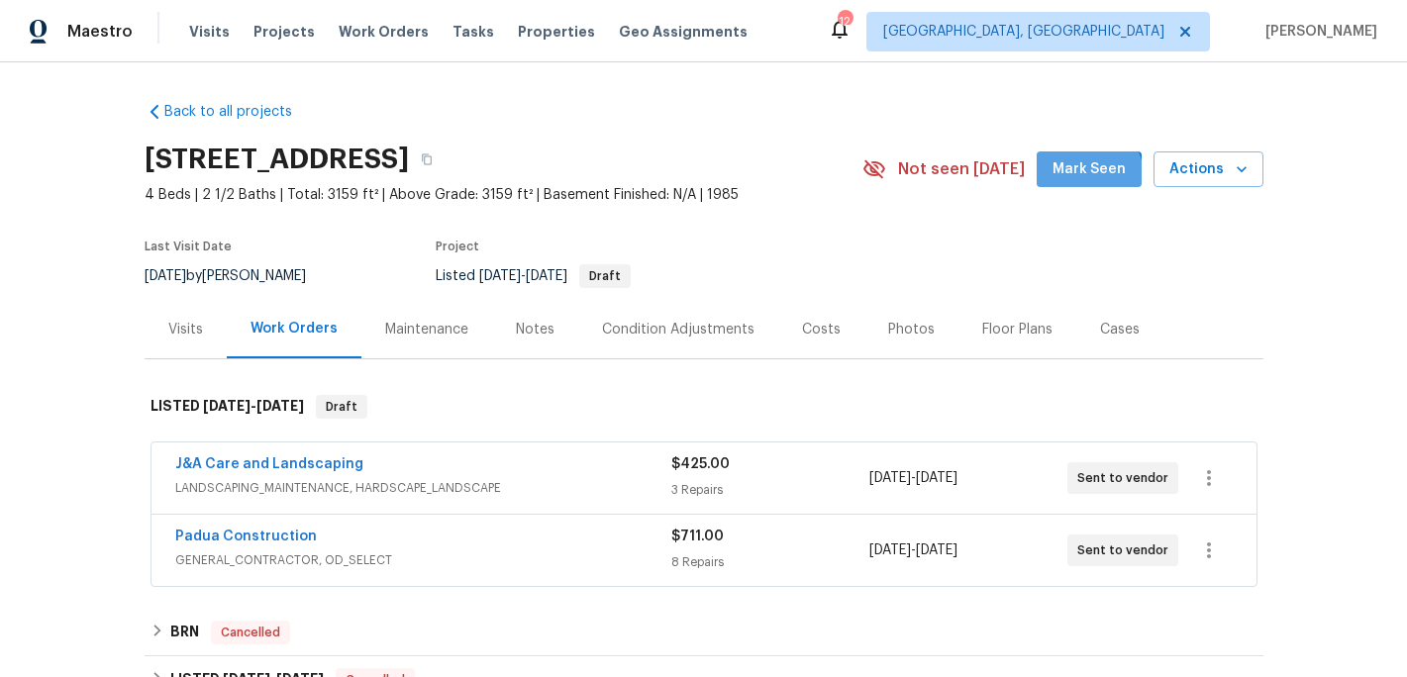
click at [1063, 187] on button "Mark Seen" at bounding box center [1089, 170] width 105 height 37
